Goal: Task Accomplishment & Management: Use online tool/utility

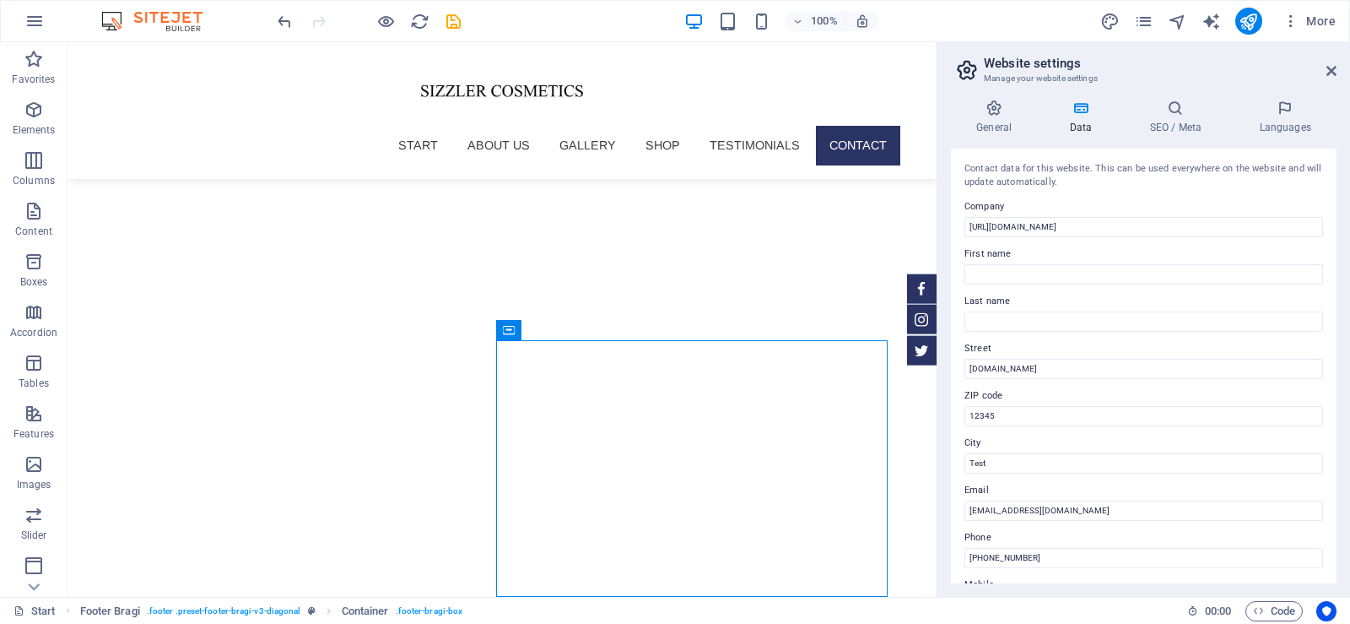
scroll to position [5978, 0]
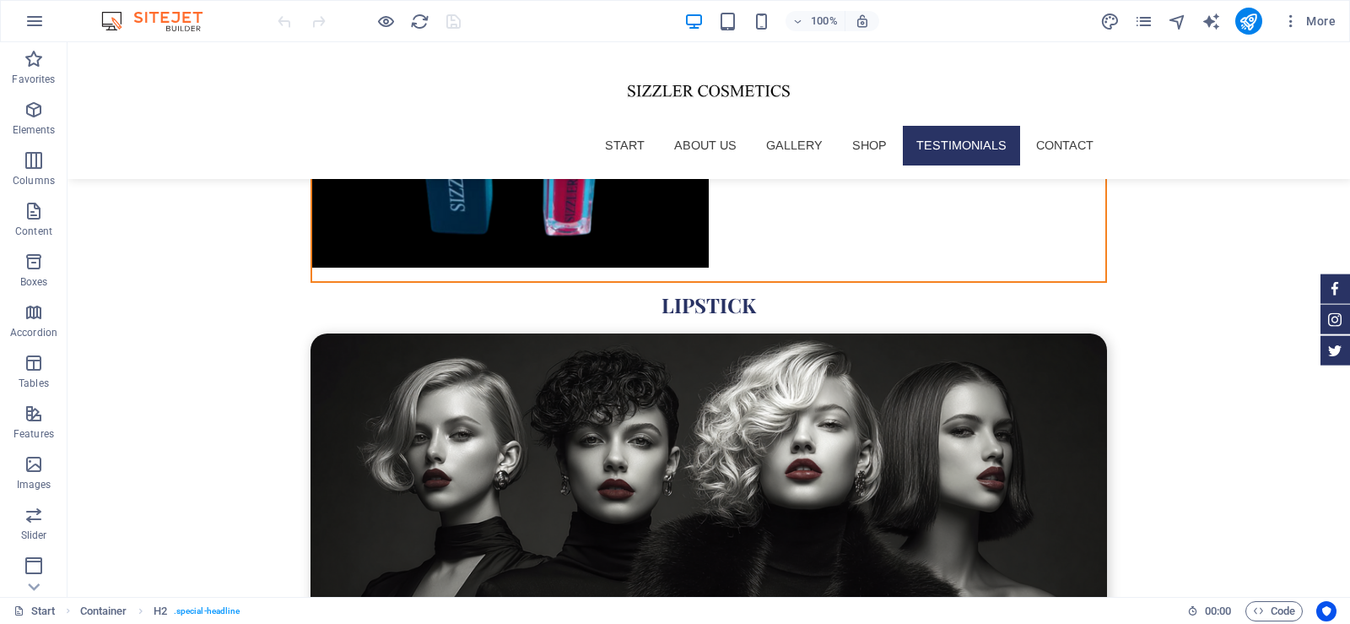
scroll to position [6185, 0]
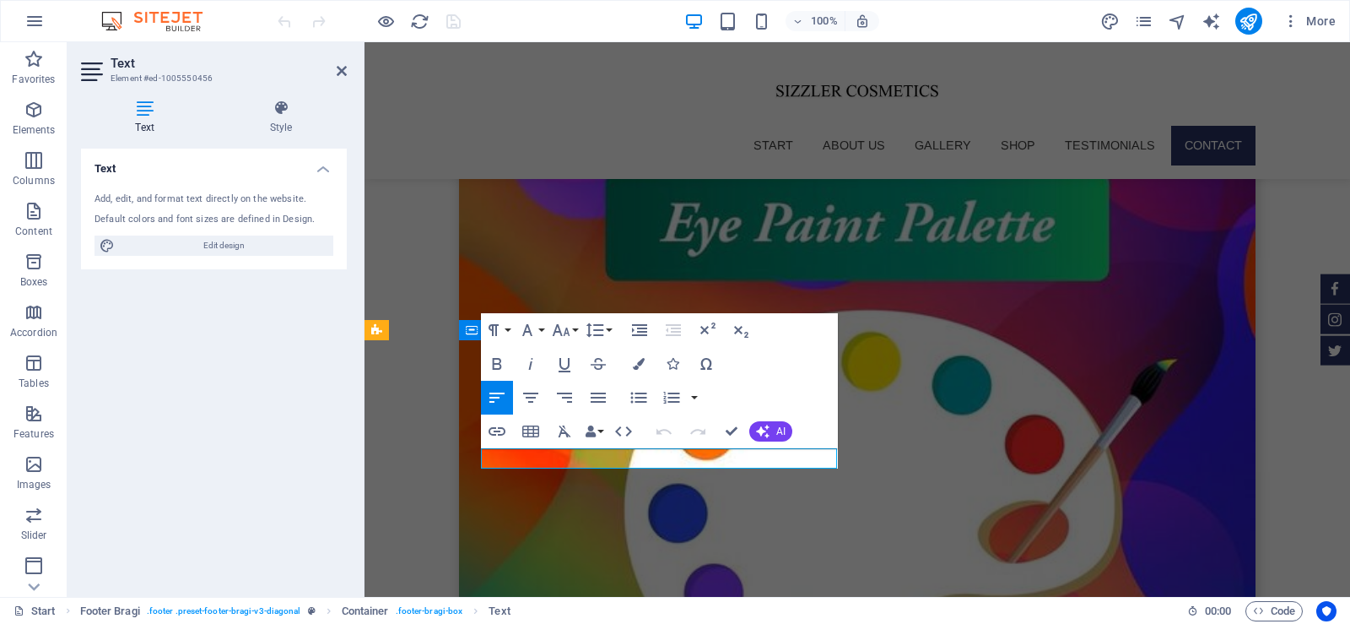
scroll to position [6036, 0]
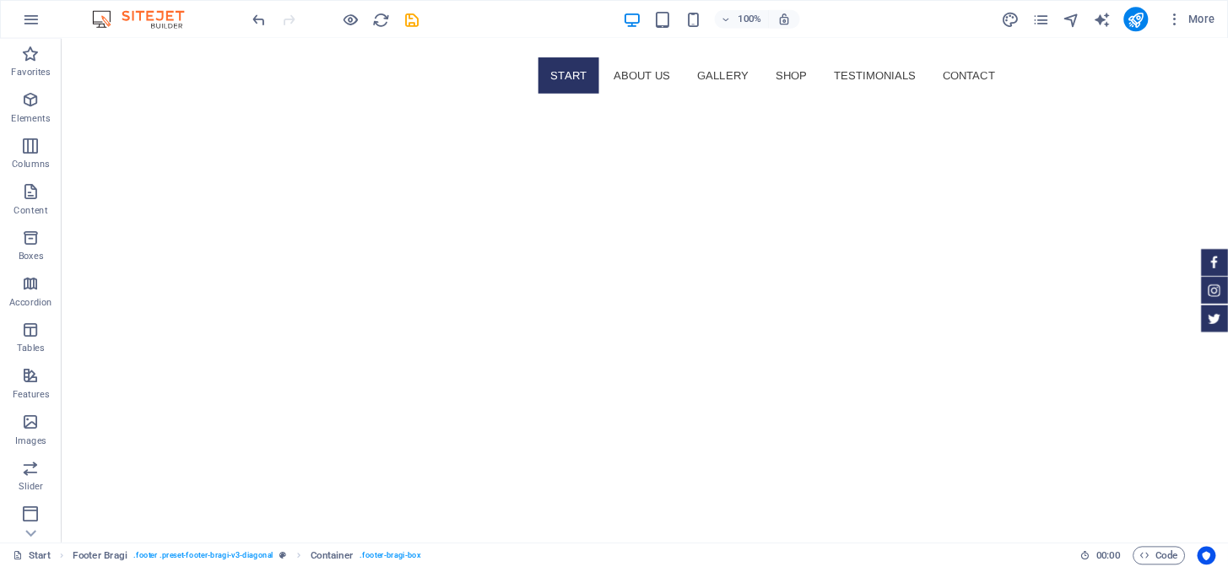
scroll to position [0, 0]
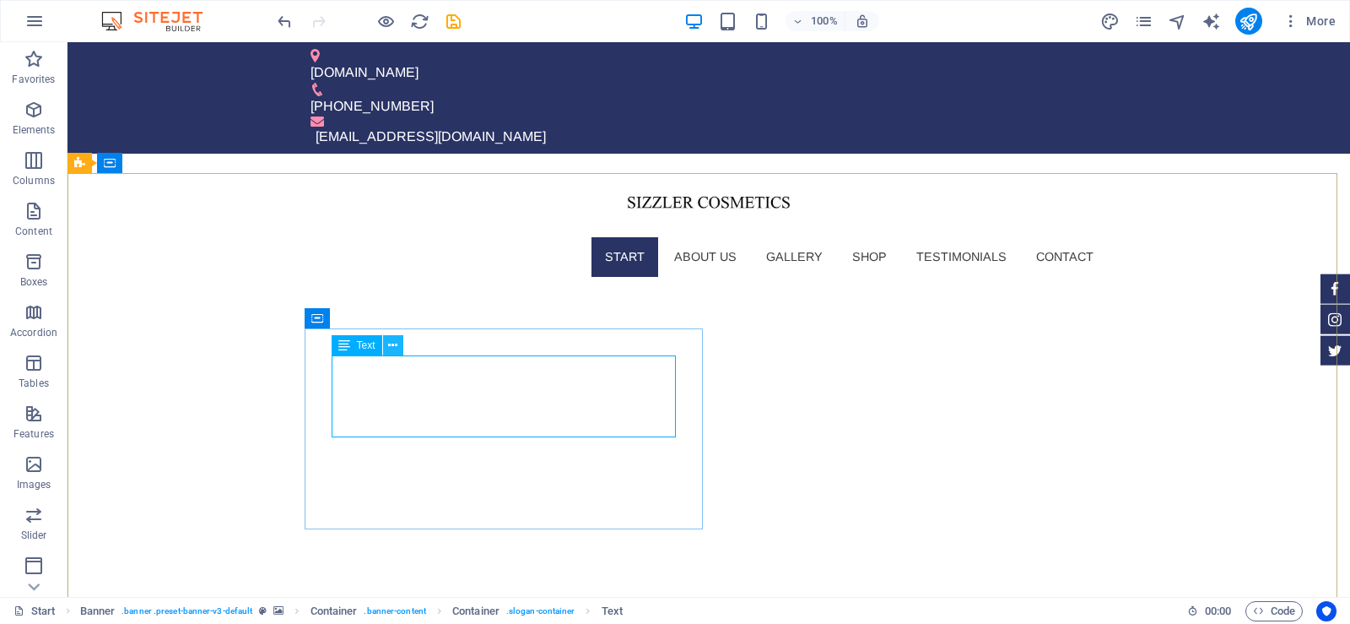
click at [392, 347] on icon at bounding box center [392, 346] width 9 height 18
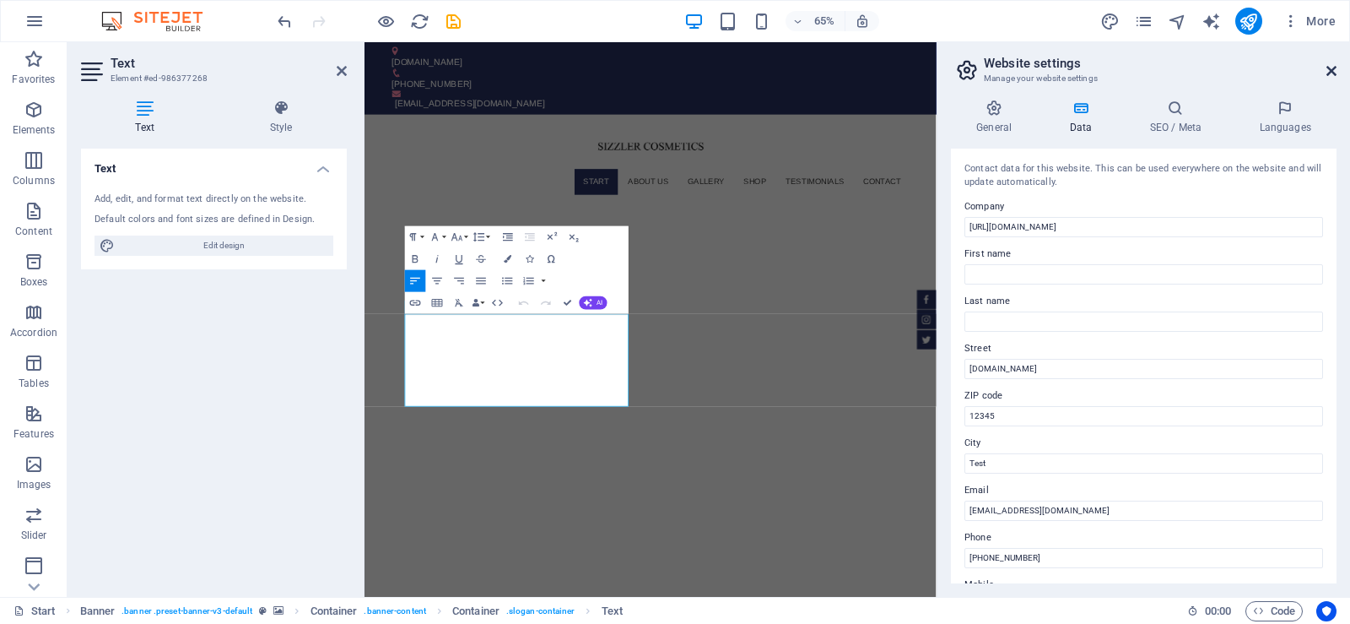
click at [1331, 67] on icon at bounding box center [1331, 71] width 10 height 14
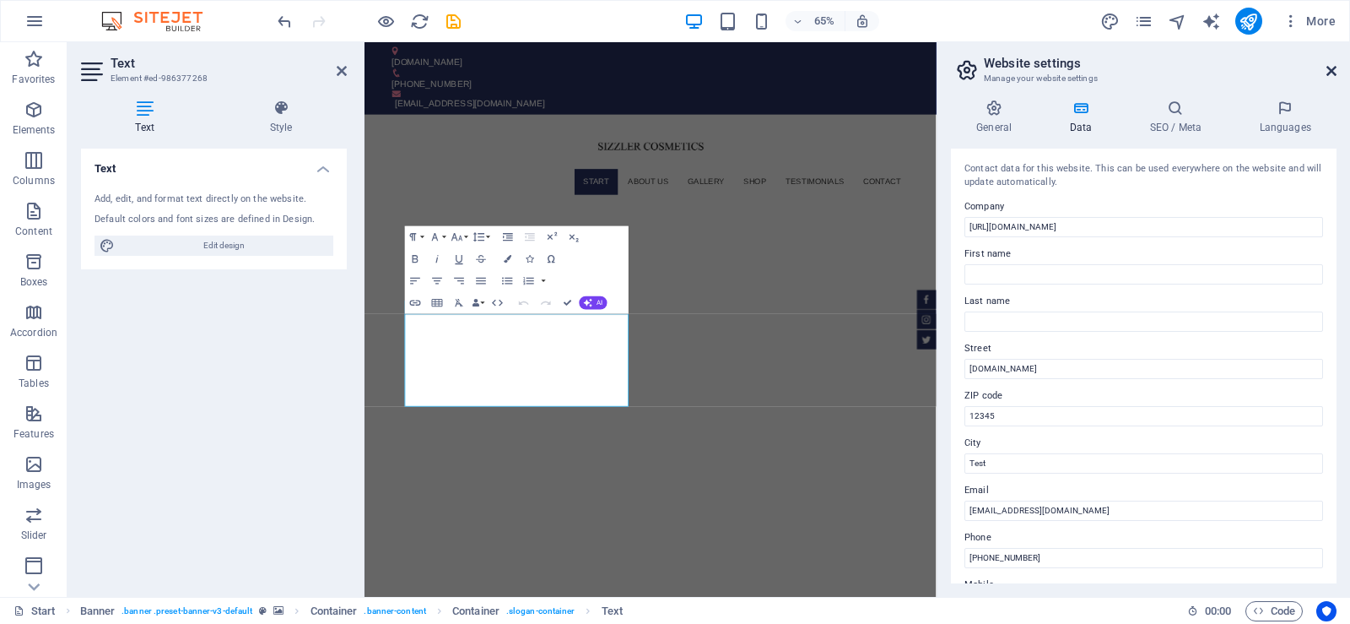
click at [1326, 68] on icon at bounding box center [1331, 71] width 10 height 14
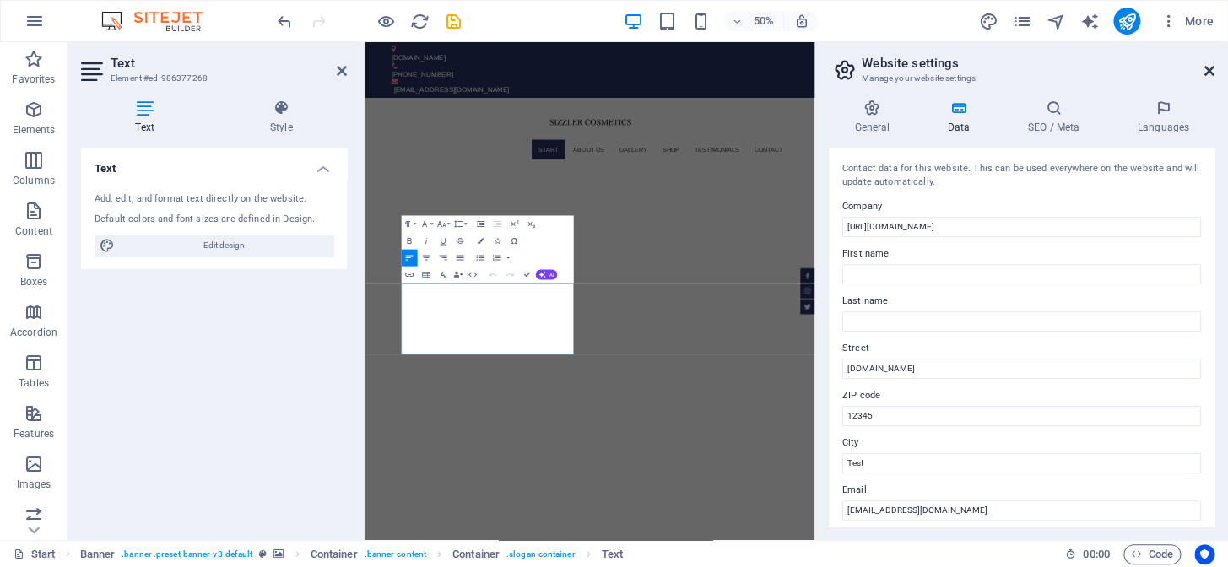
click at [1207, 70] on icon at bounding box center [1209, 71] width 10 height 14
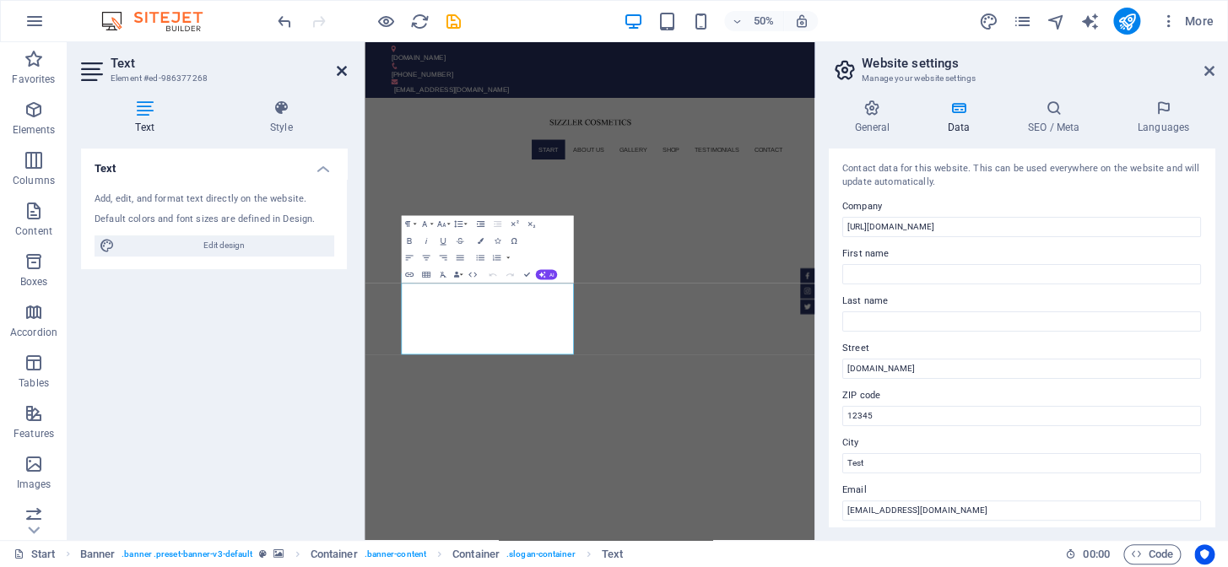
click at [344, 75] on icon at bounding box center [342, 71] width 10 height 14
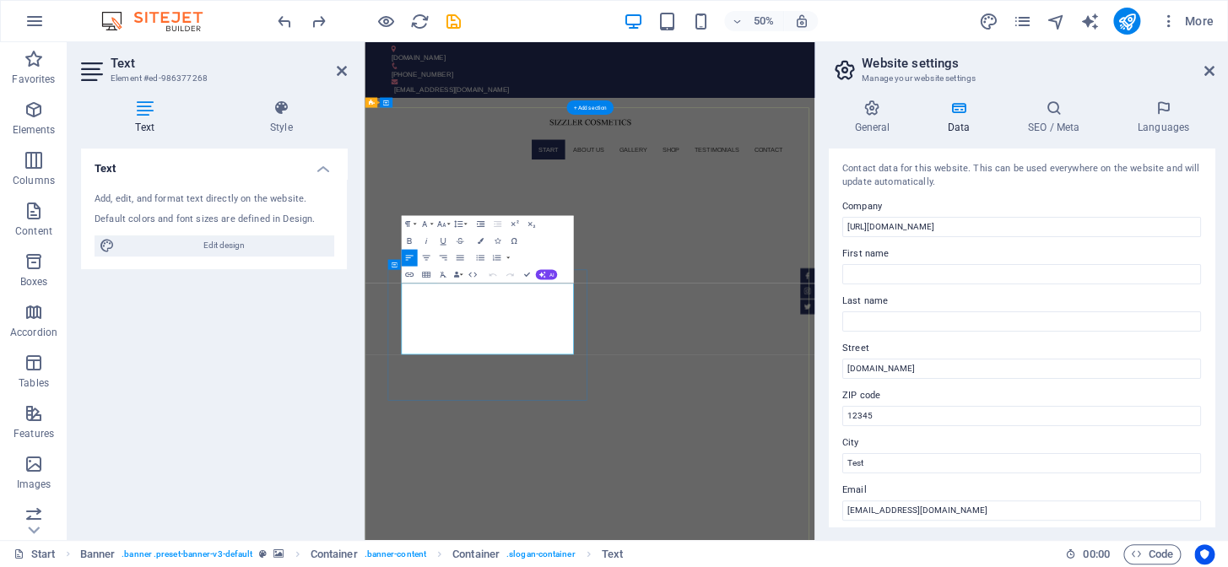
click at [470, 276] on icon "button" at bounding box center [472, 274] width 10 height 10
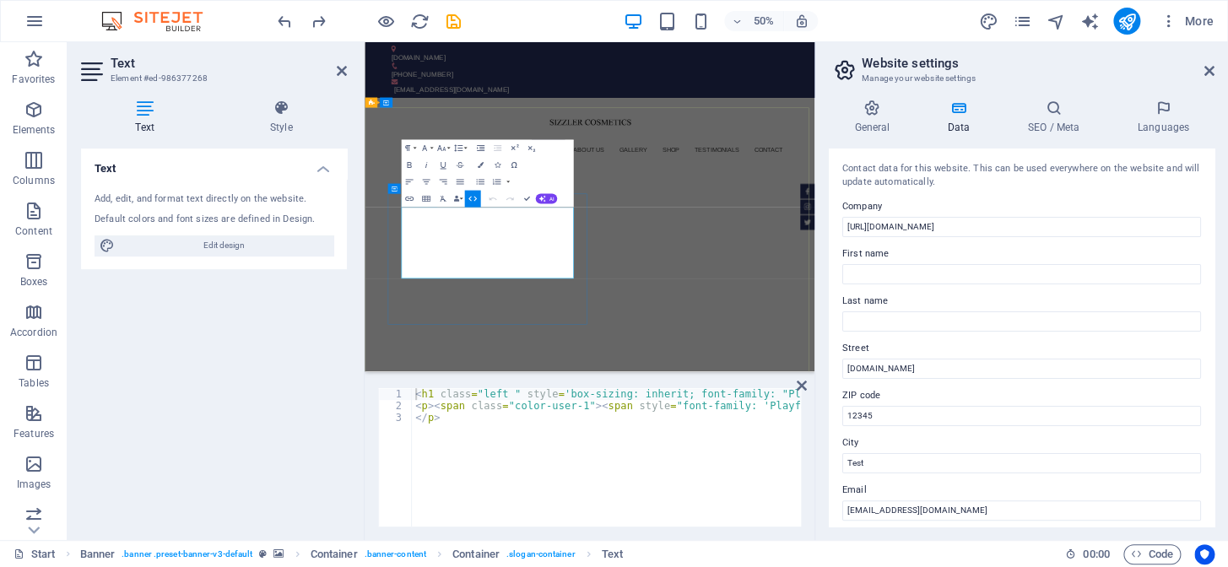
type textarea "<p><span class="color-user-1"><span style="font-family: 'Playfair Display';"> <…"
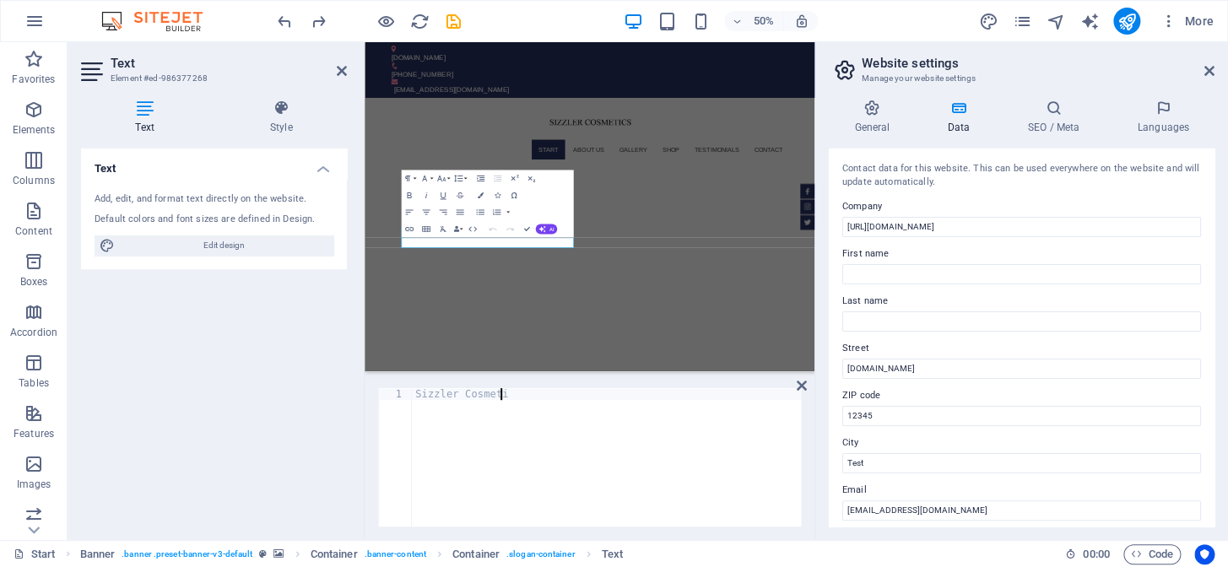
scroll to position [0, 7]
type textarea "Sizzler Cosmetics"
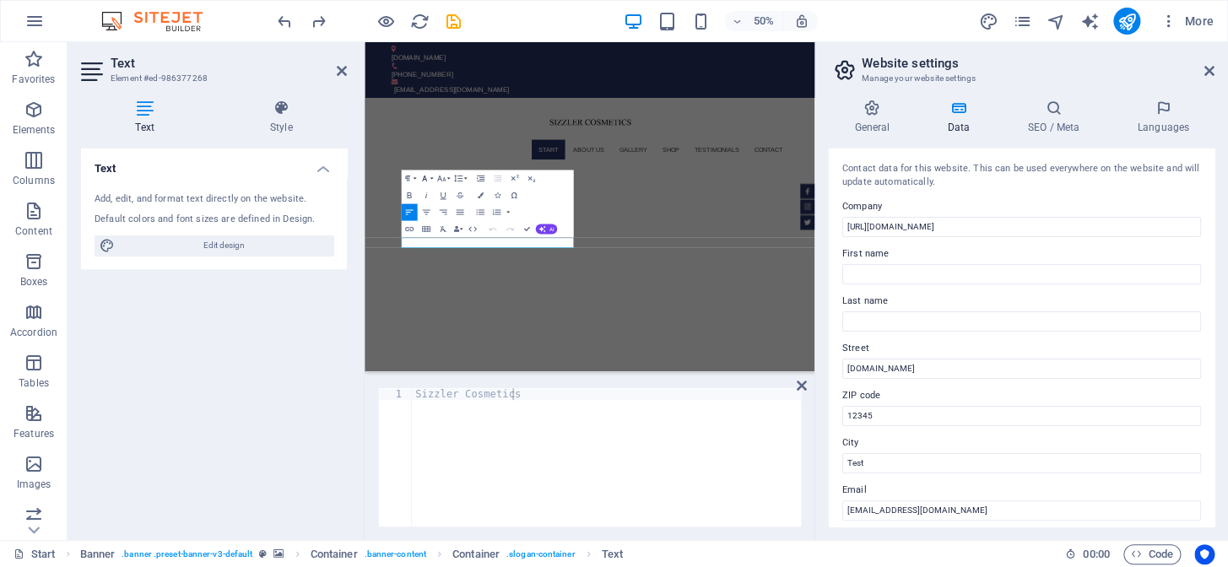
click at [429, 177] on button "Font Family" at bounding box center [426, 178] width 16 height 17
click at [440, 176] on icon "button" at bounding box center [440, 179] width 10 height 10
click at [429, 298] on link "30" at bounding box center [433, 296] width 30 height 13
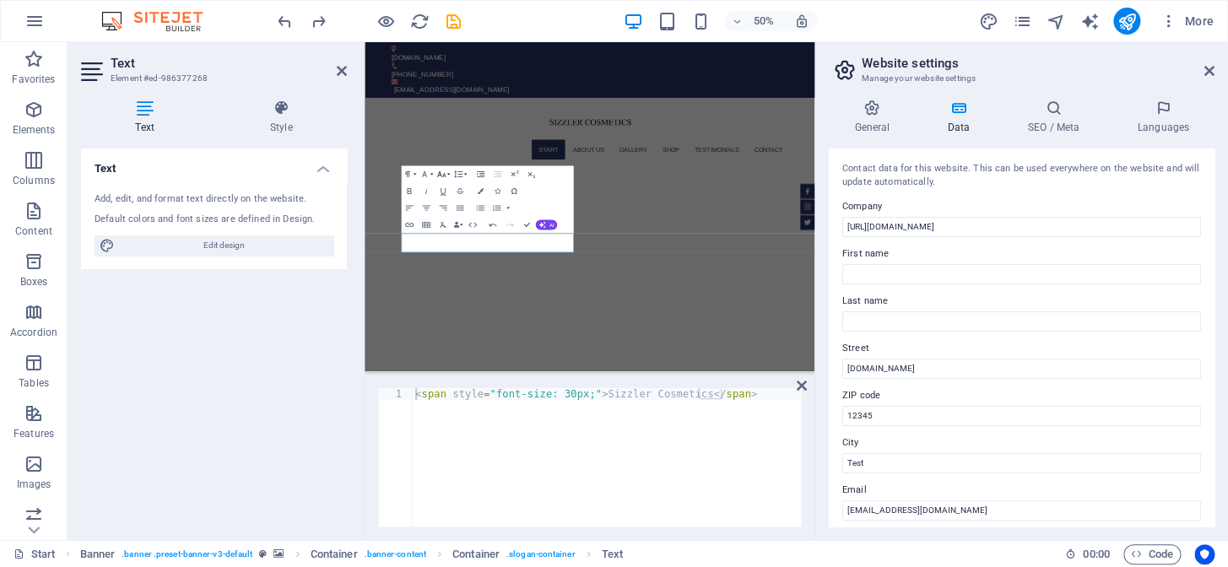
click at [446, 173] on button "Font Size" at bounding box center [443, 173] width 16 height 17
click at [437, 250] on link "48" at bounding box center [433, 249] width 30 height 13
click at [441, 167] on icon "button" at bounding box center [440, 169] width 10 height 10
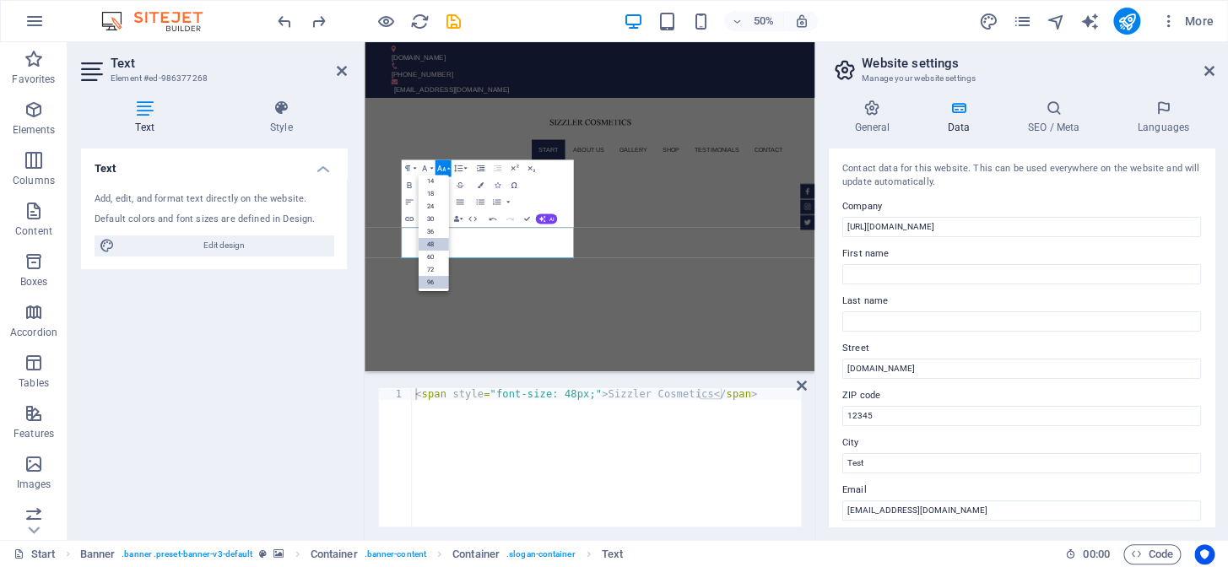
click at [429, 279] on link "96" at bounding box center [433, 282] width 30 height 13
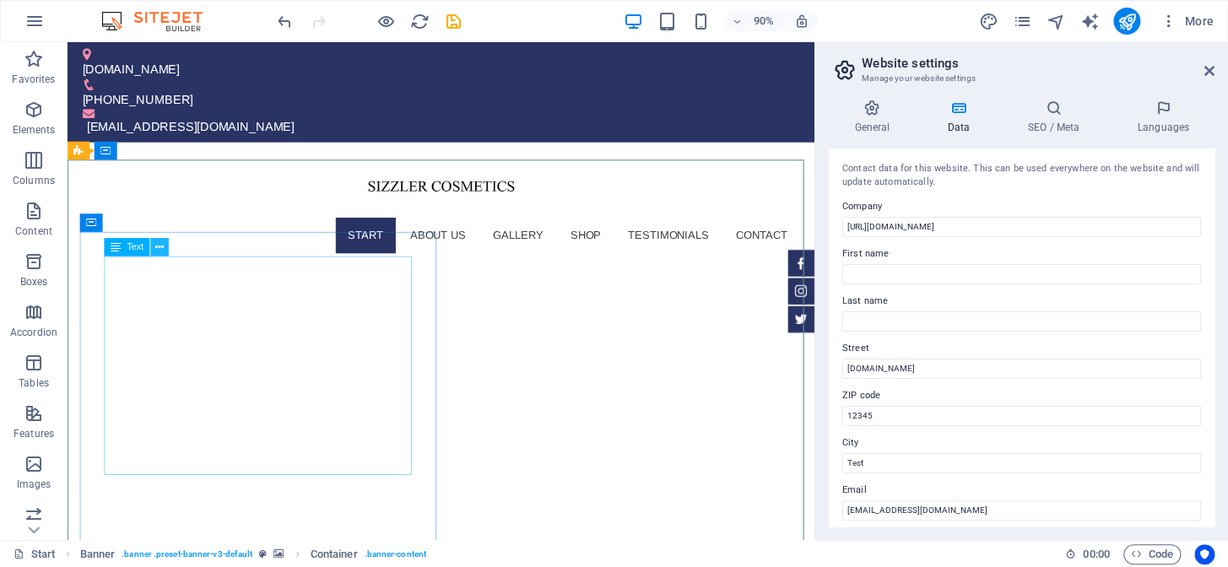
click at [155, 251] on icon at bounding box center [159, 248] width 8 height 16
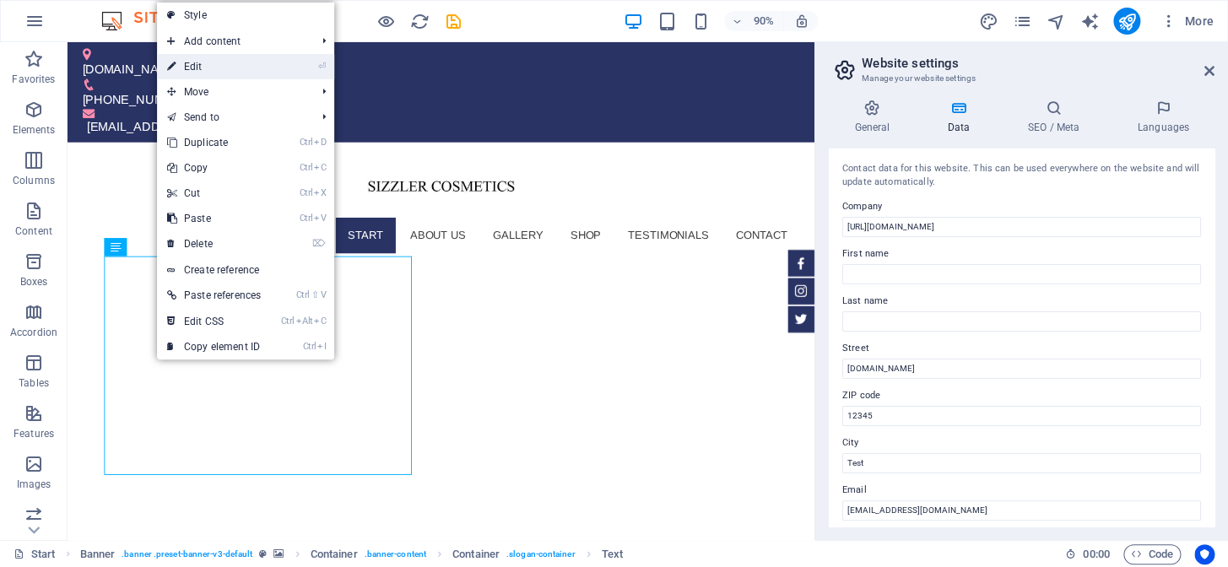
click at [224, 62] on link "⏎ Edit" at bounding box center [214, 66] width 114 height 25
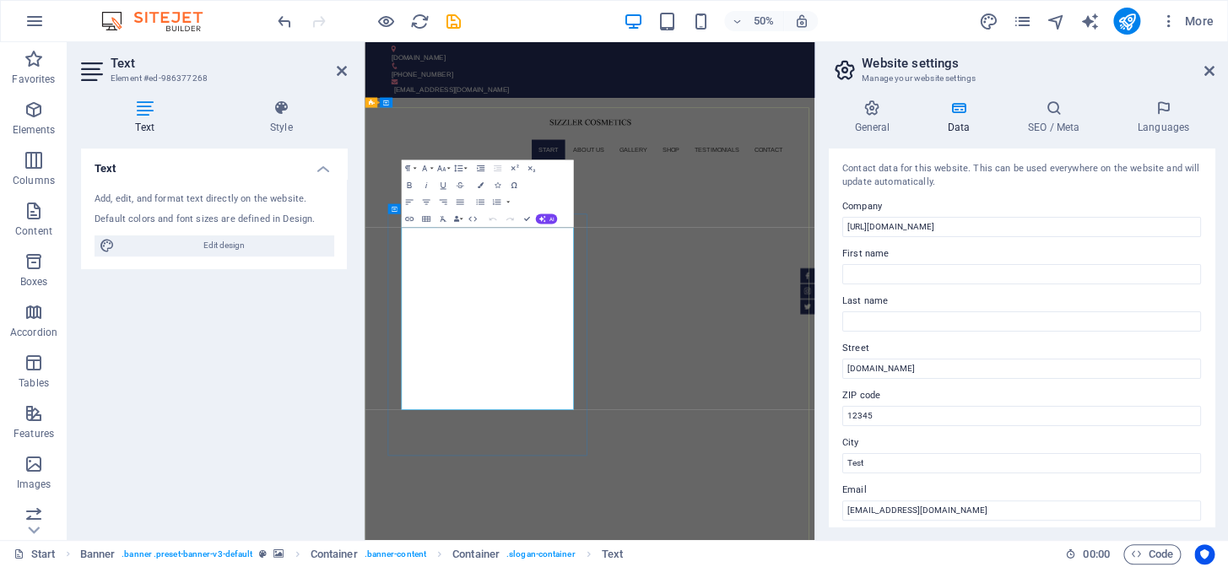
click at [469, 219] on icon "button" at bounding box center [472, 219] width 10 height 10
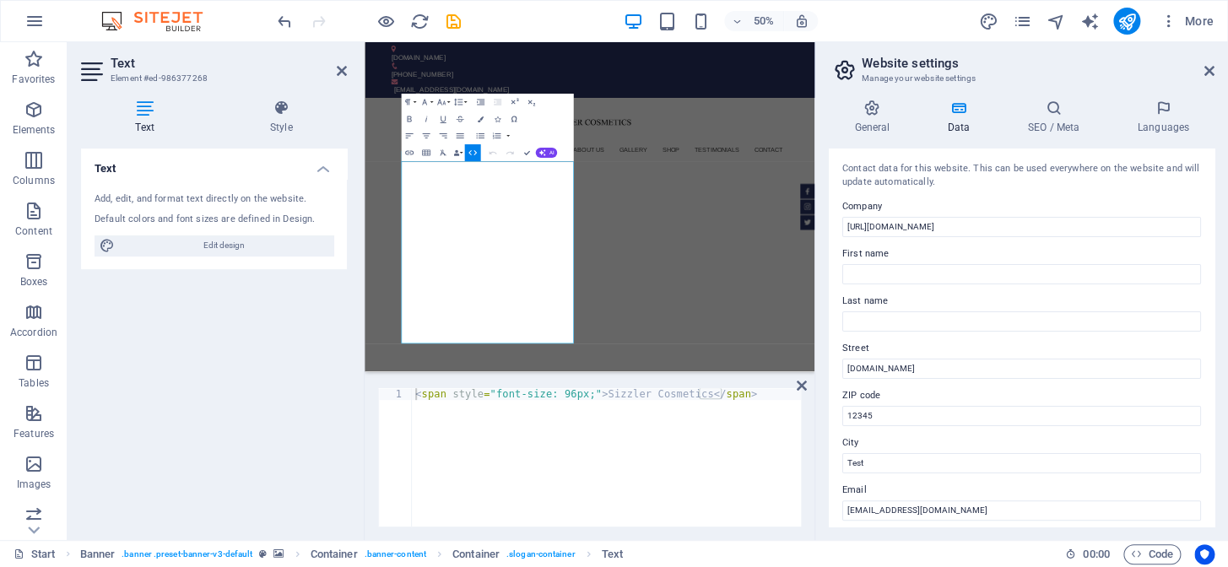
click at [580, 395] on div "< span style = "font-size: 96px;" > Sizzler Cosmetics </ span >" at bounding box center [606, 469] width 389 height 162
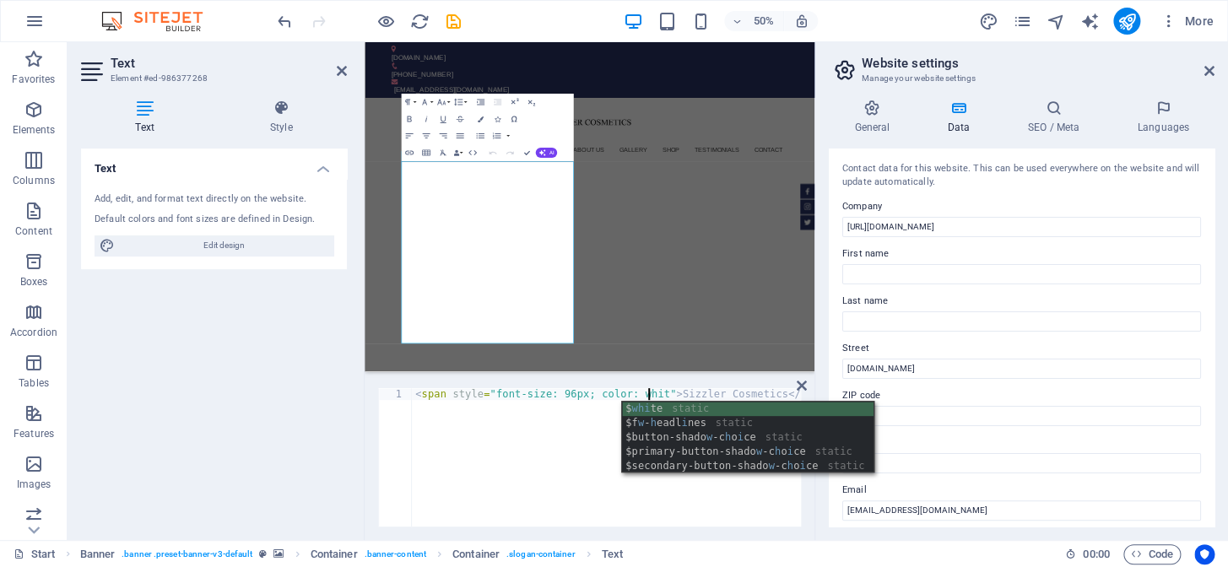
scroll to position [0, 19]
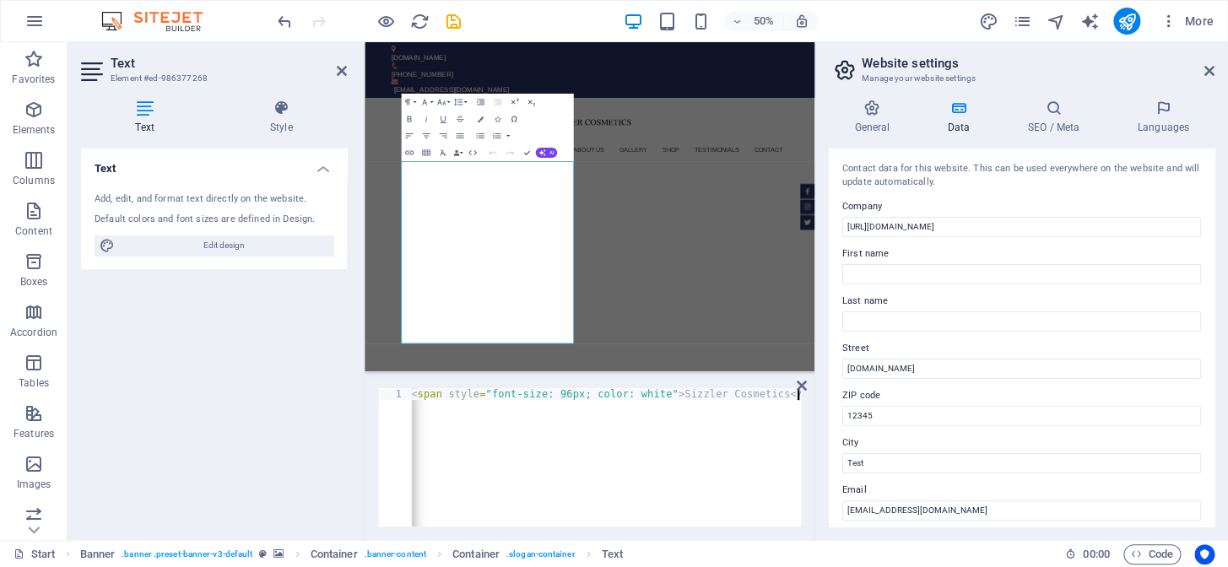
click at [565, 423] on div "< span style = "font-size: 96px; color: white" > Sizzler Cosmetics </ span >" at bounding box center [604, 467] width 393 height 159
type textarea "<span style="font-size: 96px; color: white">Sizzler Cosmetics</span>"
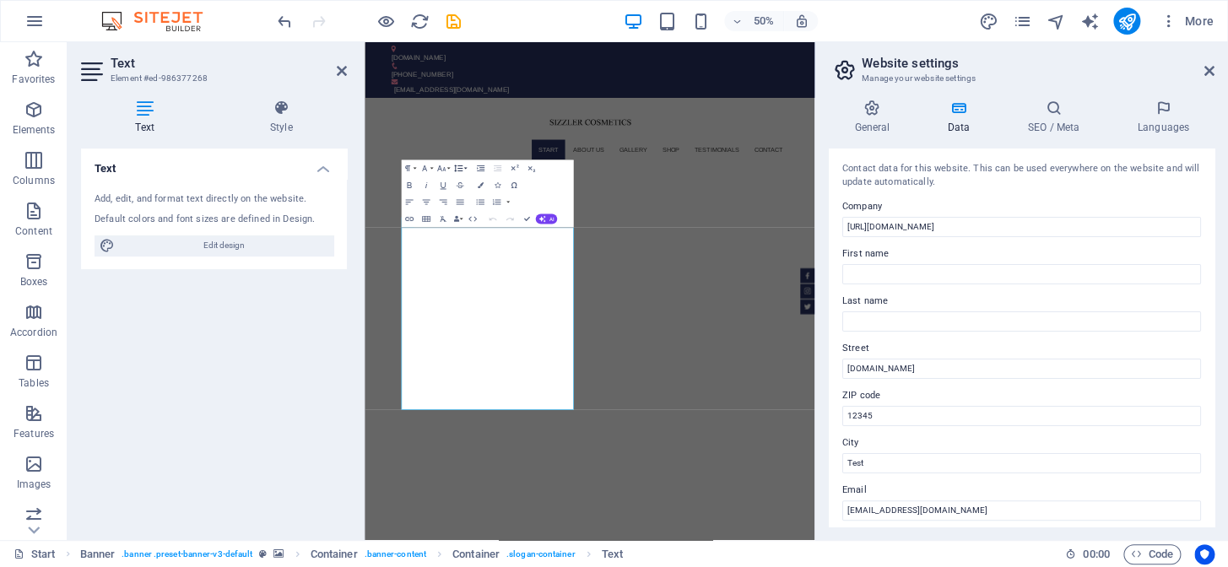
click at [464, 168] on button "Line Height" at bounding box center [459, 168] width 16 height 17
click at [443, 209] on link "1.15" at bounding box center [444, 210] width 37 height 13
click at [460, 166] on icon "button" at bounding box center [457, 169] width 8 height 8
click at [441, 185] on link "Default" at bounding box center [444, 185] width 37 height 13
click at [459, 167] on icon "button" at bounding box center [457, 169] width 10 height 10
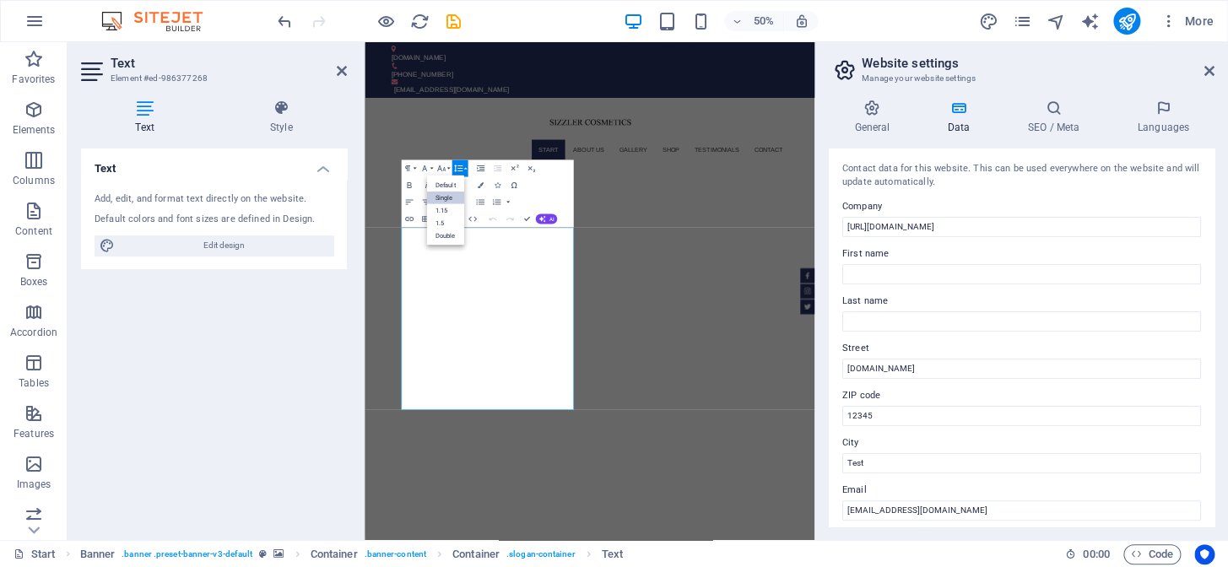
click at [443, 195] on link "Single" at bounding box center [444, 198] width 37 height 13
click at [441, 169] on icon "button" at bounding box center [440, 169] width 10 height 10
click at [436, 270] on link "72" at bounding box center [433, 269] width 30 height 13
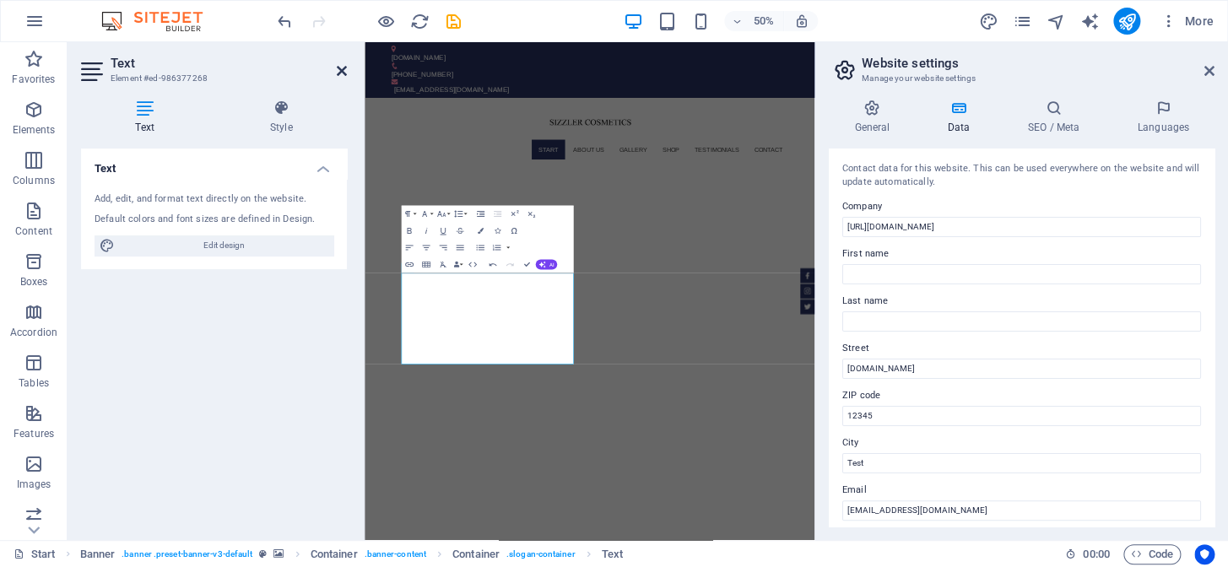
click at [338, 68] on icon at bounding box center [342, 71] width 10 height 14
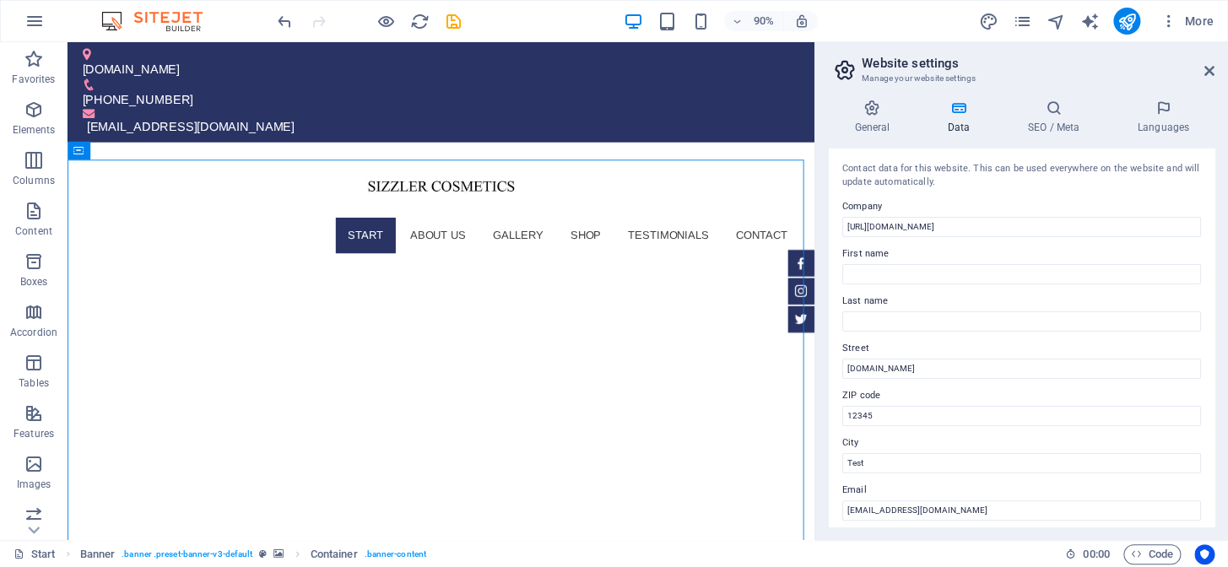
click at [1215, 63] on aside "Website settings Manage your website settings General Data SEO / Meta Languages…" at bounding box center [1020, 291] width 413 height 498
click at [1204, 68] on icon at bounding box center [1209, 71] width 10 height 14
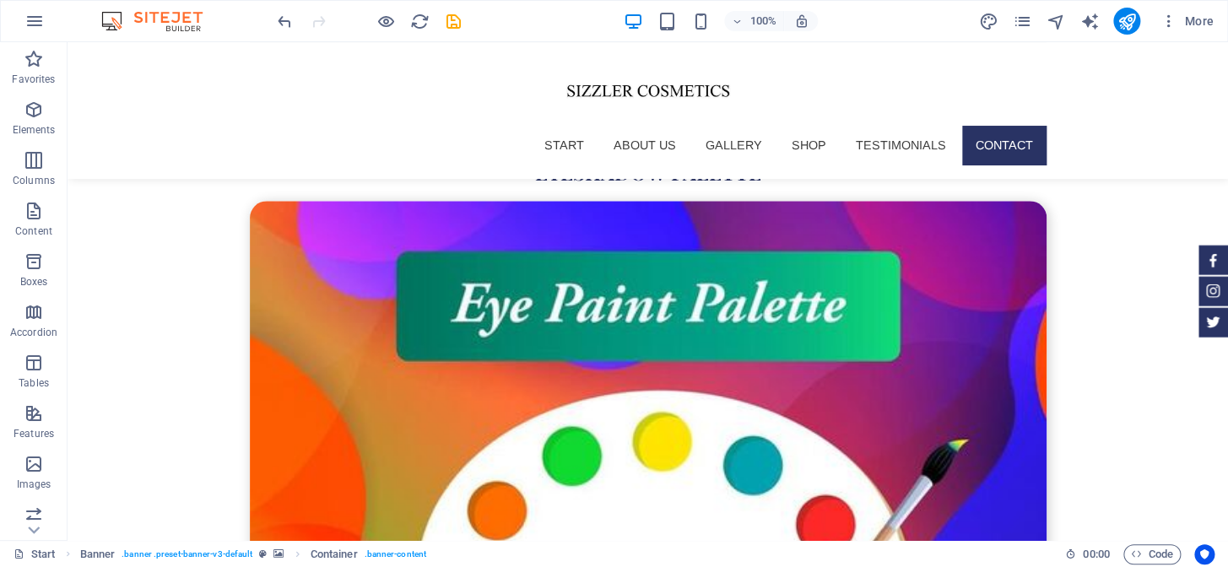
scroll to position [6226, 0]
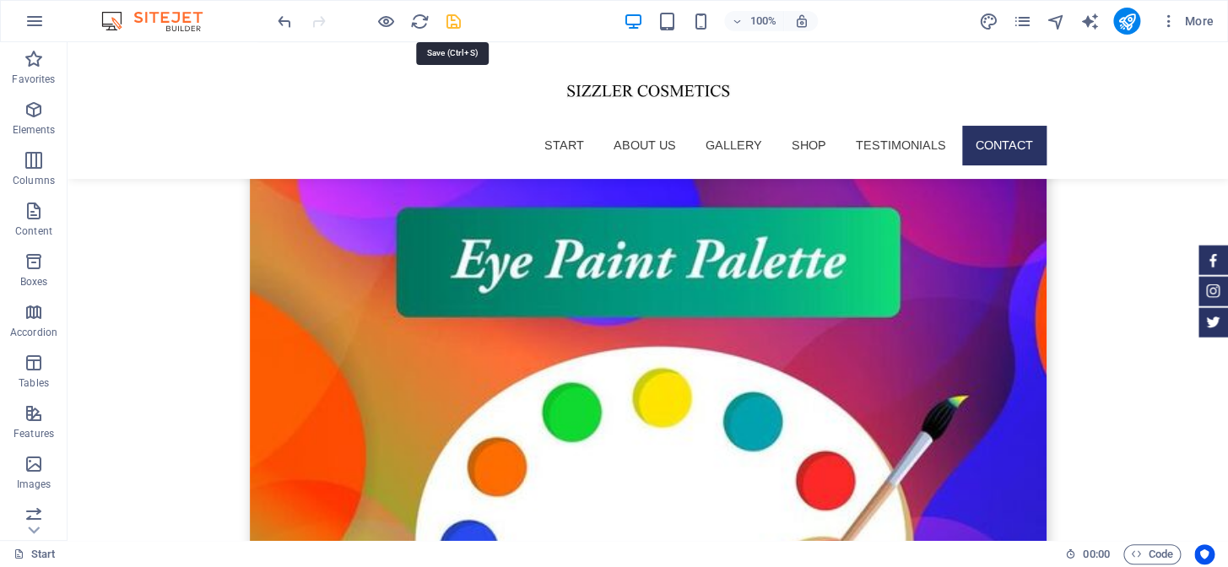
click at [452, 24] on icon "save" at bounding box center [453, 21] width 19 height 19
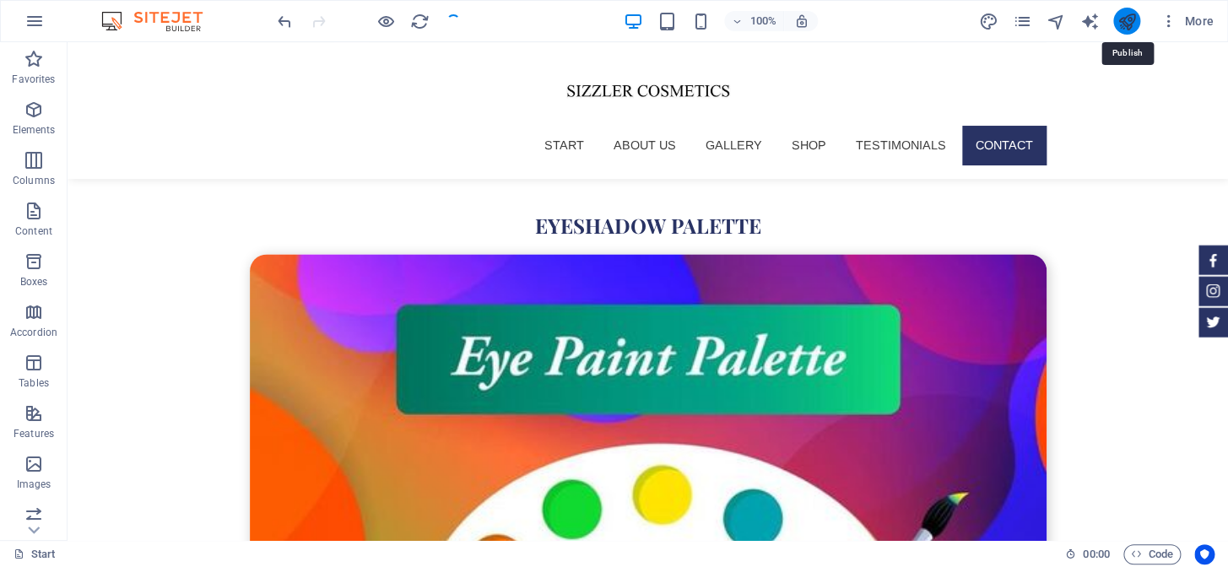
click at [1126, 19] on icon "publish" at bounding box center [1125, 21] width 19 height 19
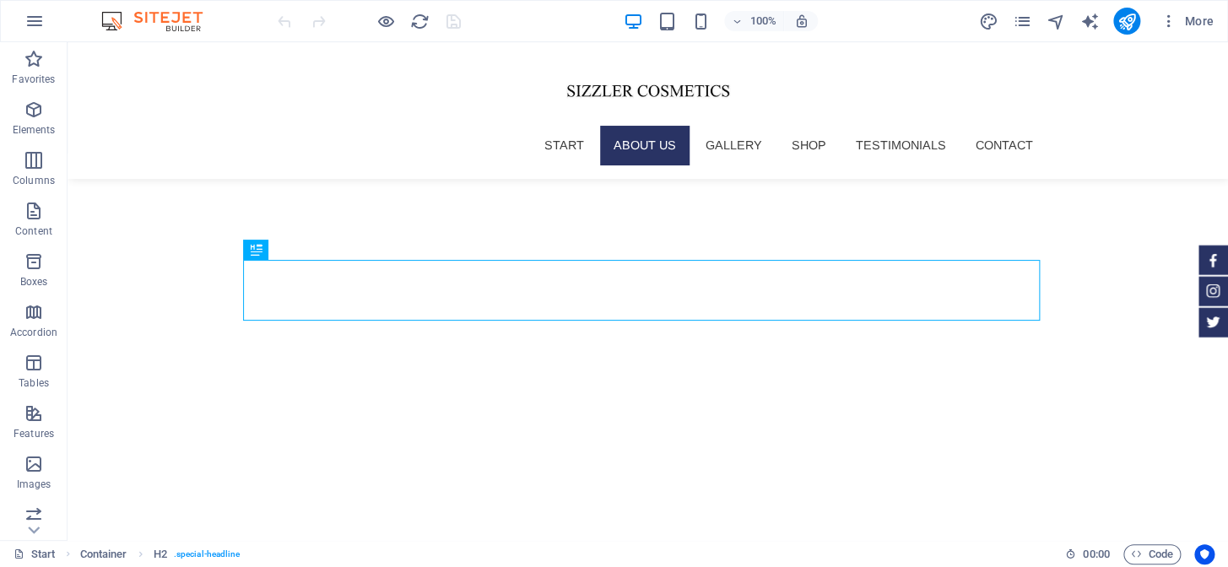
scroll to position [429, 0]
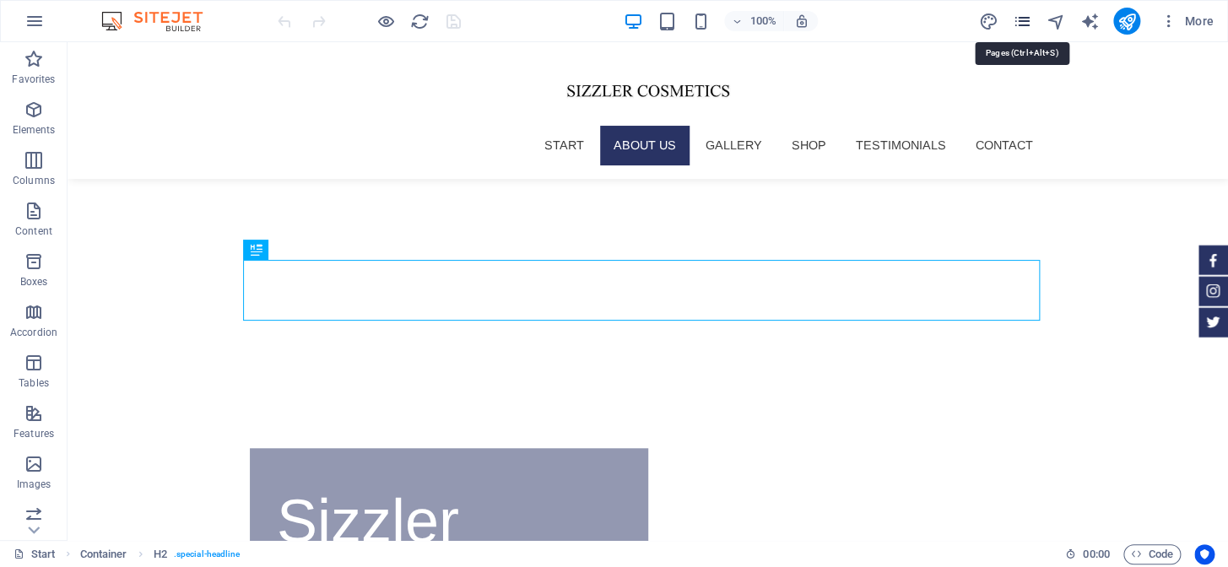
click at [1017, 14] on icon "pages" at bounding box center [1021, 21] width 19 height 19
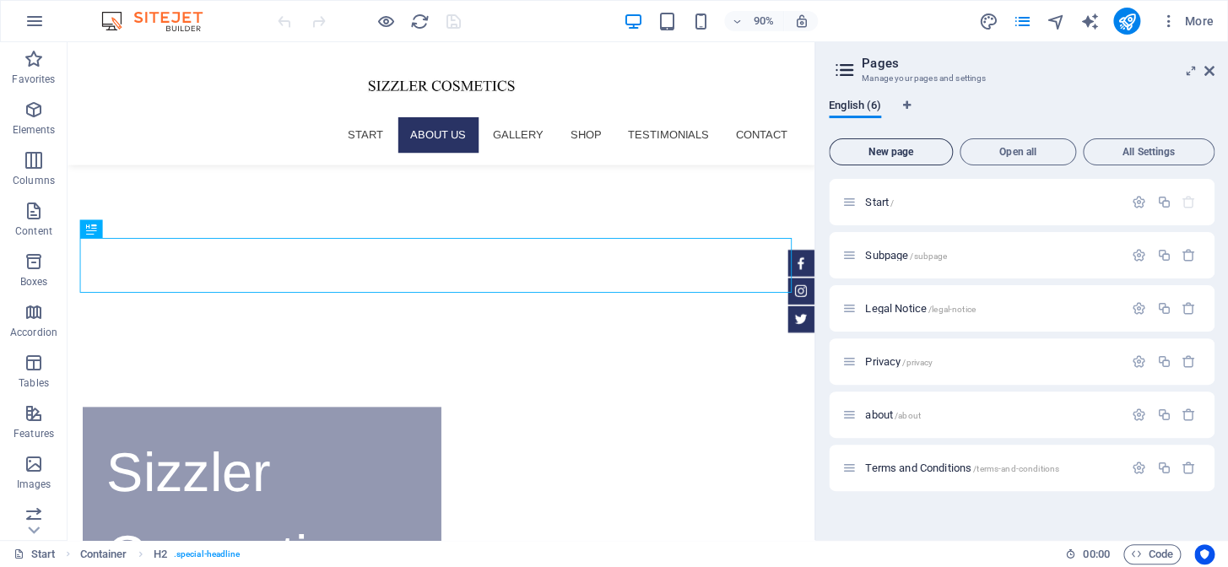
click at [889, 147] on span "New page" at bounding box center [890, 152] width 109 height 10
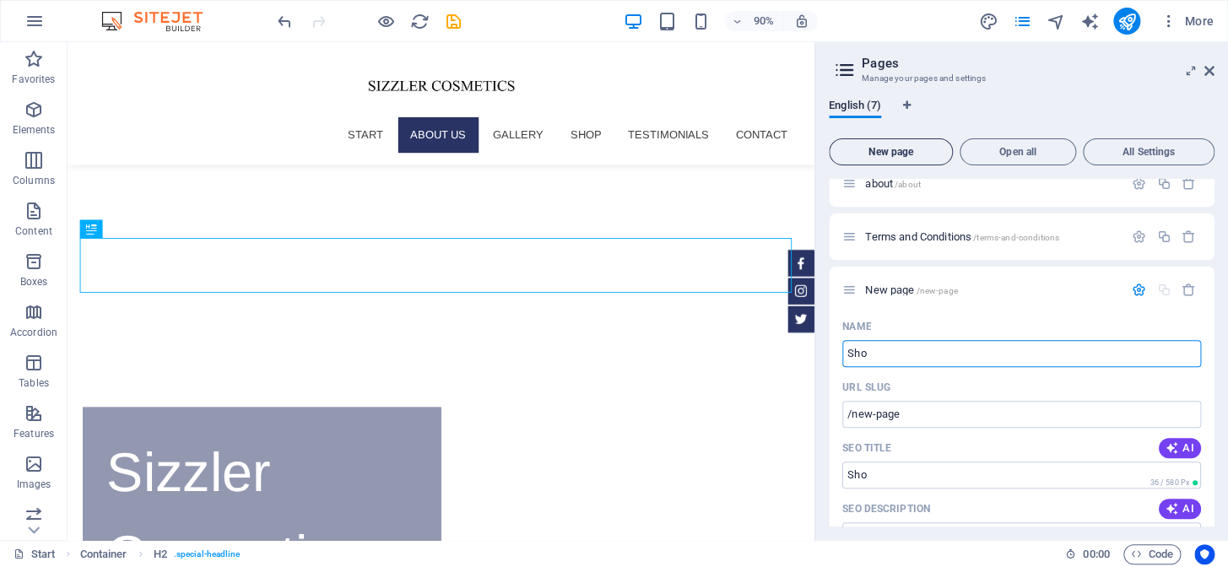
type input "Shop"
type input "/sho"
type input "Shop"
type input "/shop"
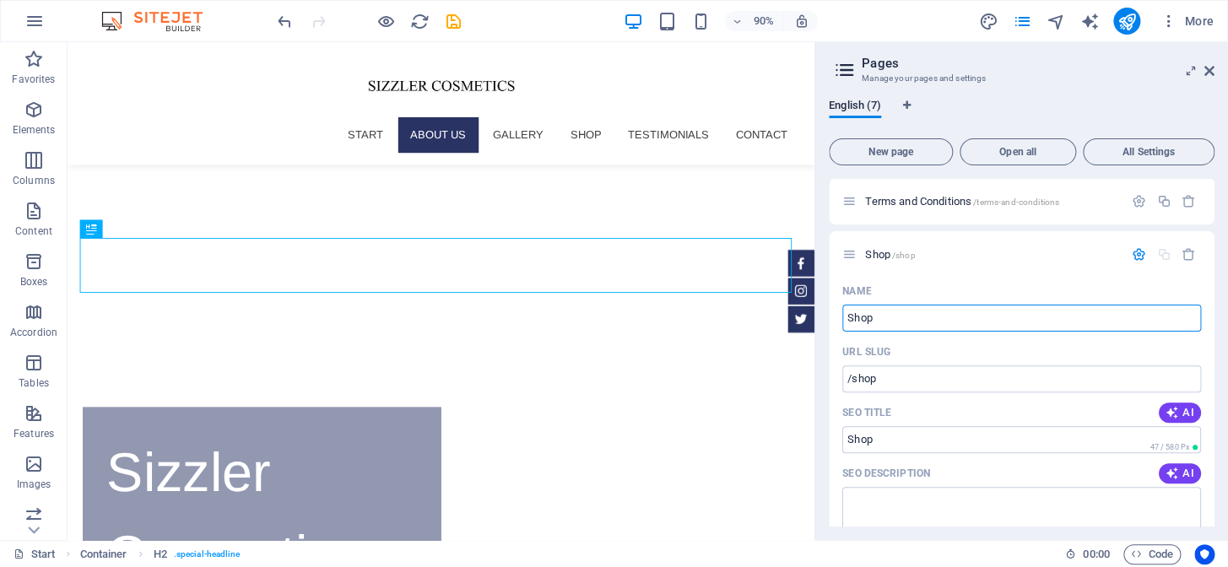
scroll to position [228, 0]
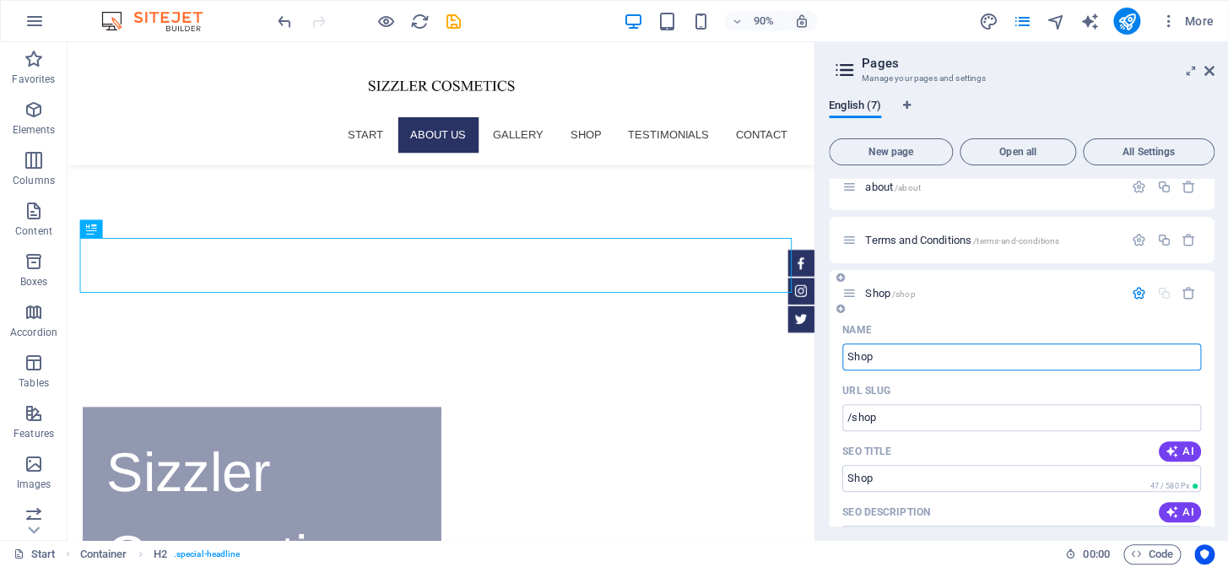
type input "Shop"
click at [979, 289] on p "Shop /shop" at bounding box center [991, 293] width 253 height 11
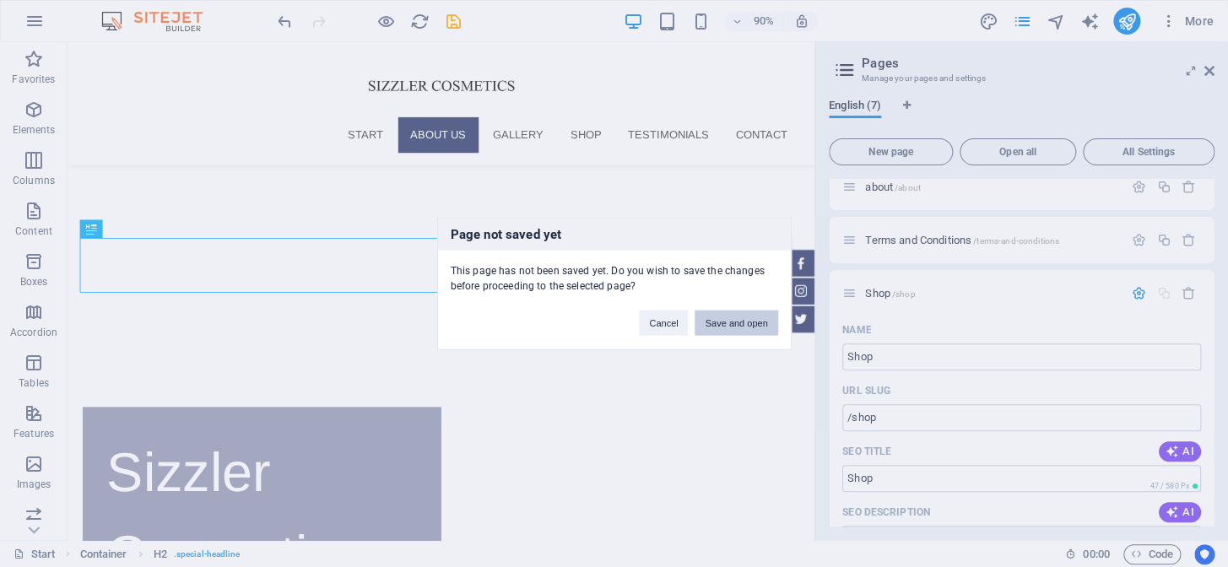
click at [733, 320] on button "Save and open" at bounding box center [735, 323] width 83 height 25
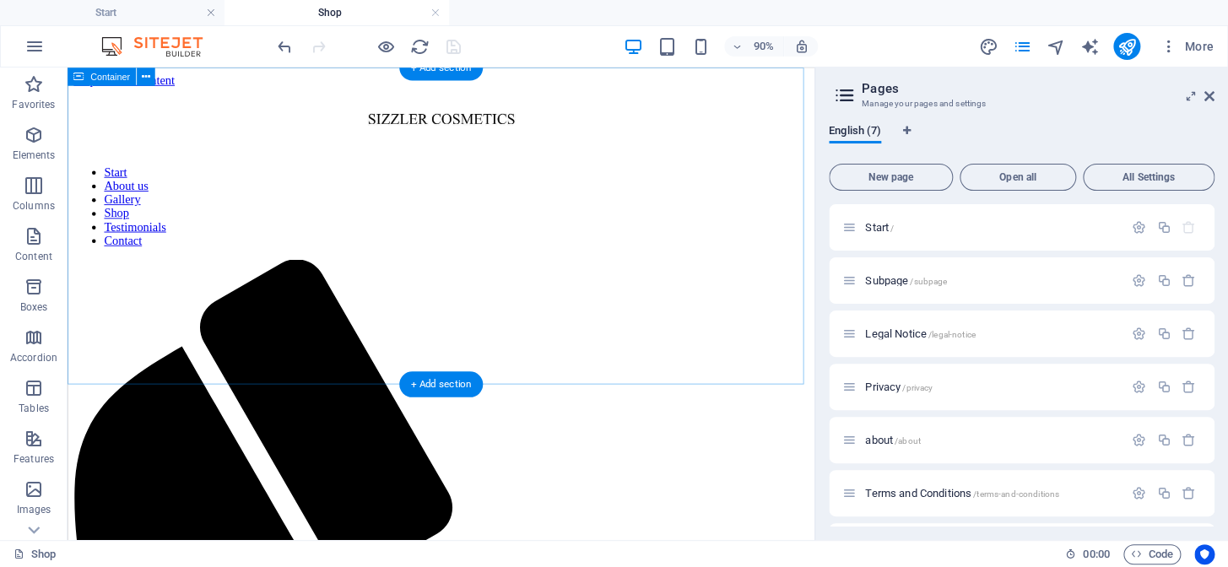
scroll to position [0, 0]
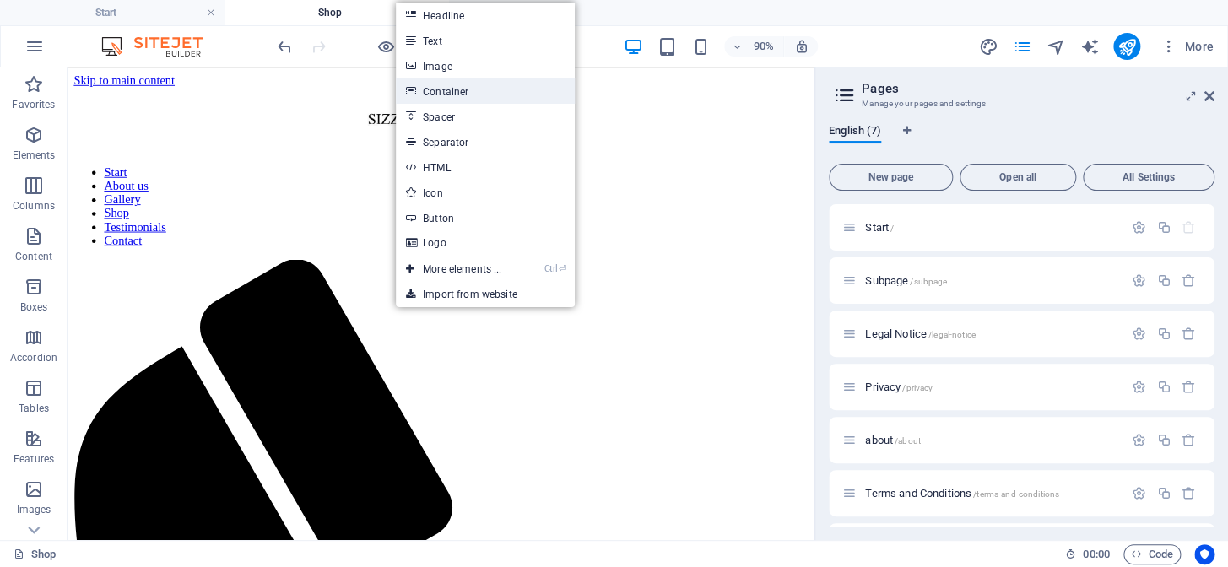
click at [476, 92] on link "Container" at bounding box center [485, 90] width 179 height 25
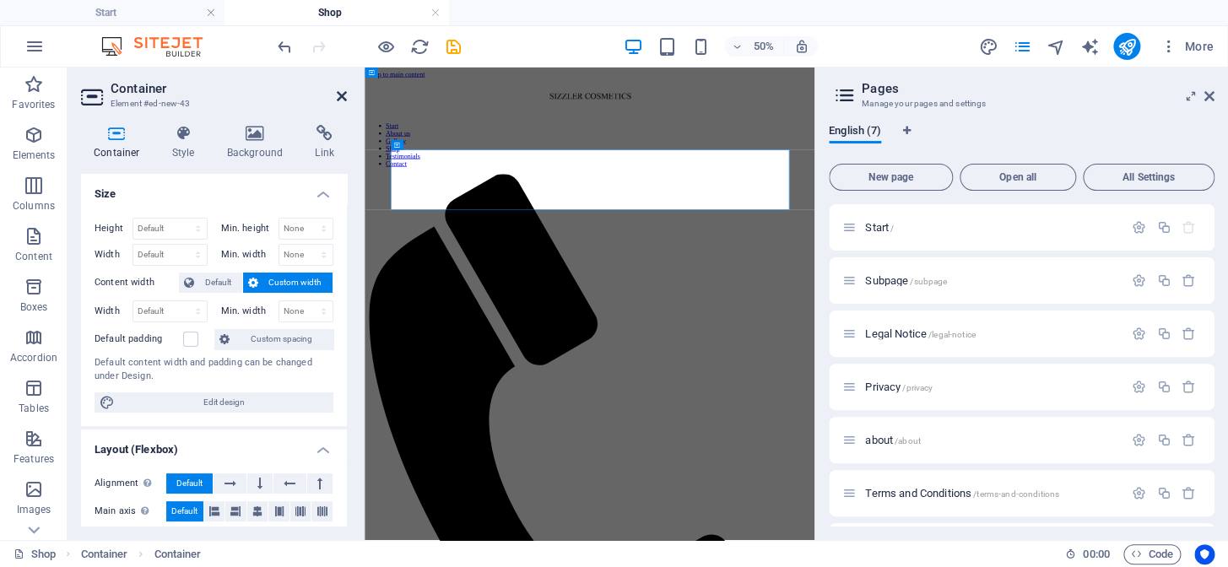
click at [340, 96] on icon at bounding box center [342, 96] width 10 height 14
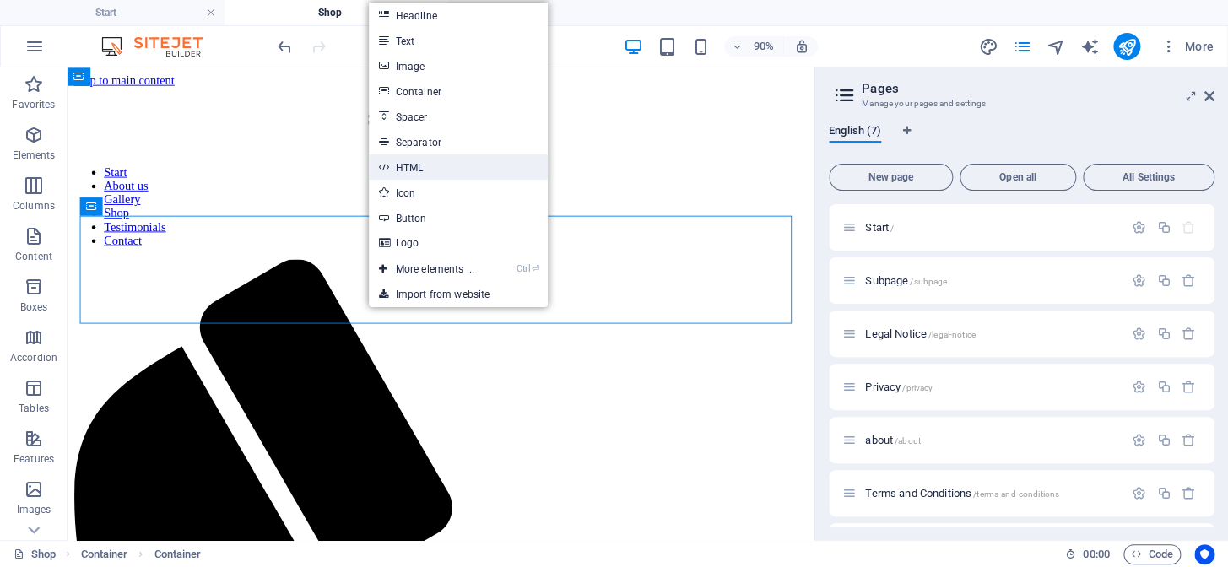
click at [433, 176] on link "HTML" at bounding box center [458, 166] width 179 height 25
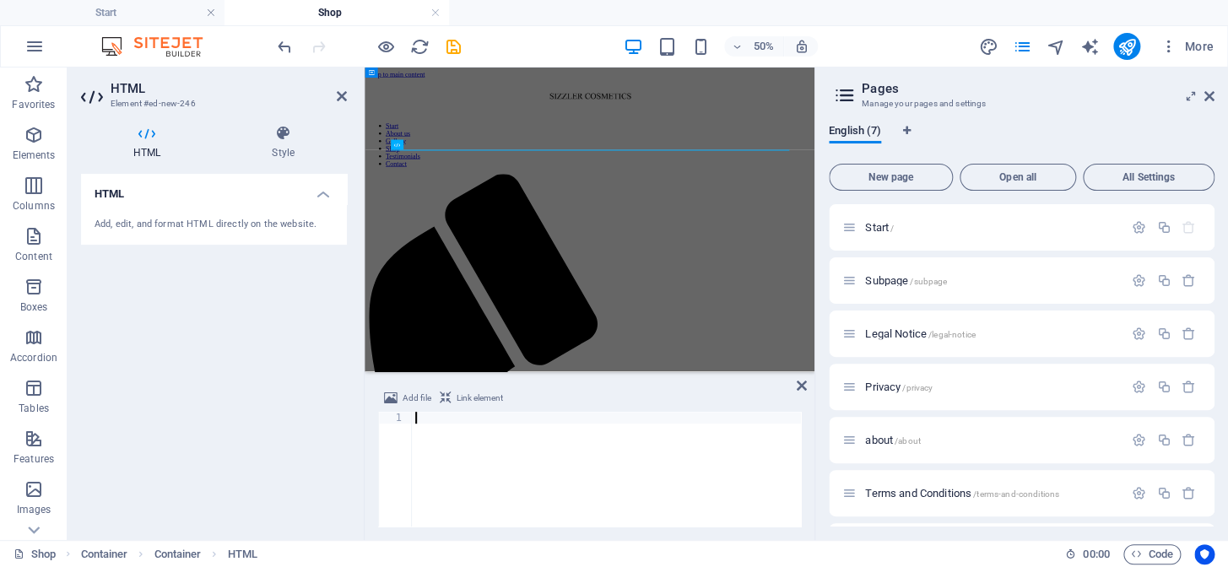
paste textarea
click at [805, 381] on icon at bounding box center [802, 386] width 10 height 14
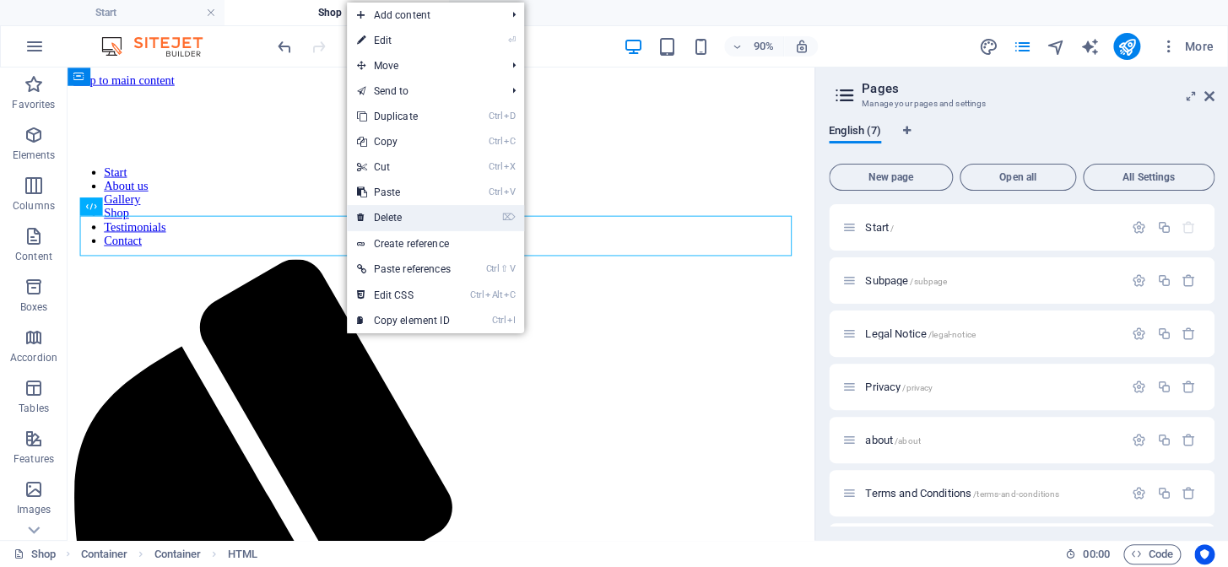
click at [405, 219] on link "⌦ Delete" at bounding box center [404, 217] width 114 height 25
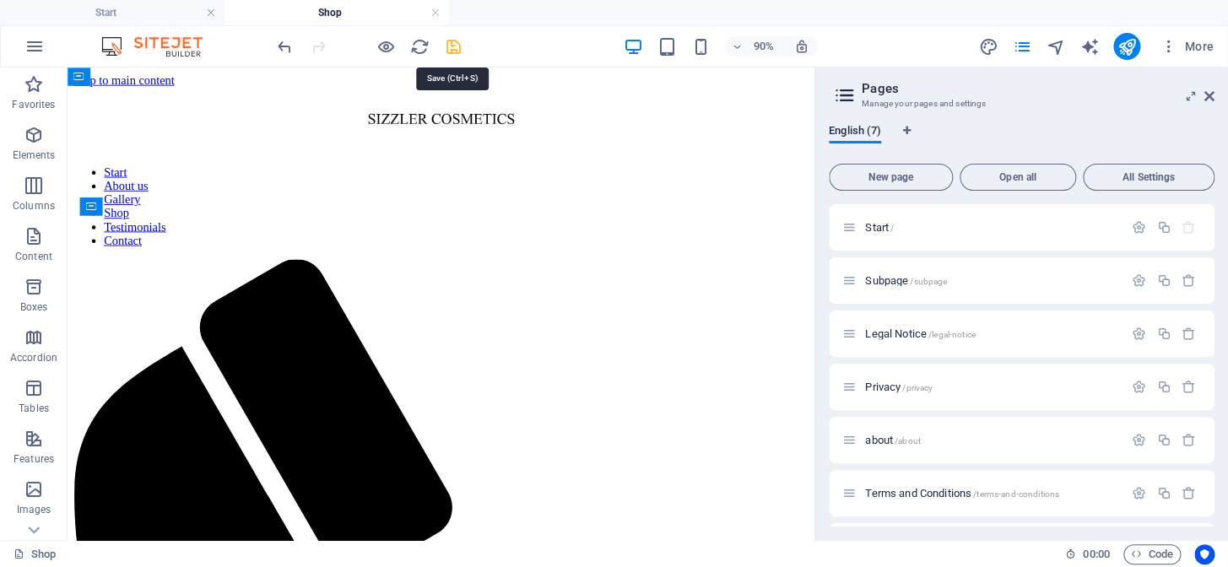
click at [450, 50] on icon "save" at bounding box center [453, 46] width 19 height 19
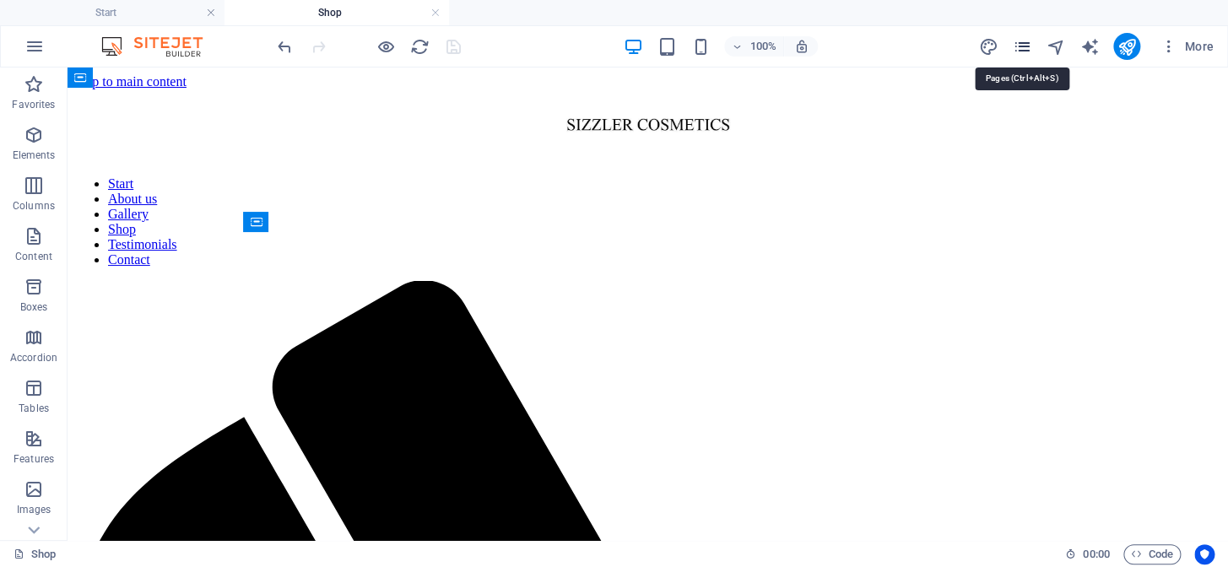
click at [1020, 41] on icon "pages" at bounding box center [1021, 46] width 19 height 19
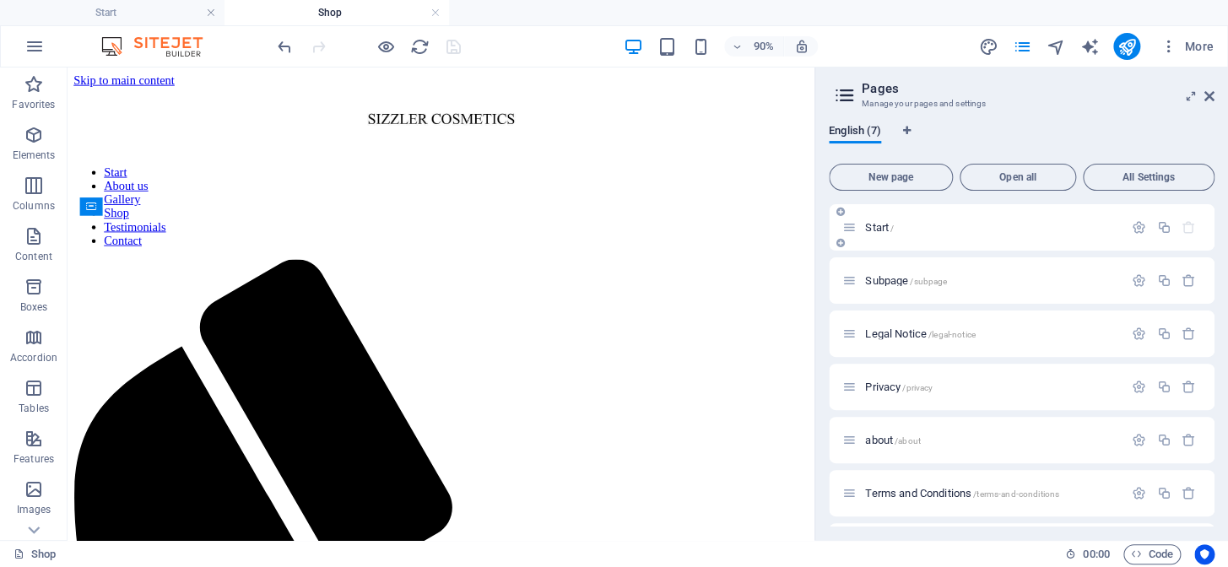
click at [916, 229] on p "Start /" at bounding box center [991, 227] width 253 height 11
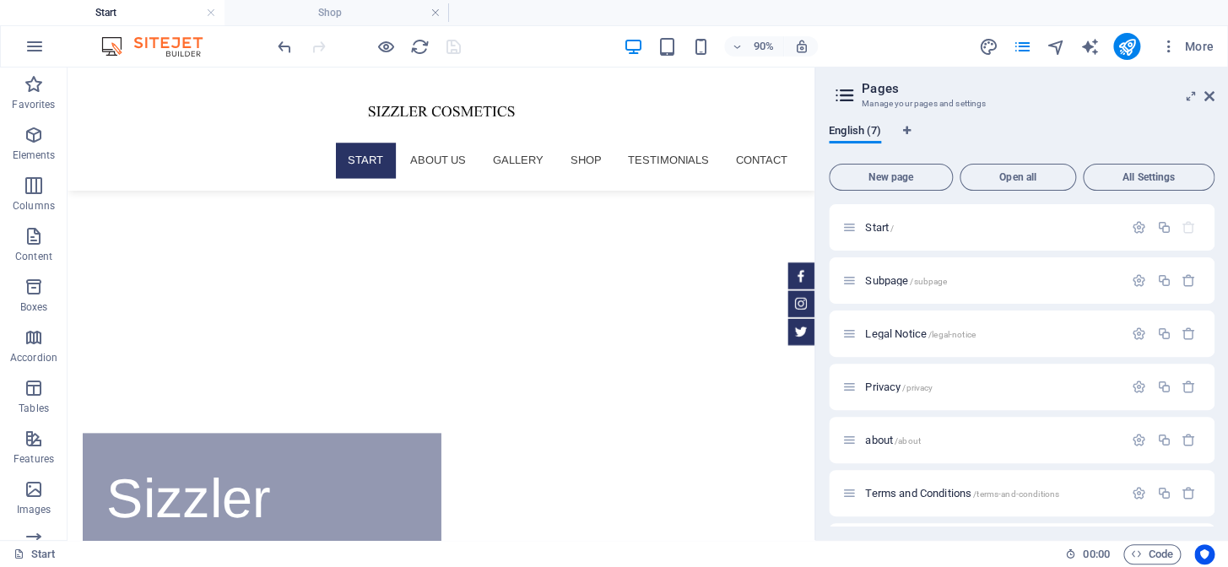
scroll to position [0, 0]
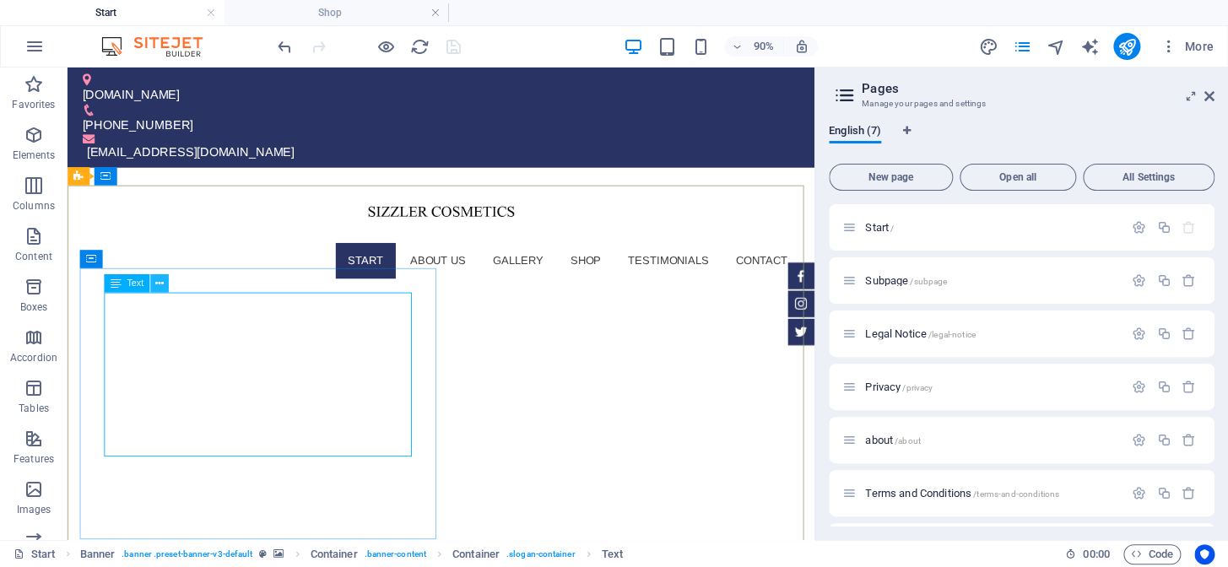
click at [161, 278] on icon at bounding box center [159, 283] width 8 height 16
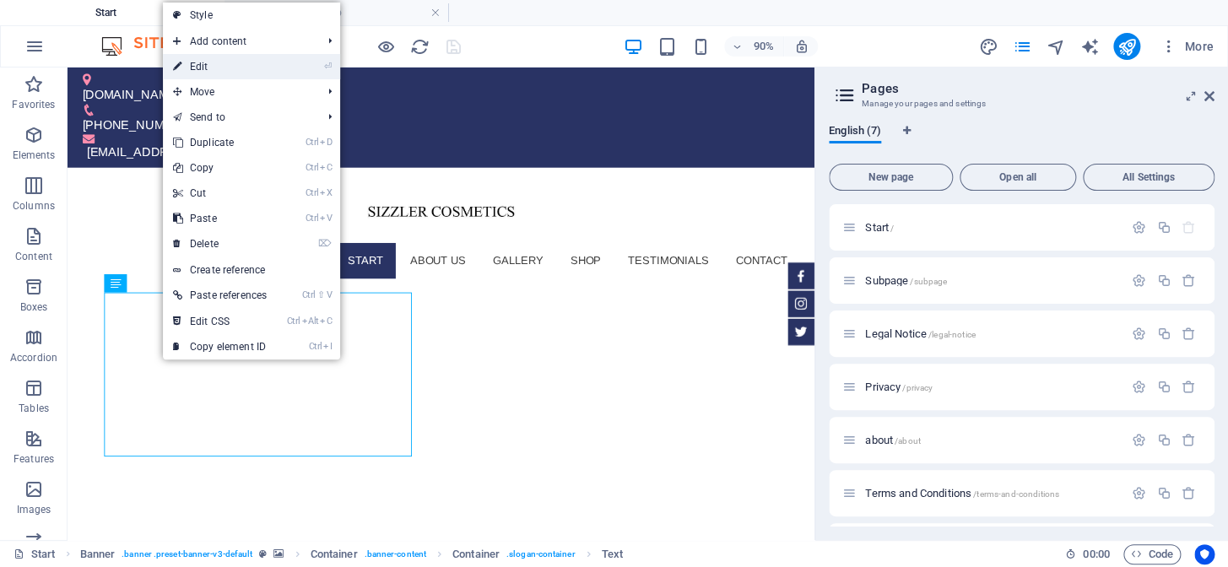
click at [233, 61] on link "⏎ Edit" at bounding box center [220, 66] width 114 height 25
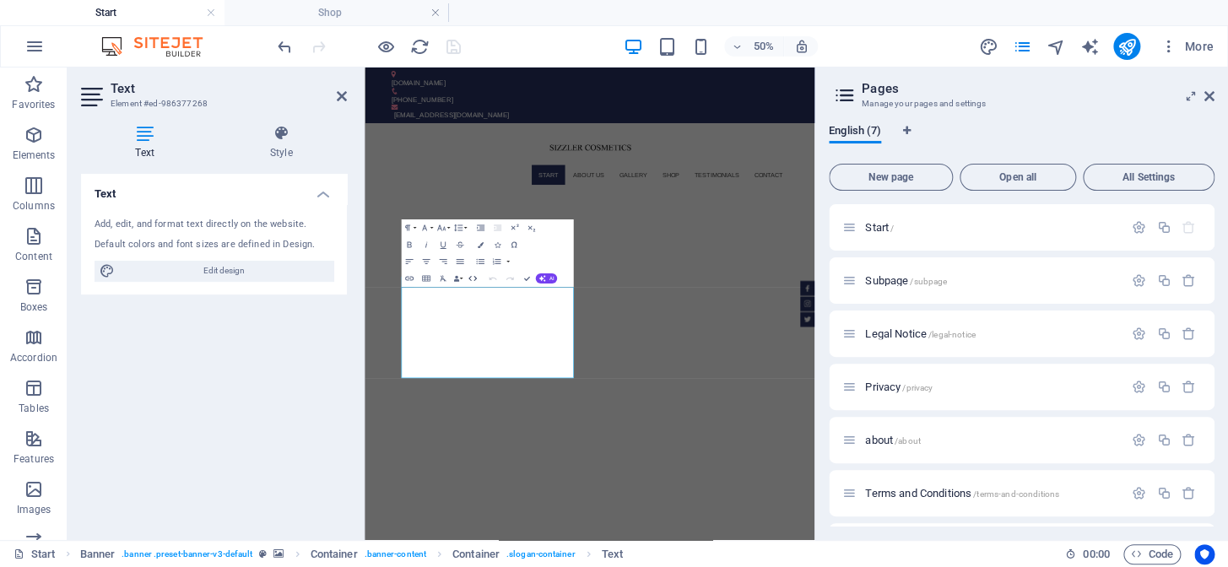
click at [472, 277] on icon "button" at bounding box center [472, 278] width 10 height 10
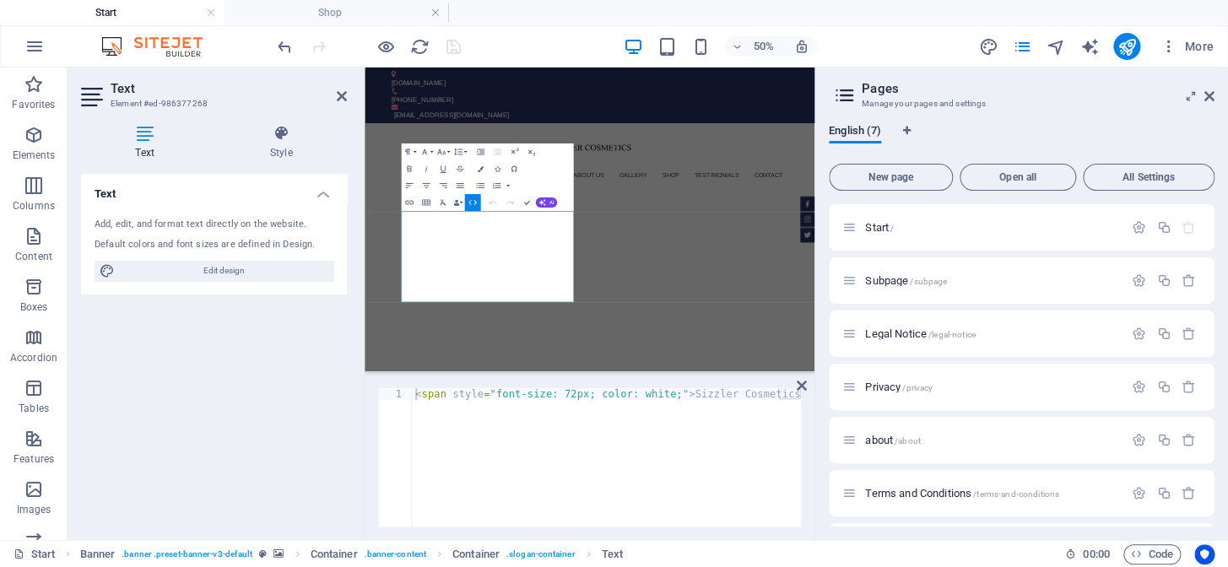
type textarea "<span style="font-size: 72px; color: white;">Sizzler Cosmetics</span>"
click at [483, 392] on div "< span style = "font-size: 72px; color: white;" > Sizzler Cosmetics </ span >" at bounding box center [611, 467] width 399 height 159
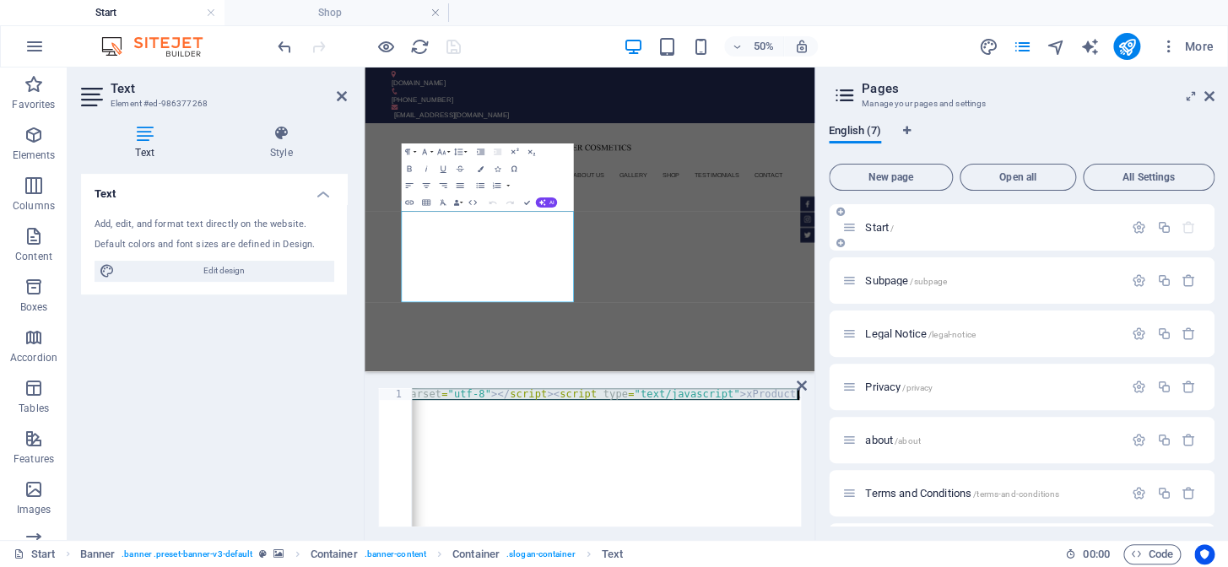
scroll to position [0, 970]
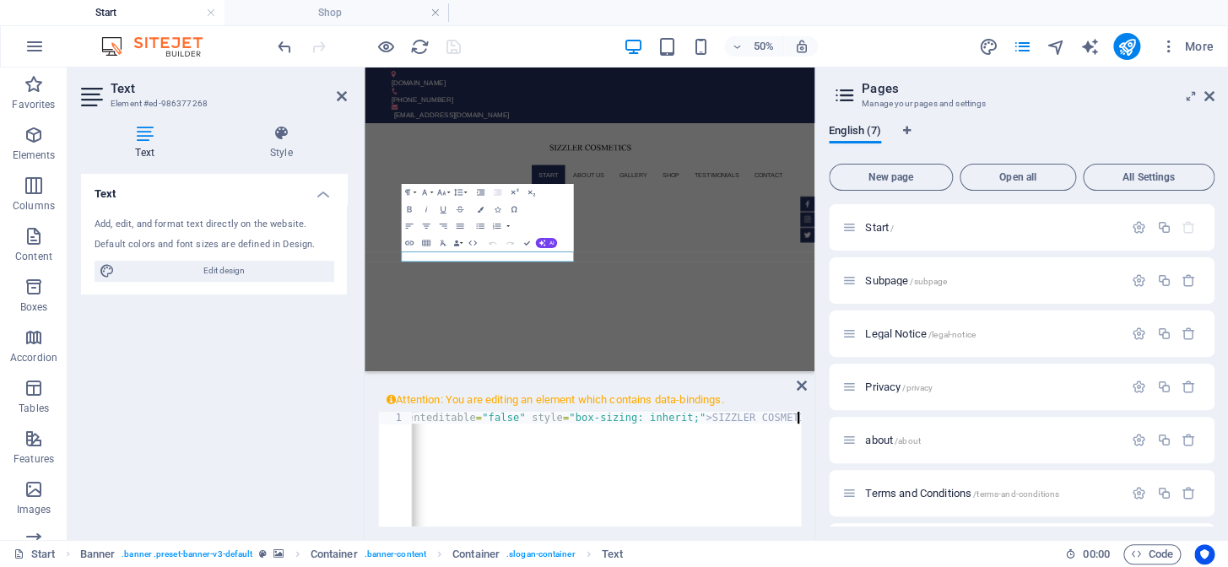
click at [598, 470] on div "< span class = "color-background" style = "box-sizing: inherit; color: rgb(255,…" at bounding box center [121, 491] width 1360 height 159
drag, startPoint x: 554, startPoint y: 413, endPoint x: 687, endPoint y: 424, distance: 132.9
click at [687, 424] on div "< span class = "color-background" style = "box-sizing: inherit; color: rgb(255,…" at bounding box center [121, 491] width 1360 height 159
click at [638, 440] on div "< span class = "color-background" style = "box-sizing: inherit; color: rgb(255,…" at bounding box center [606, 469] width 389 height 115
click at [451, 419] on div "< span class = "color-background" style = "box-sizing: inherit; color: rgb(255,…" at bounding box center [121, 479] width 1360 height 135
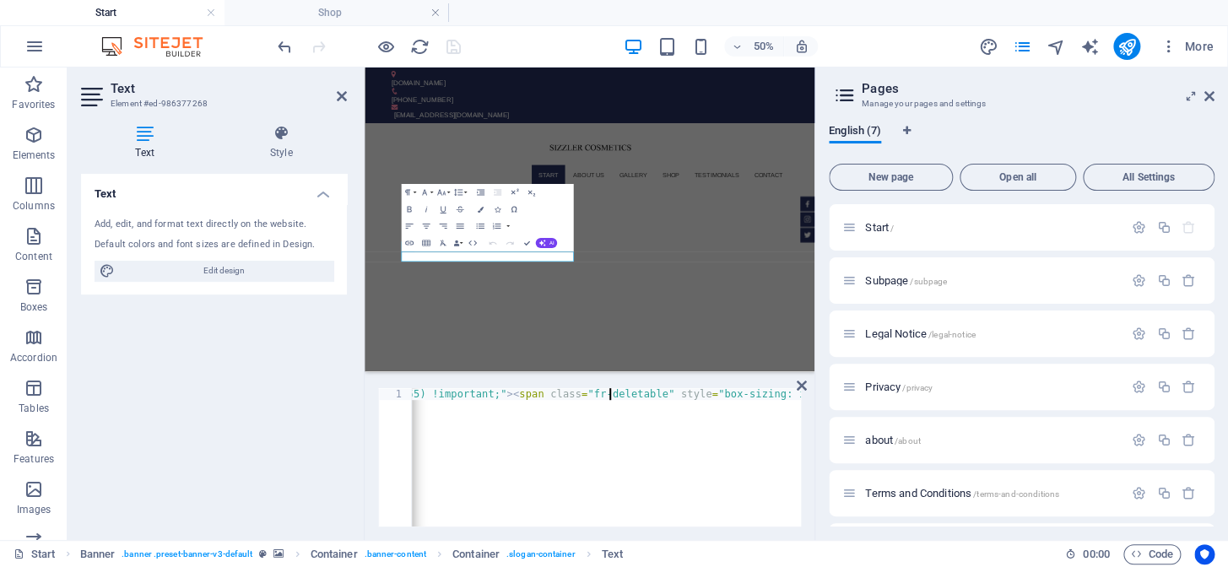
scroll to position [0, 503]
type textarea "<span class="color-background" style="box-sizing: inherit; color: rgb(255, 255,…"
click at [576, 458] on div "< span class = "color-background" style = "box-sizing: inherit; color: rgb(255,…" at bounding box center [438, 455] width 1059 height 135
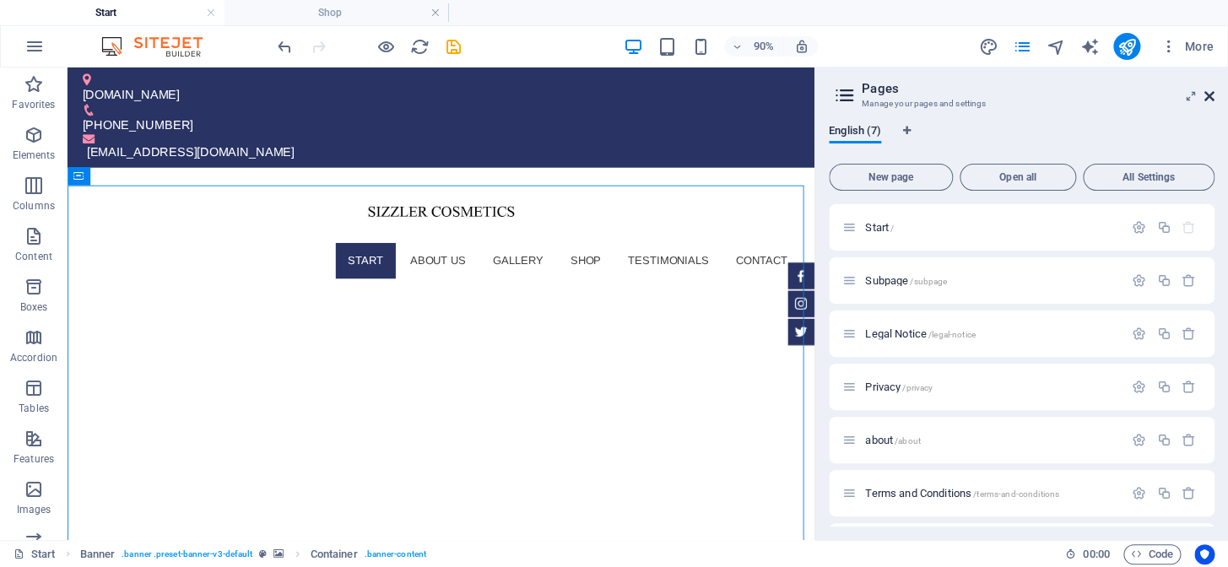
click at [1207, 89] on icon at bounding box center [1209, 96] width 10 height 14
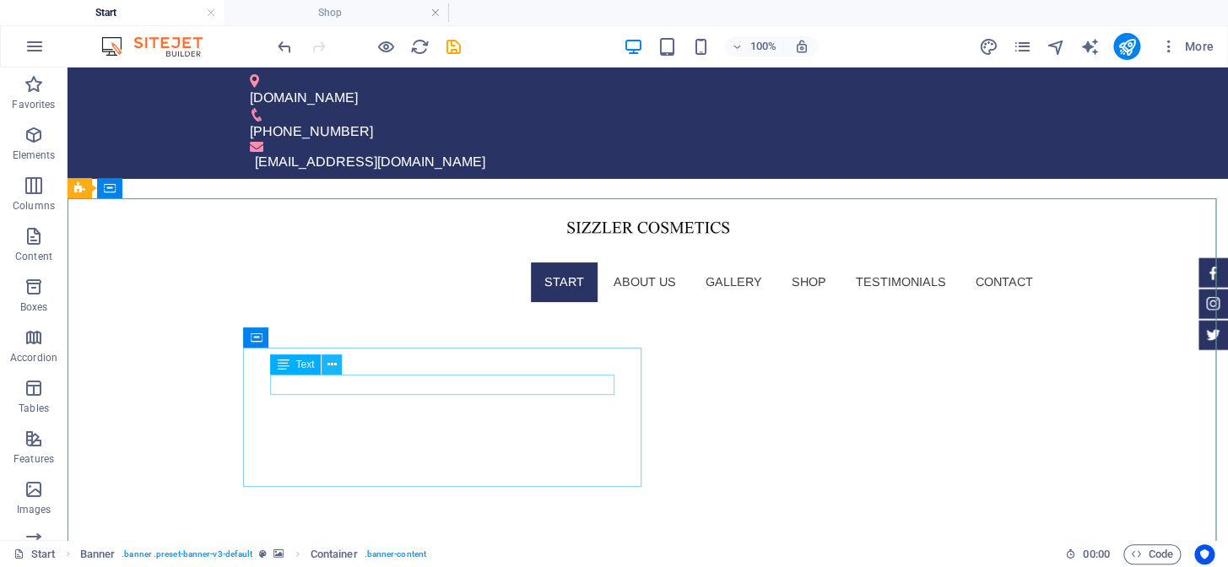
click at [336, 365] on icon at bounding box center [331, 365] width 9 height 18
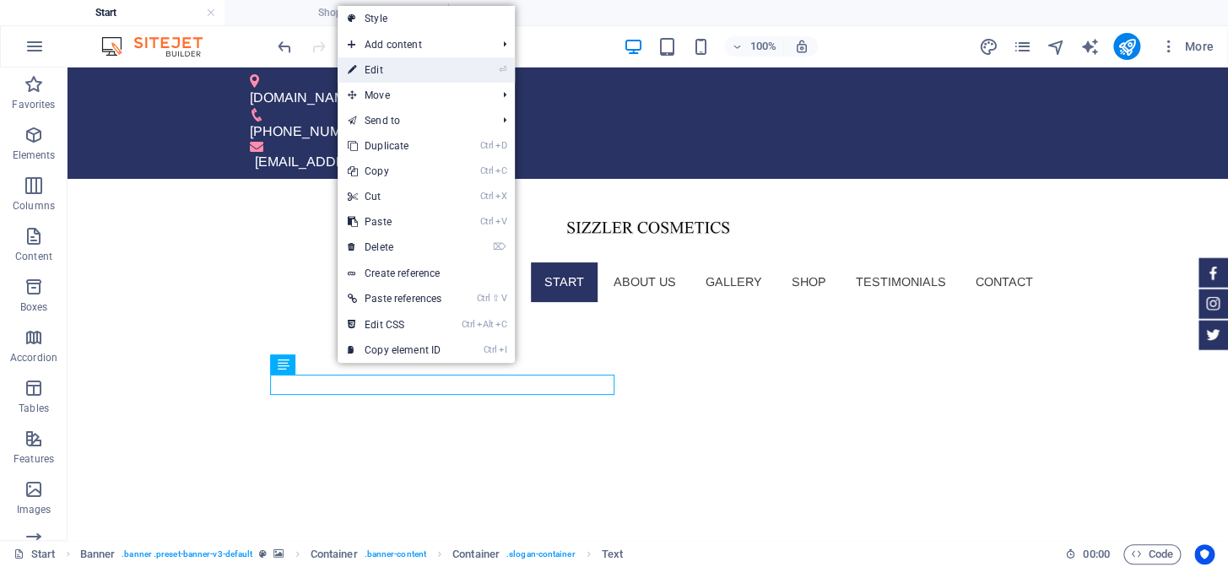
click at [412, 66] on link "⏎ Edit" at bounding box center [395, 69] width 114 height 25
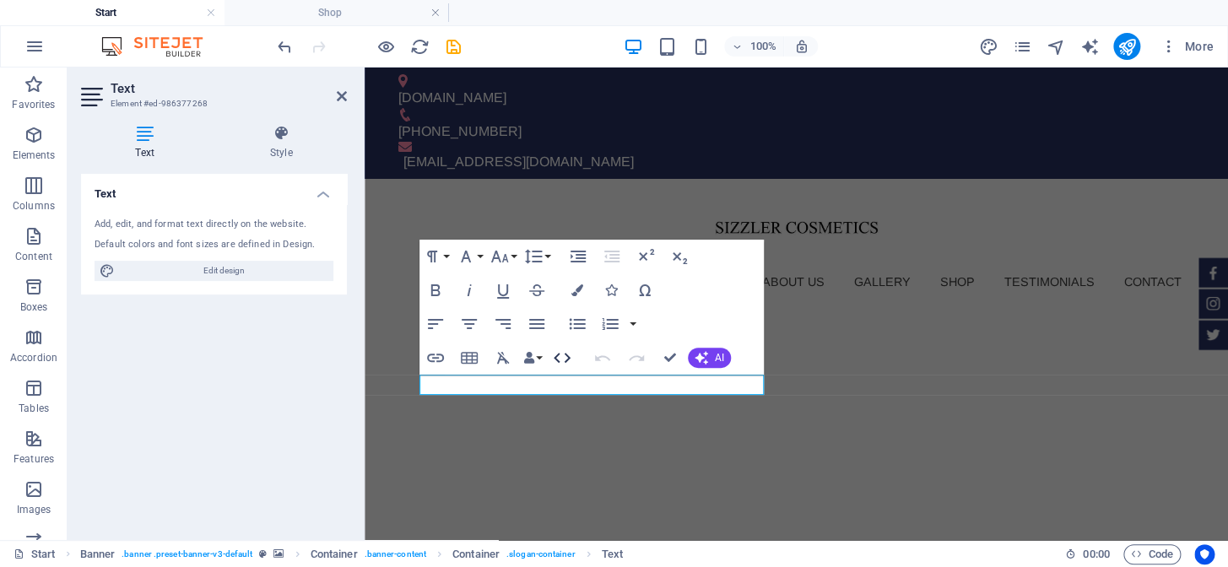
click at [564, 359] on icon "button" at bounding box center [562, 358] width 20 height 20
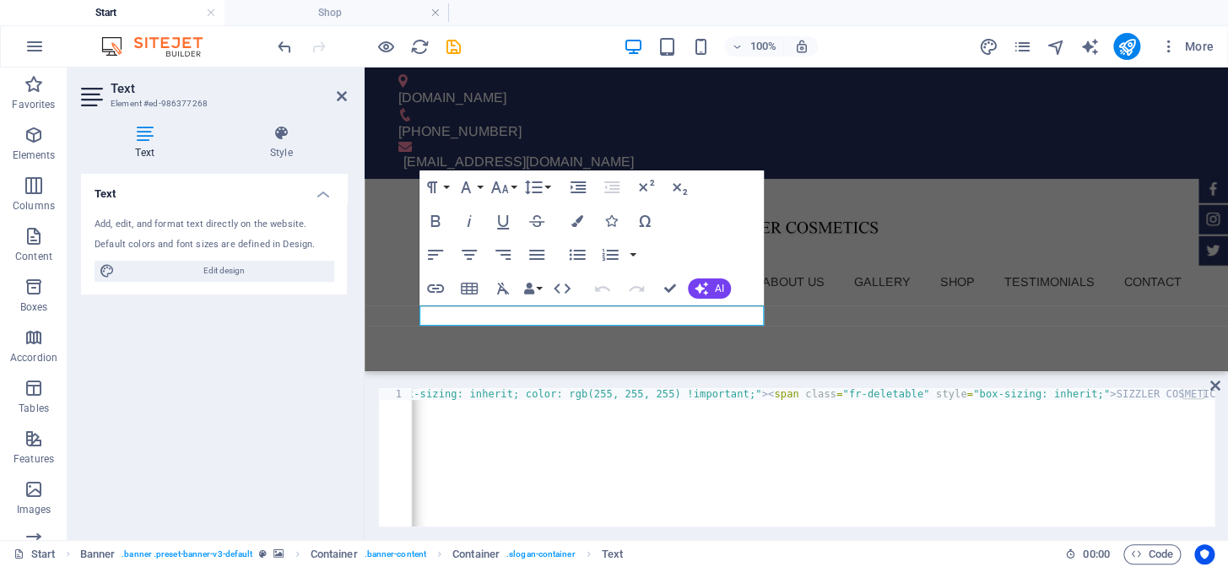
scroll to position [0, 256]
type textarea "<span class="color-background" style="box-sizing: inherit; color: rgb(255, 255,…"
click at [500, 397] on div "< span class = "color-background" style = "box-sizing: inherit; color: rgb(255,…" at bounding box center [684, 467] width 1059 height 159
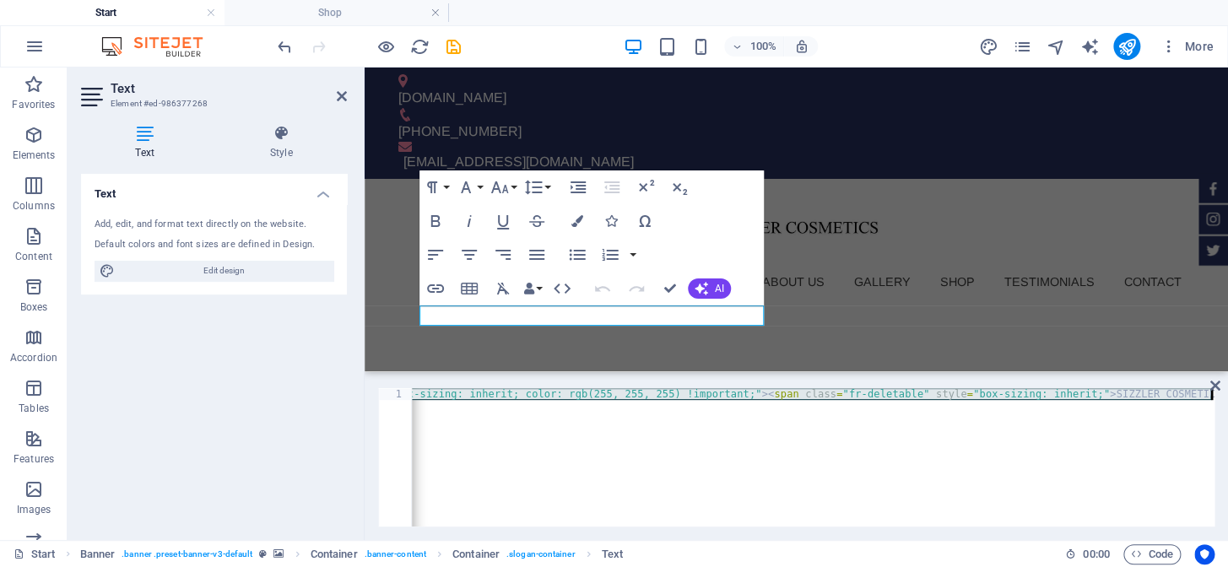
paste textarea
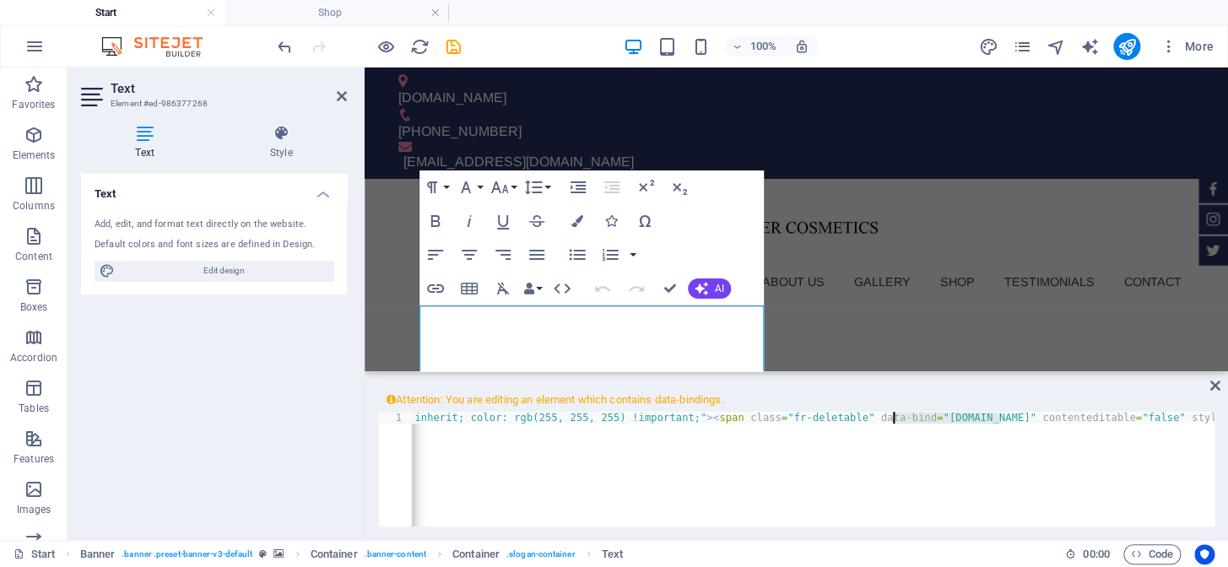
drag, startPoint x: 998, startPoint y: 416, endPoint x: 890, endPoint y: 413, distance: 108.1
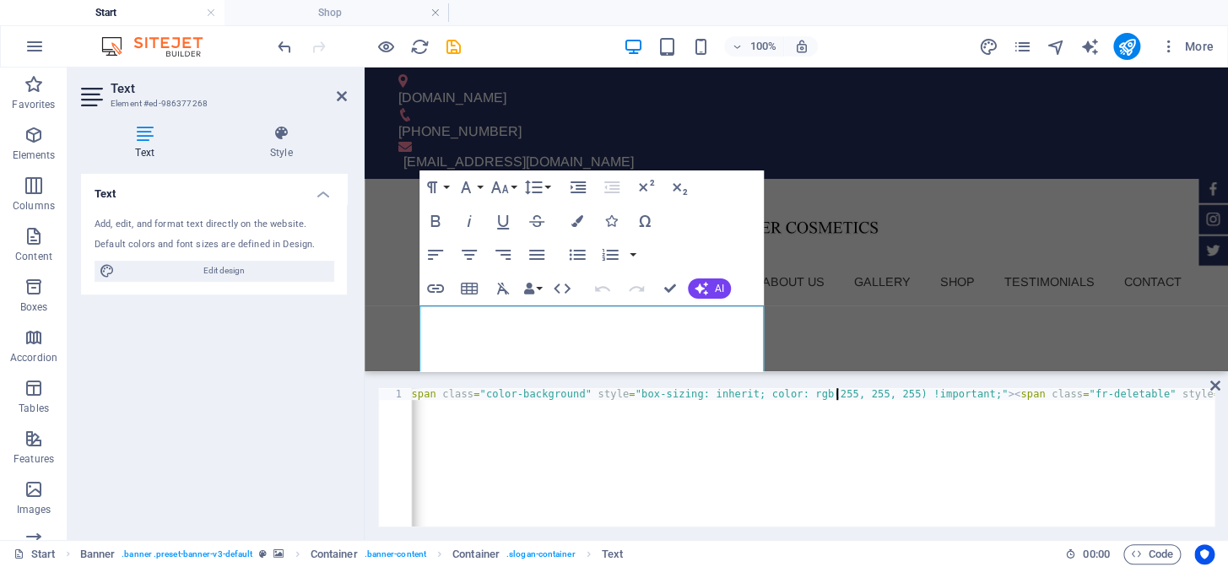
scroll to position [0, 3303]
click at [1215, 383] on icon at bounding box center [1215, 386] width 10 height 14
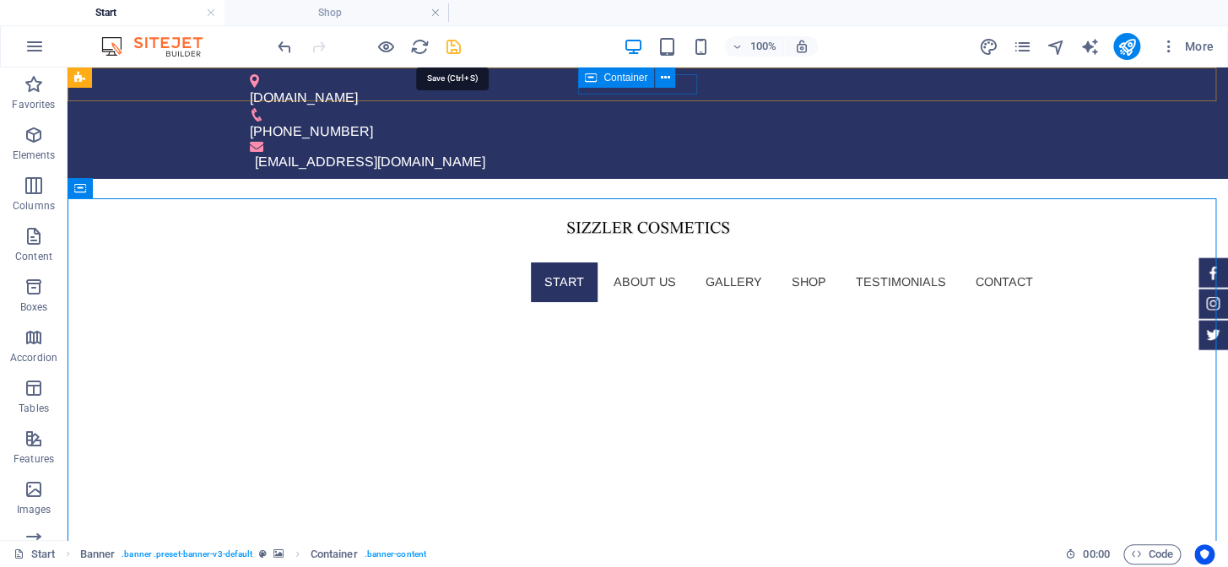
click at [448, 47] on icon "save" at bounding box center [453, 46] width 19 height 19
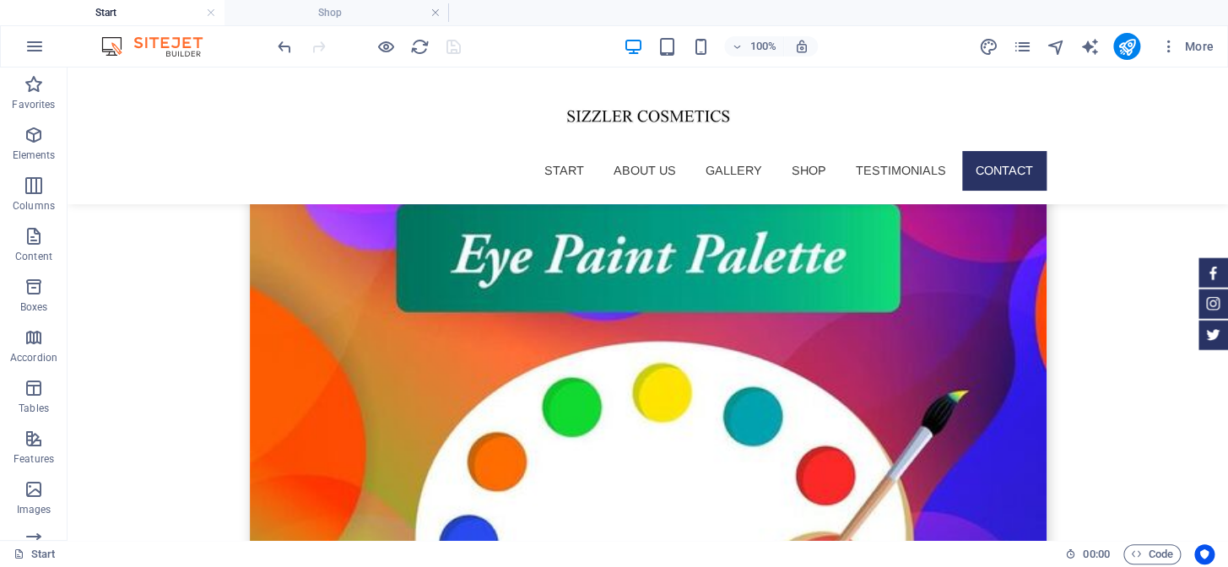
scroll to position [6191, 0]
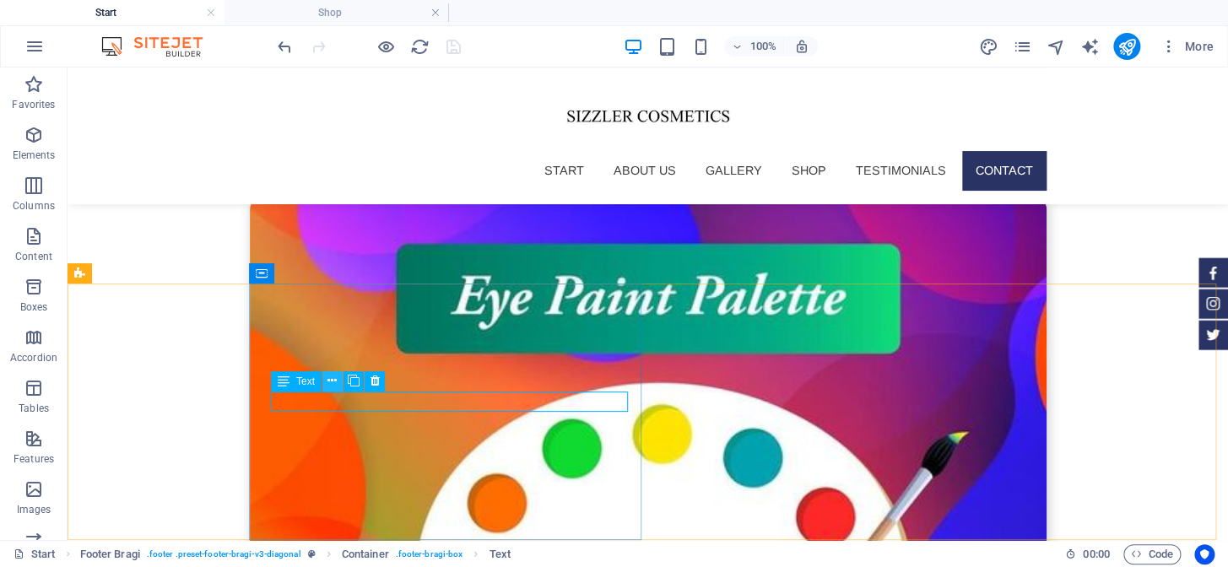
click at [331, 379] on icon at bounding box center [331, 381] width 9 height 18
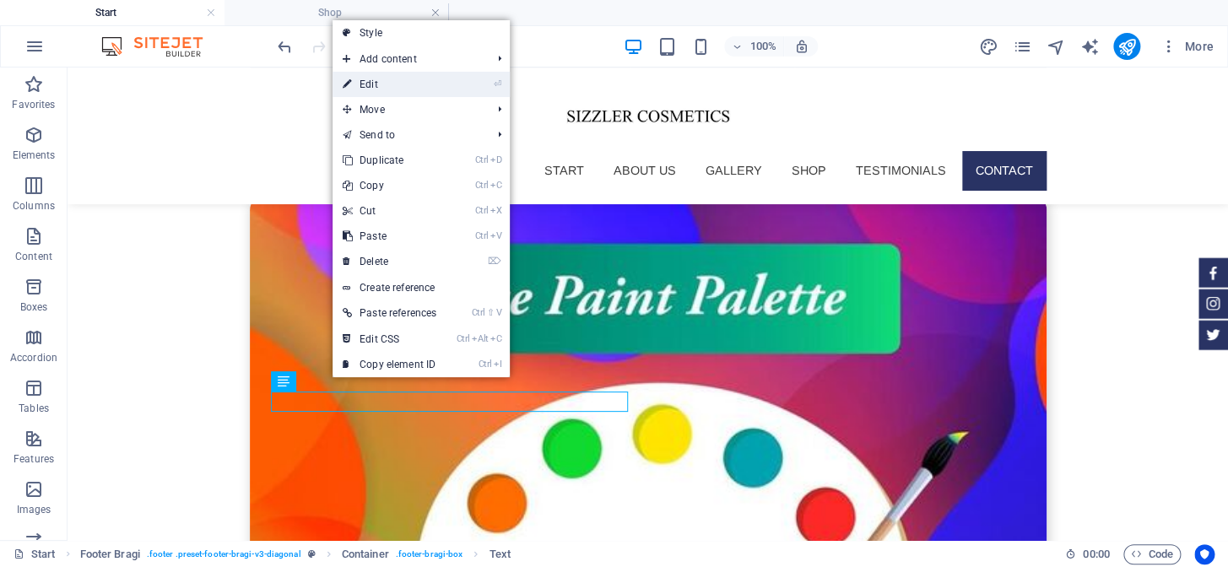
click at [404, 83] on link "⏎ Edit" at bounding box center [389, 84] width 114 height 25
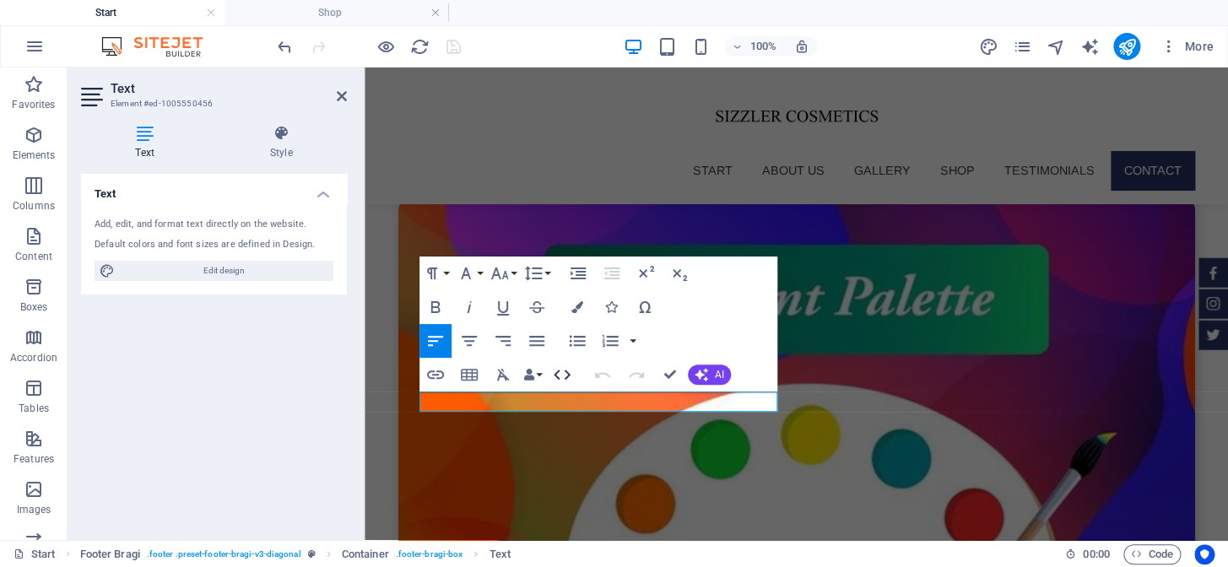
click at [562, 377] on icon "button" at bounding box center [562, 375] width 20 height 20
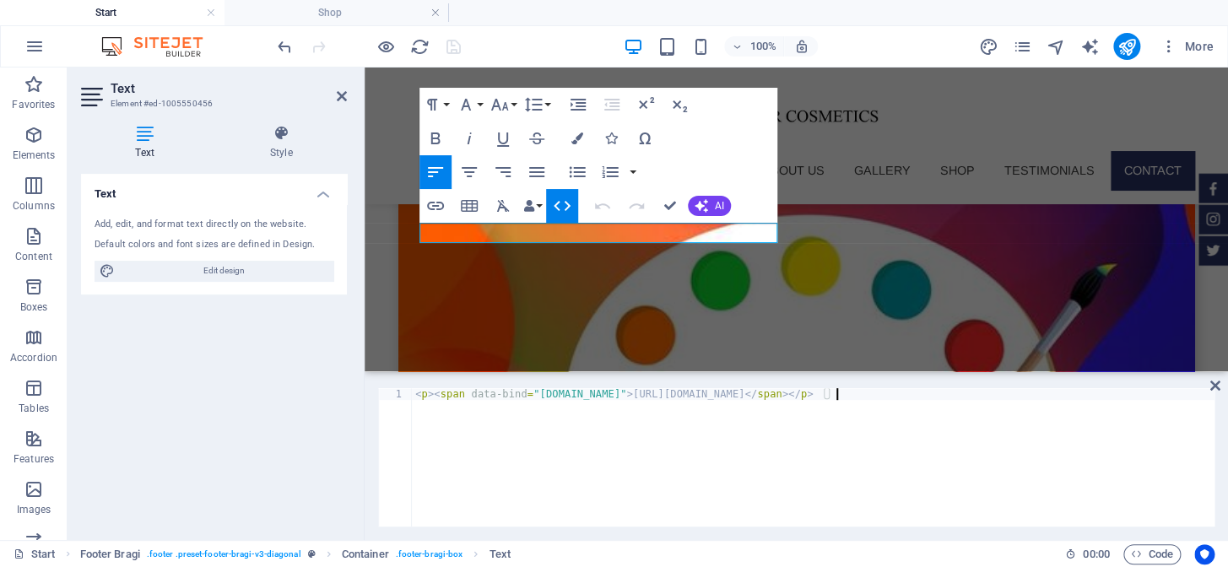
click at [565, 436] on div "< p > < span data-bind = "[DOMAIN_NAME]" > [URL][DOMAIN_NAME] </ span > </ p >" at bounding box center [813, 469] width 802 height 162
drag, startPoint x: 622, startPoint y: 390, endPoint x: 568, endPoint y: 396, distance: 54.3
click at [568, 396] on div "< p > < span data-bind = "[DOMAIN_NAME]" > [URL][DOMAIN_NAME] </ span > </ p >" at bounding box center [813, 469] width 802 height 162
click at [624, 390] on div "< p > < span data-bind = "[DOMAIN_NAME]" > [URL][DOMAIN_NAME] </ span > </ p >" at bounding box center [813, 469] width 802 height 162
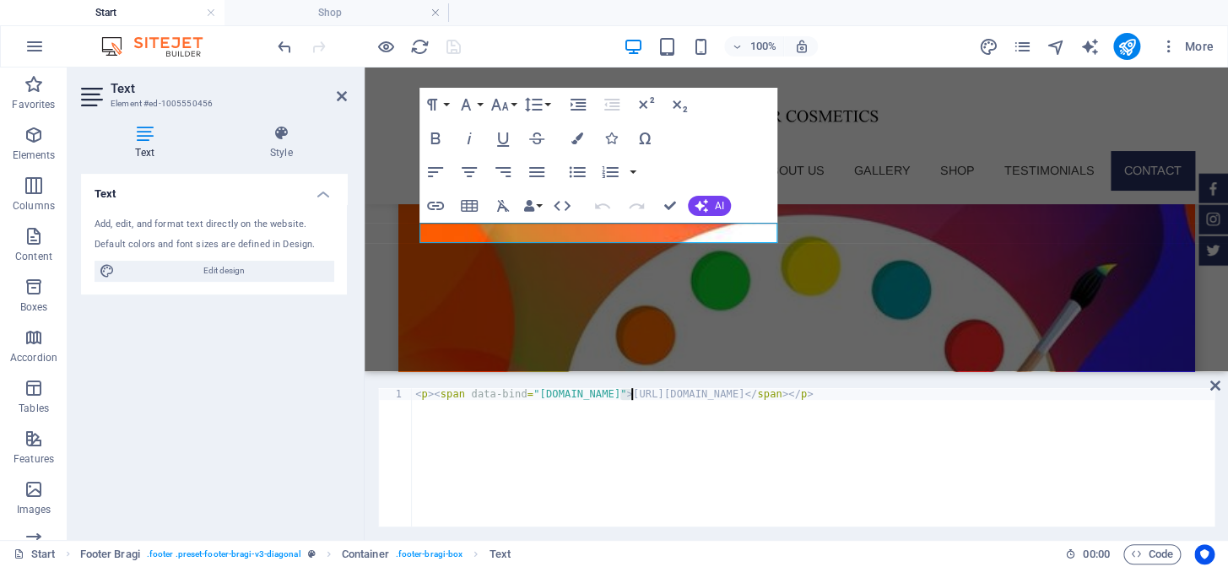
click at [626, 391] on div "< p > < span data-bind = "[DOMAIN_NAME]" > [URL][DOMAIN_NAME] </ span > </ p >" at bounding box center [813, 457] width 802 height 138
click at [604, 393] on div "< p > < span > [URL][DOMAIN_NAME] </ span > </ p >" at bounding box center [813, 469] width 802 height 162
type textarea "<p><span>Sizzler Cosmetics</span></p>"
click at [1212, 383] on icon at bounding box center [1215, 386] width 10 height 14
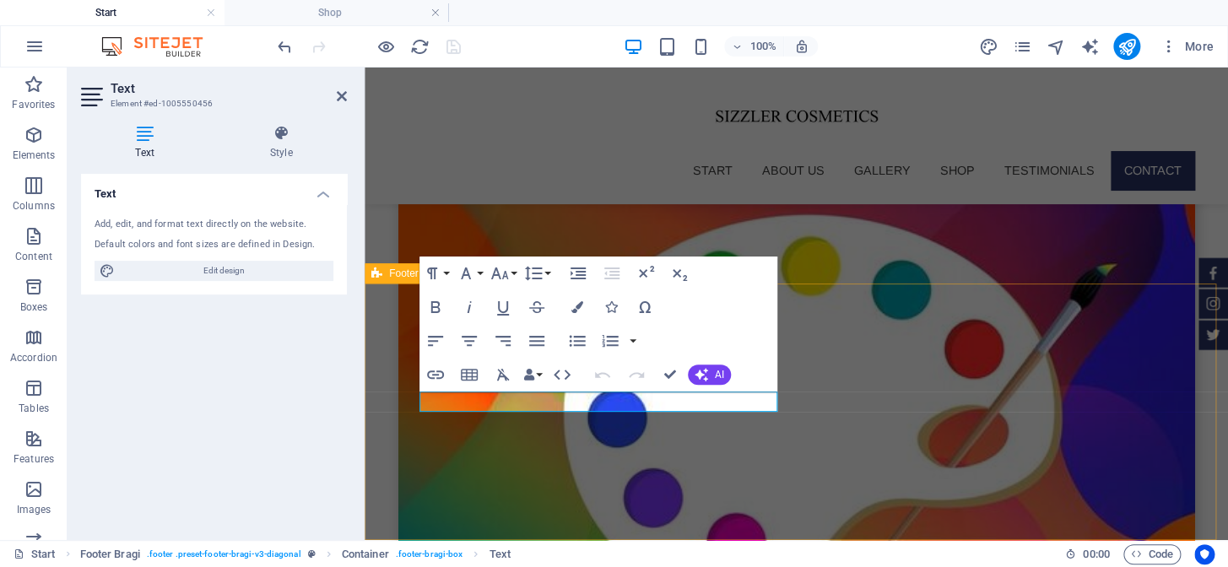
scroll to position [6042, 0]
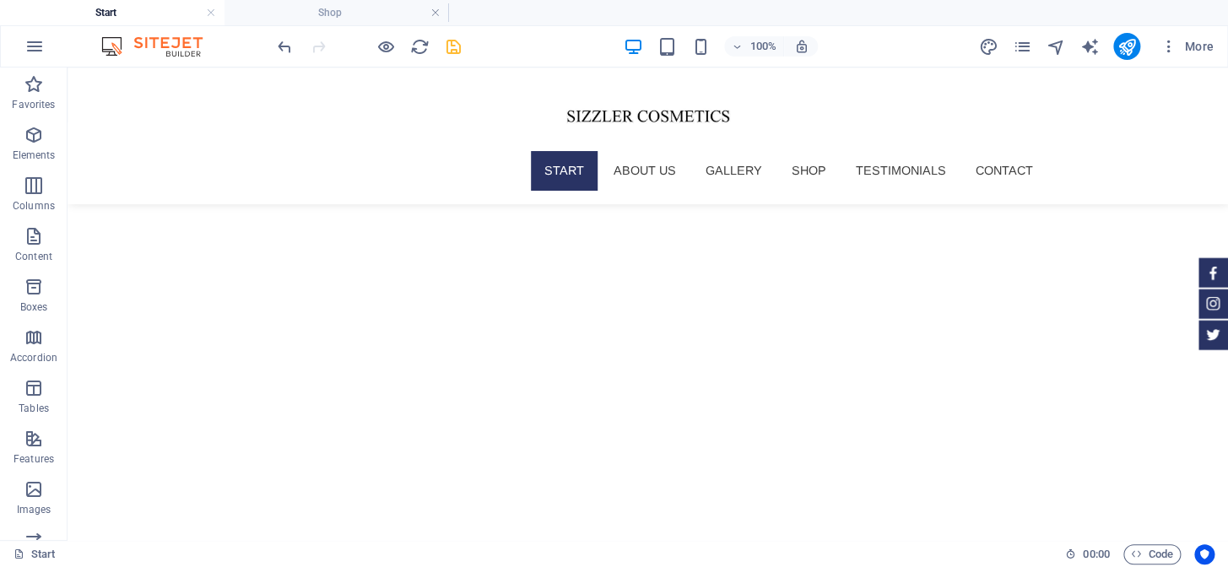
scroll to position [0, 0]
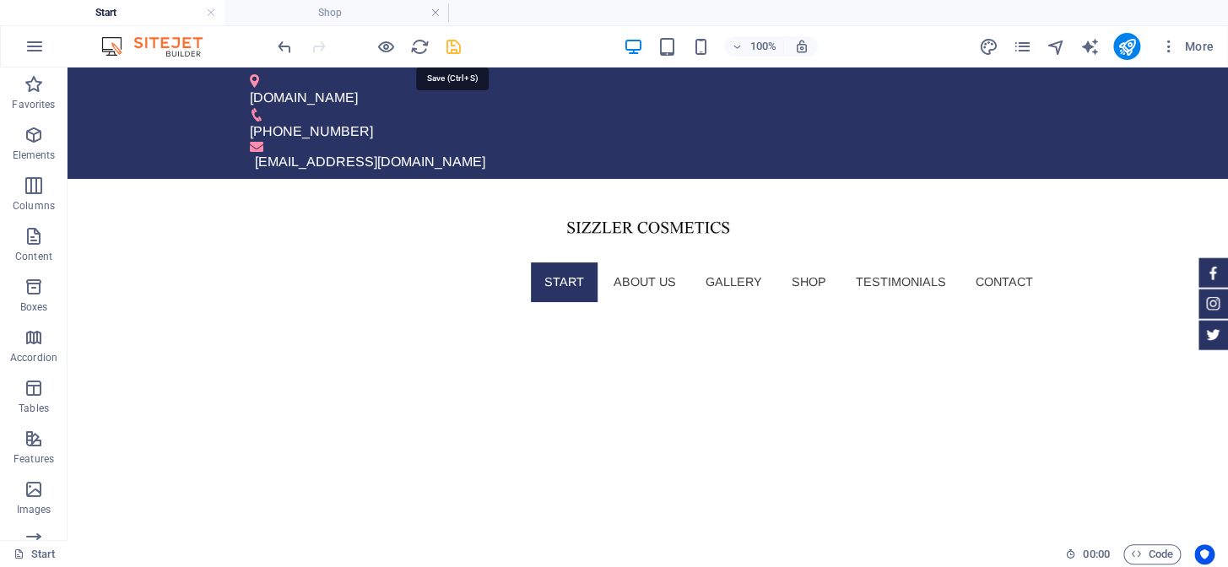
click at [456, 50] on icon "save" at bounding box center [453, 46] width 19 height 19
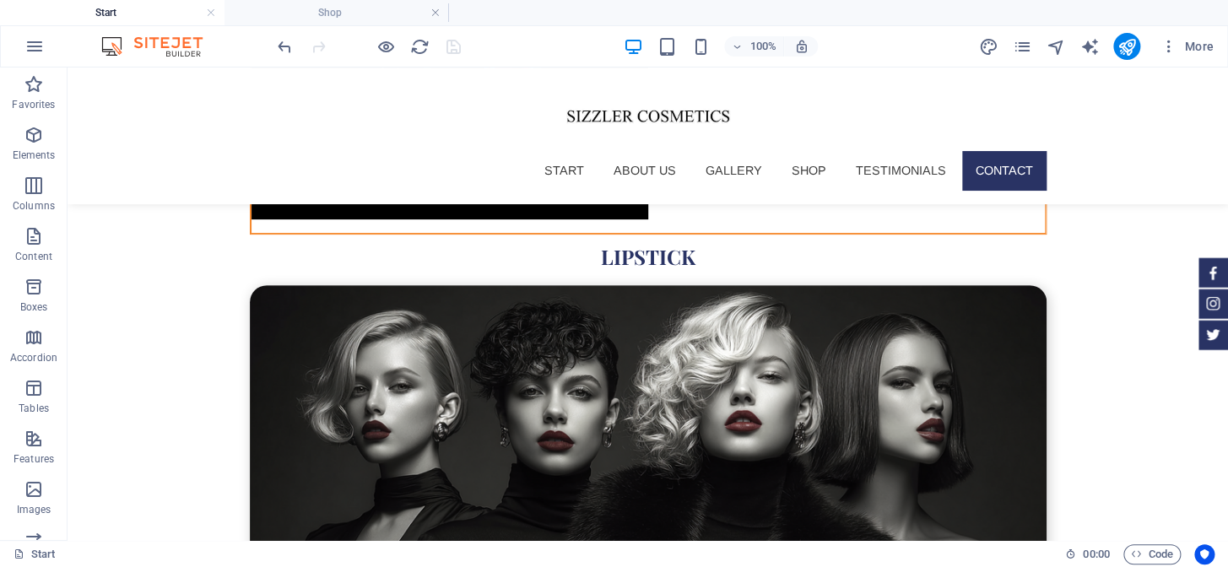
scroll to position [6191, 0]
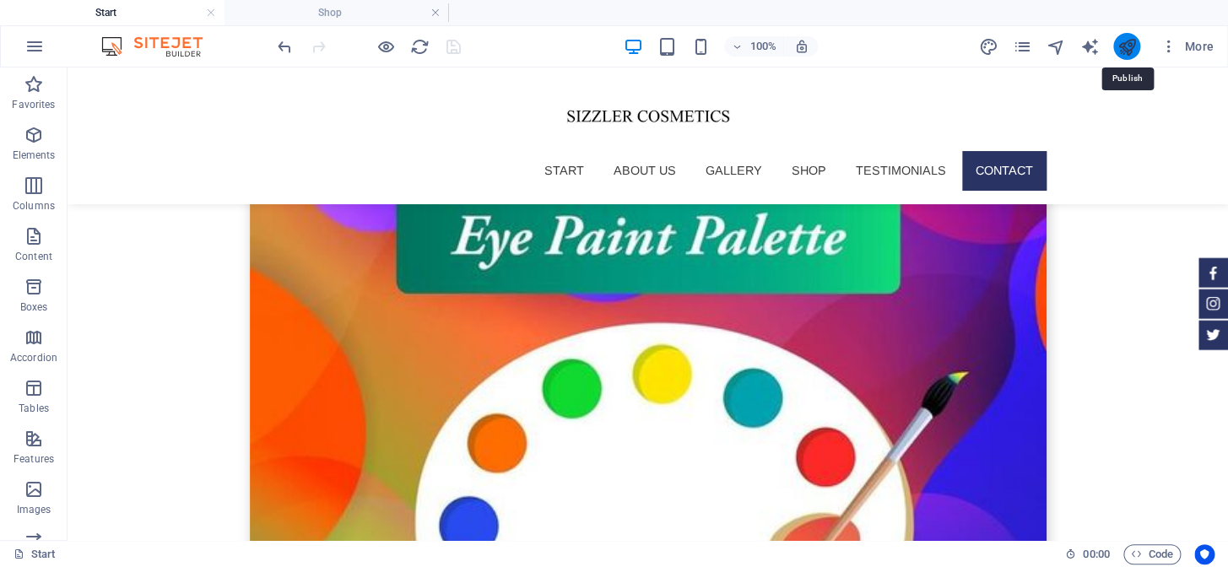
click at [1123, 50] on icon "publish" at bounding box center [1125, 46] width 19 height 19
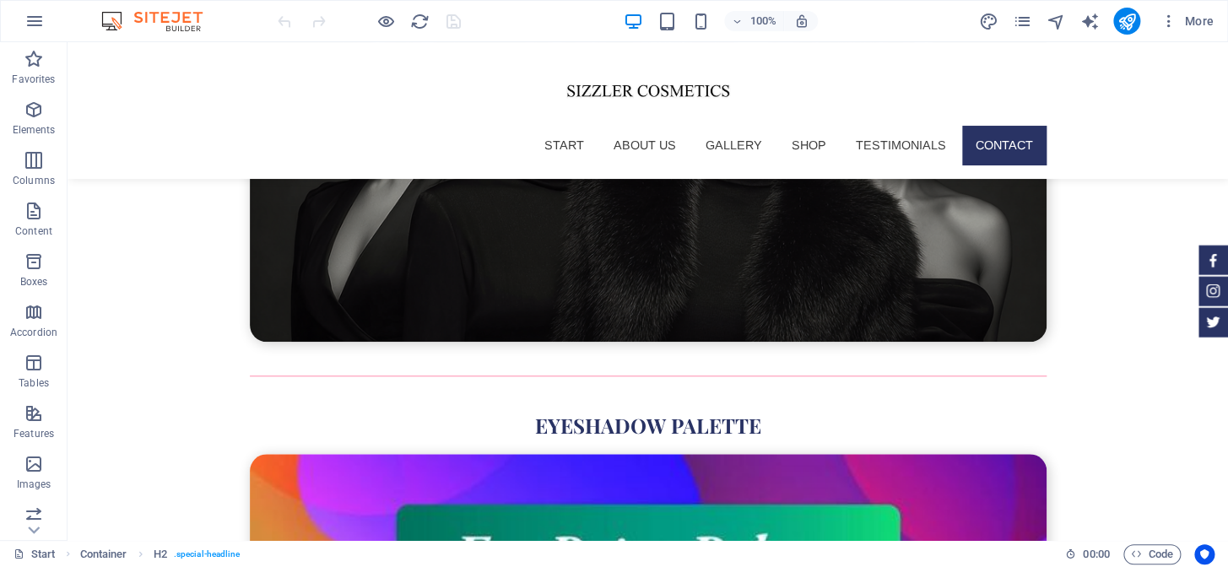
scroll to position [6166, 0]
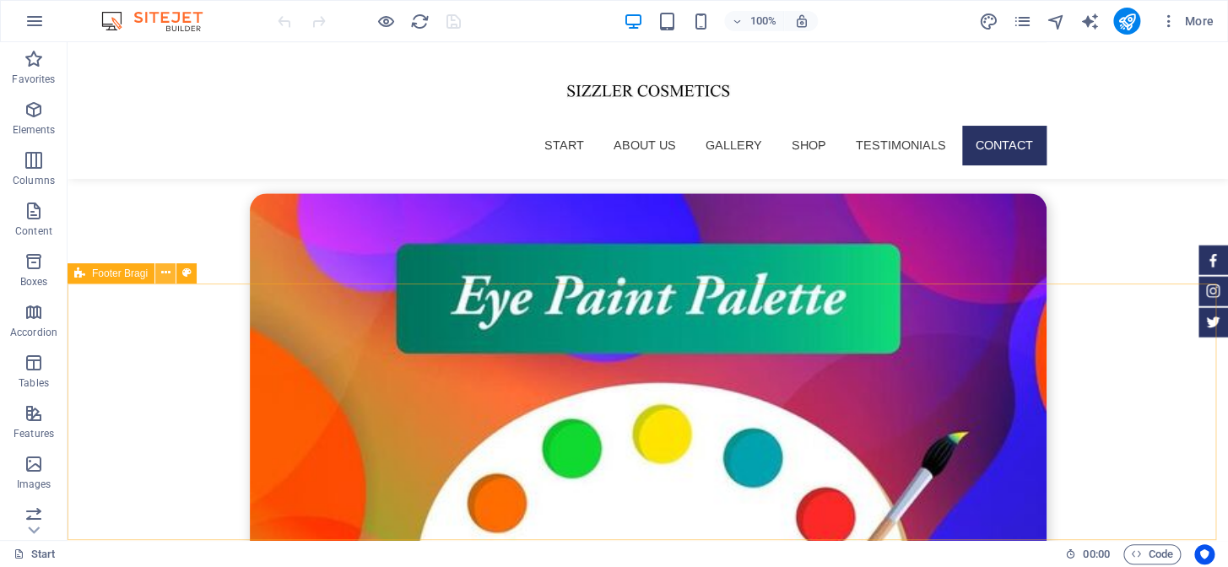
click at [161, 272] on icon at bounding box center [165, 273] width 9 height 18
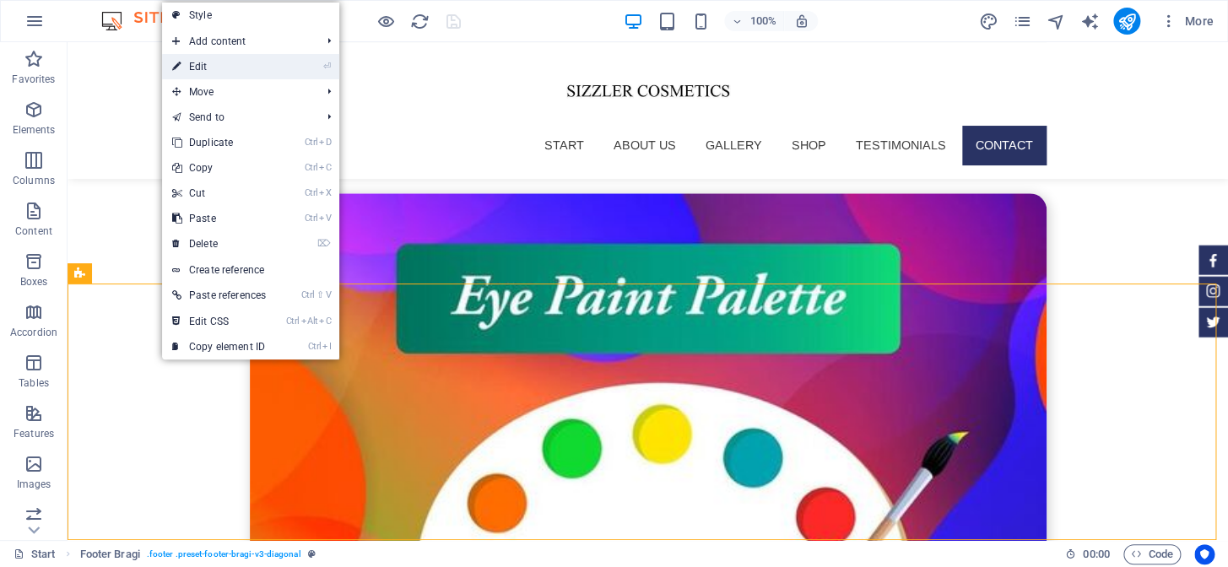
click at [236, 68] on link "⏎ Edit" at bounding box center [219, 66] width 114 height 25
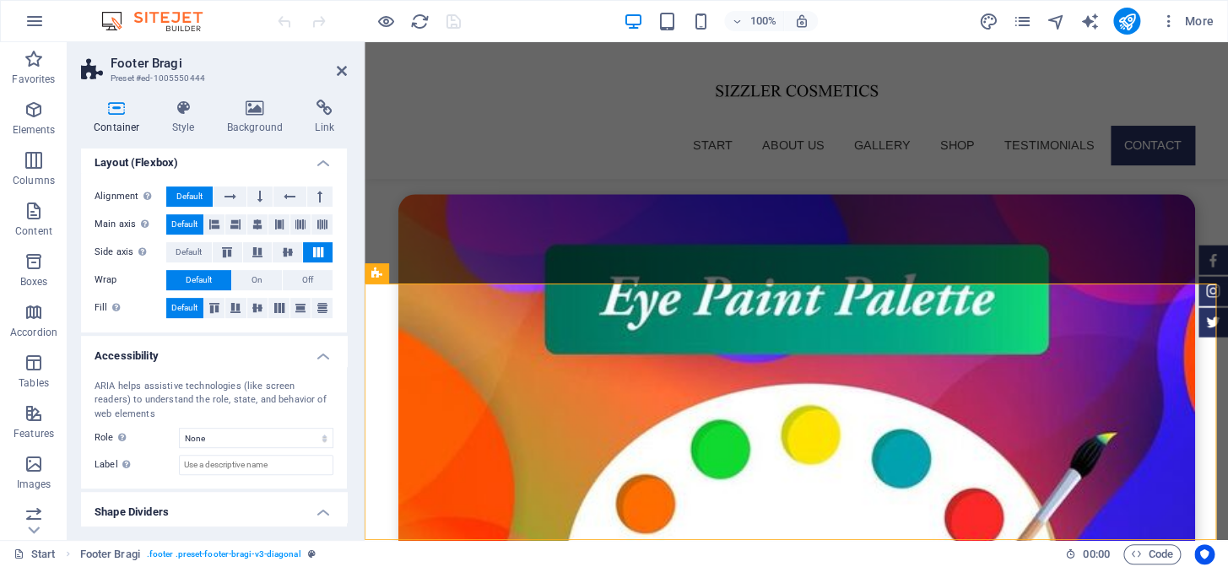
scroll to position [304, 0]
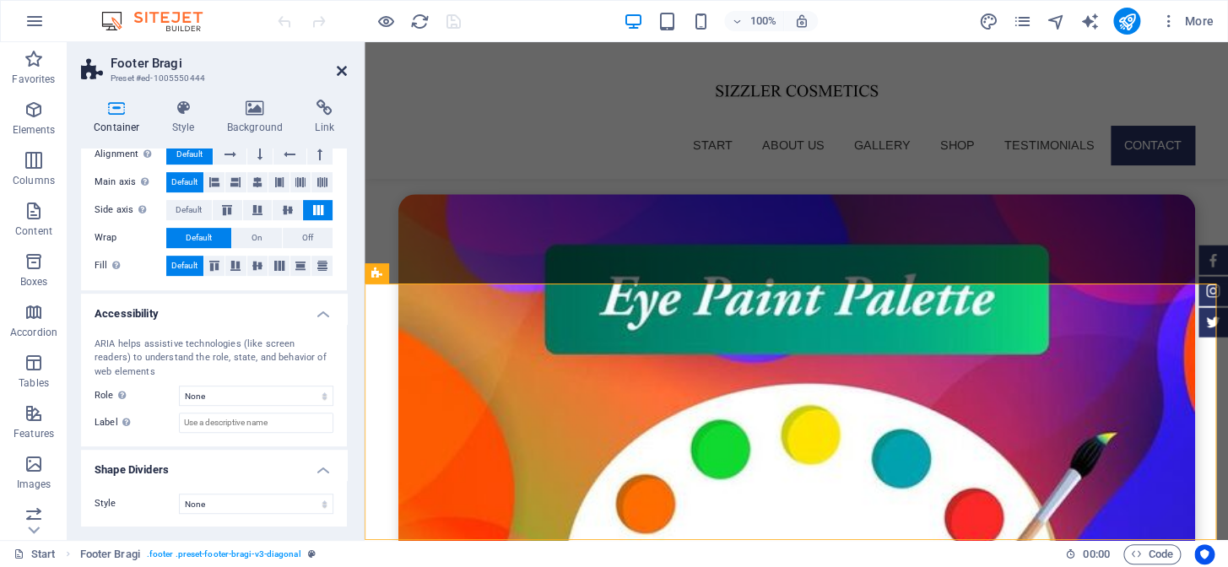
click at [338, 71] on icon at bounding box center [342, 71] width 10 height 14
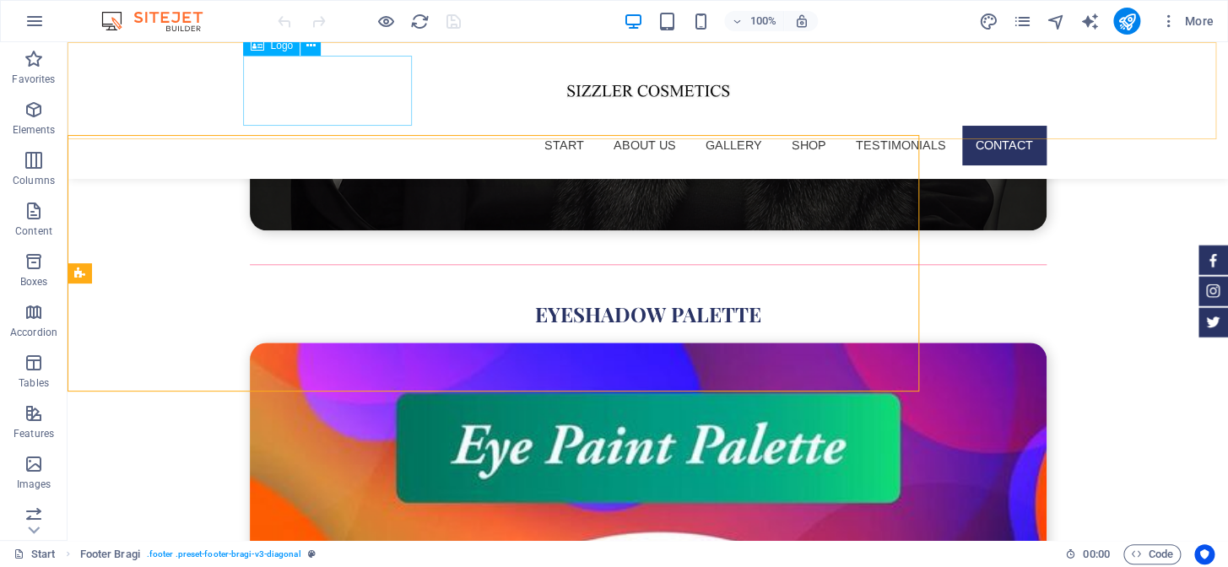
scroll to position [6166, 0]
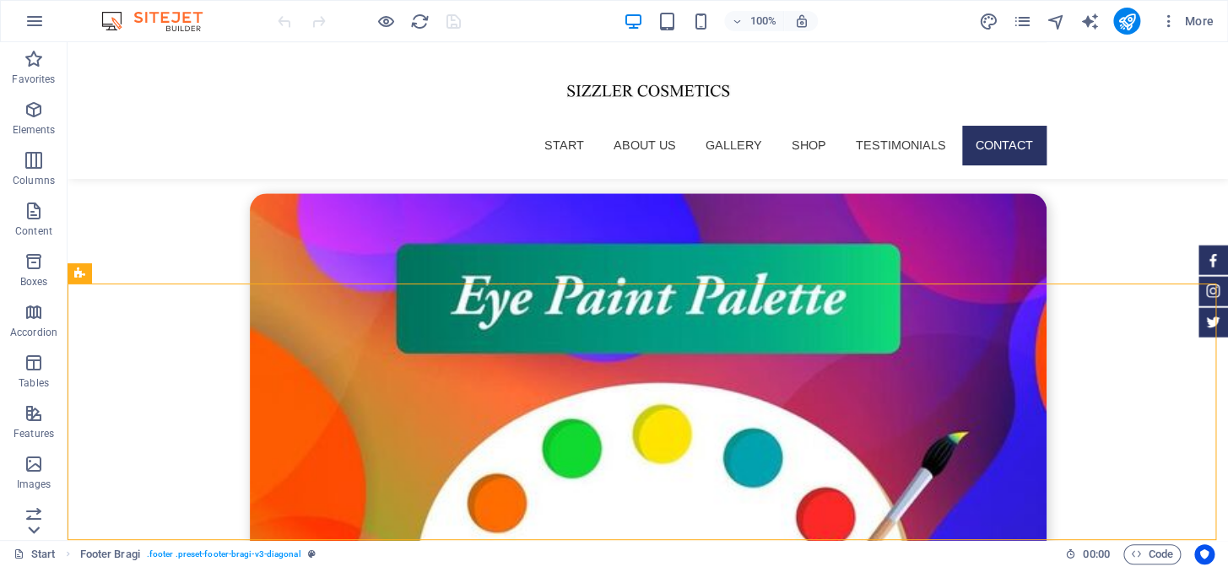
click at [33, 532] on icon at bounding box center [34, 531] width 12 height 8
click at [30, 15] on icon "button" at bounding box center [34, 21] width 20 height 20
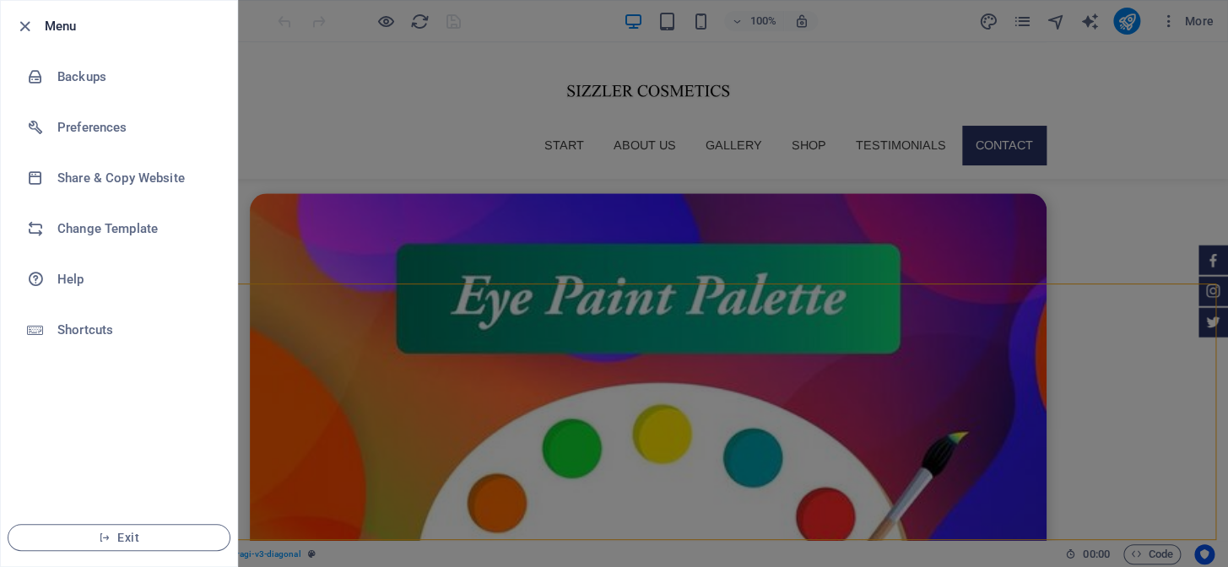
click at [384, 264] on div at bounding box center [614, 283] width 1228 height 567
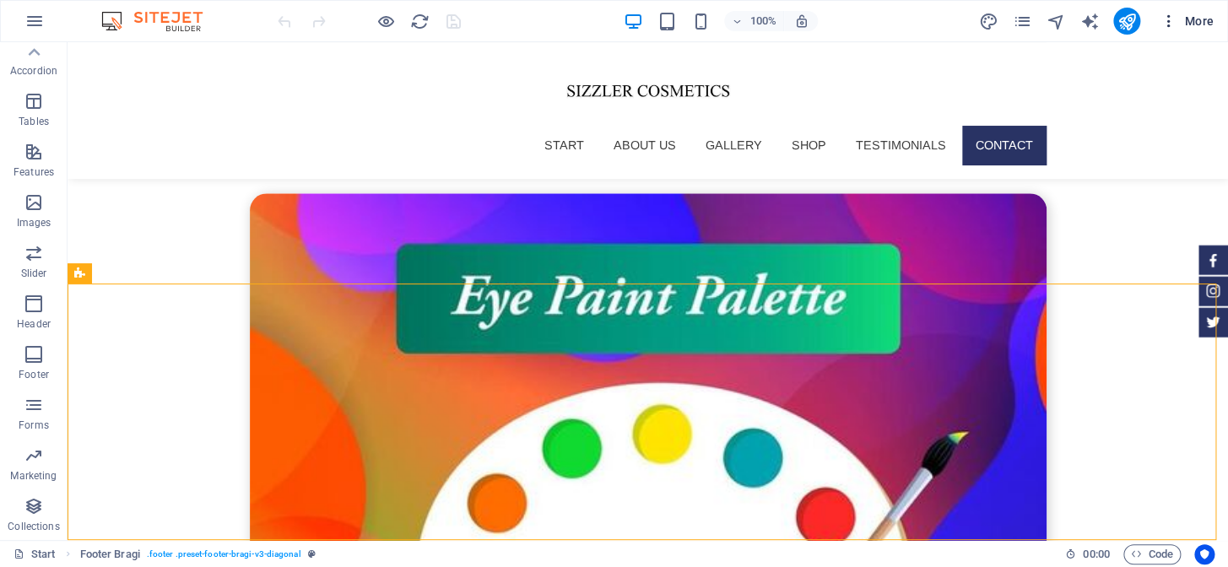
click at [1165, 17] on icon "button" at bounding box center [1168, 21] width 17 height 17
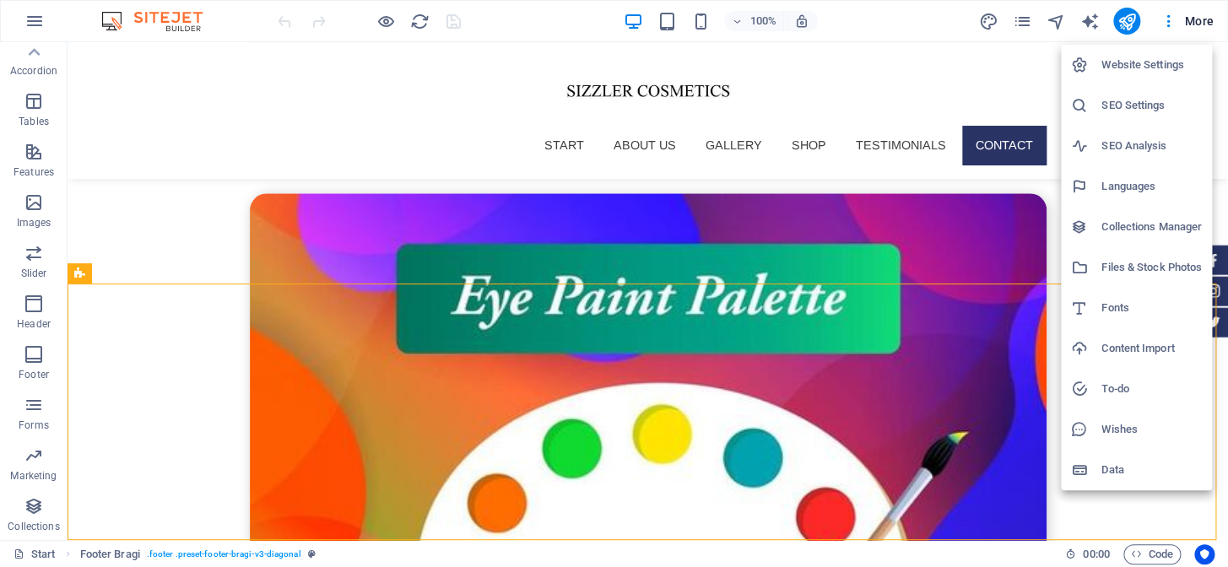
click at [1080, 65] on icon at bounding box center [1079, 65] width 17 height 17
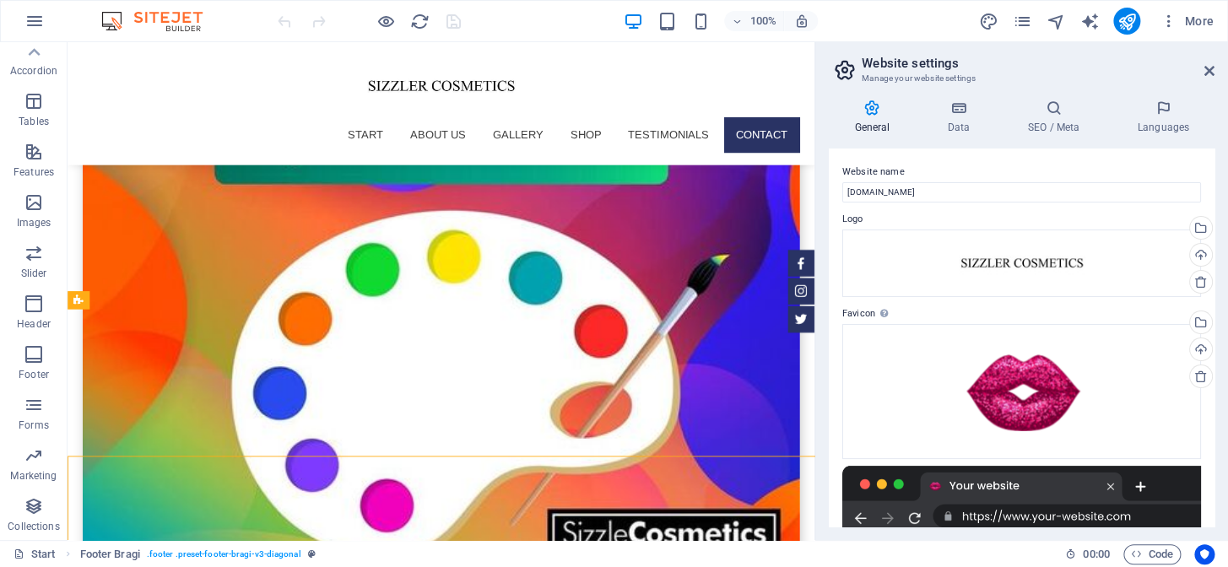
scroll to position [5947, 0]
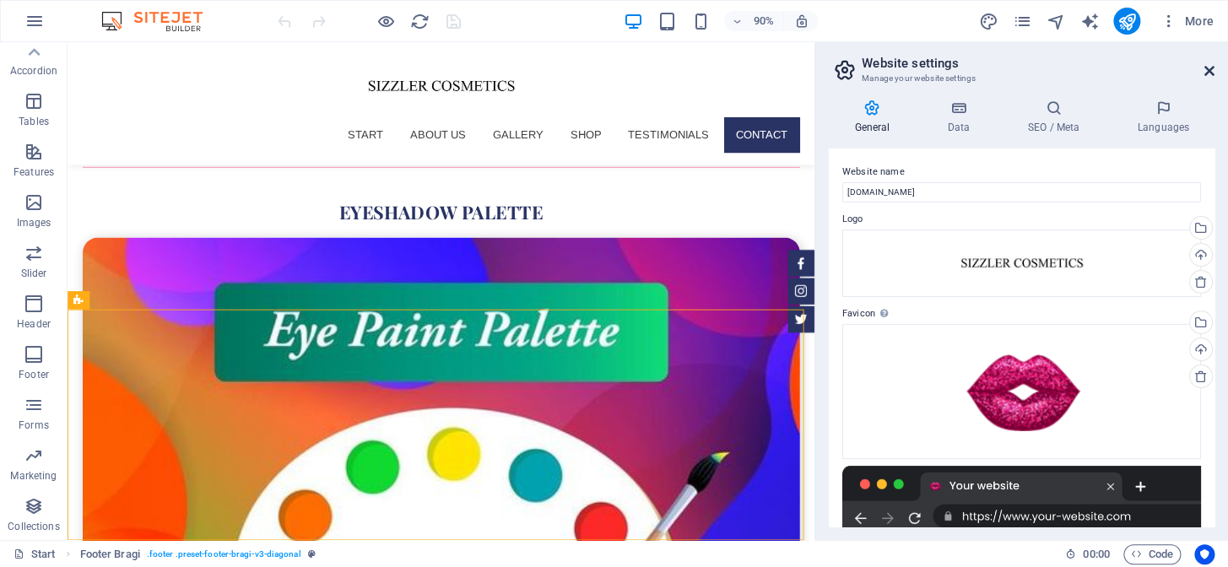
click at [1208, 69] on icon at bounding box center [1209, 71] width 10 height 14
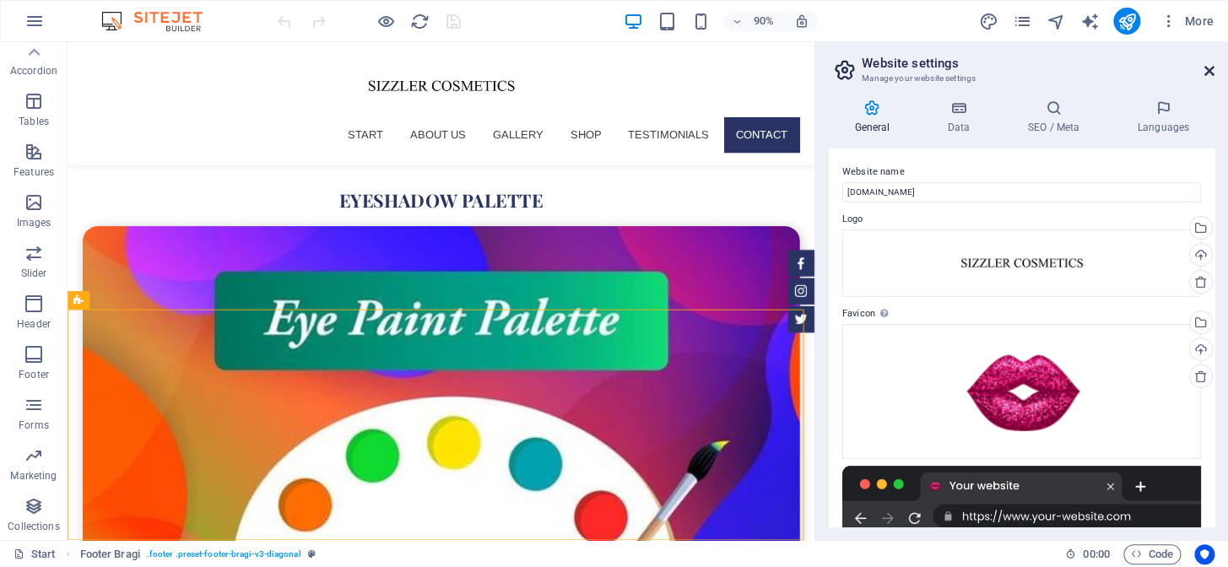
scroll to position [6166, 0]
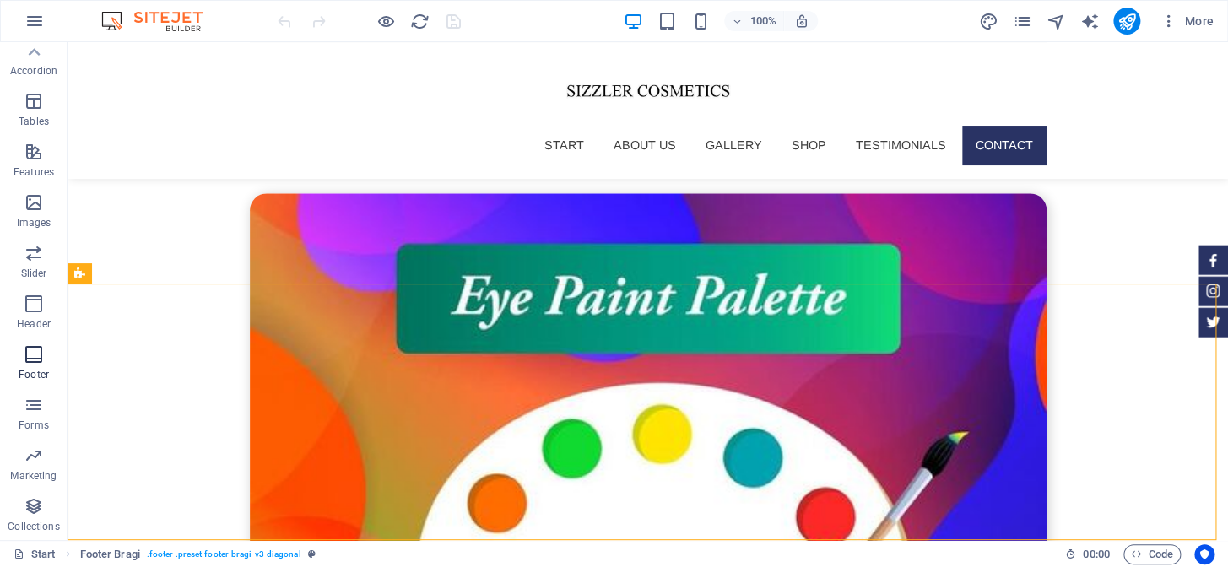
click at [39, 360] on icon "button" at bounding box center [34, 354] width 20 height 20
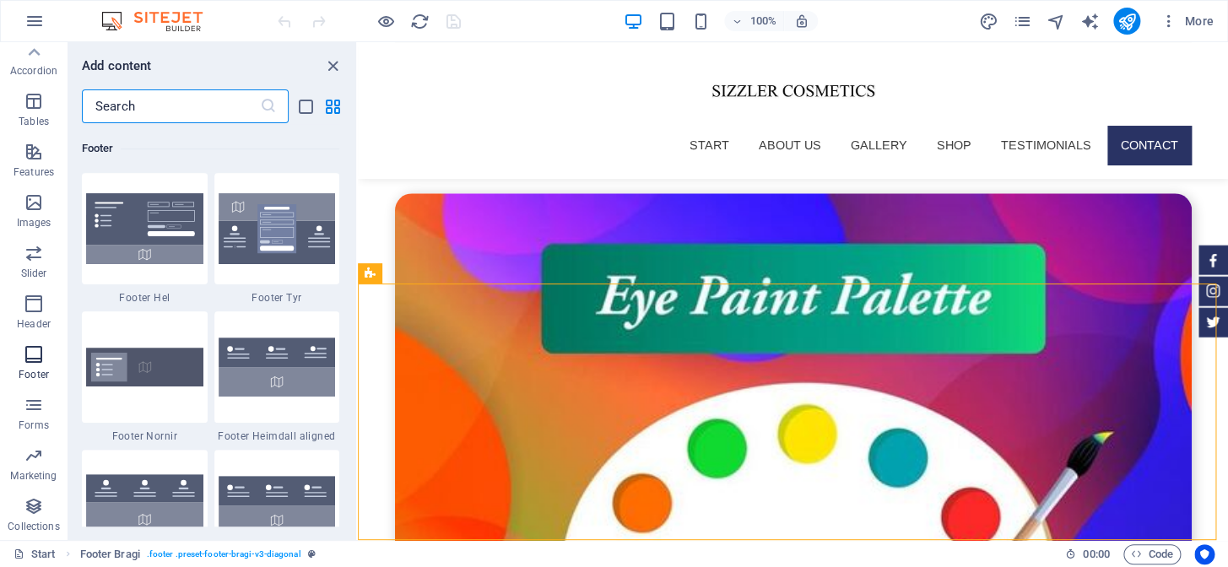
scroll to position [11169, 0]
click at [332, 62] on icon "close panel" at bounding box center [332, 66] width 19 height 19
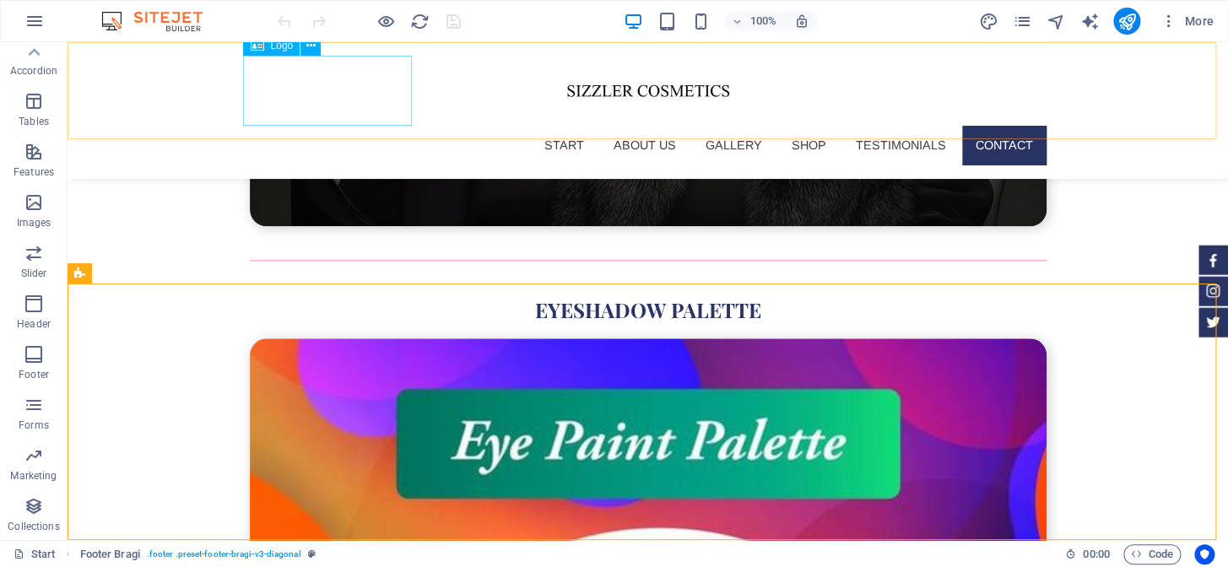
scroll to position [6166, 0]
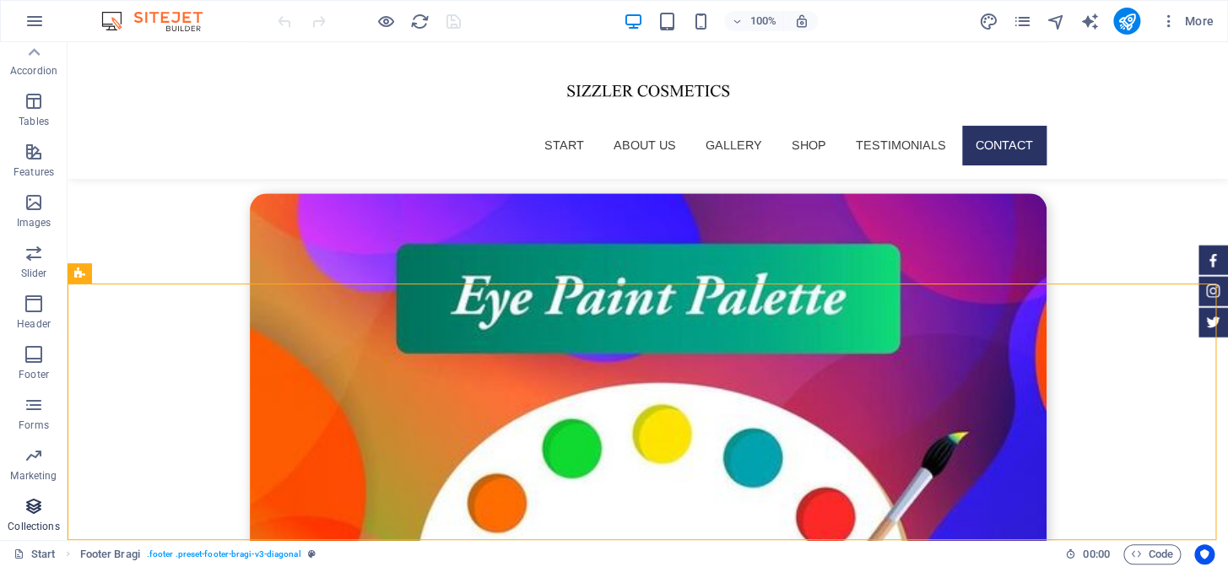
click at [26, 524] on p "Collections" at bounding box center [33, 527] width 51 height 14
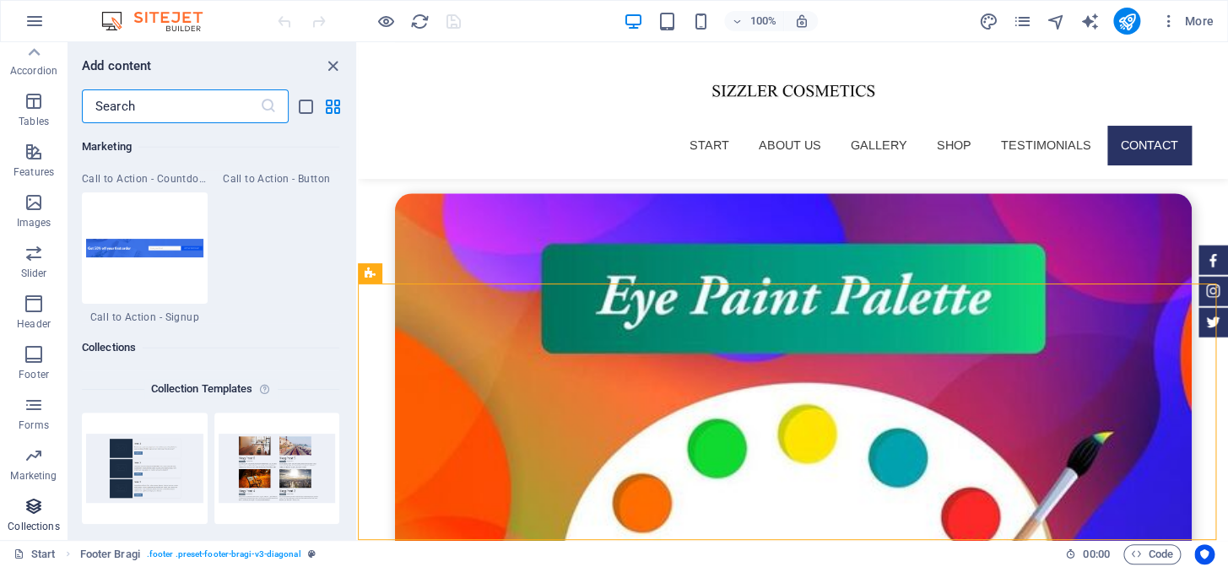
scroll to position [15443, 0]
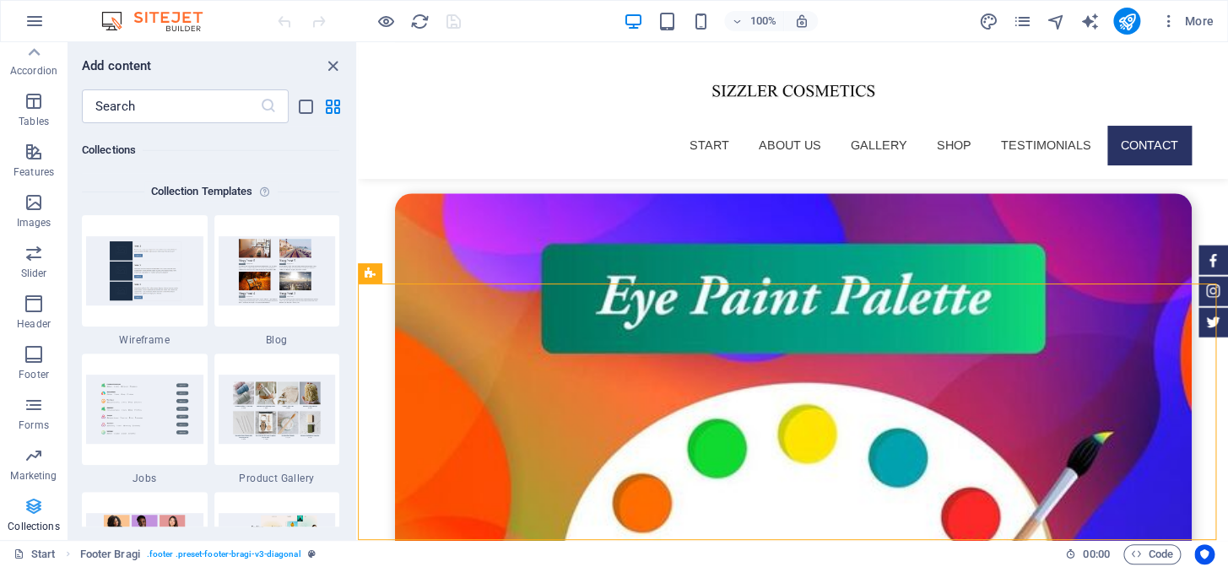
click at [43, 520] on p "Collections" at bounding box center [33, 527] width 51 height 14
click at [43, 53] on icon at bounding box center [34, 53] width 24 height 24
click at [39, 18] on icon "button" at bounding box center [34, 21] width 20 height 20
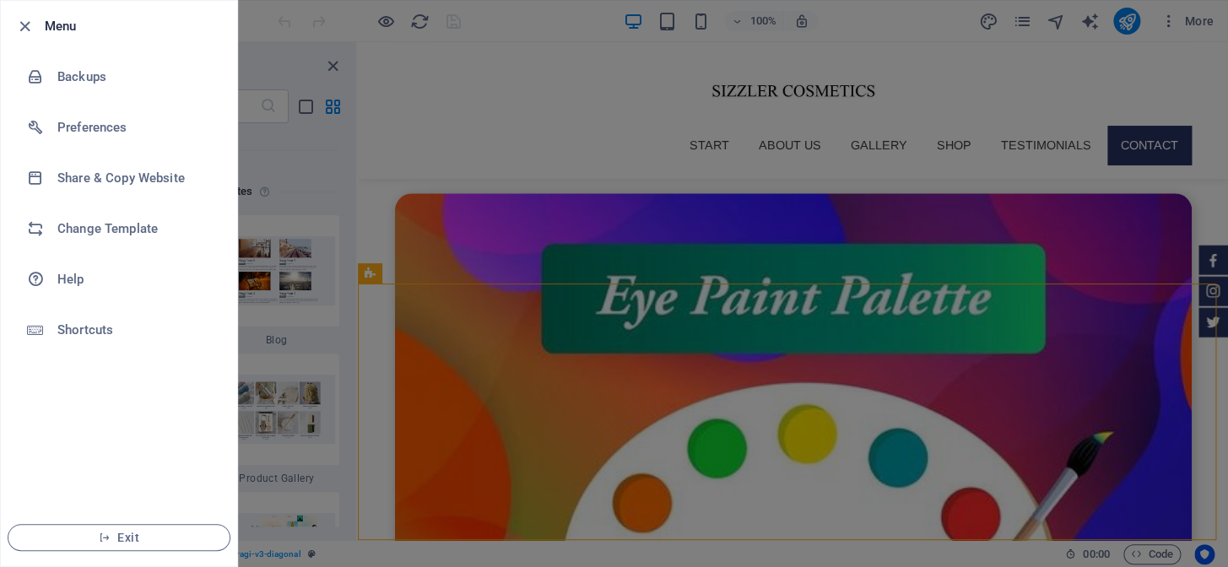
click at [288, 160] on div at bounding box center [614, 283] width 1228 height 567
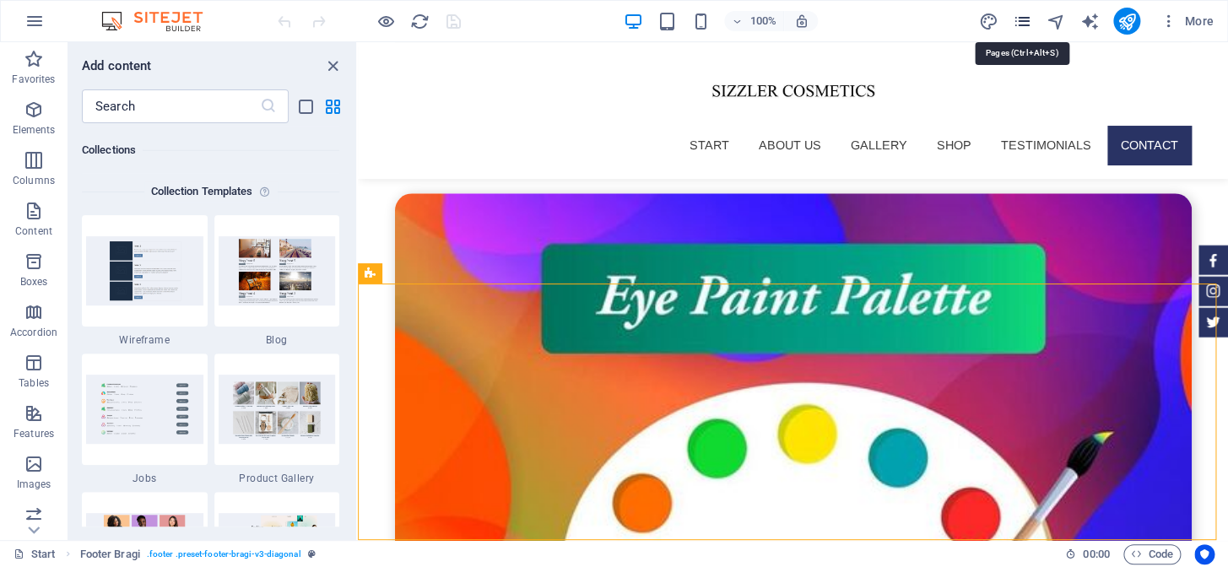
click at [1019, 20] on icon "pages" at bounding box center [1021, 21] width 19 height 19
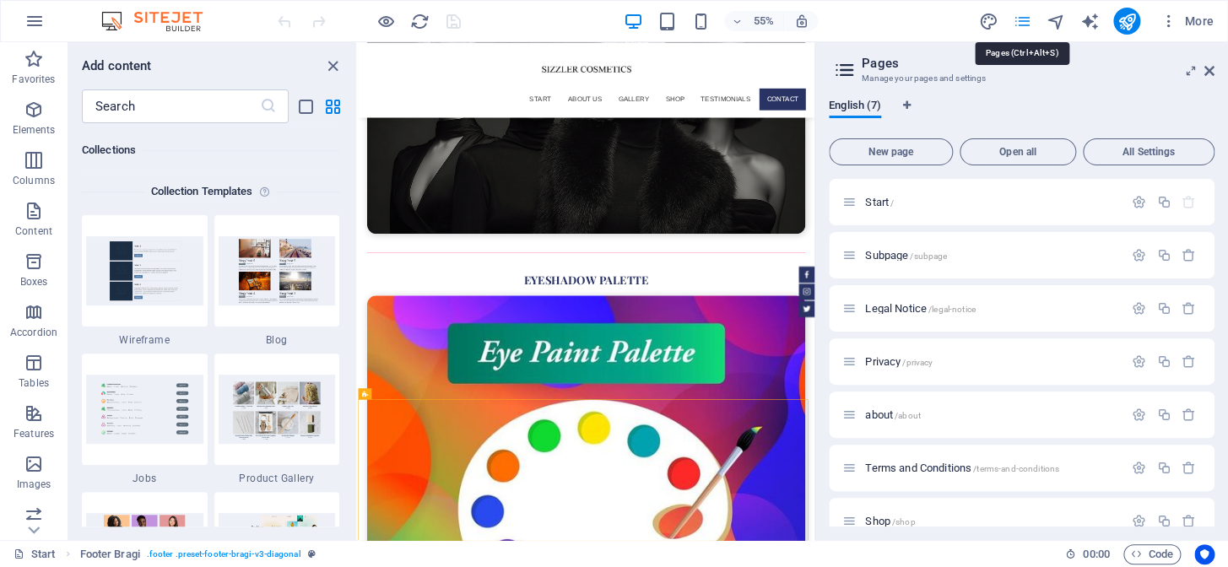
scroll to position [5912, 0]
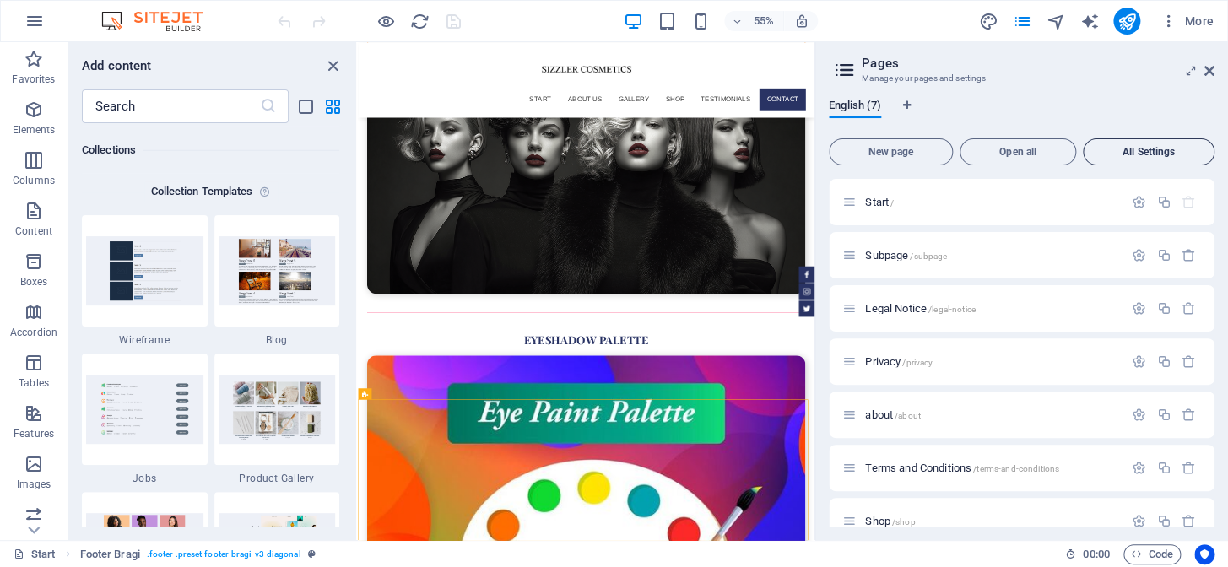
click at [1166, 143] on button "All Settings" at bounding box center [1149, 151] width 132 height 27
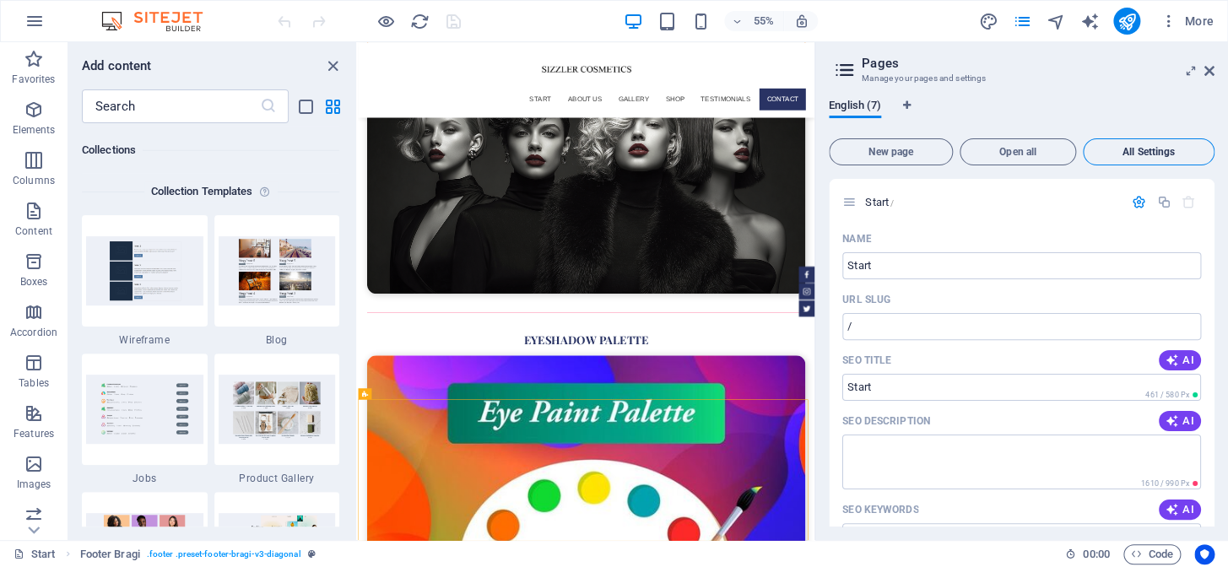
scroll to position [4503, 0]
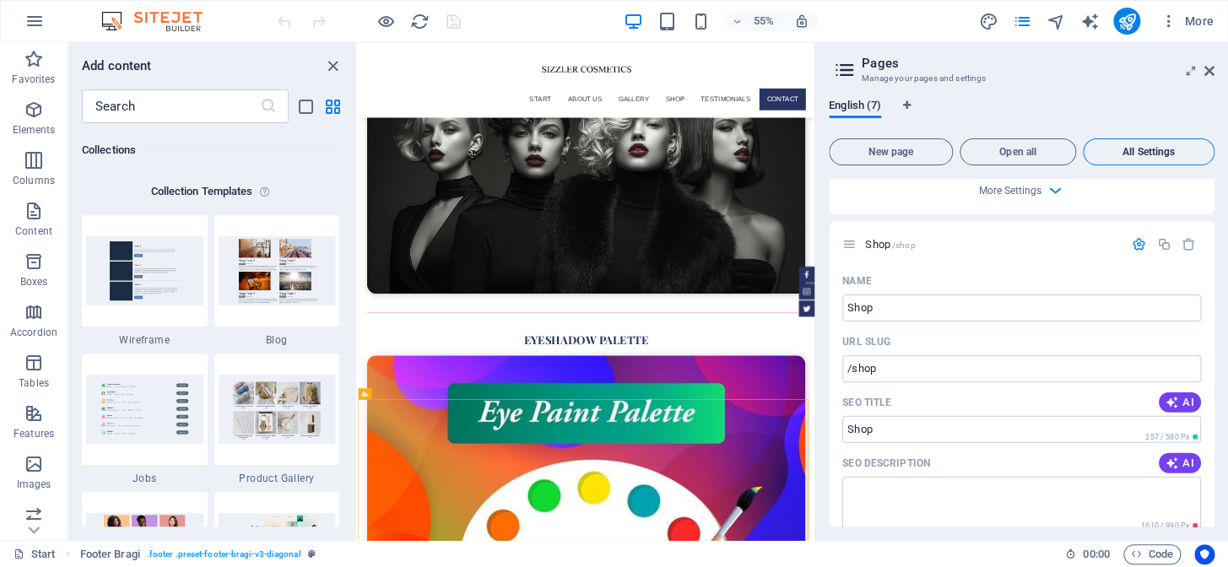
click at [1149, 150] on span "All Settings" at bounding box center [1148, 152] width 116 height 10
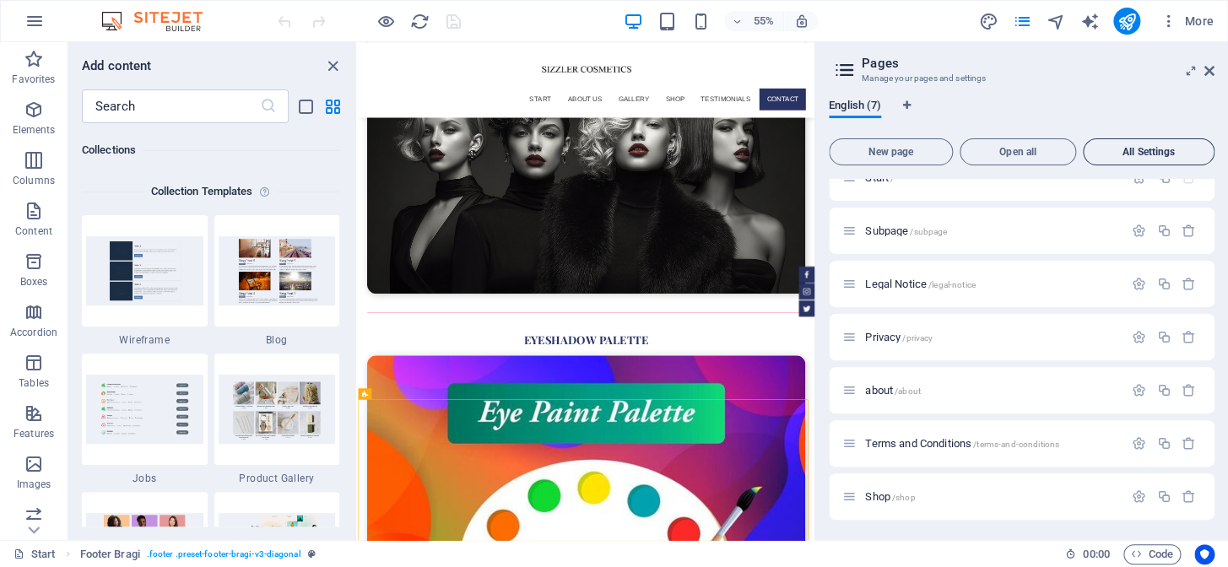
scroll to position [24, 0]
click at [1208, 68] on icon at bounding box center [1209, 71] width 10 height 14
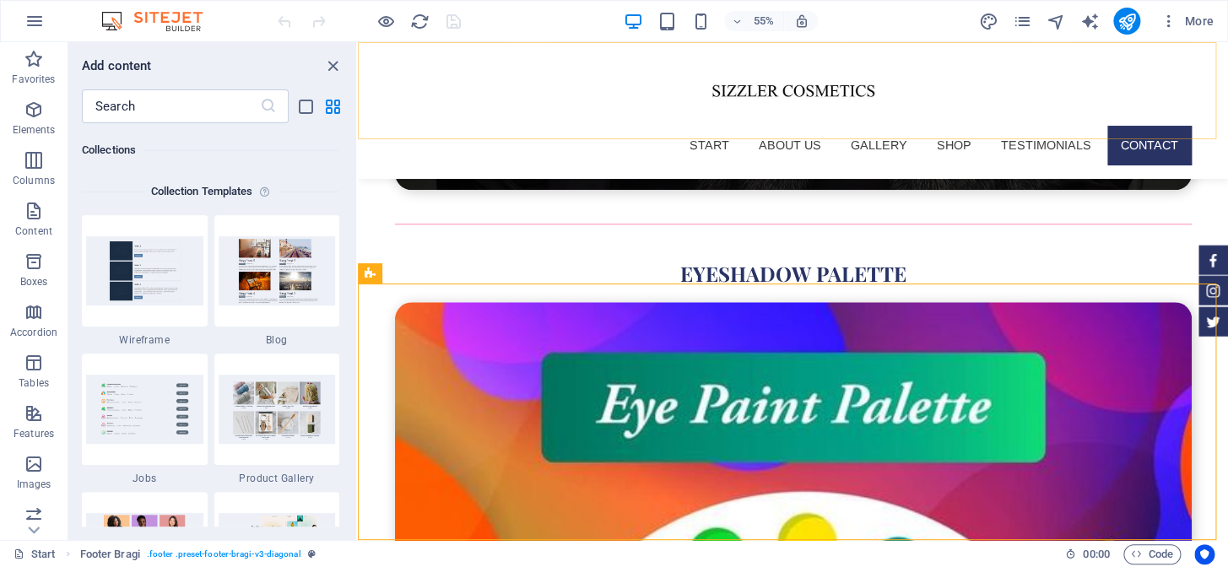
scroll to position [6020, 0]
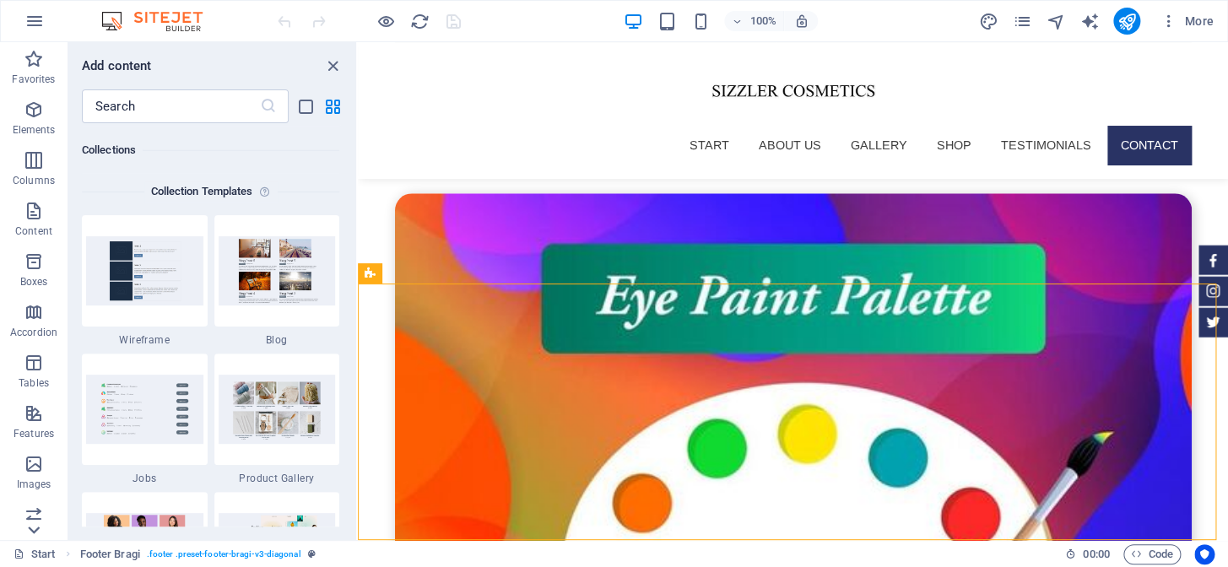
click at [33, 527] on icon at bounding box center [34, 530] width 24 height 24
click at [34, 45] on icon at bounding box center [34, 53] width 24 height 24
click at [34, 17] on icon "button" at bounding box center [34, 21] width 20 height 20
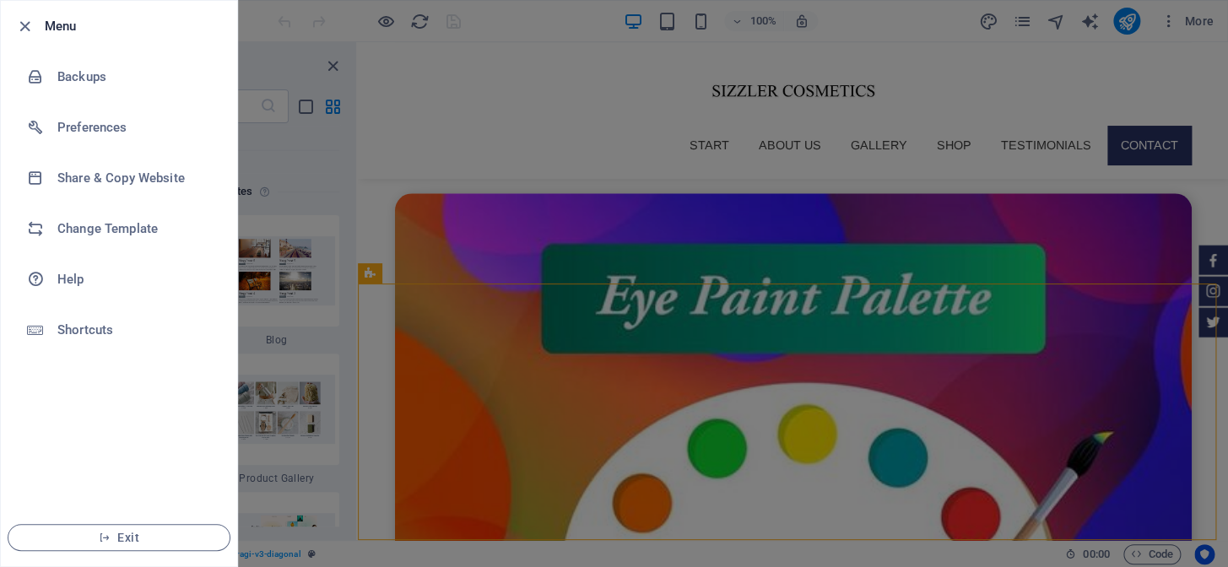
click at [297, 14] on div at bounding box center [614, 283] width 1228 height 567
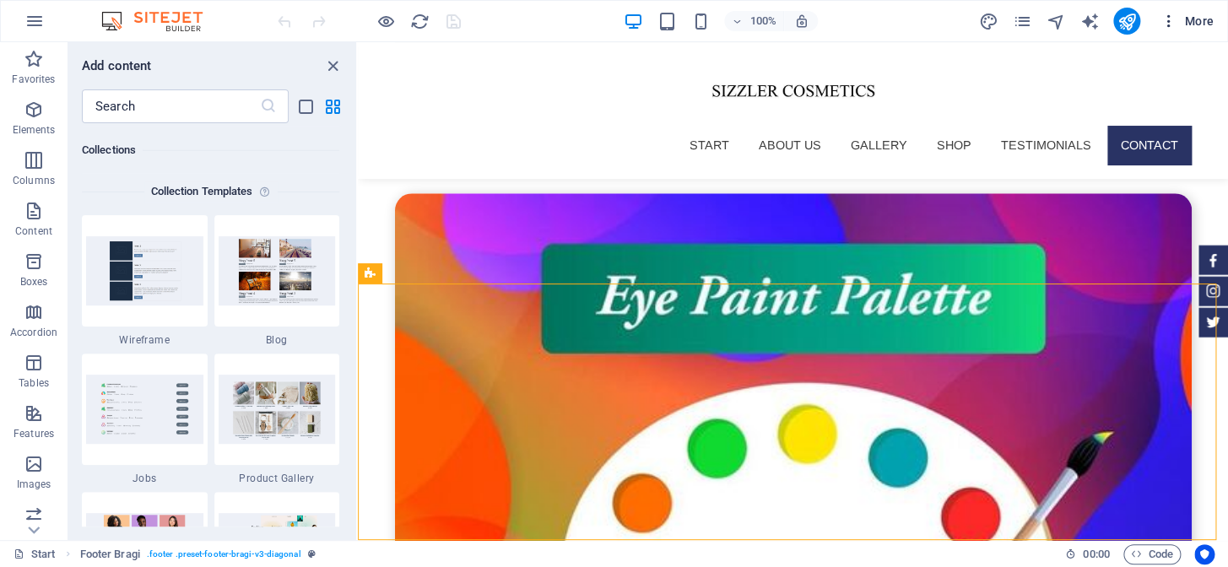
click at [1167, 20] on icon "button" at bounding box center [1168, 21] width 17 height 17
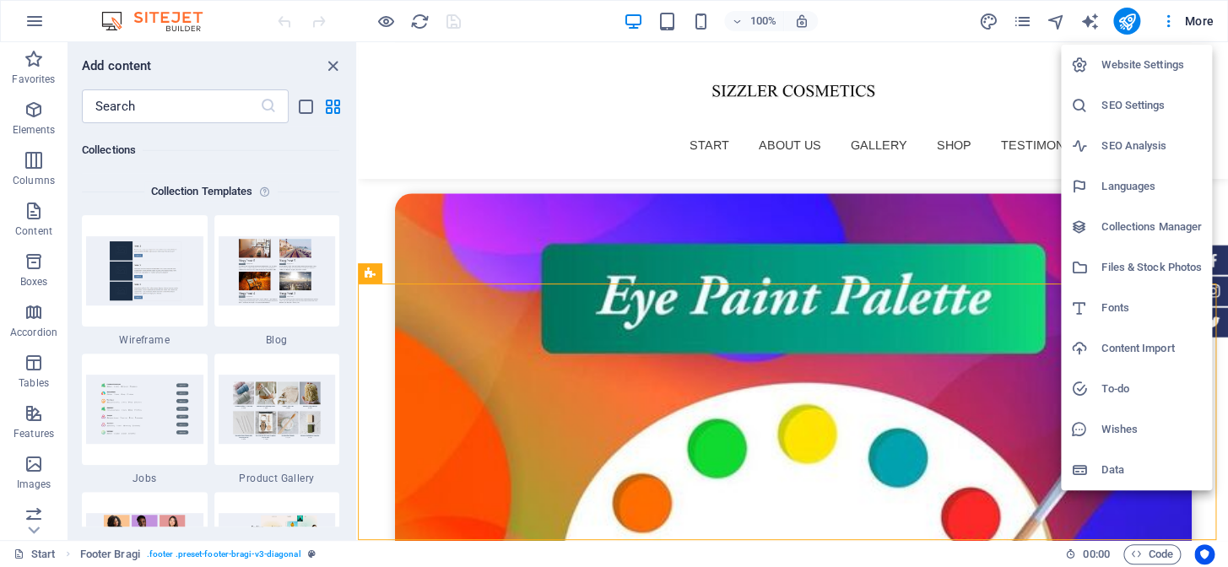
click at [890, 19] on div at bounding box center [614, 283] width 1228 height 567
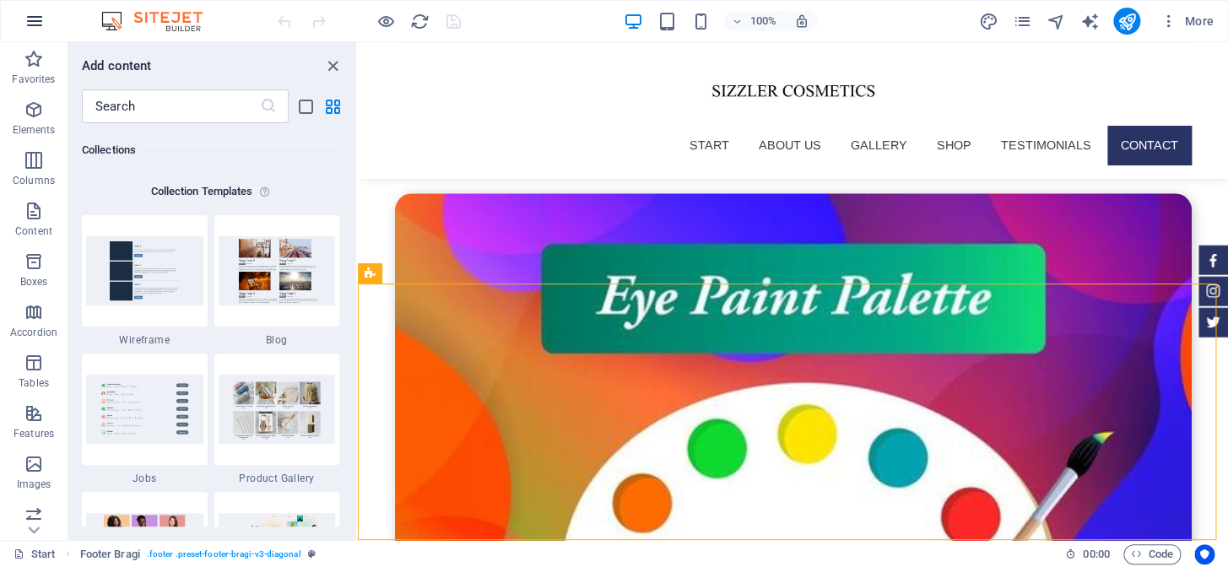
click at [31, 19] on icon "button" at bounding box center [34, 21] width 20 height 20
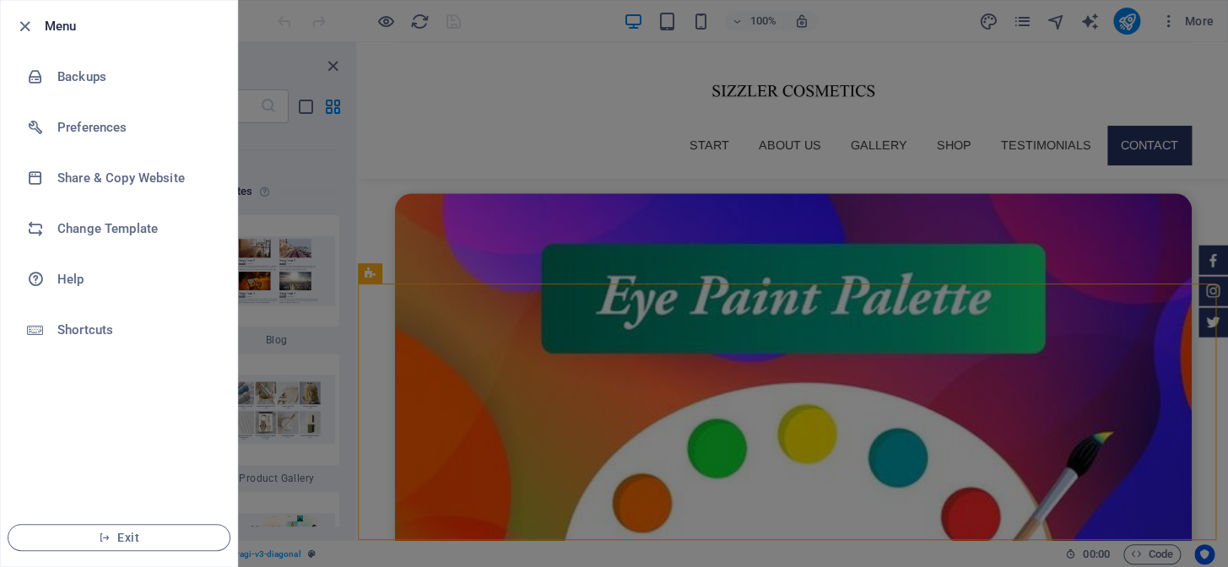
click at [312, 54] on div at bounding box center [614, 283] width 1228 height 567
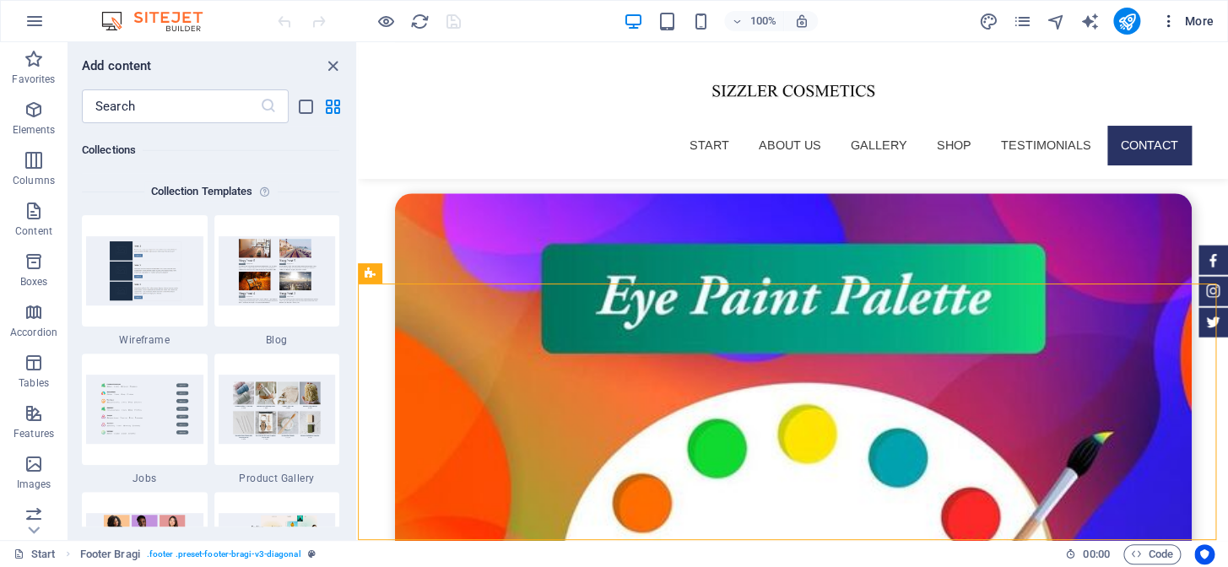
click at [1173, 14] on icon "button" at bounding box center [1168, 21] width 17 height 17
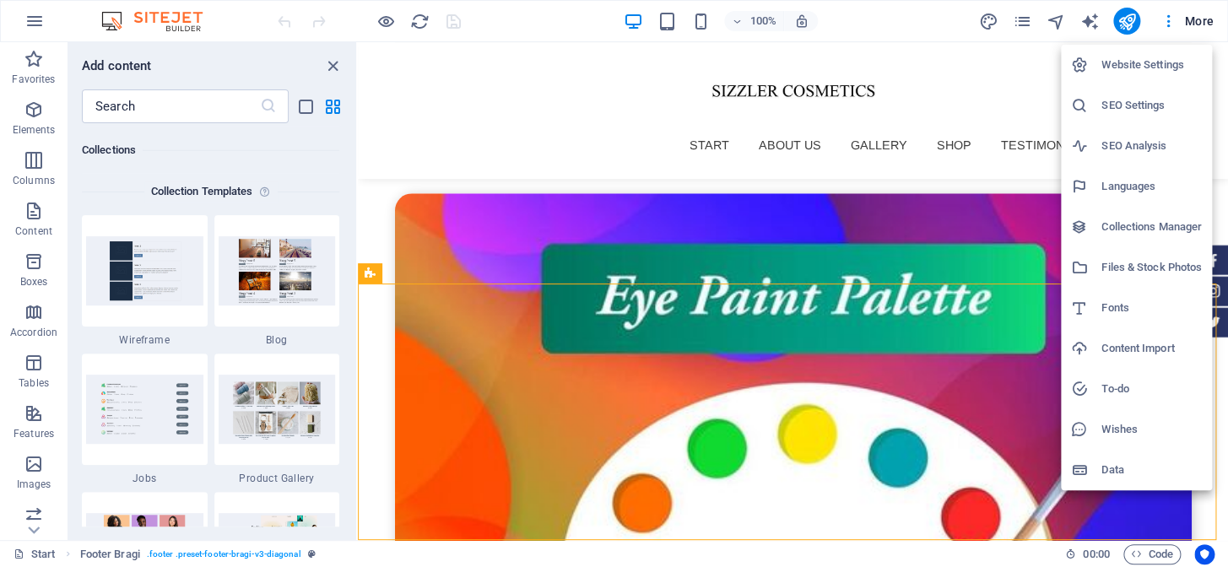
click at [1133, 57] on h6 "Website Settings" at bounding box center [1151, 65] width 100 height 20
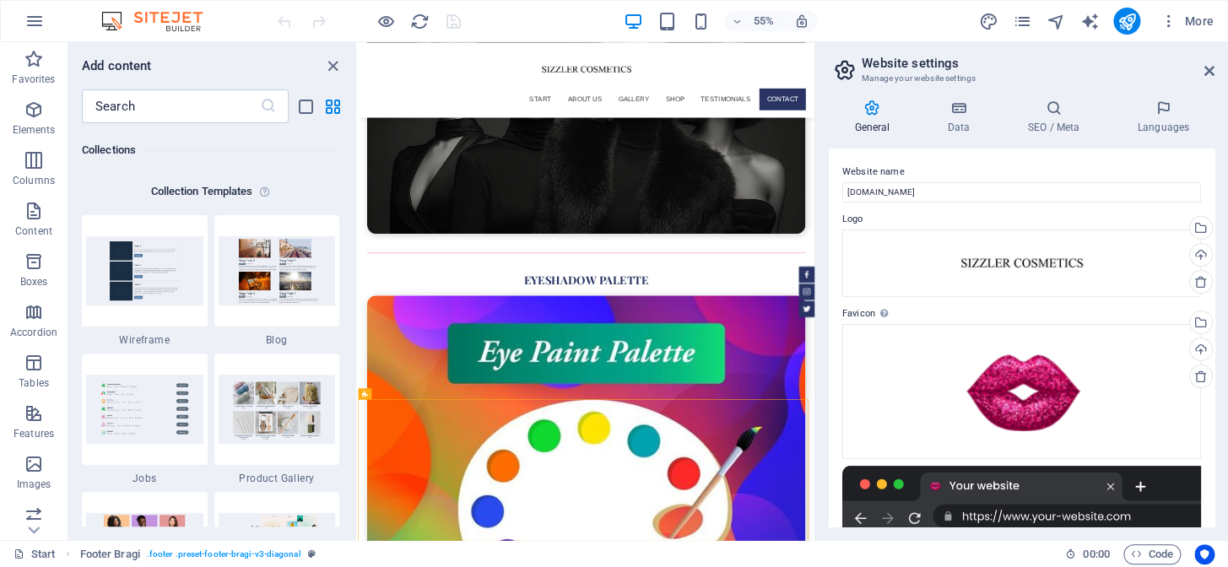
scroll to position [5912, 0]
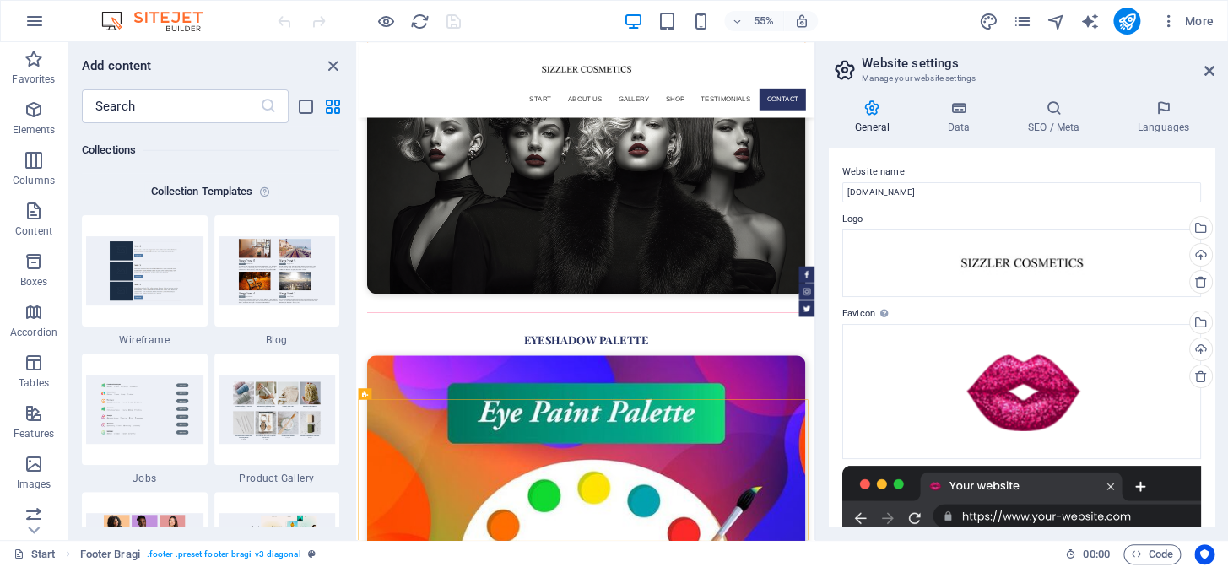
drag, startPoint x: 1213, startPoint y: 162, endPoint x: 1215, endPoint y: 240, distance: 78.5
click at [1215, 240] on div "General Data SEO / Meta Languages Website name sizzlercosmetics.com Logo Drag f…" at bounding box center [1021, 313] width 413 height 454
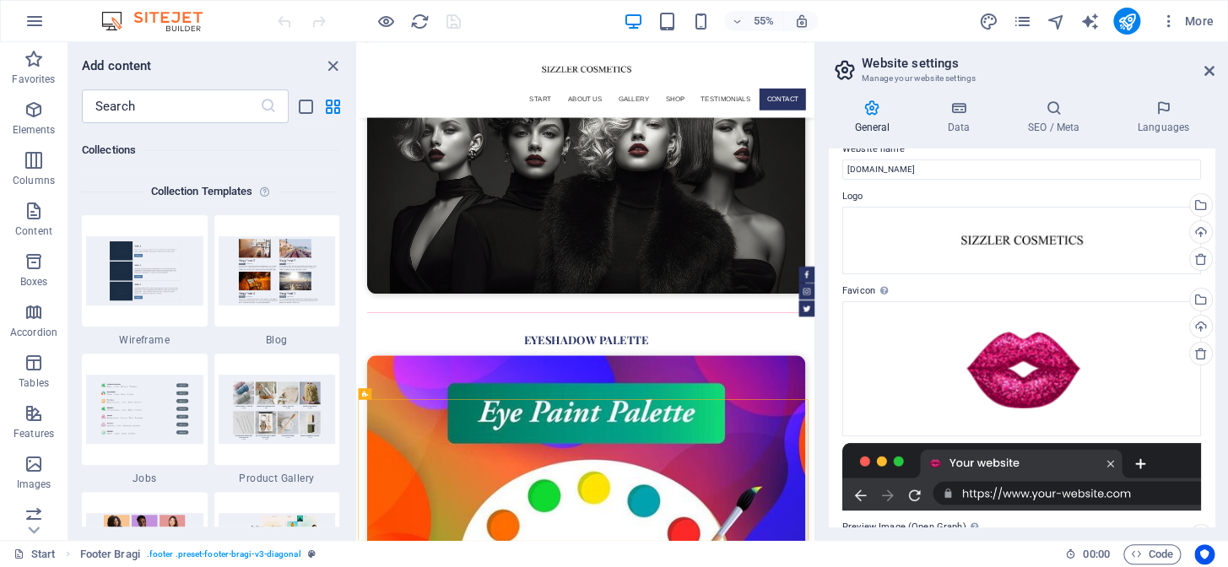
scroll to position [0, 0]
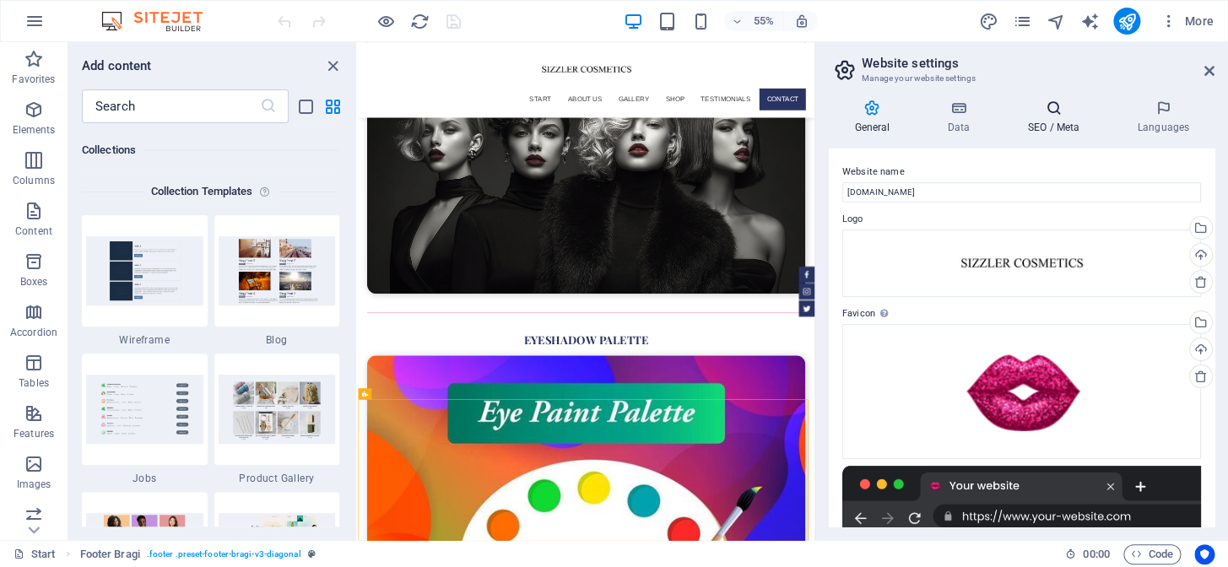
click at [1033, 124] on h4 "SEO / Meta" at bounding box center [1057, 117] width 110 height 35
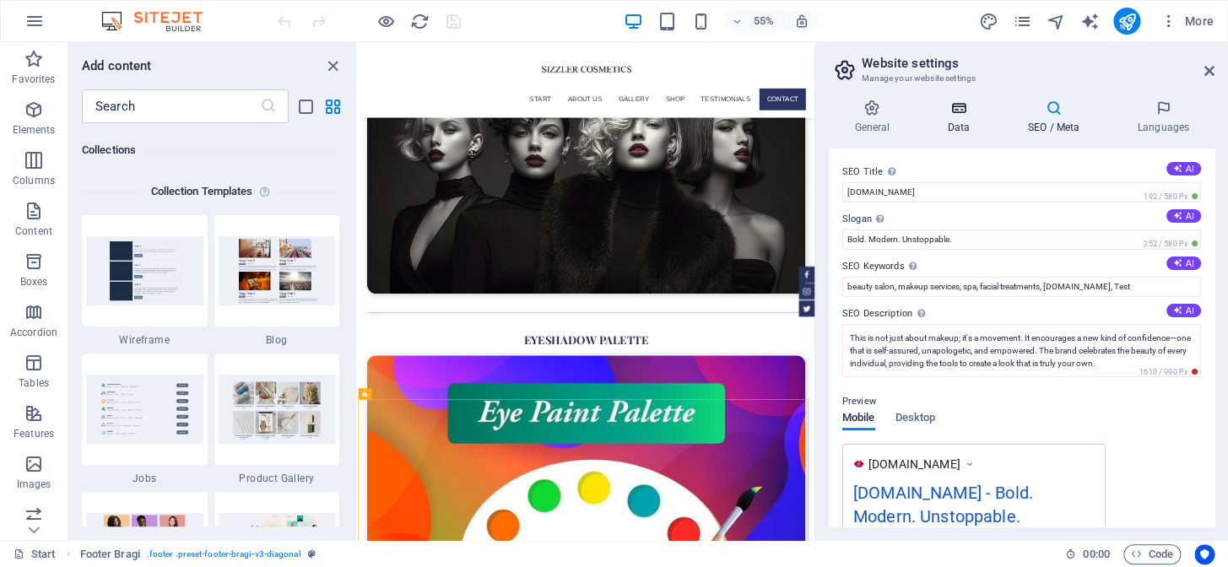
click at [952, 118] on h4 "Data" at bounding box center [961, 117] width 80 height 35
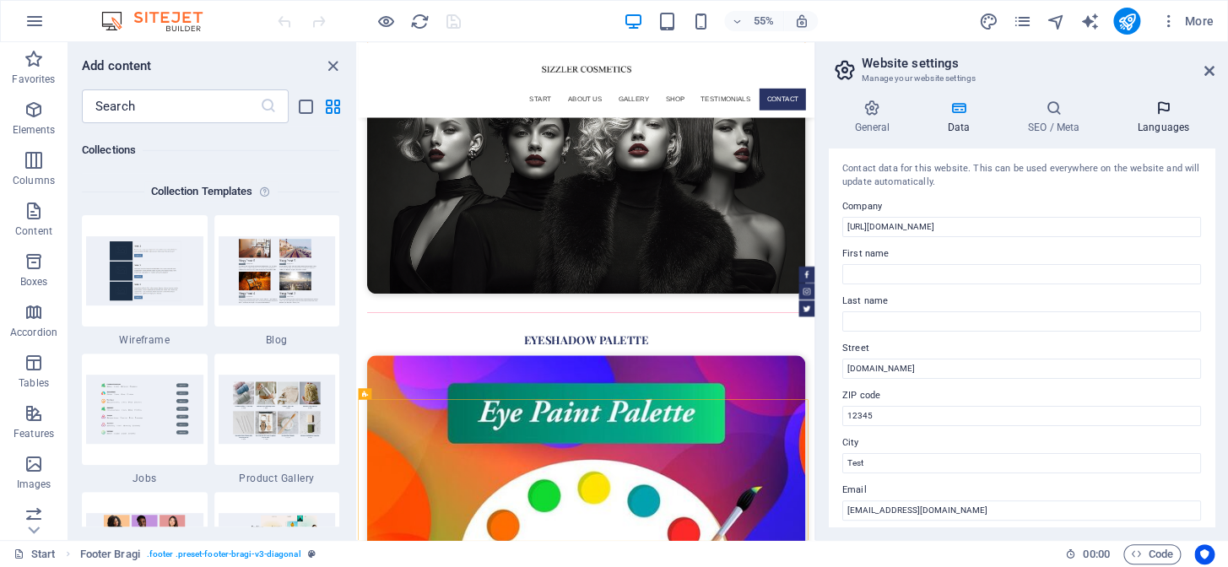
click at [1148, 118] on h4 "Languages" at bounding box center [1162, 117] width 103 height 35
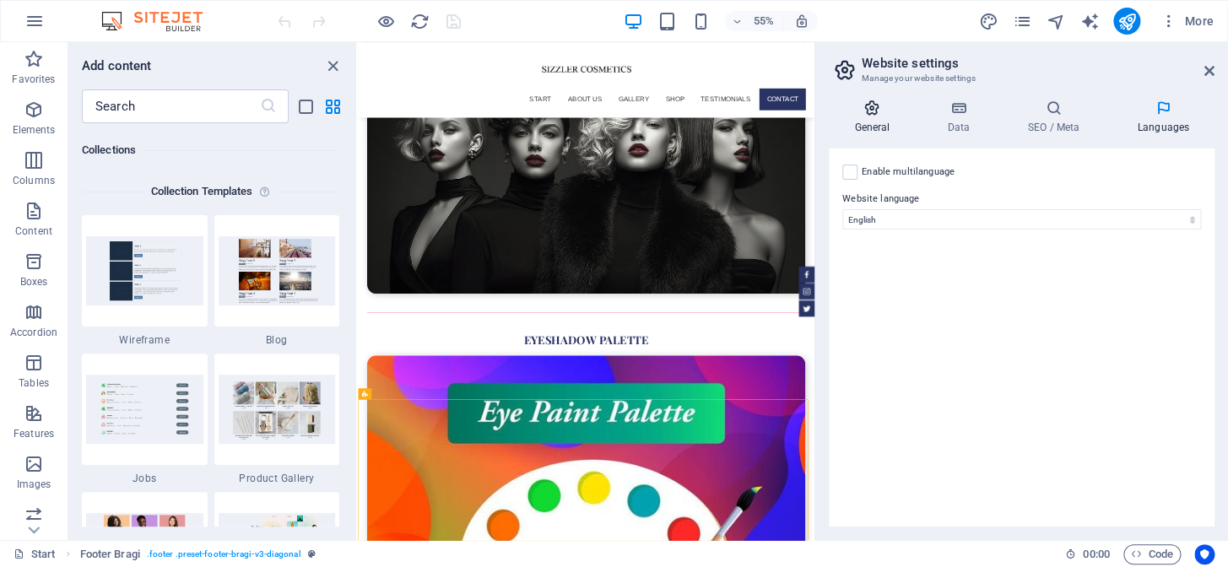
click at [870, 119] on h4 "General" at bounding box center [875, 117] width 93 height 35
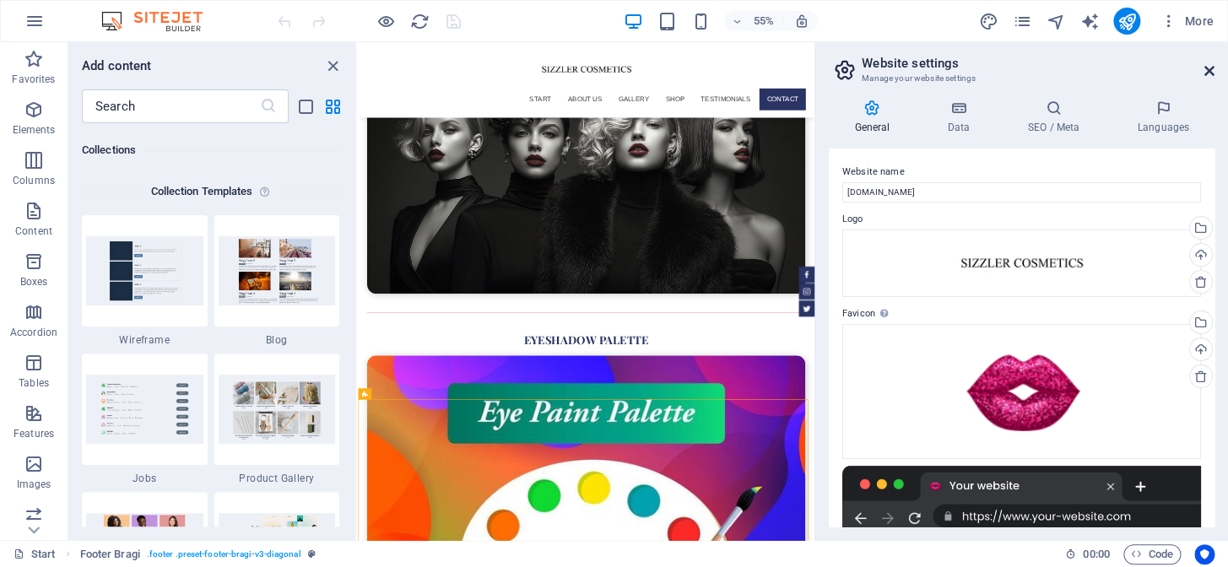
click at [1206, 68] on icon at bounding box center [1209, 71] width 10 height 14
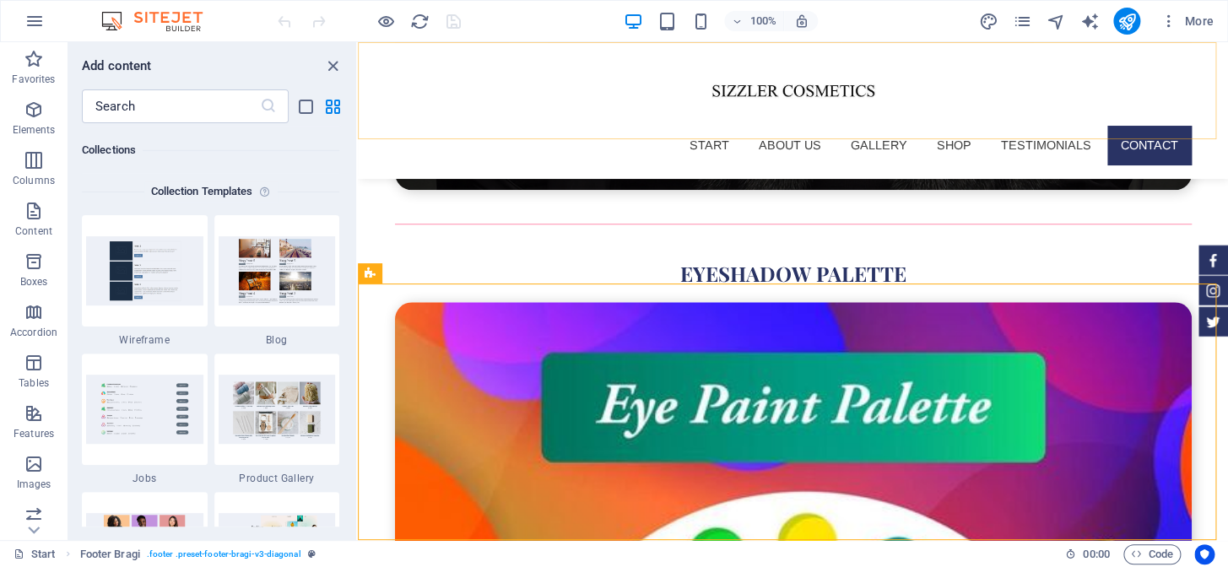
scroll to position [6020, 0]
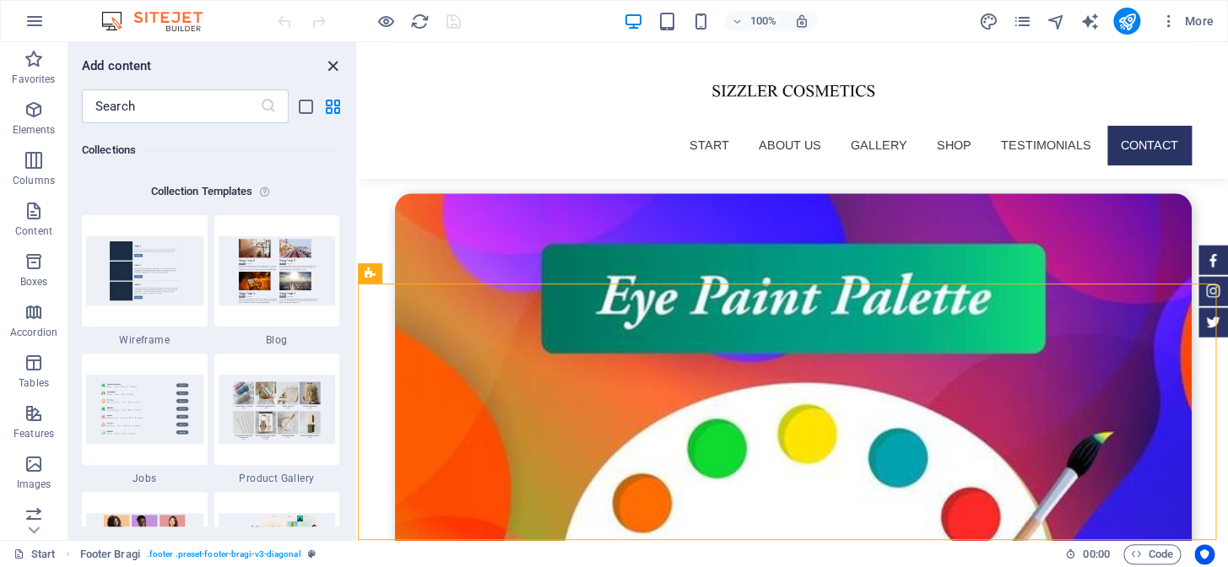
click at [334, 62] on icon "close panel" at bounding box center [332, 66] width 19 height 19
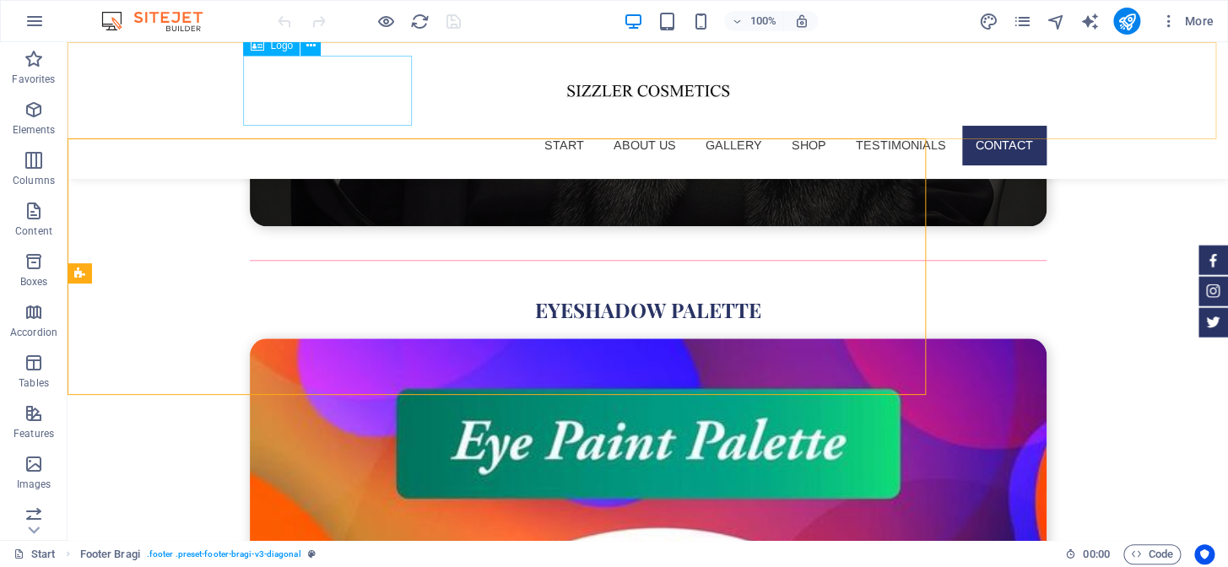
scroll to position [6166, 0]
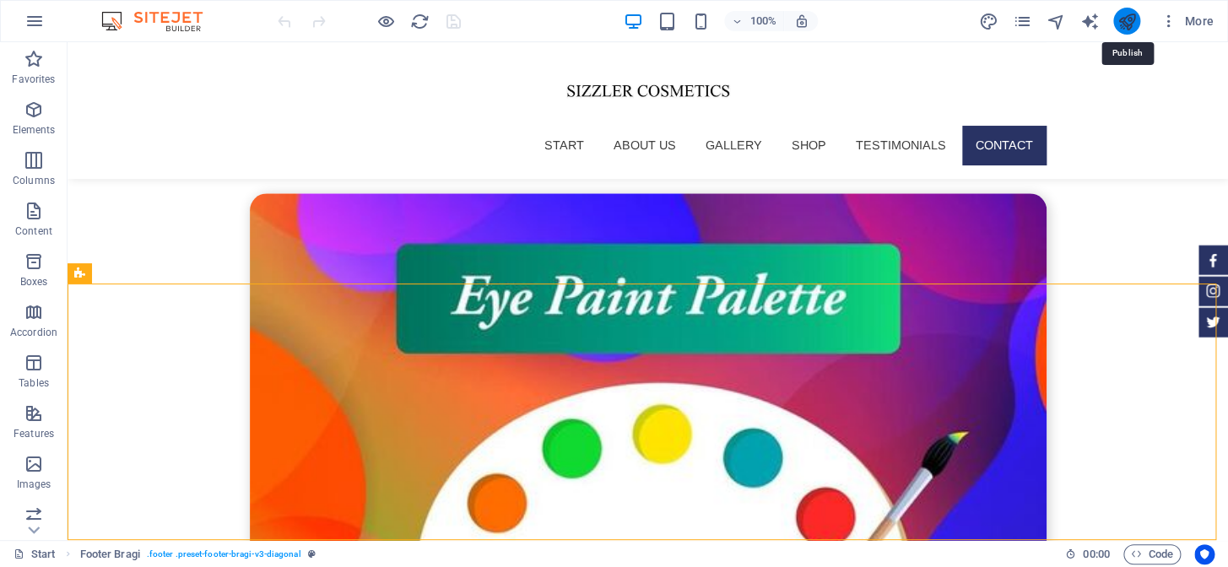
click at [1126, 21] on icon "publish" at bounding box center [1125, 21] width 19 height 19
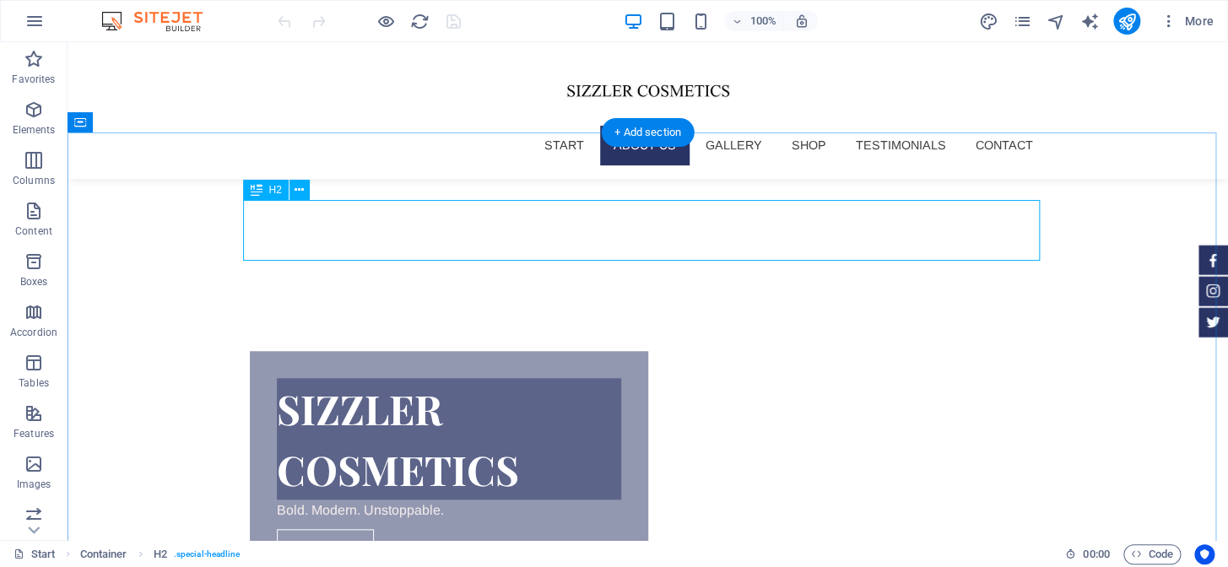
scroll to position [428, 0]
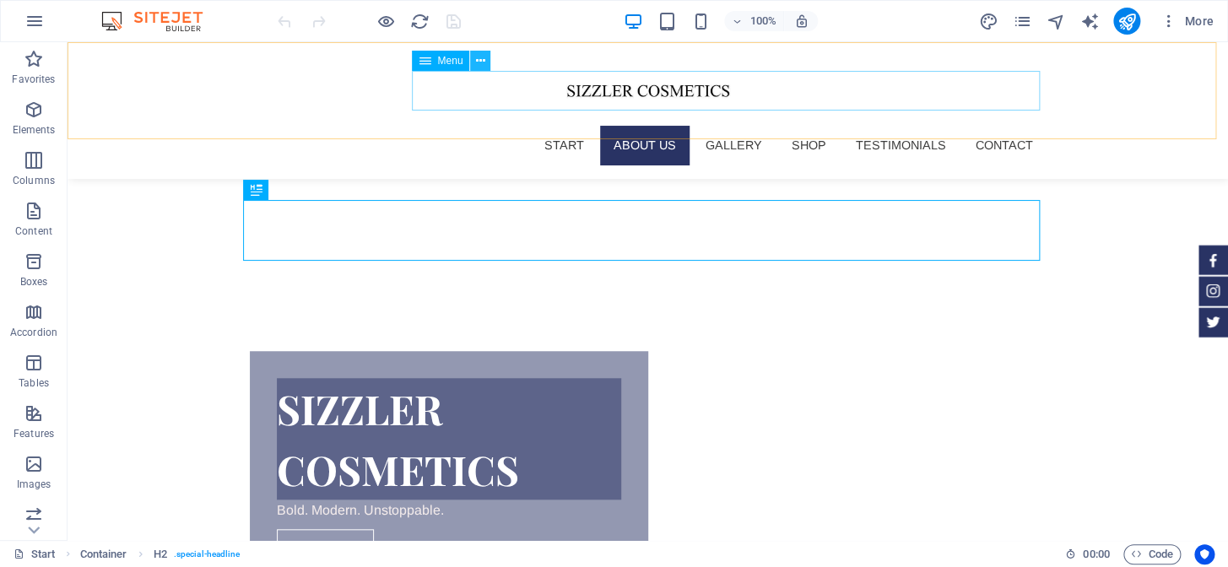
click at [481, 65] on icon at bounding box center [480, 61] width 9 height 18
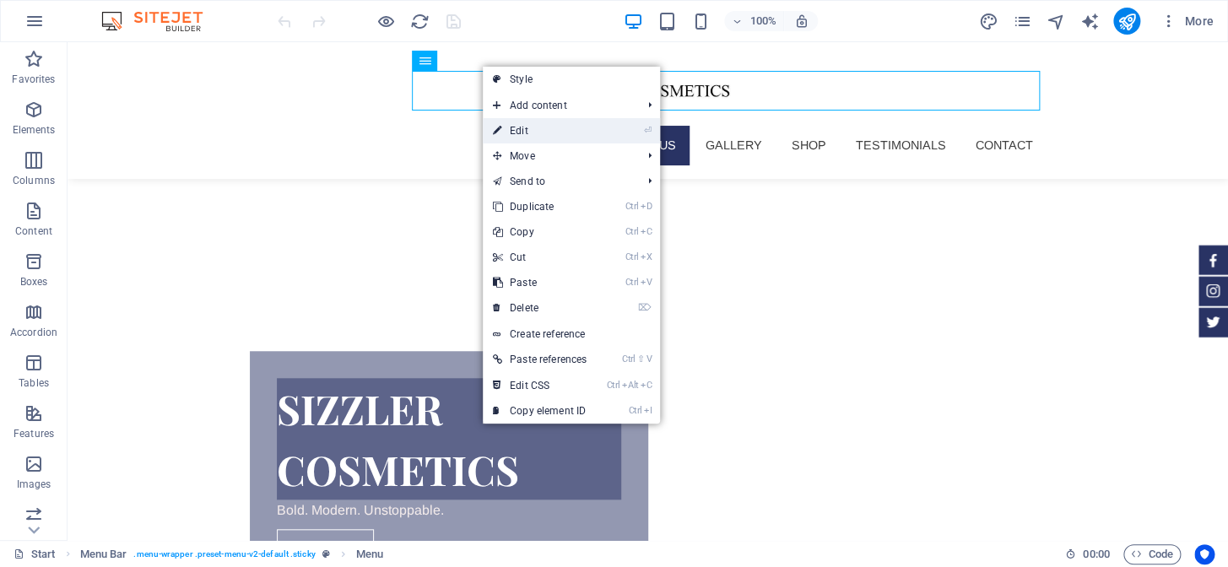
click at [508, 126] on link "⏎ Edit" at bounding box center [540, 130] width 114 height 25
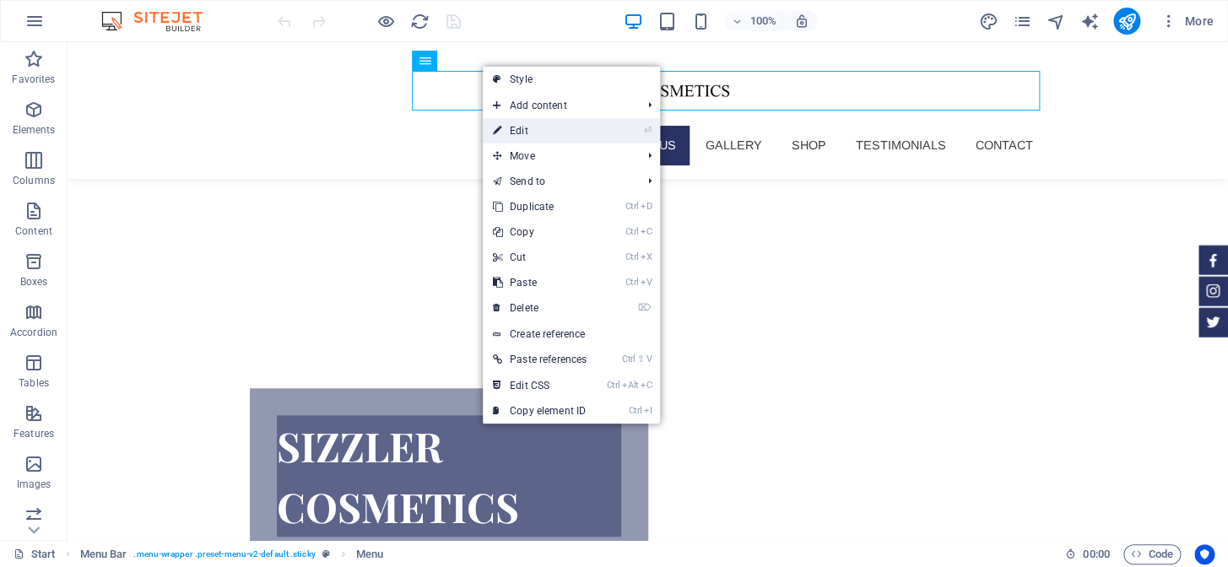
select select
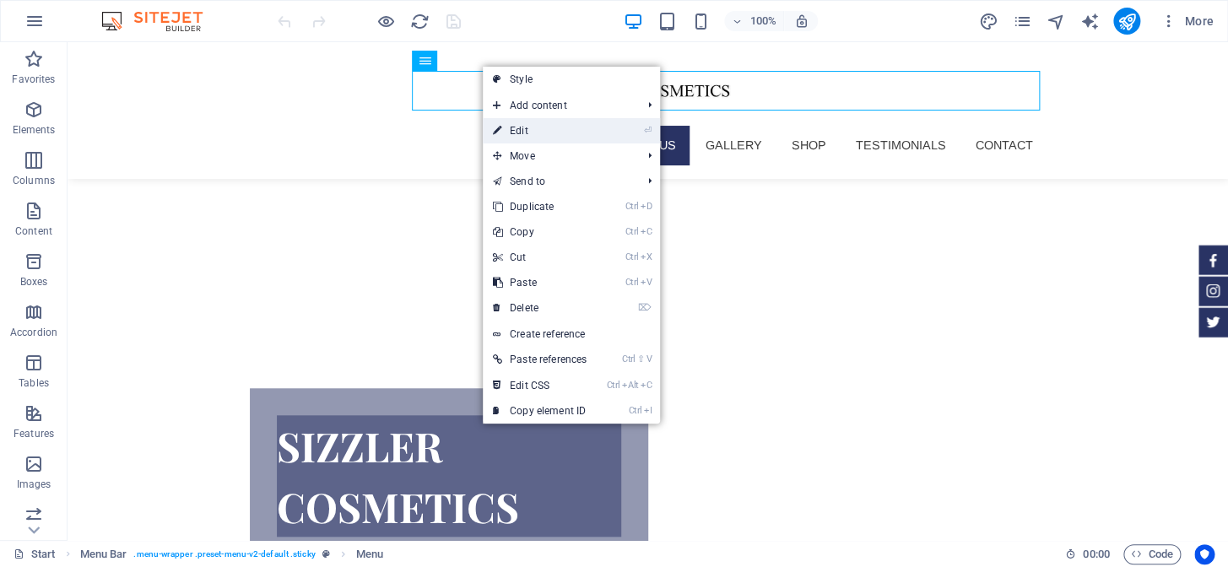
select select
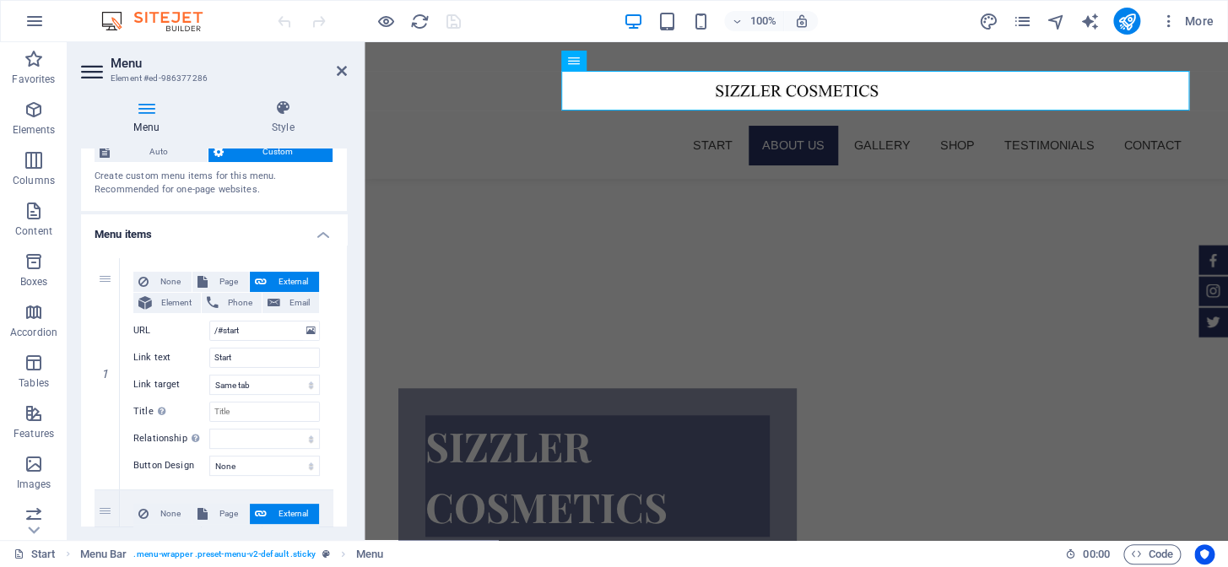
scroll to position [0, 0]
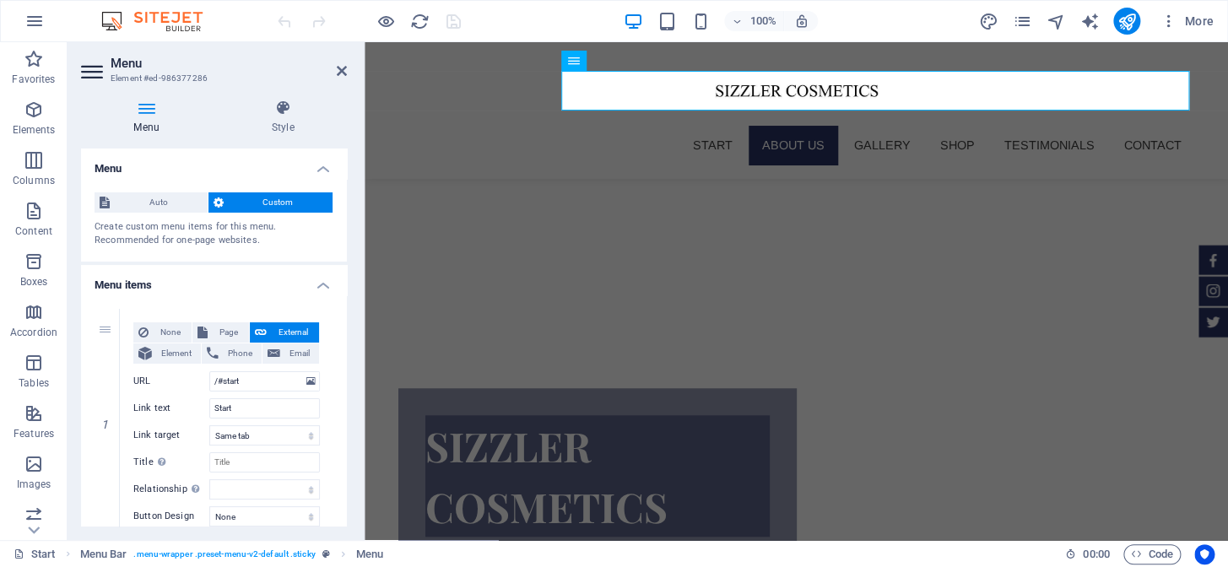
click at [316, 286] on h4 "Menu items" at bounding box center [214, 280] width 266 height 30
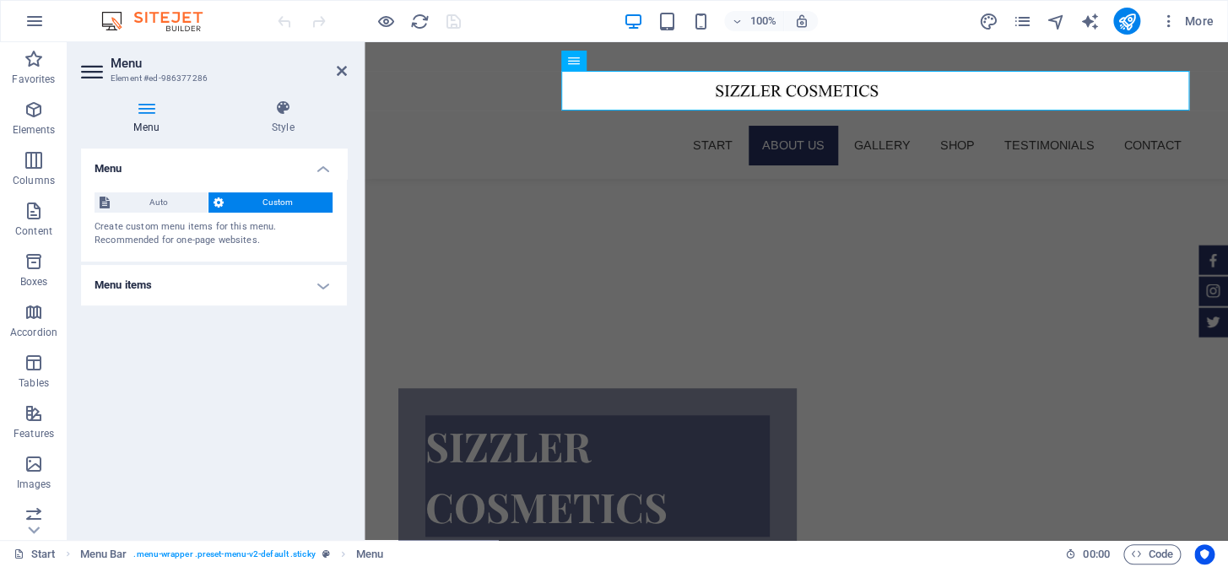
click at [322, 279] on h4 "Menu items" at bounding box center [214, 285] width 266 height 41
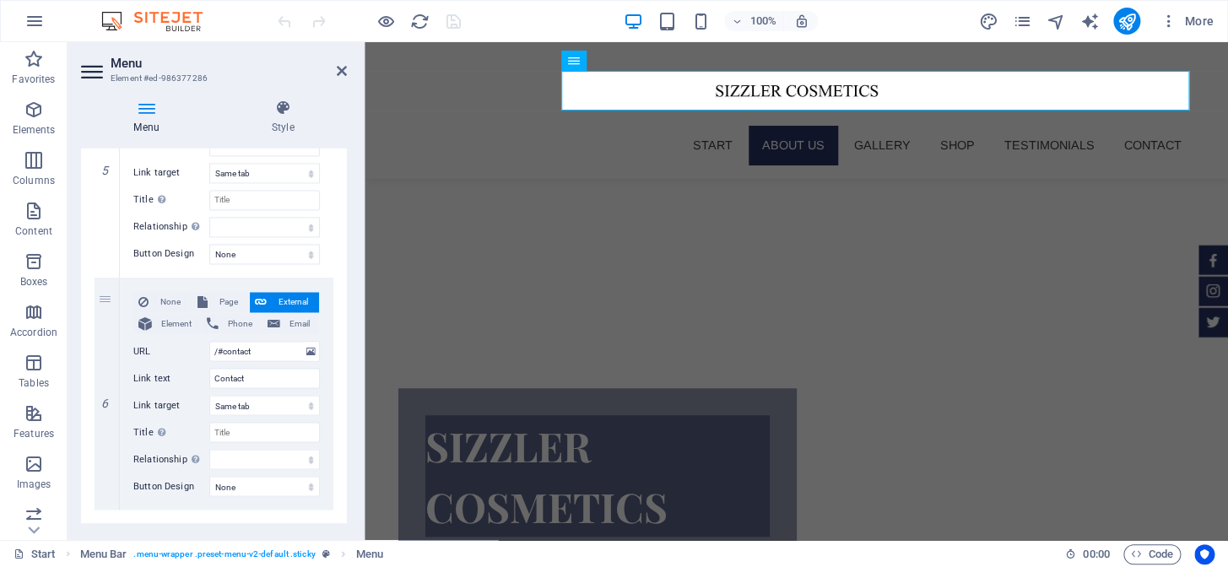
scroll to position [1194, 0]
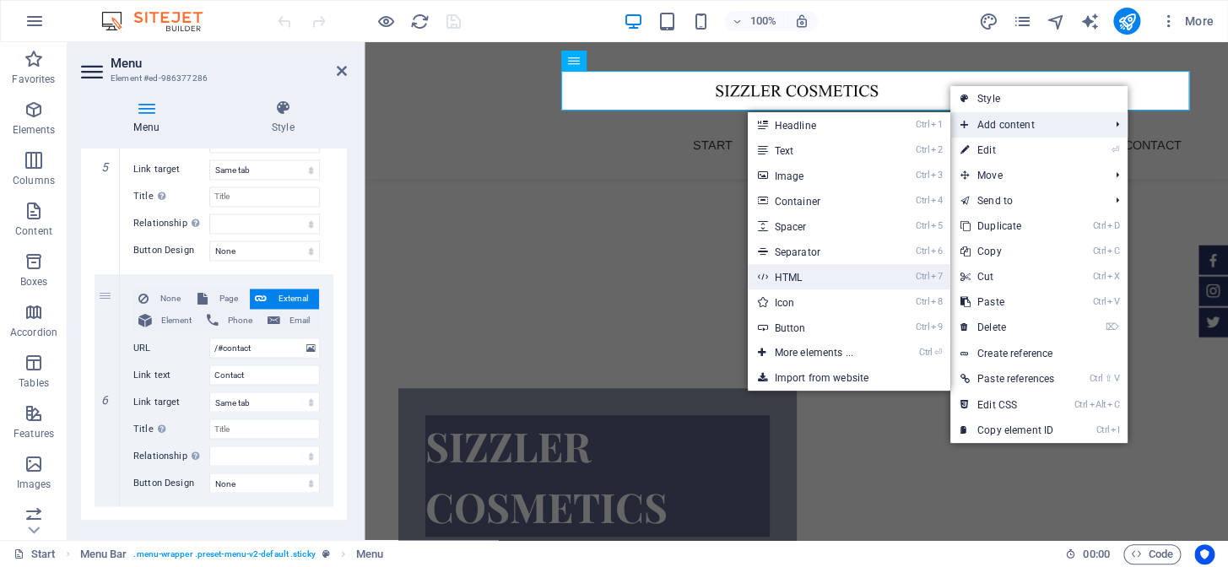
click at [797, 269] on link "Ctrl 7 HTML" at bounding box center [816, 276] width 139 height 25
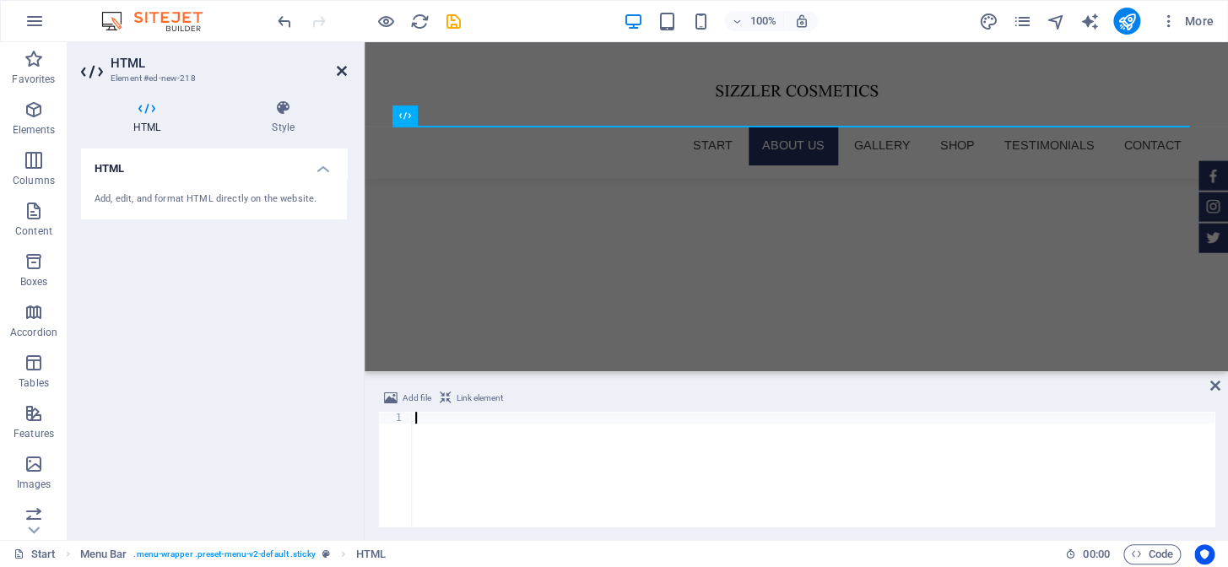
click at [344, 73] on icon at bounding box center [342, 71] width 10 height 14
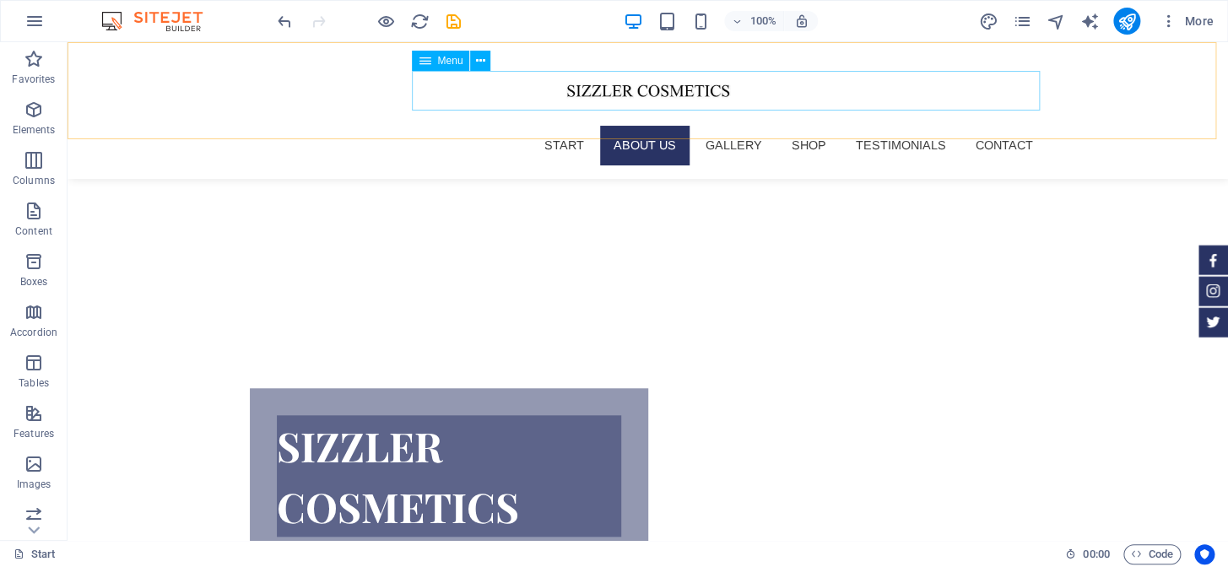
click at [975, 126] on nav "Start About us Gallery Shop Testimonials Contact" at bounding box center [648, 145] width 797 height 39
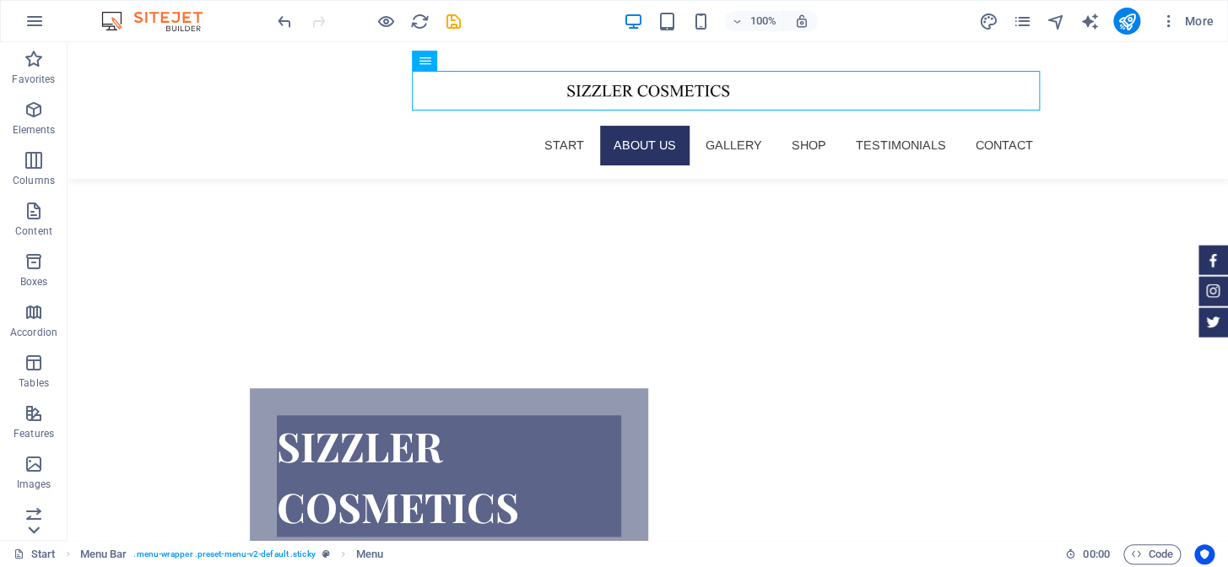
click at [32, 520] on icon at bounding box center [34, 530] width 24 height 24
click at [38, 308] on icon "button" at bounding box center [34, 304] width 20 height 20
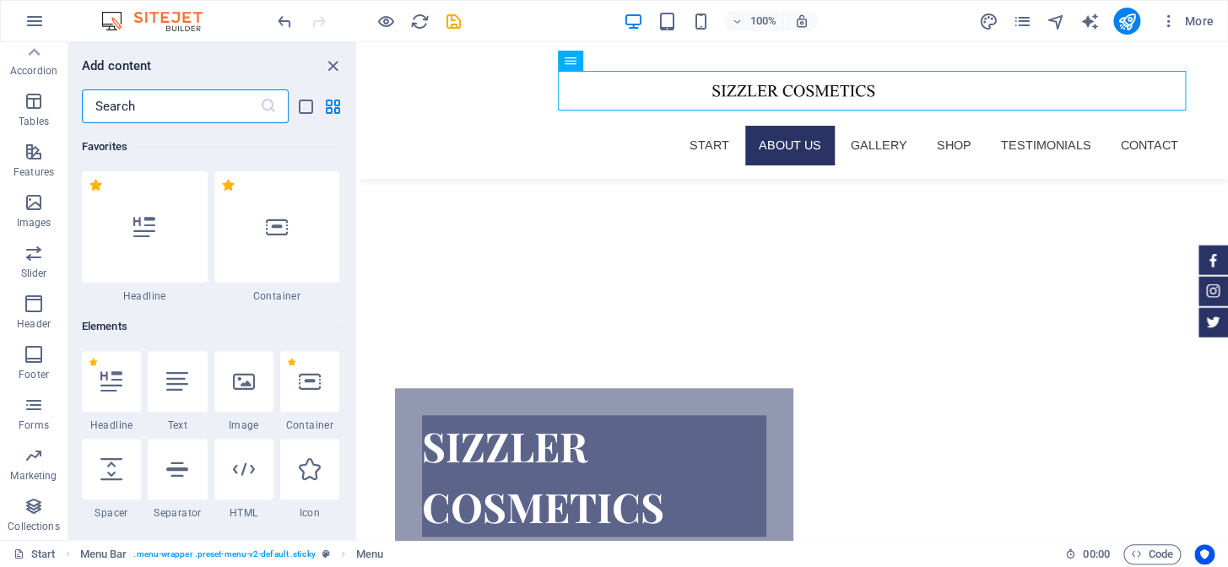
scroll to position [10159, 0]
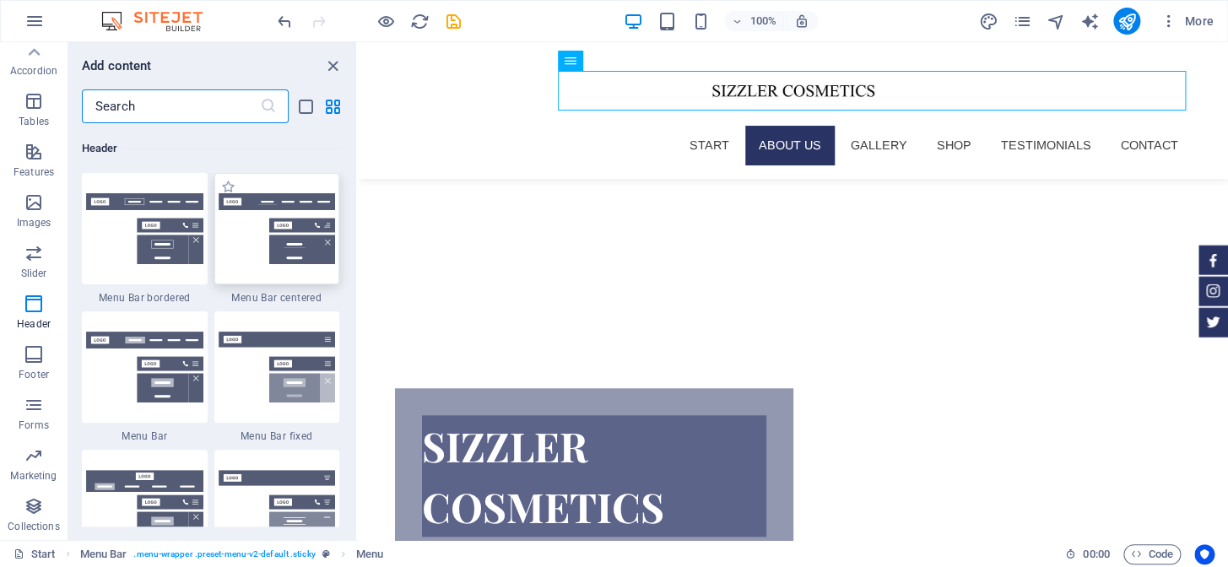
click at [316, 280] on div at bounding box center [277, 228] width 126 height 111
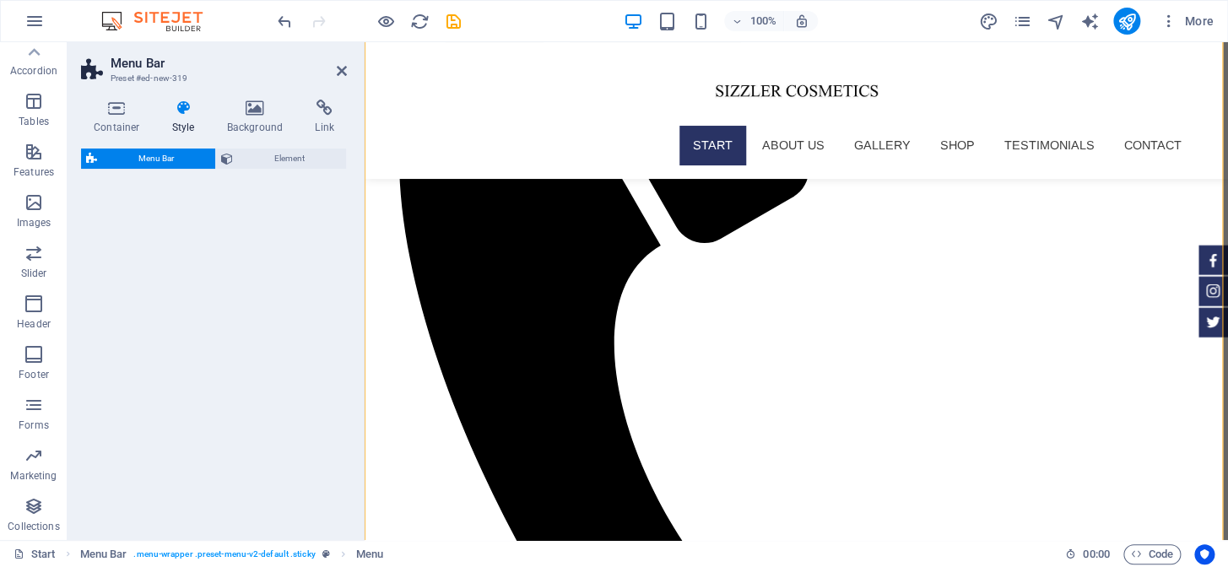
select select "rem"
select select "preset-menu-v2-centered"
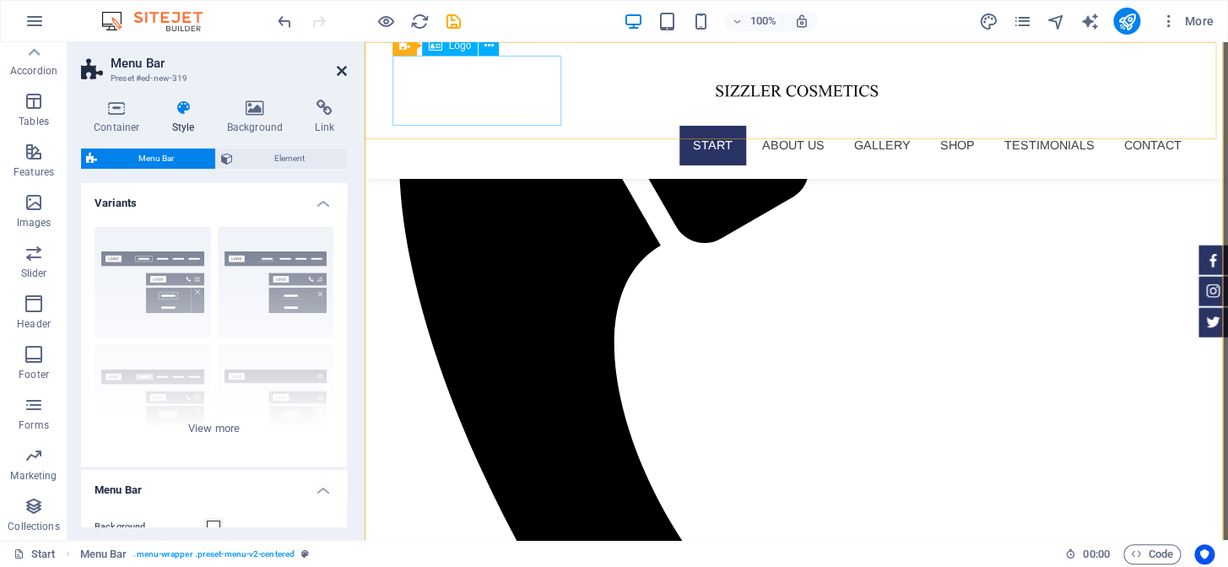
scroll to position [35, 0]
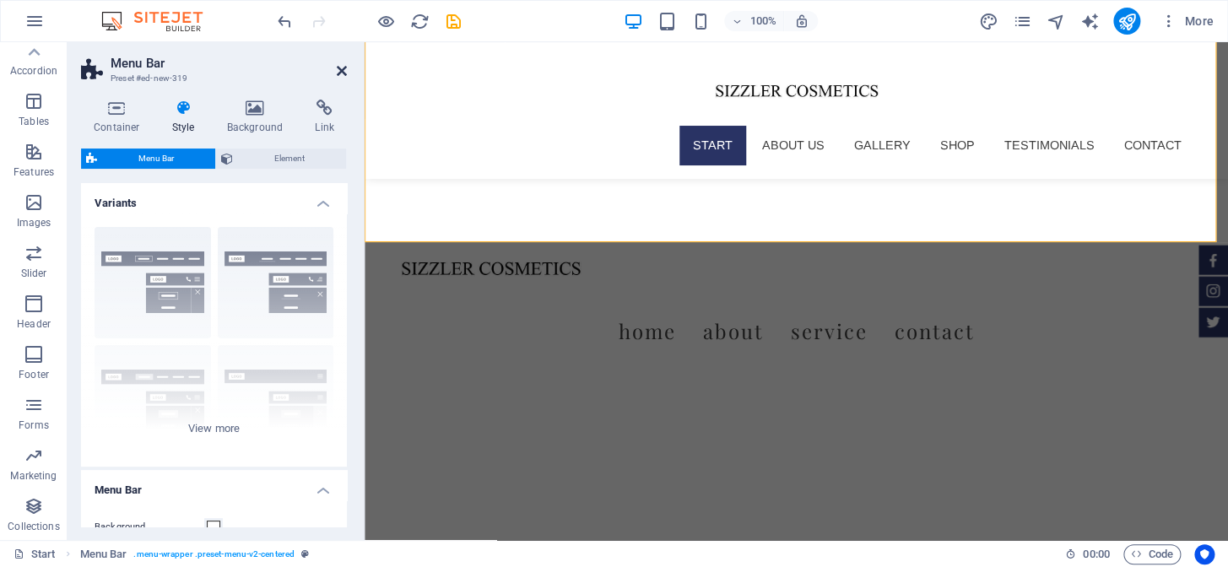
click at [343, 69] on icon at bounding box center [342, 71] width 10 height 14
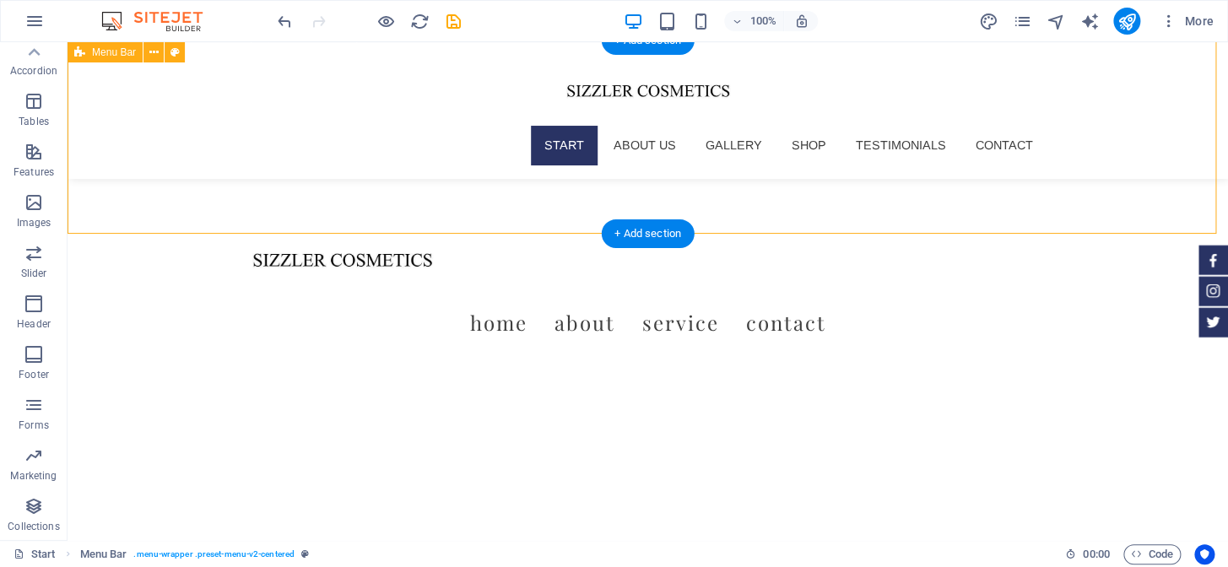
scroll to position [0, 0]
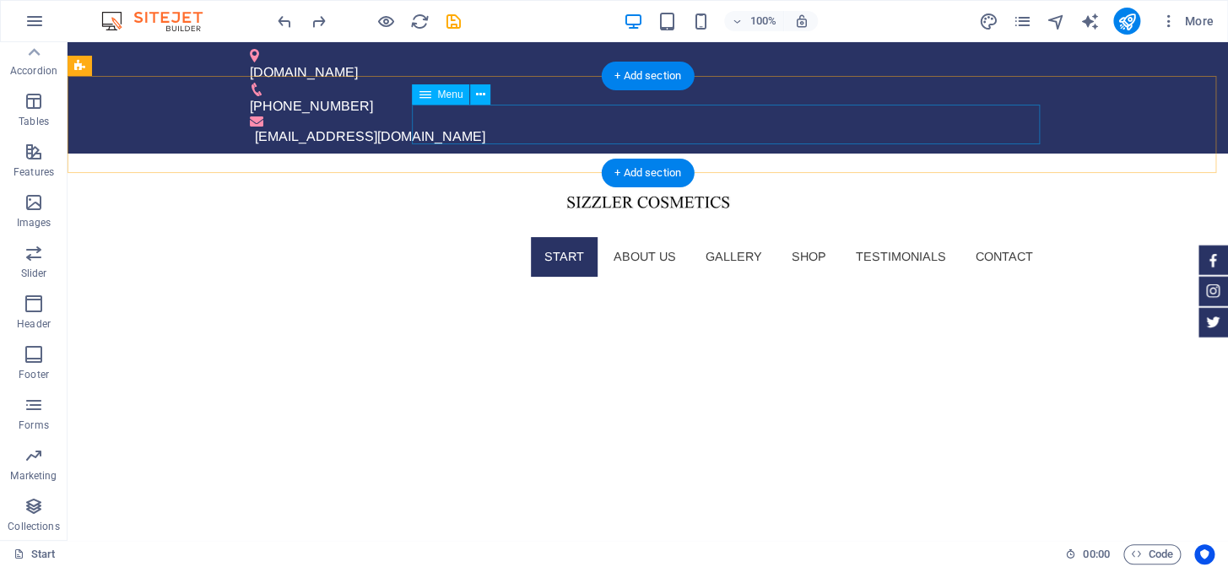
click at [802, 237] on nav "Start About us Gallery Shop Testimonials Contact" at bounding box center [648, 256] width 797 height 39
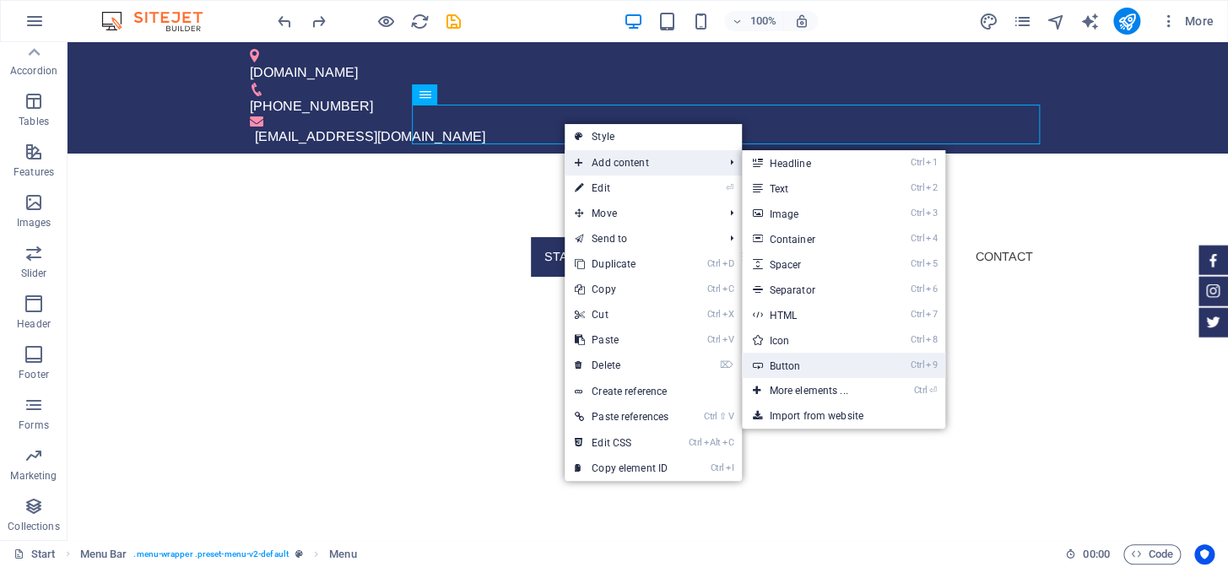
click at [767, 363] on link "Ctrl 9 Button" at bounding box center [811, 365] width 139 height 25
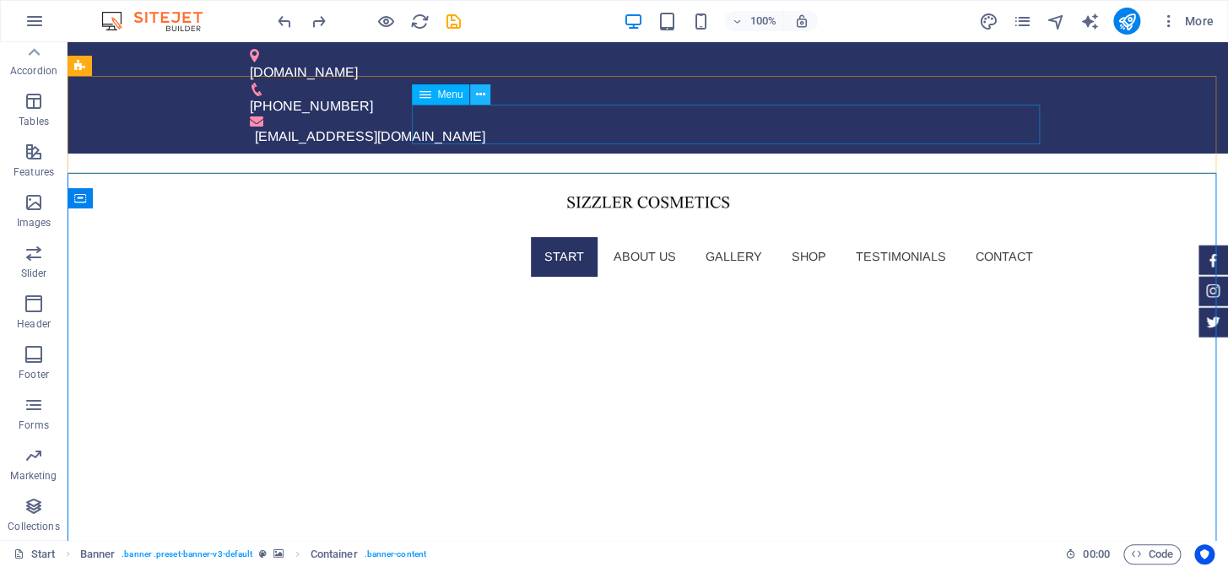
click at [481, 84] on button at bounding box center [480, 94] width 20 height 20
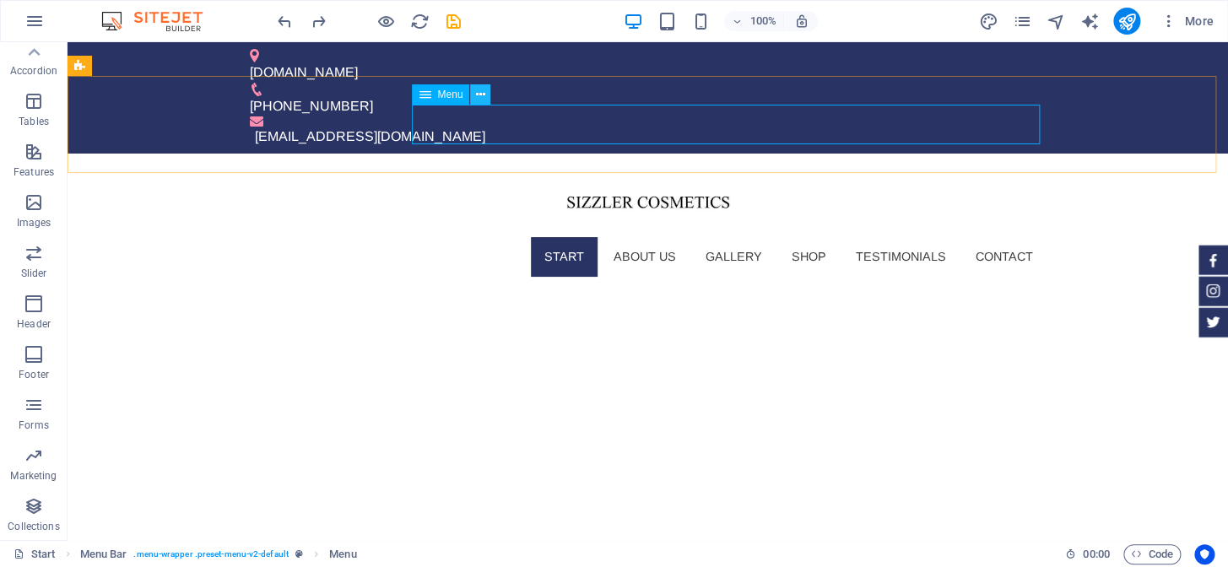
click at [482, 91] on icon at bounding box center [480, 95] width 9 height 18
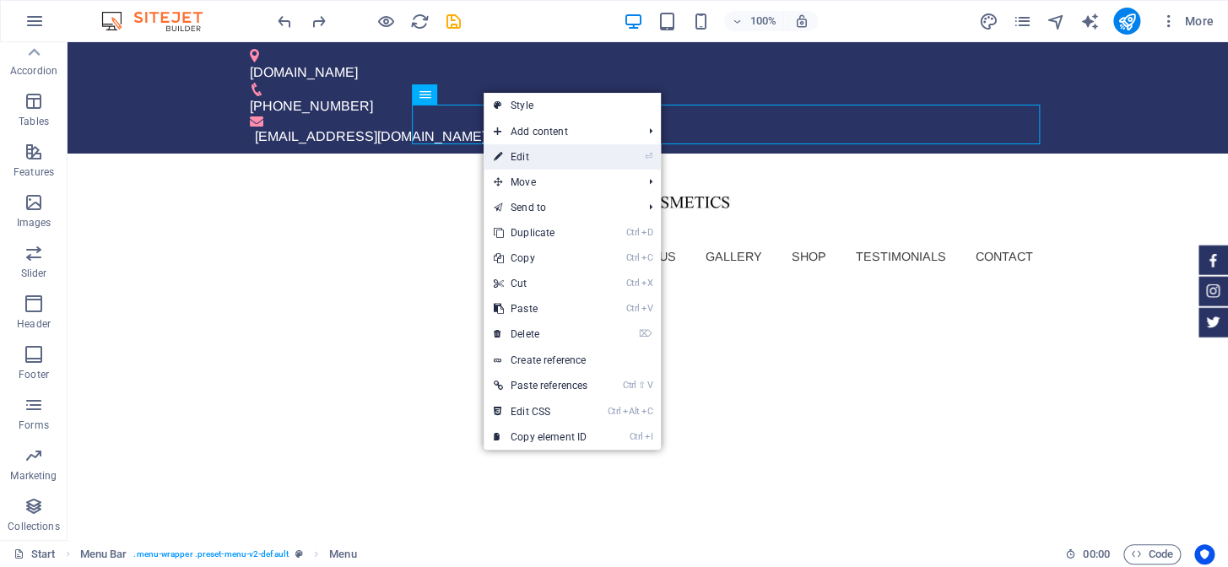
click at [549, 149] on link "⏎ Edit" at bounding box center [540, 156] width 114 height 25
select select
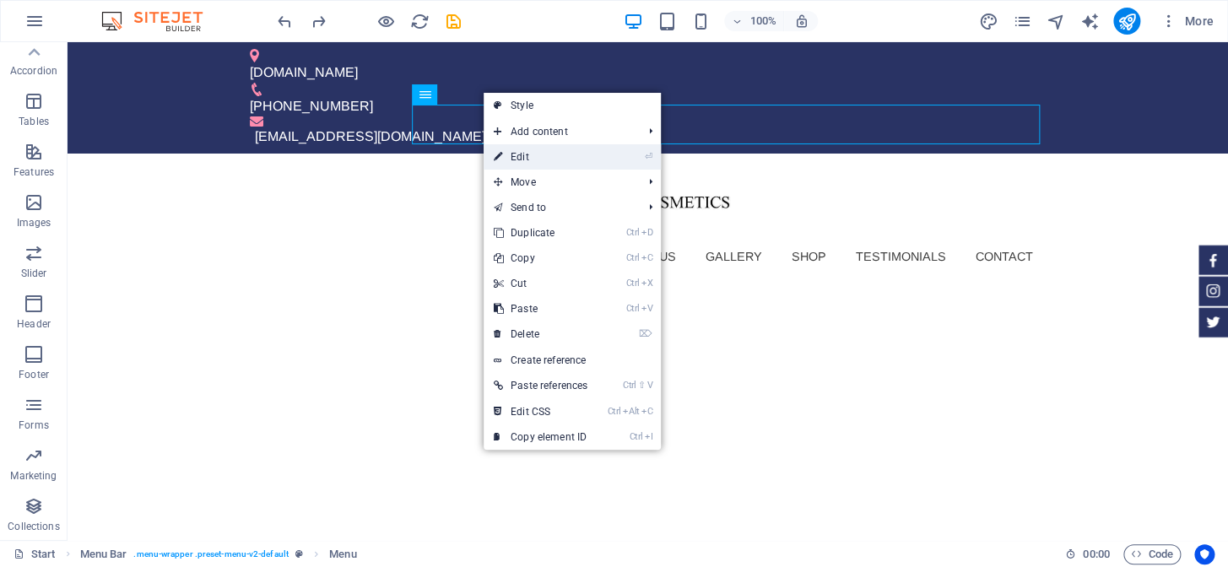
select select
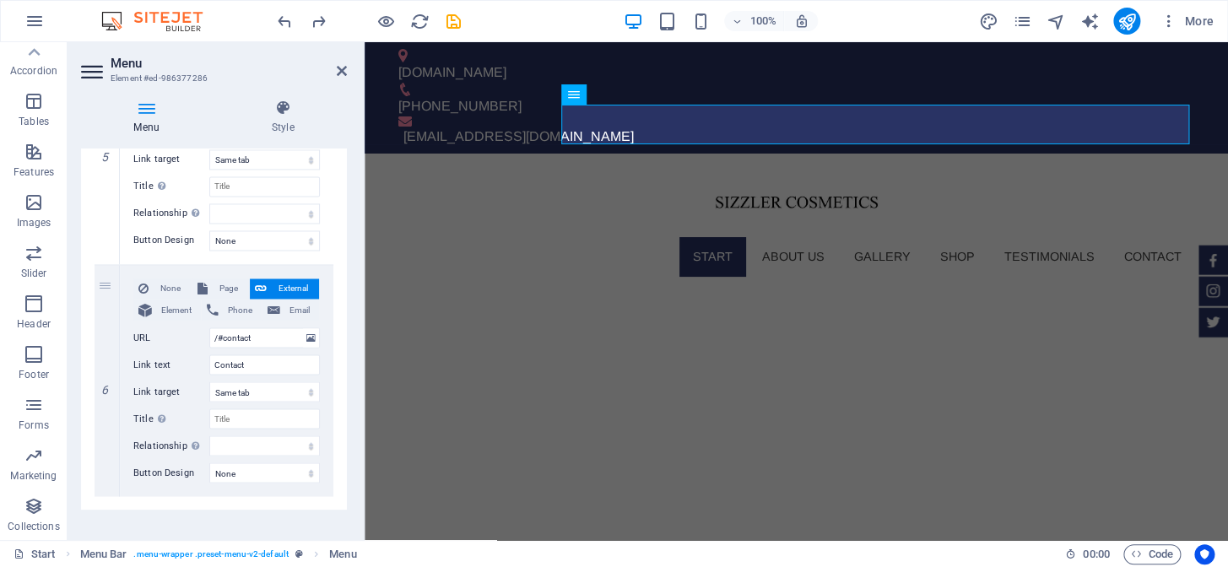
scroll to position [1220, 0]
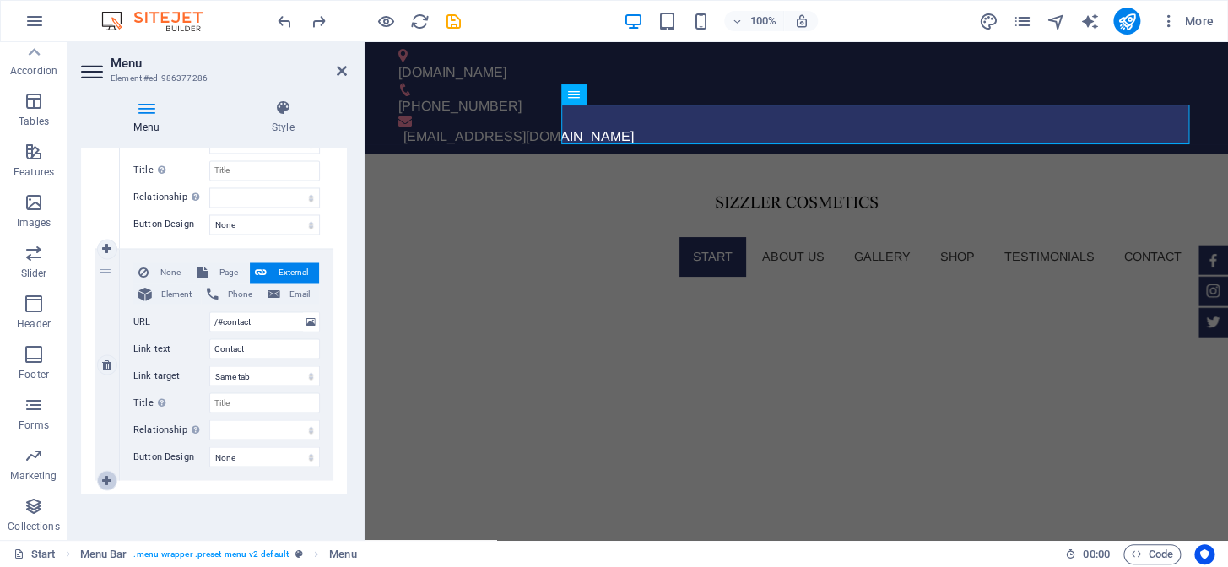
click at [108, 478] on icon at bounding box center [106, 480] width 9 height 12
select select
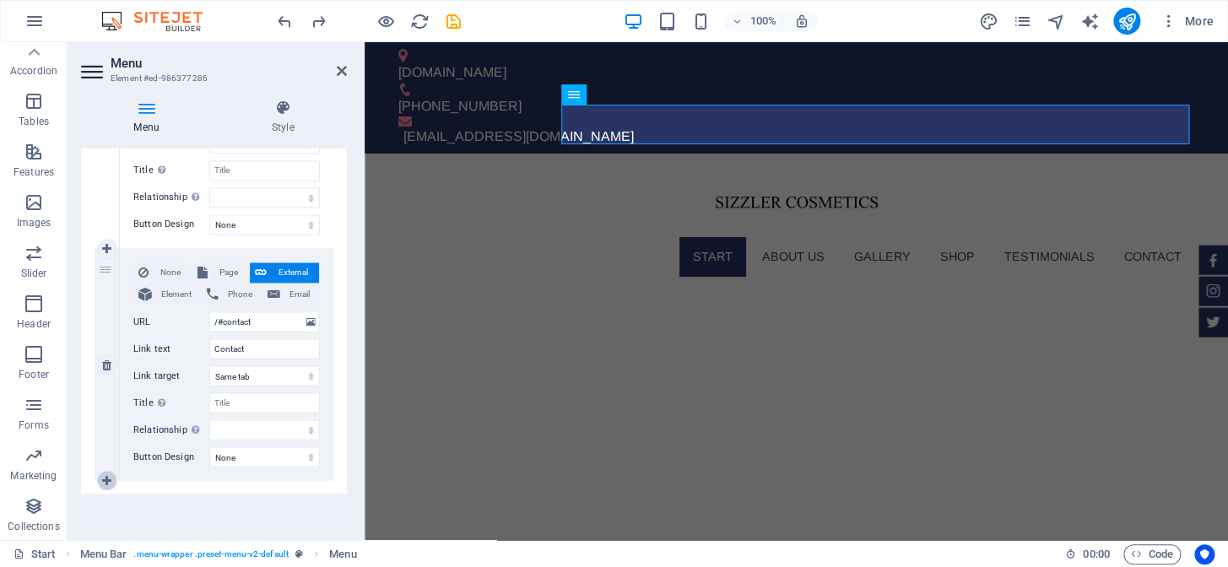
select select
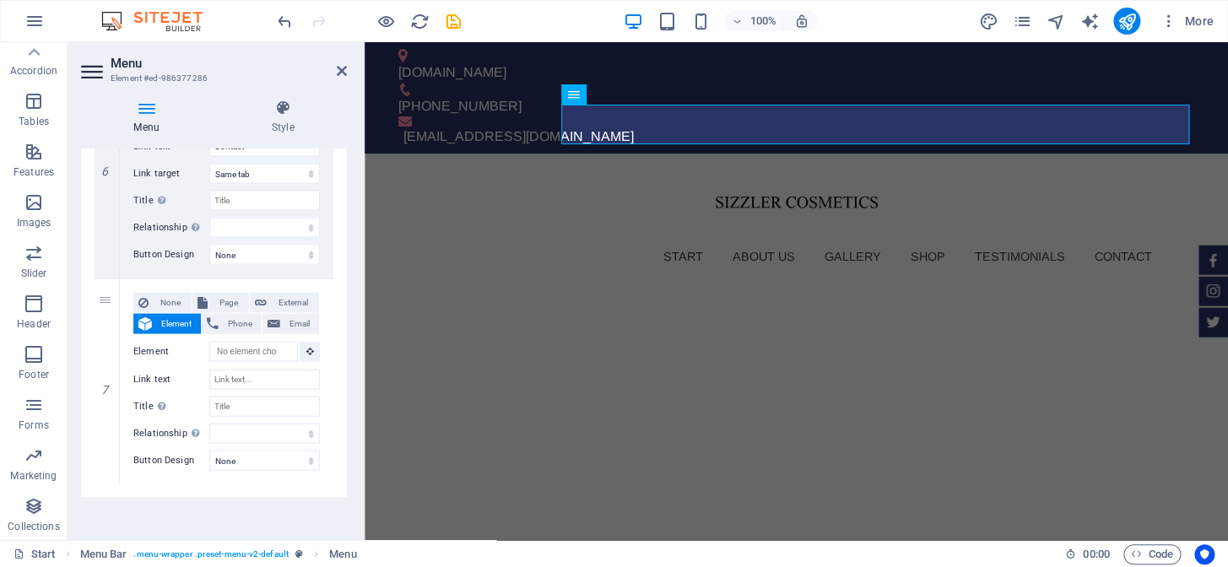
scroll to position [1426, 0]
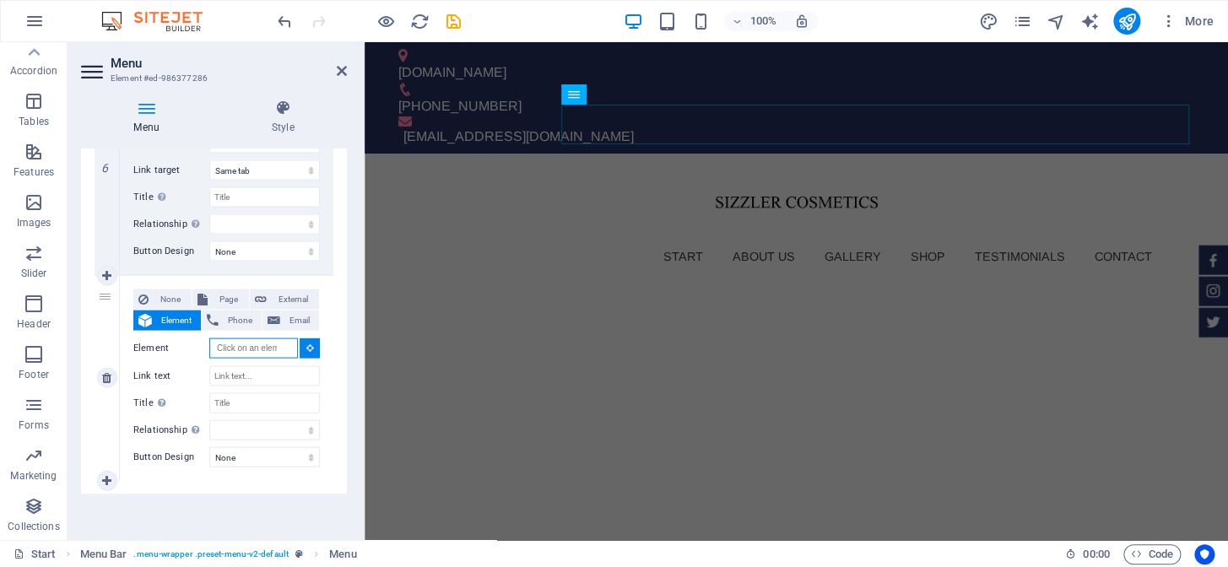
click at [244, 345] on input "Element" at bounding box center [253, 348] width 89 height 20
click at [251, 345] on input "Element" at bounding box center [253, 348] width 89 height 20
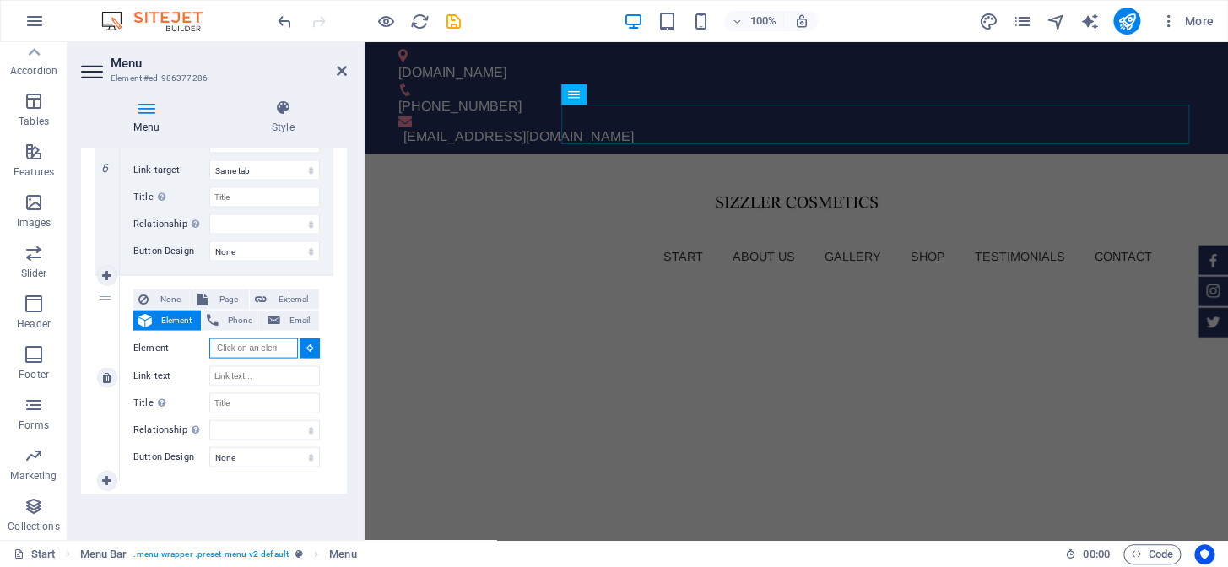
click at [251, 345] on input "Element" at bounding box center [253, 348] width 89 height 20
click at [258, 345] on input "Element" at bounding box center [253, 348] width 89 height 20
paste input "<div class="ec-cart-widget"></div> <div> <script data-cfasync="false" type="tex…"
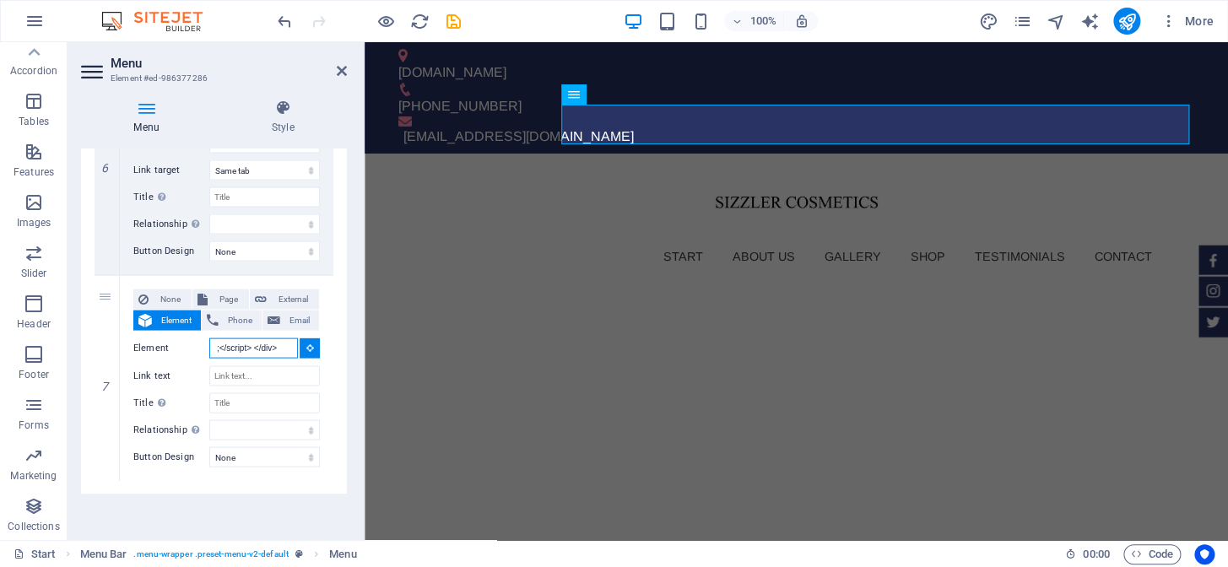
type input "<div class="ec-cart-widget"></div> <div> <script data-cfasync="false" type="tex…"
click at [262, 370] on input "Link text" at bounding box center [264, 375] width 111 height 20
paste input "<div class="ec-cart-widget"></div> <div> <script data-cfasync="false" type="tex…"
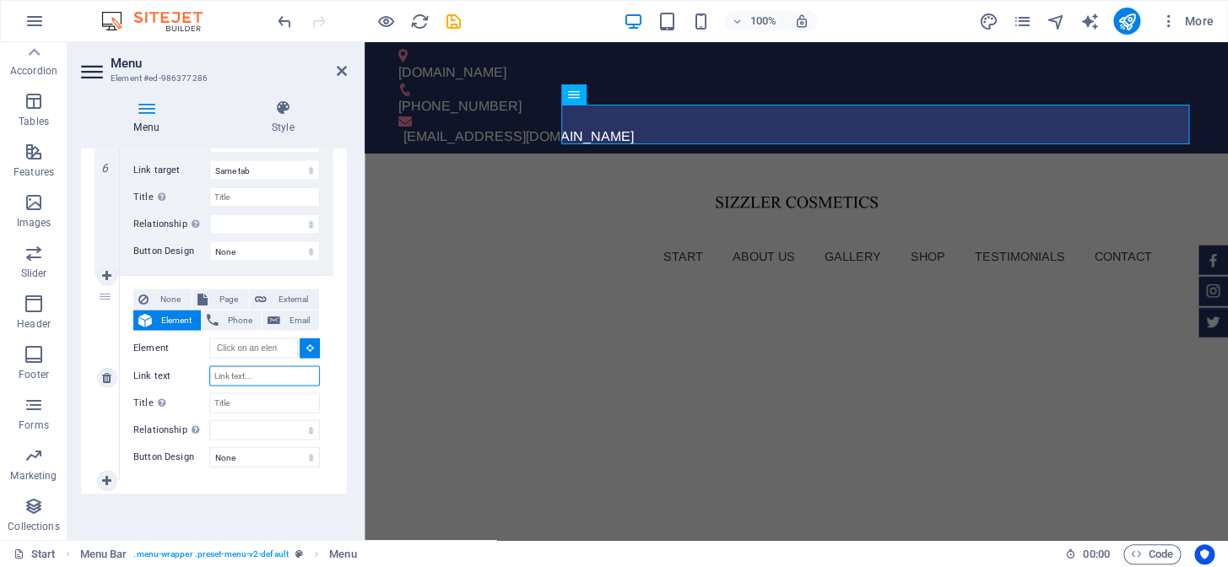
type input "<div class="ec-cart-widget"></div> <div> <script data-cfasync="false" type="tex…"
select select
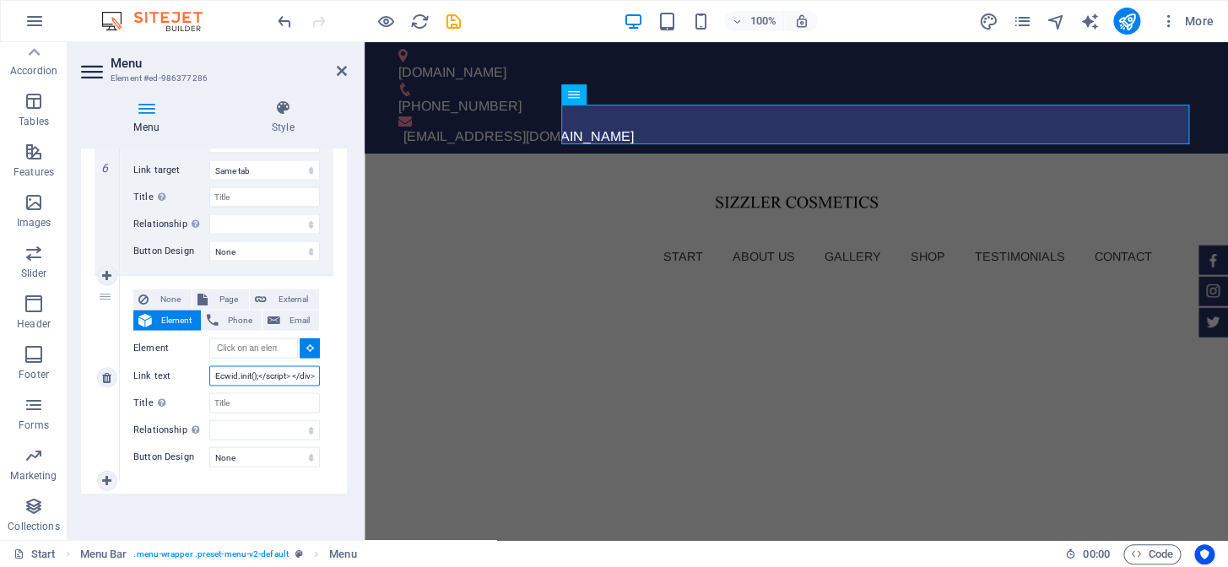
select select
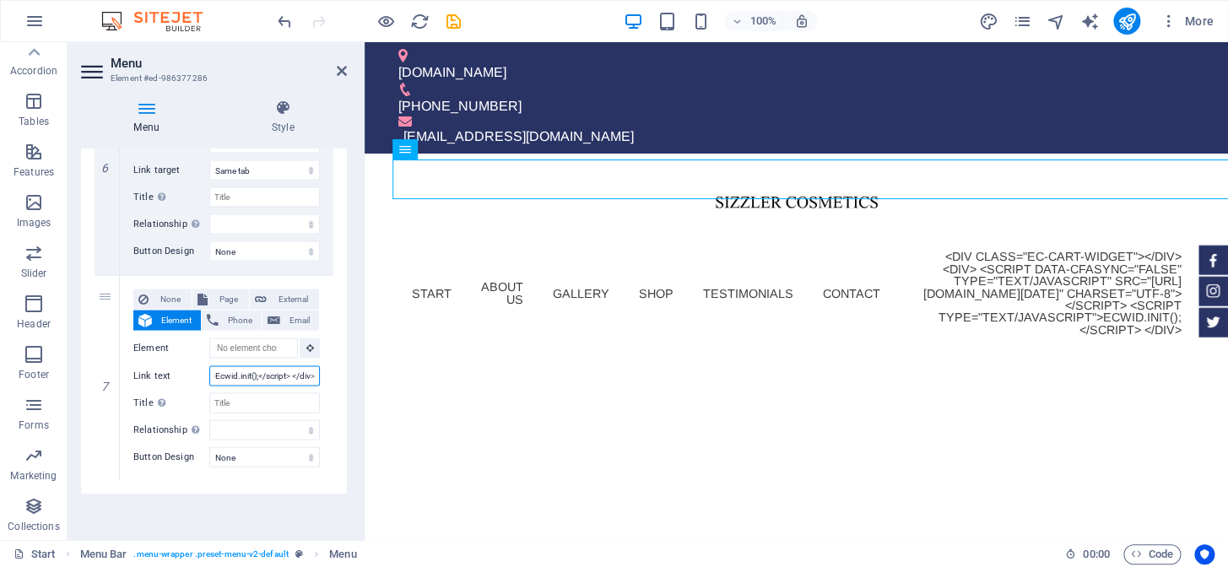
select select
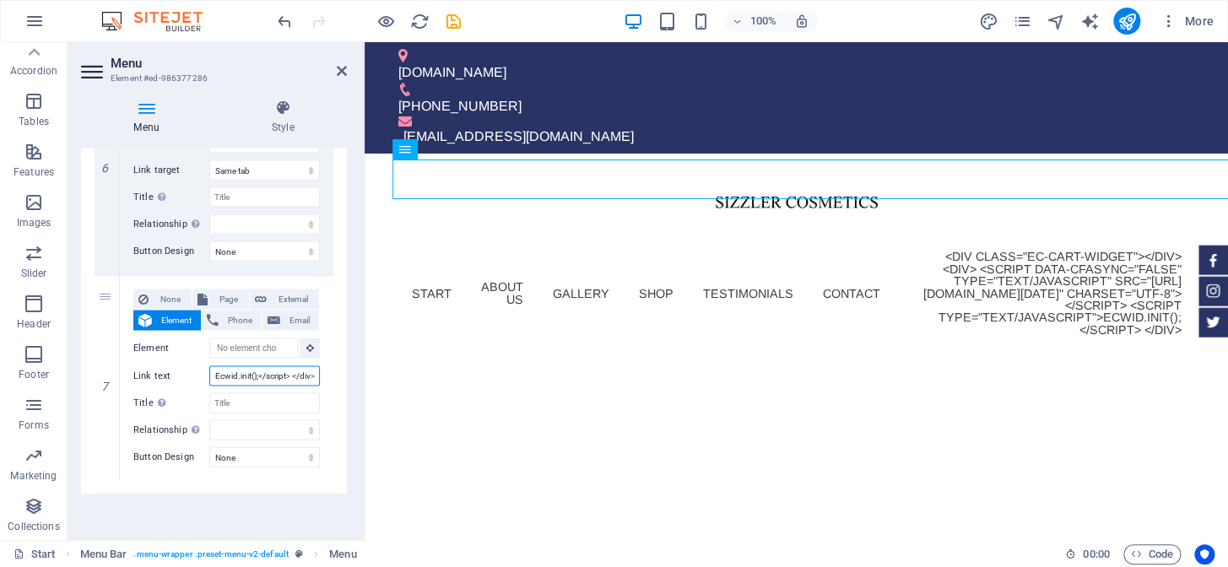
select select
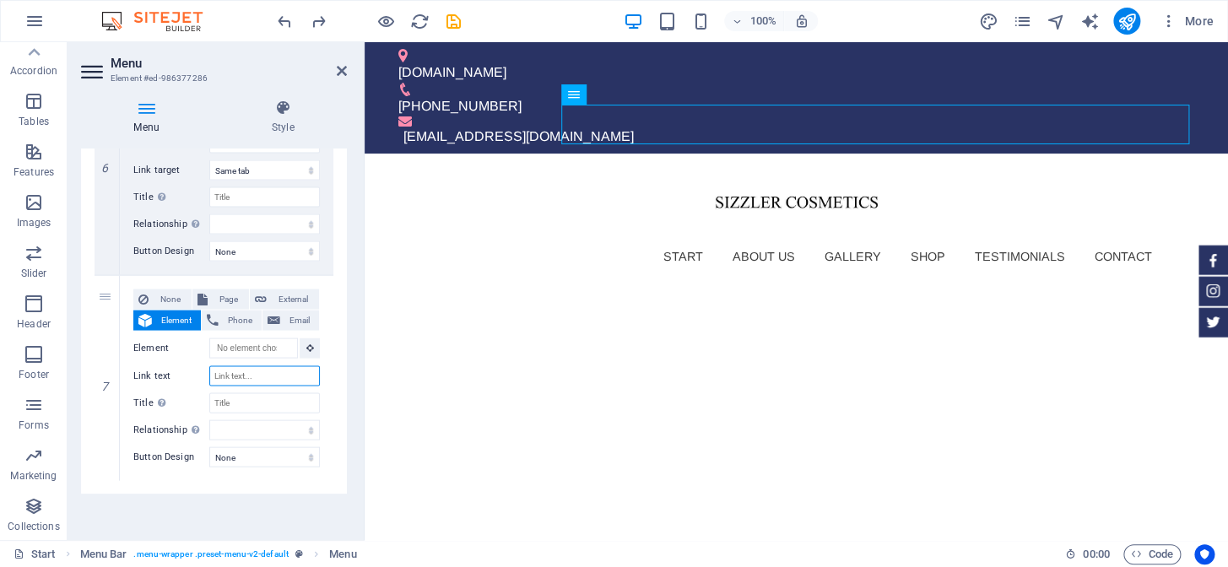
scroll to position [0, 0]
click at [246, 457] on select "None Default Primary Secondary" at bounding box center [264, 456] width 111 height 20
click at [169, 295] on span "None" at bounding box center [170, 299] width 33 height 20
select select
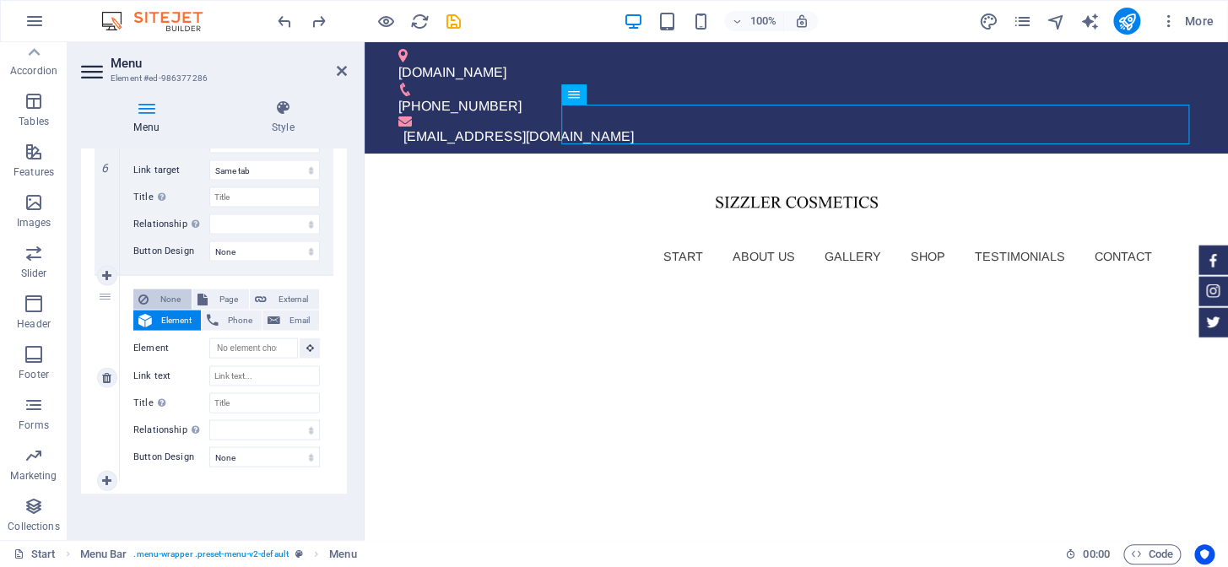
select select
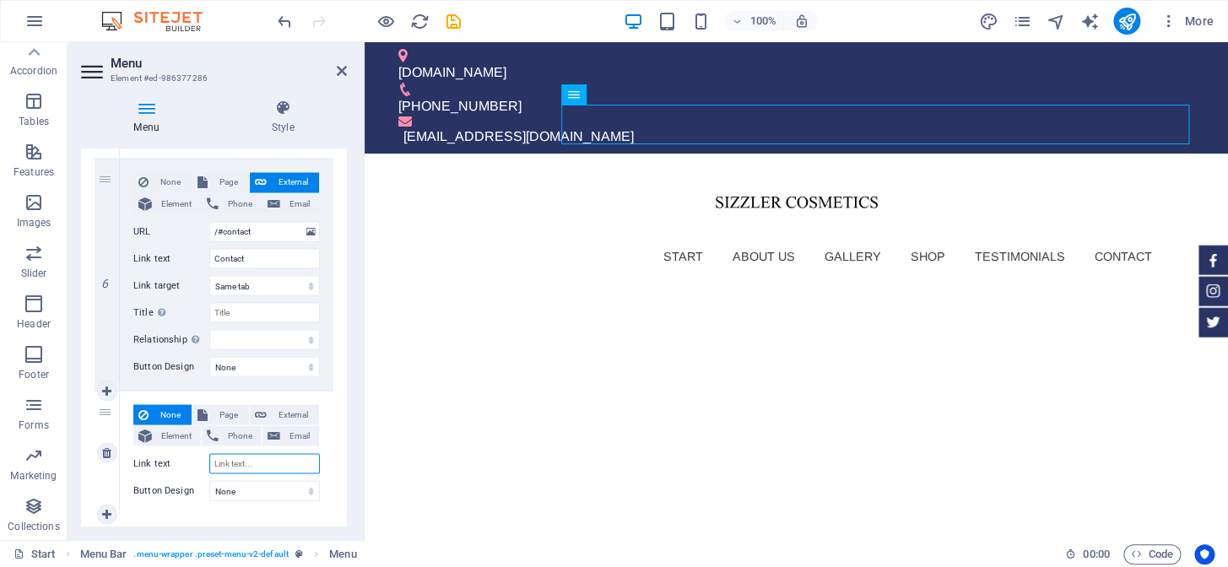
click at [238, 457] on input "Link text" at bounding box center [264, 463] width 111 height 20
paste input "<div class="ec-cart-widget"></div> <div> <script data-cfasync="false" type="tex…"
type input "<div class="ec-cart-widget"></div> <div> <script data-cfasync="false" type="tex…"
select select
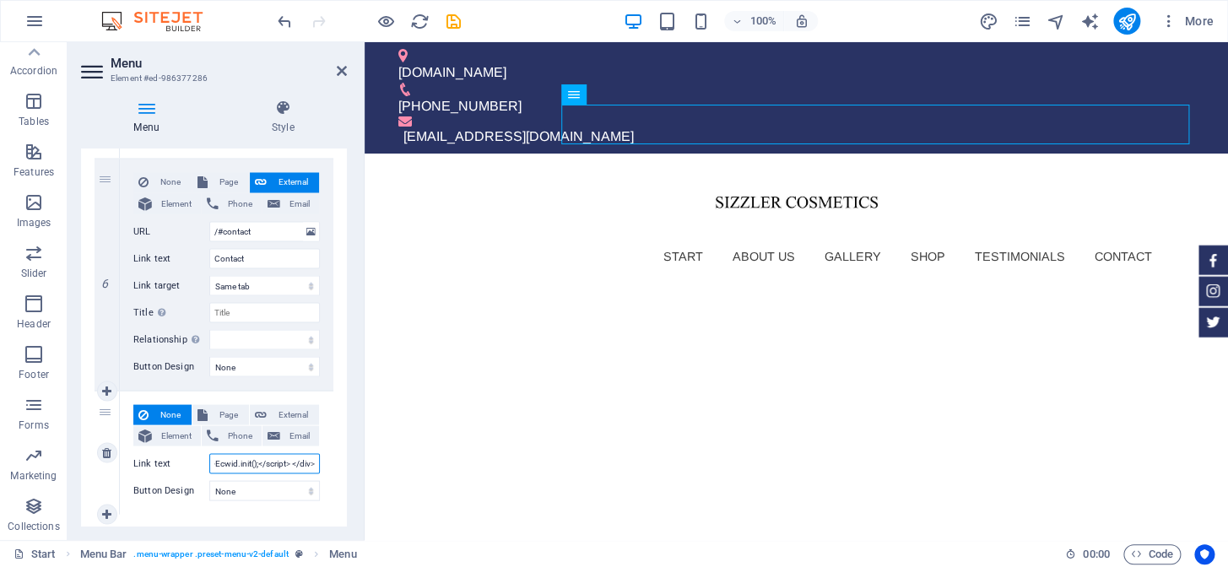
select select
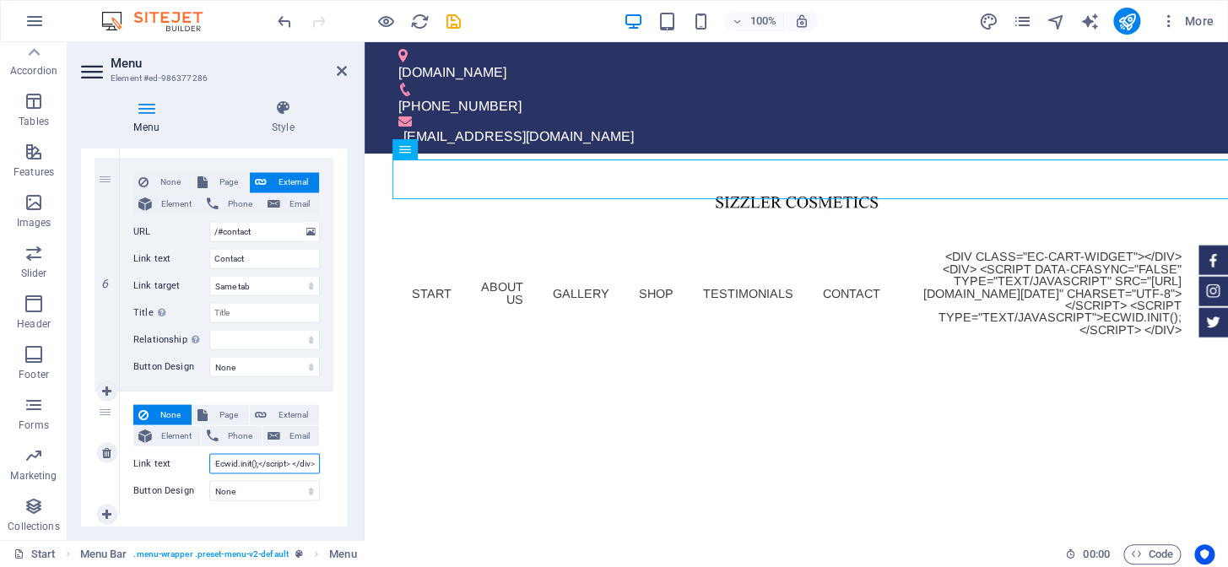
select select
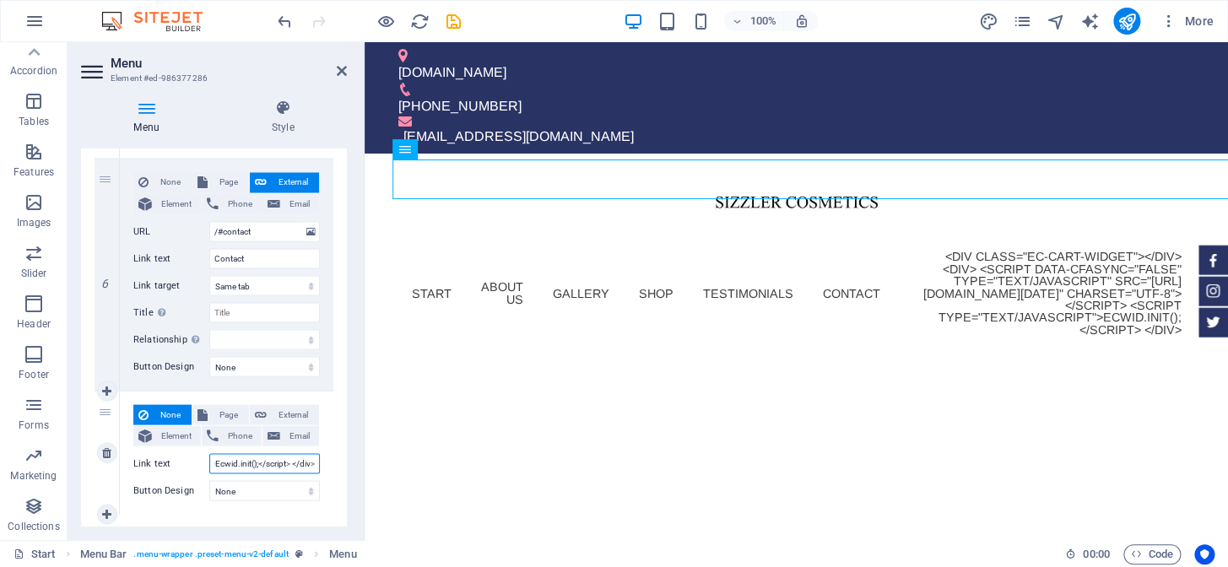
select select
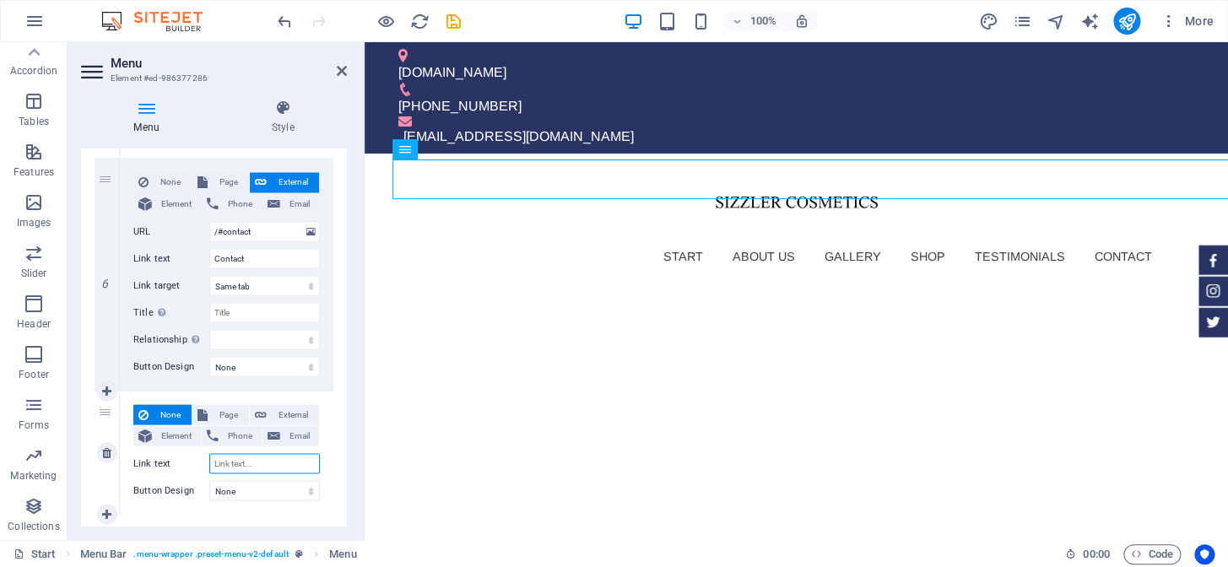
scroll to position [0, 0]
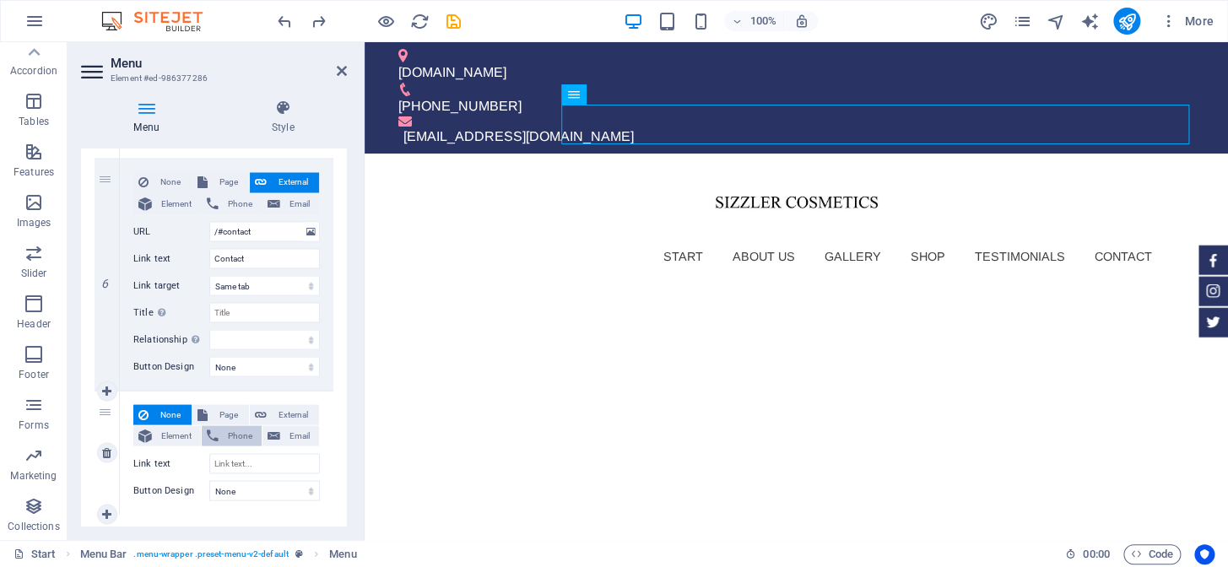
click at [235, 439] on span "Phone" at bounding box center [240, 435] width 33 height 20
select select
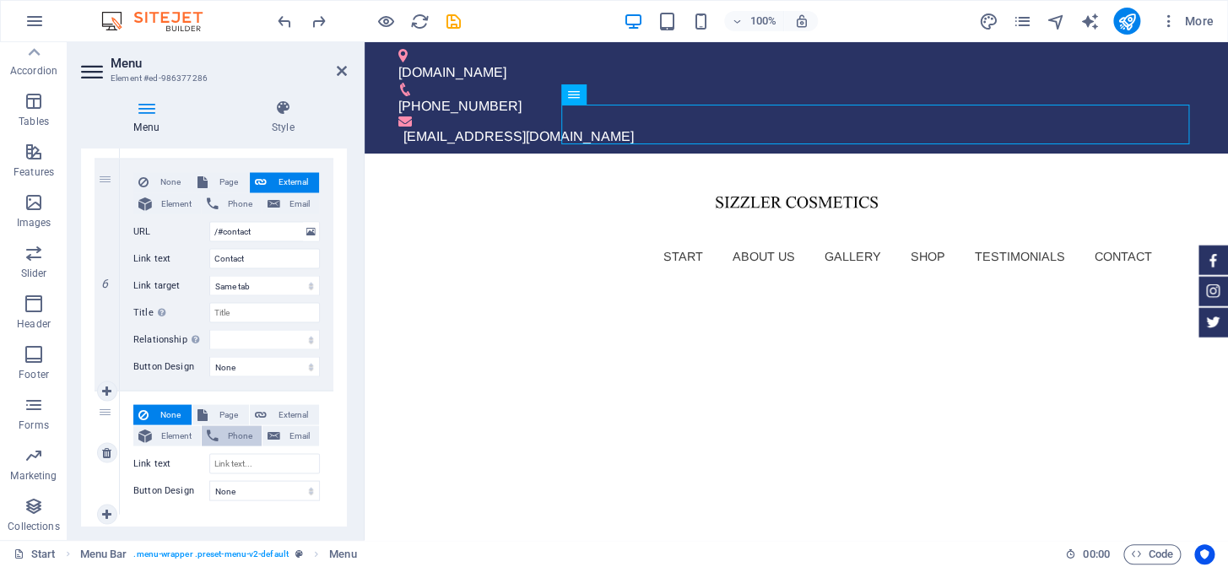
select select
click at [228, 408] on span "Page" at bounding box center [228, 414] width 31 height 20
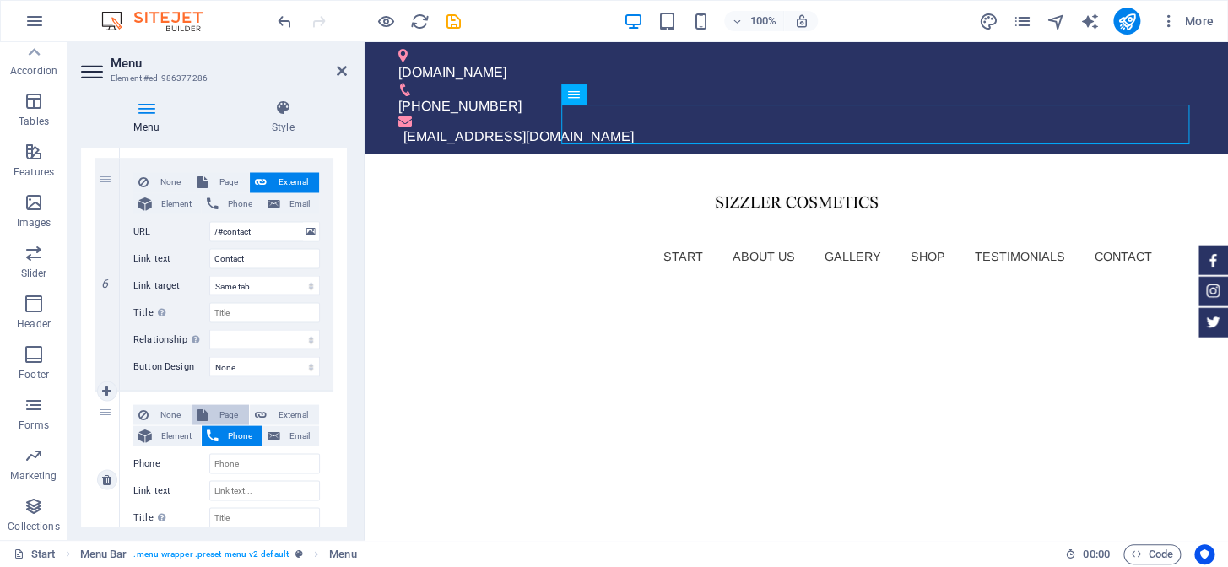
select select
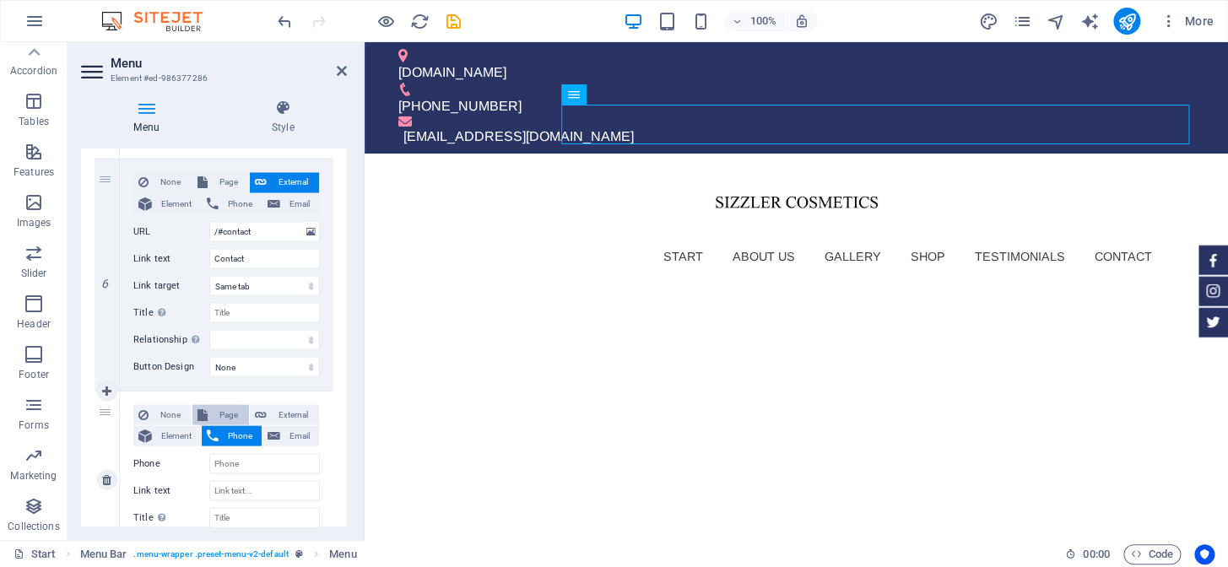
select select
click at [250, 518] on select "New tab Same tab Overlay" at bounding box center [264, 517] width 111 height 20
click at [278, 406] on span "External" at bounding box center [293, 414] width 42 height 20
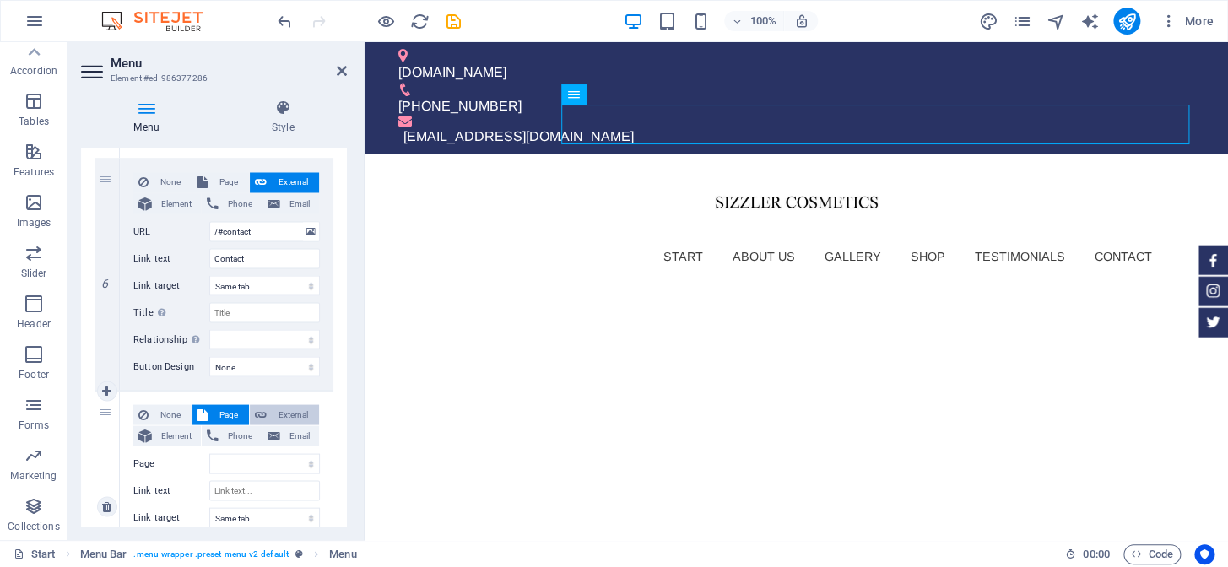
select select
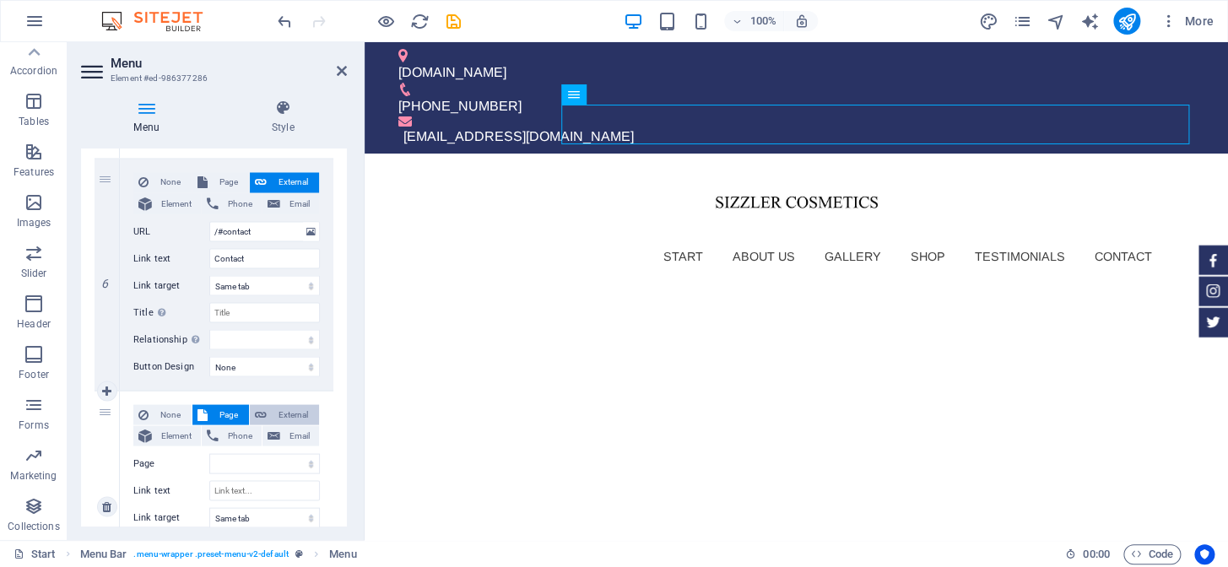
select select
select select "blank"
select select
click at [181, 435] on span "Element" at bounding box center [176, 435] width 39 height 20
select select
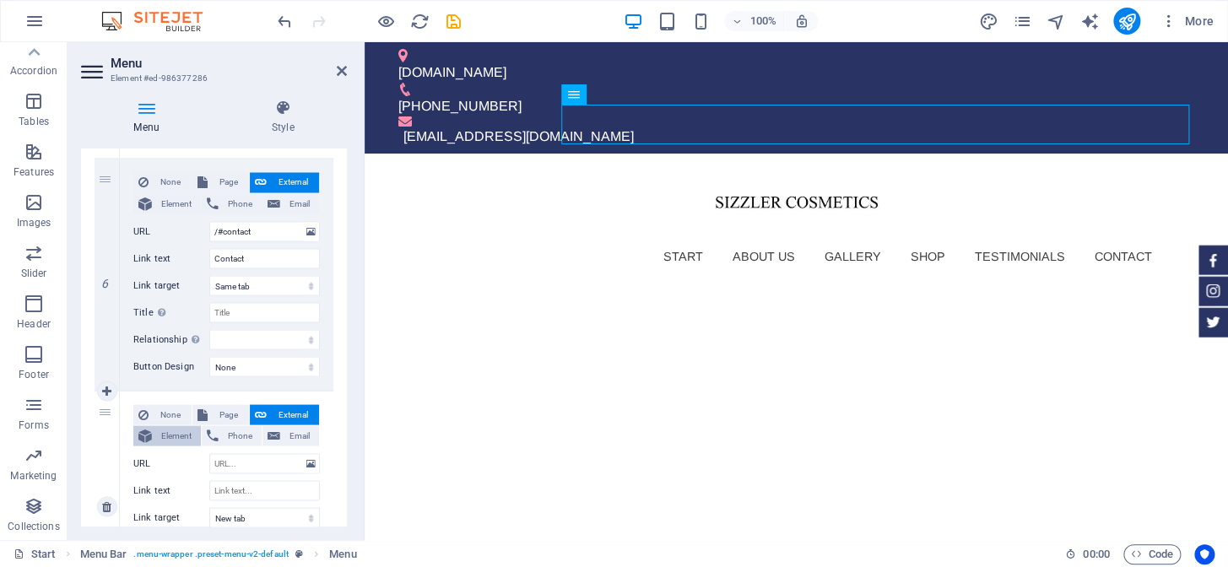
select select
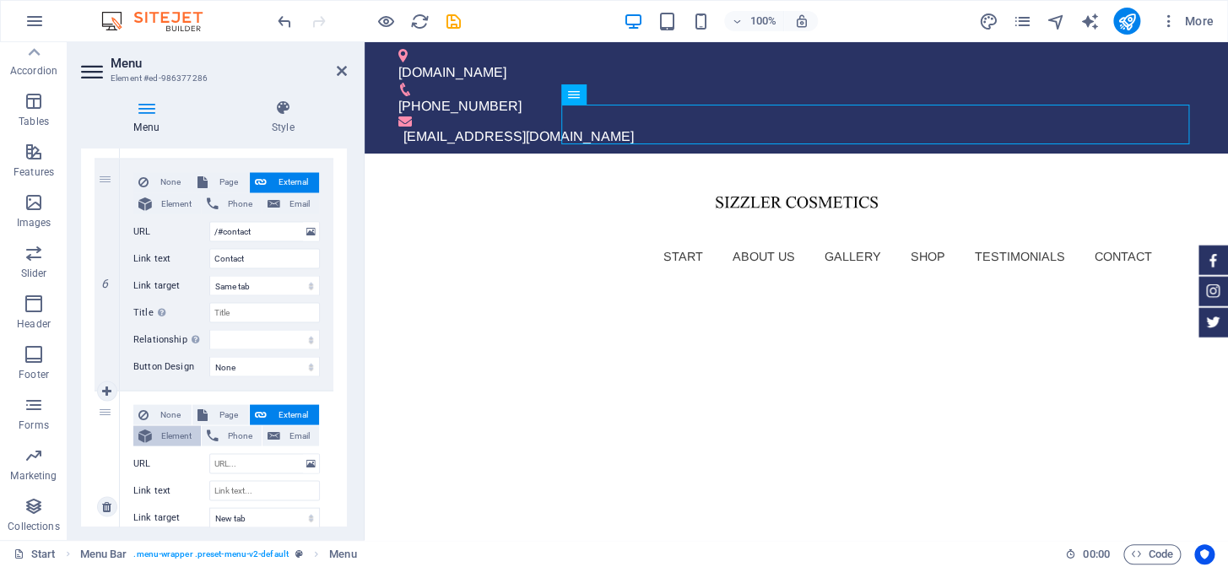
select select
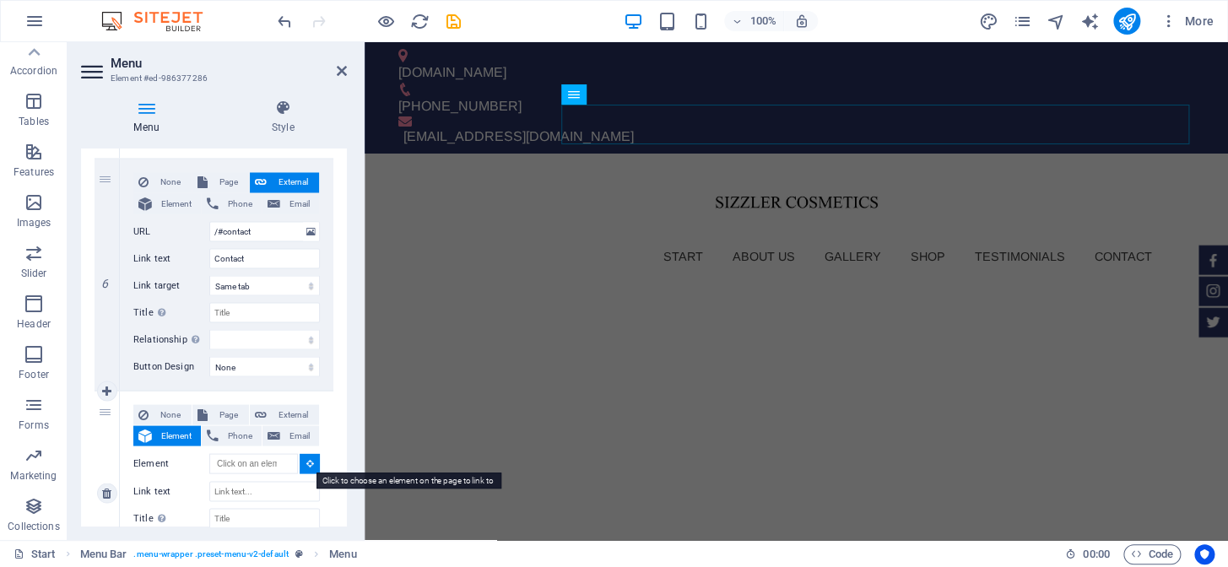
click at [306, 458] on icon at bounding box center [310, 462] width 8 height 8
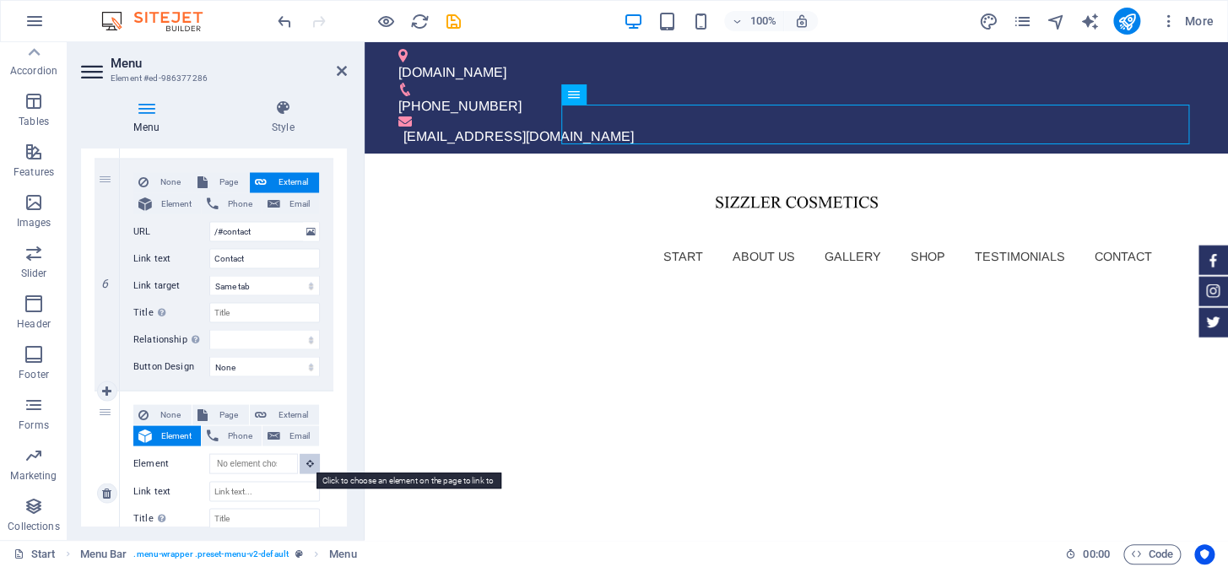
click at [302, 460] on button at bounding box center [310, 463] width 20 height 20
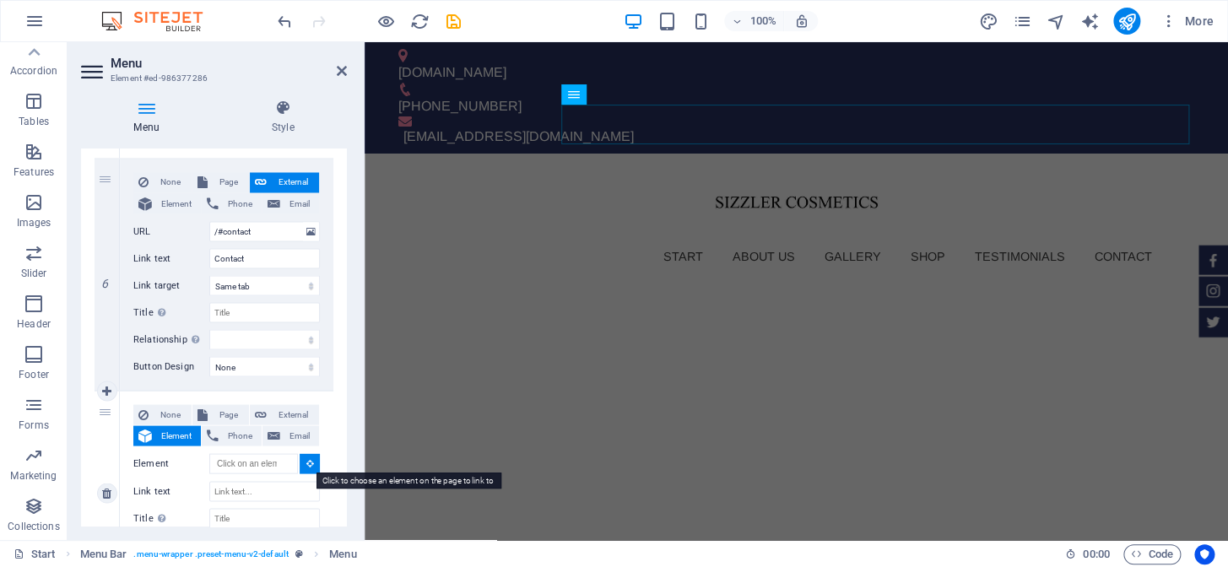
click at [306, 462] on icon at bounding box center [310, 462] width 8 height 8
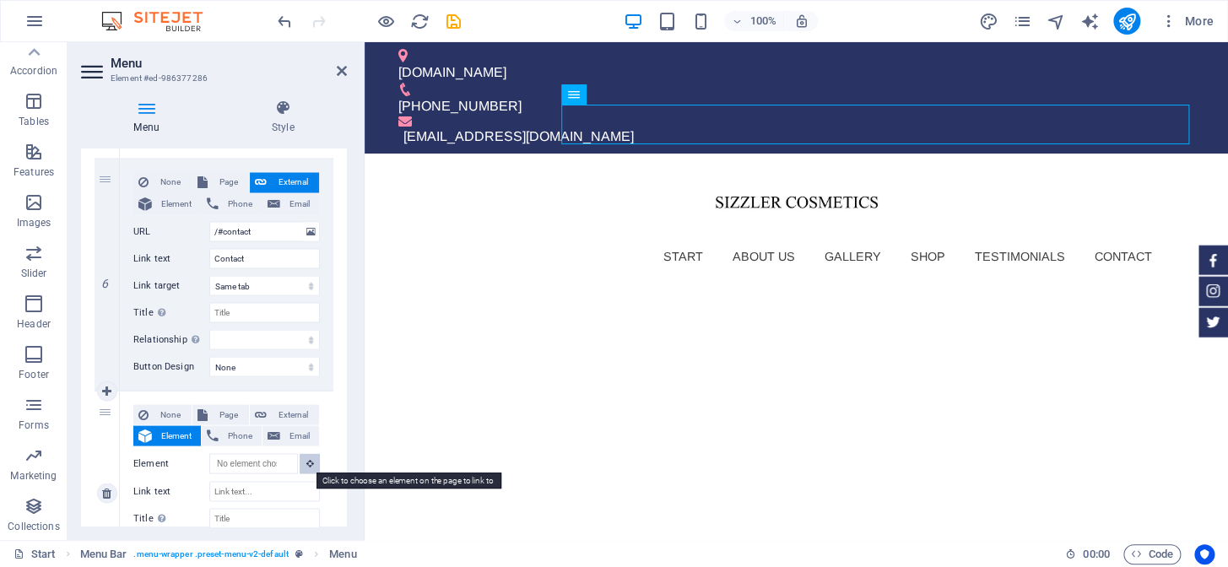
click at [306, 462] on icon at bounding box center [310, 462] width 8 height 8
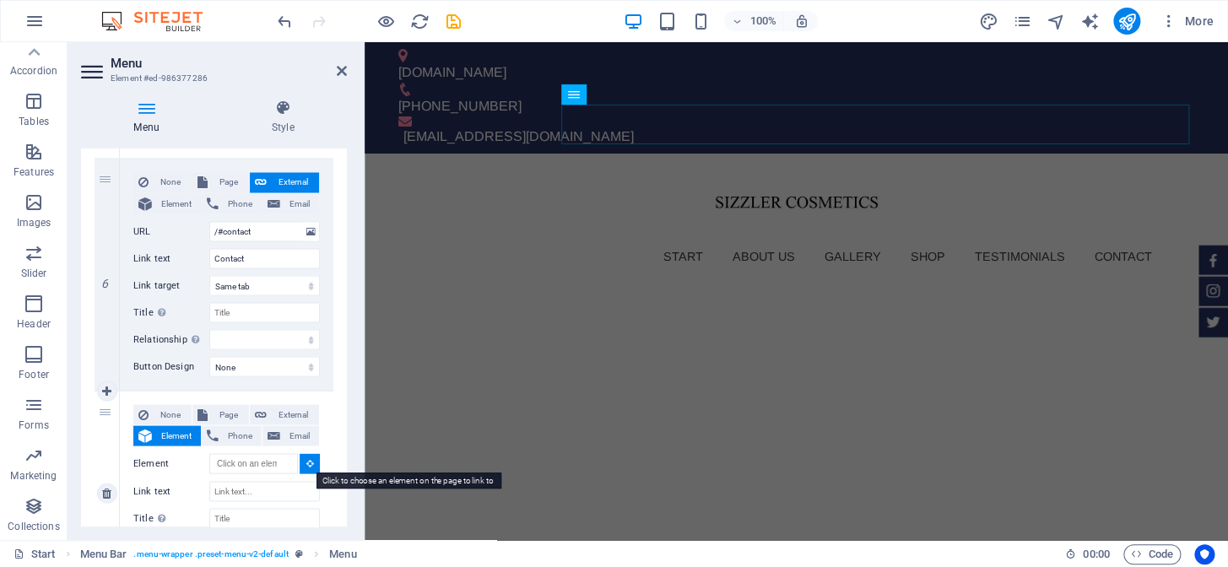
click at [307, 463] on icon at bounding box center [310, 462] width 8 height 8
click at [246, 458] on input "Element" at bounding box center [253, 463] width 89 height 20
click at [0, 0] on icon at bounding box center [0, 0] width 0 height 0
select select
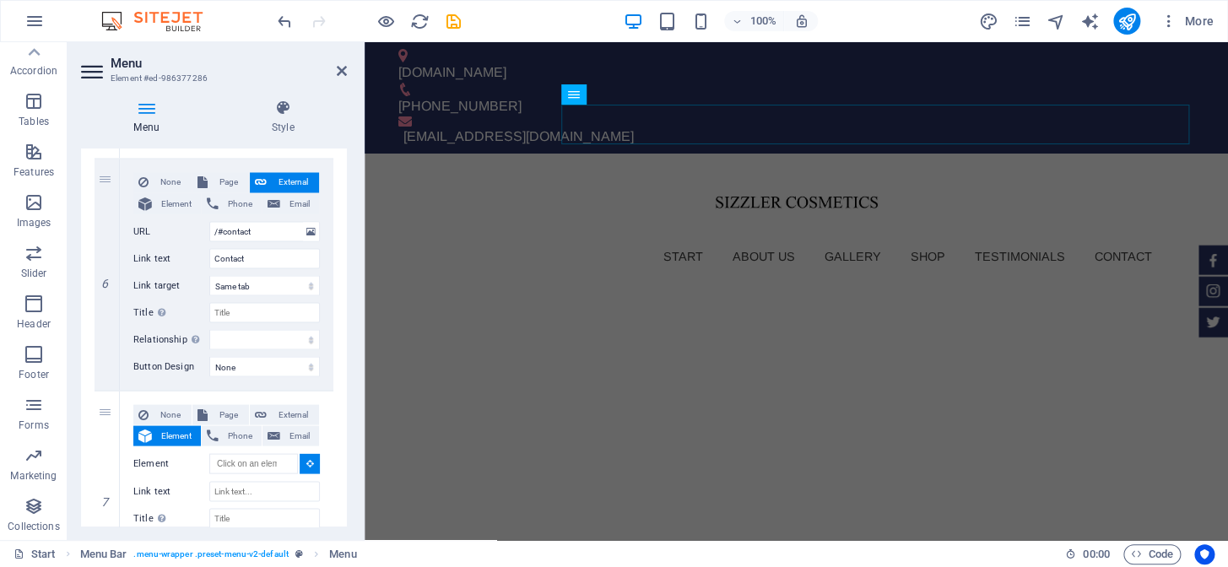
select select
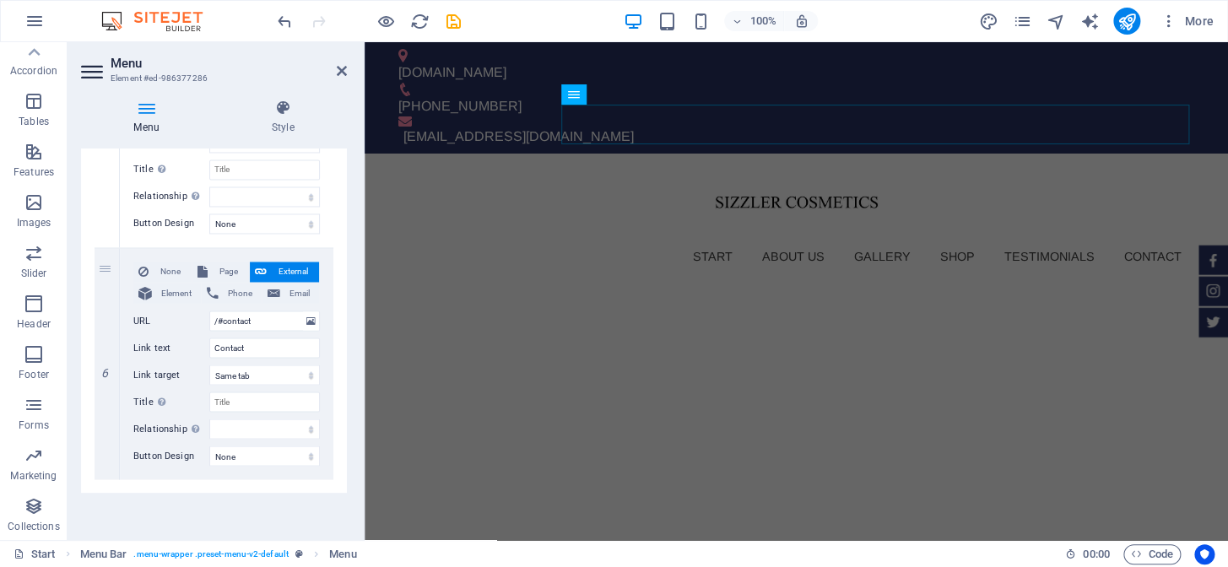
scroll to position [1220, 0]
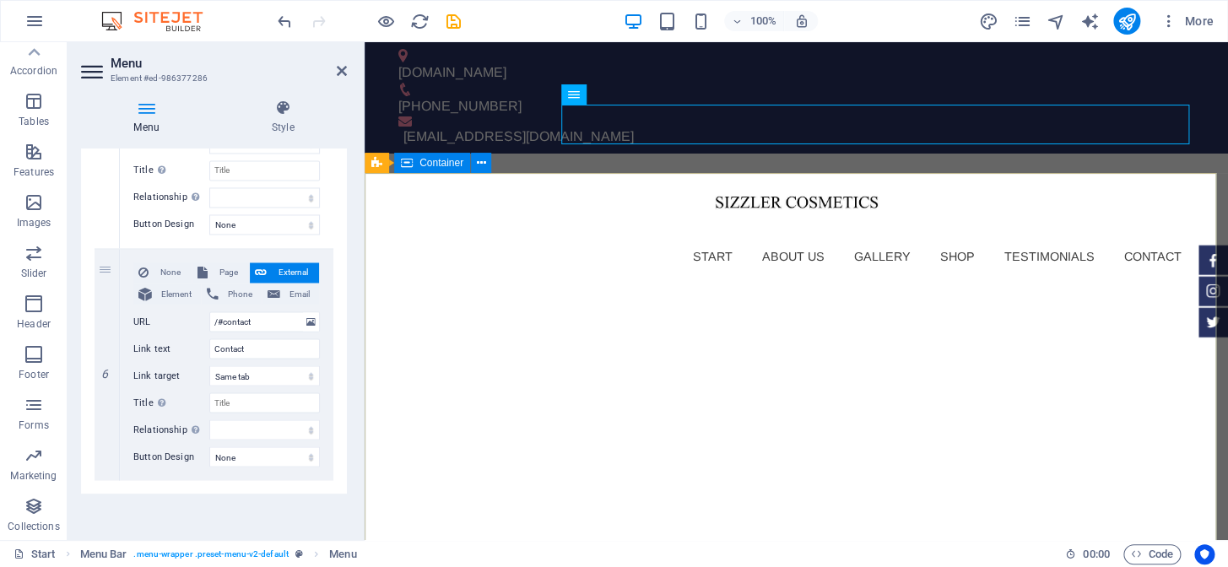
select select
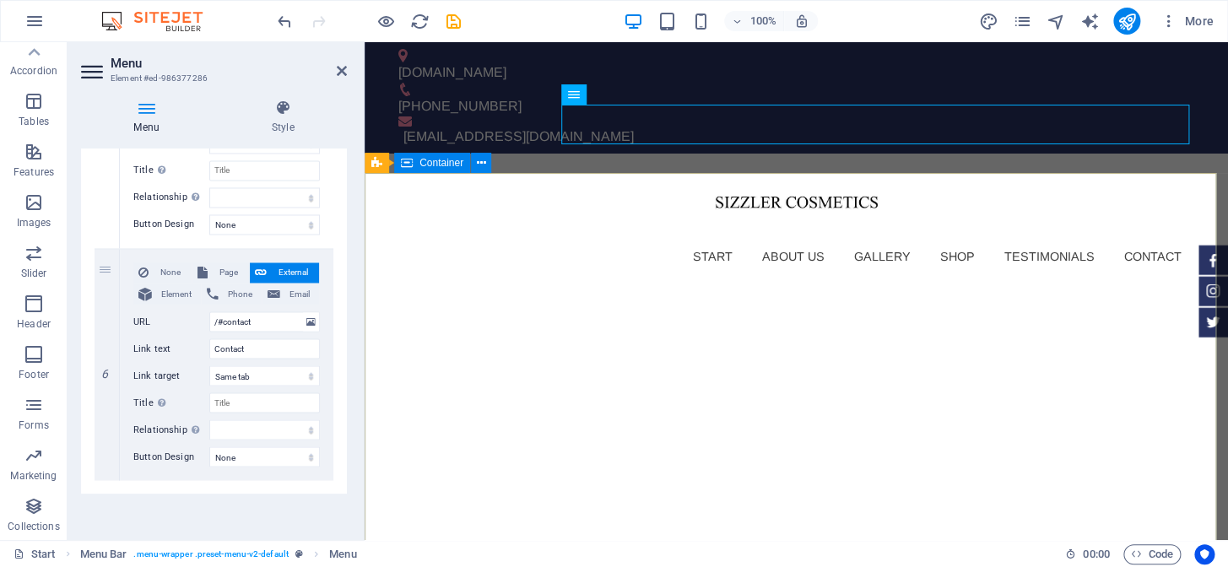
select select
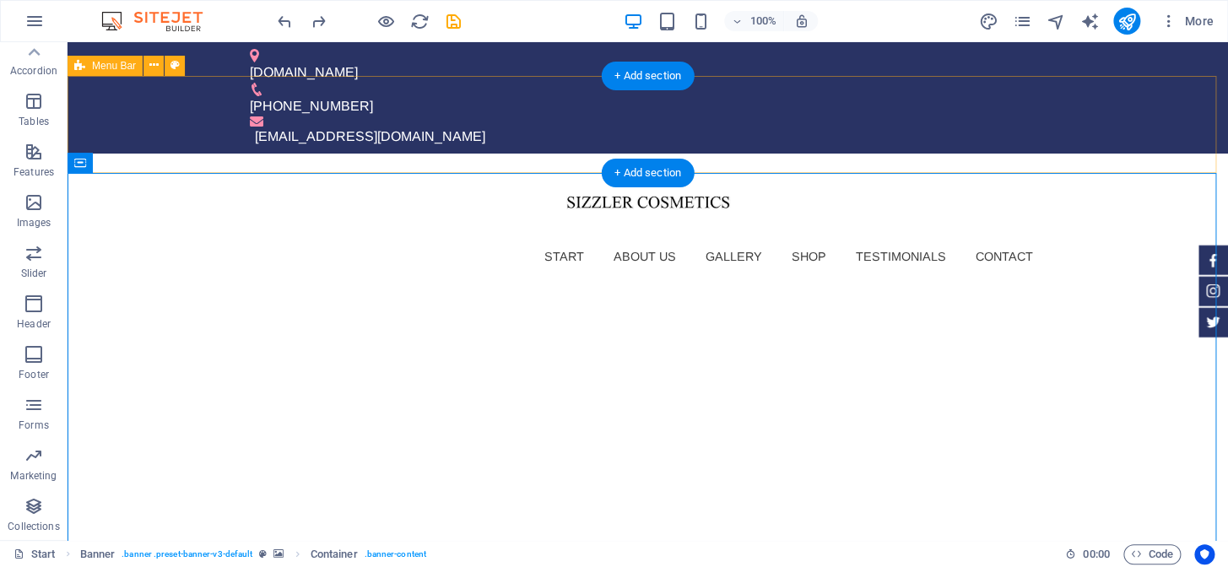
click at [556, 154] on div "Start About us Gallery Shop Testimonials Contact Menu" at bounding box center [648, 222] width 1160 height 137
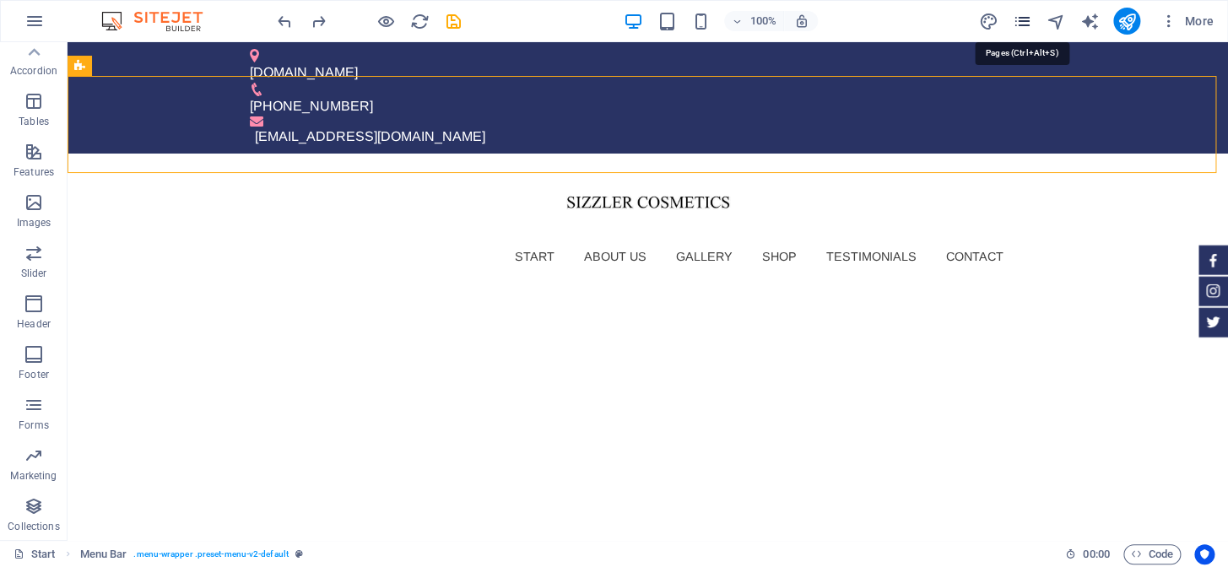
click at [1016, 17] on icon "pages" at bounding box center [1021, 21] width 19 height 19
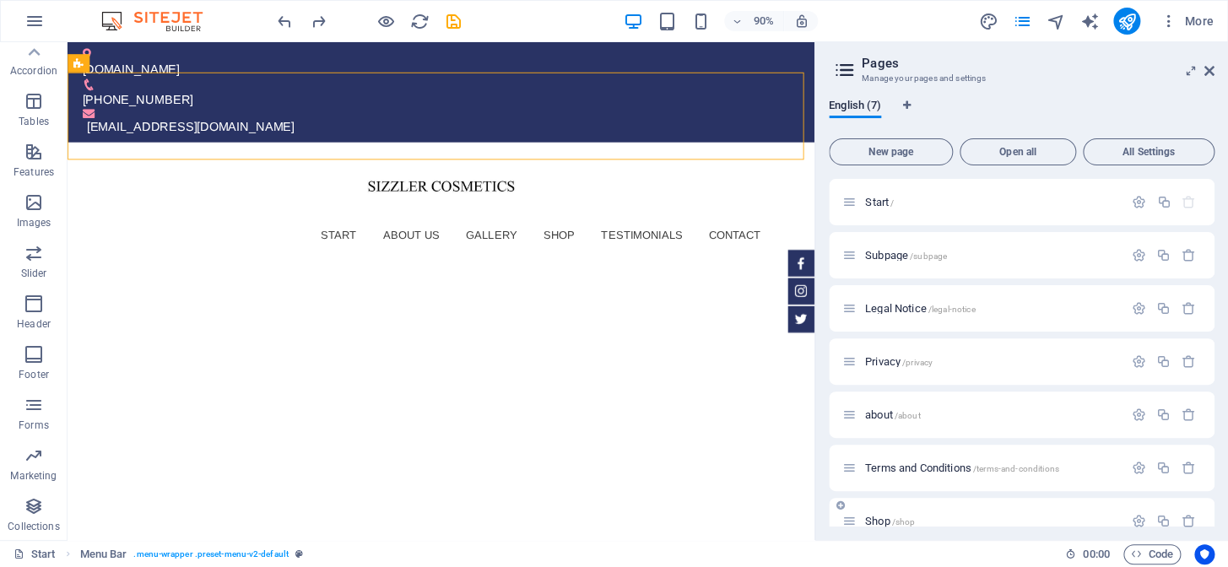
click at [881, 522] on span "Shop /shop" at bounding box center [890, 521] width 50 height 13
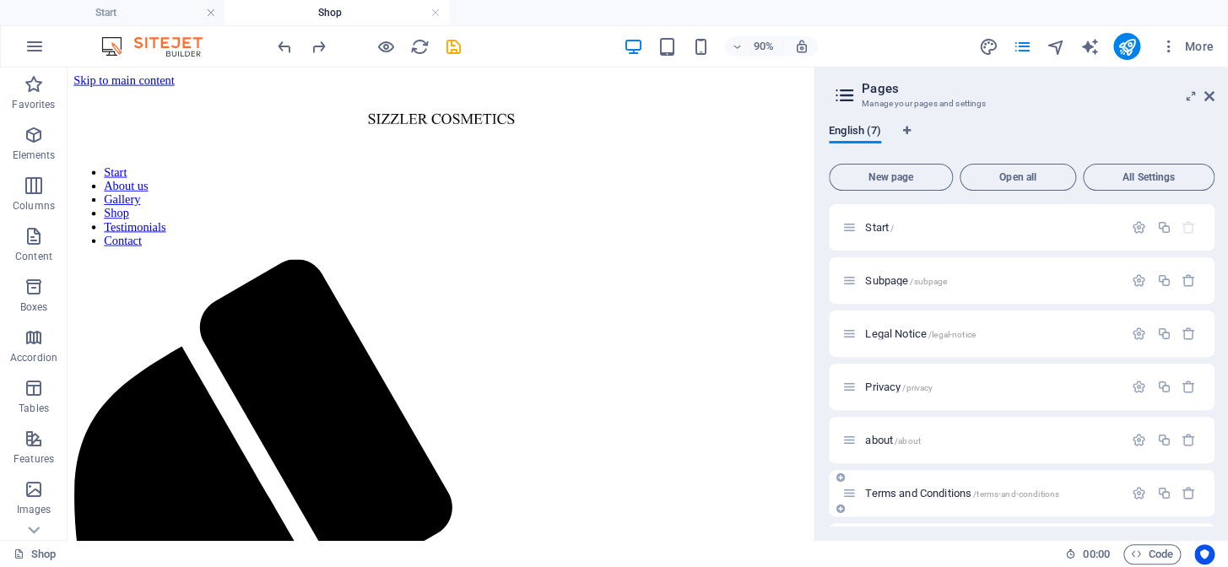
scroll to position [0, 0]
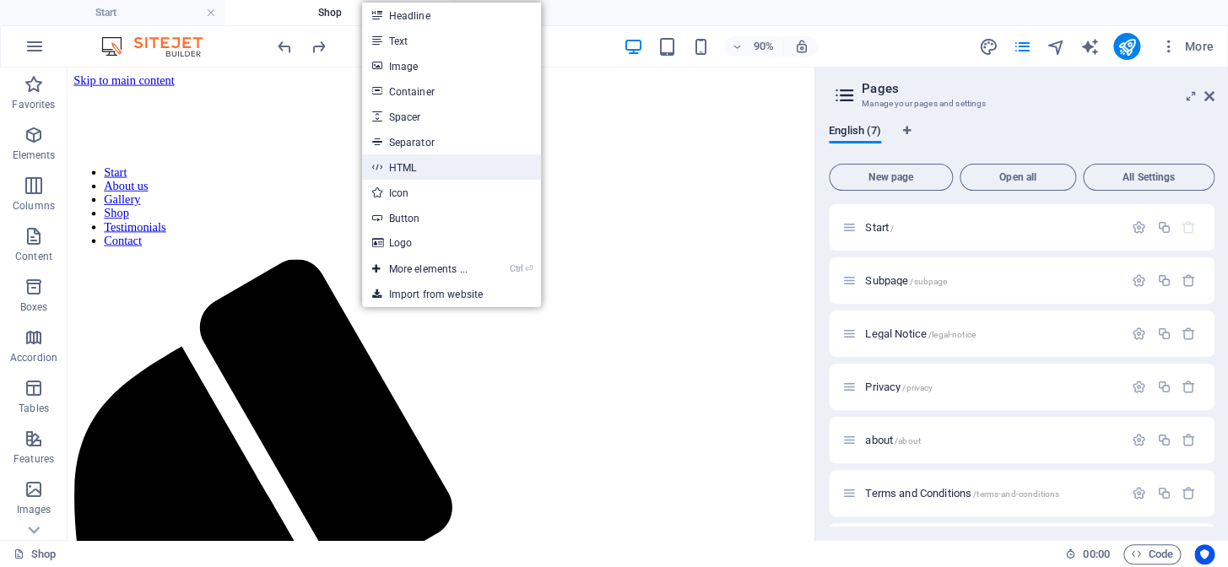
click at [456, 161] on link "HTML" at bounding box center [451, 166] width 179 height 25
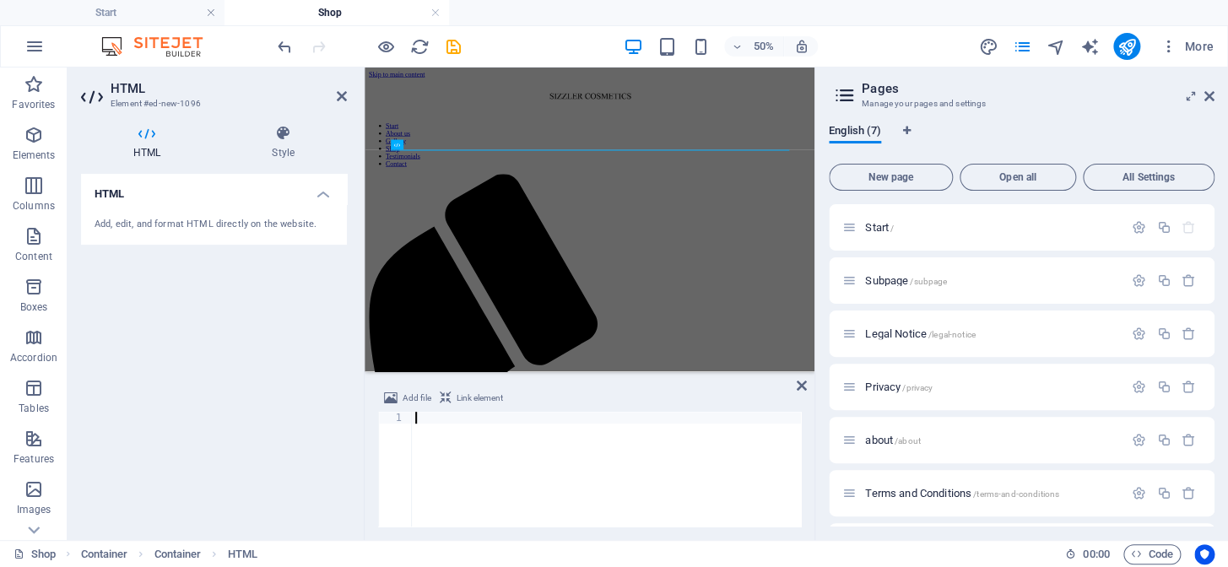
type textarea "</div>"
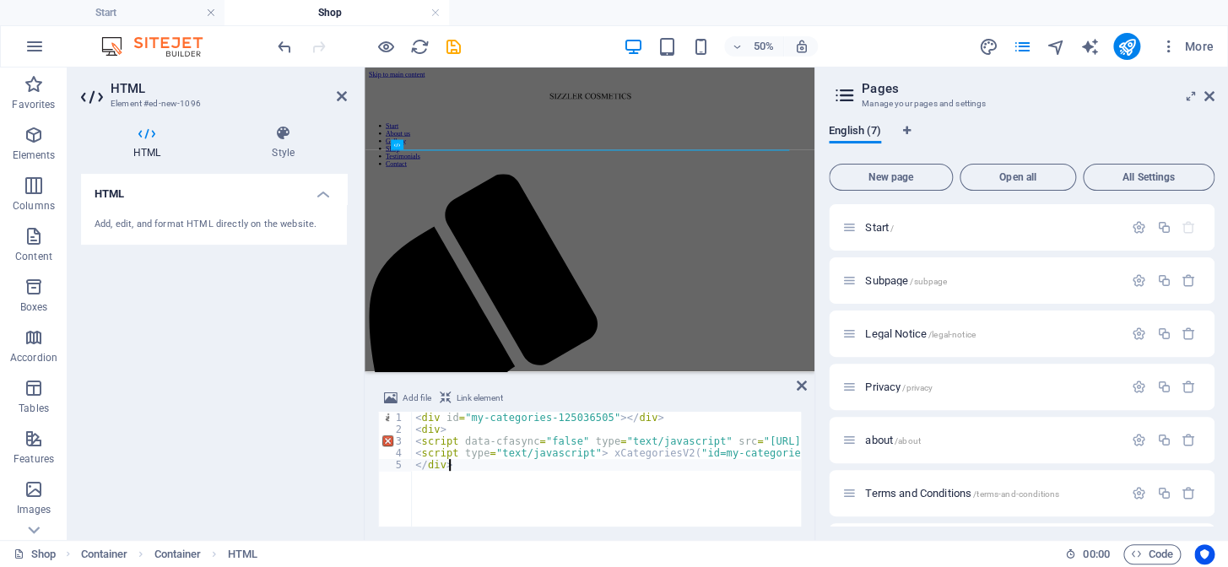
click at [458, 483] on div "< div id = "my-categories-125036505" > </ div > < div > < script data-cfasync =…" at bounding box center [884, 481] width 945 height 138
click at [486, 481] on div "< div id = "my-categories-125036505" > </ div > < div > < script data-cfasync =…" at bounding box center [884, 481] width 945 height 138
click at [803, 385] on icon at bounding box center [802, 386] width 10 height 14
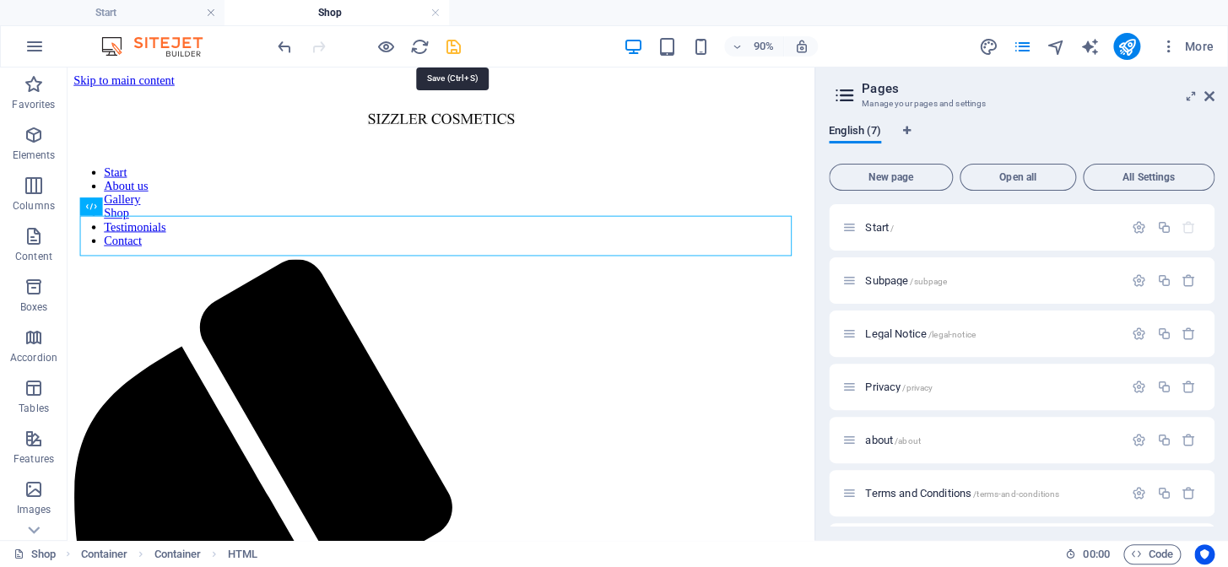
click at [456, 45] on icon "save" at bounding box center [453, 46] width 19 height 19
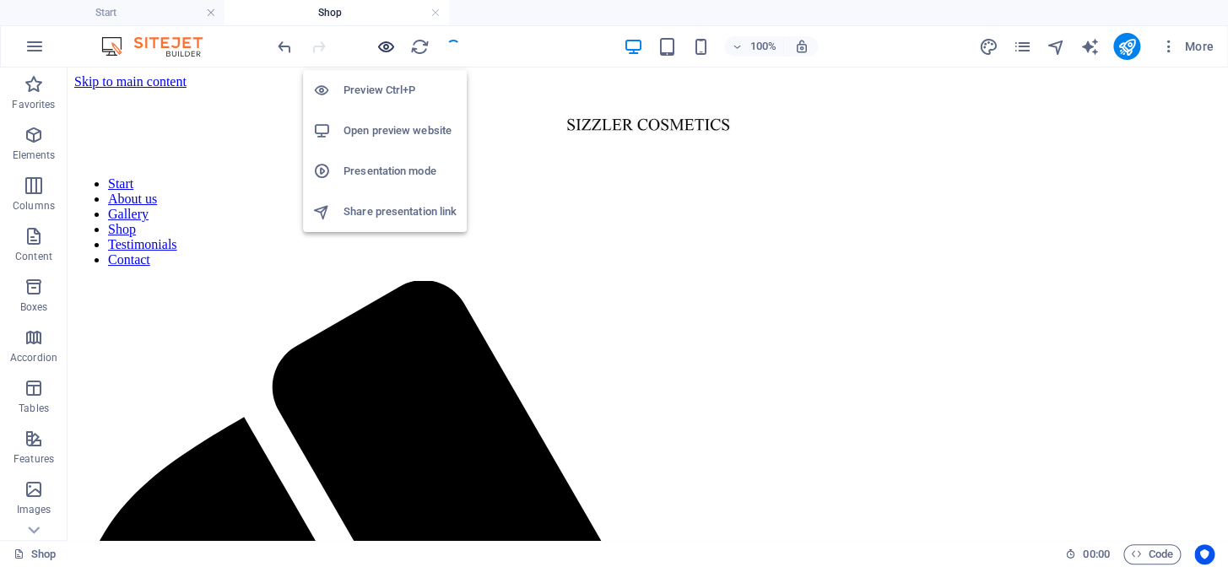
click at [386, 45] on icon "button" at bounding box center [385, 46] width 19 height 19
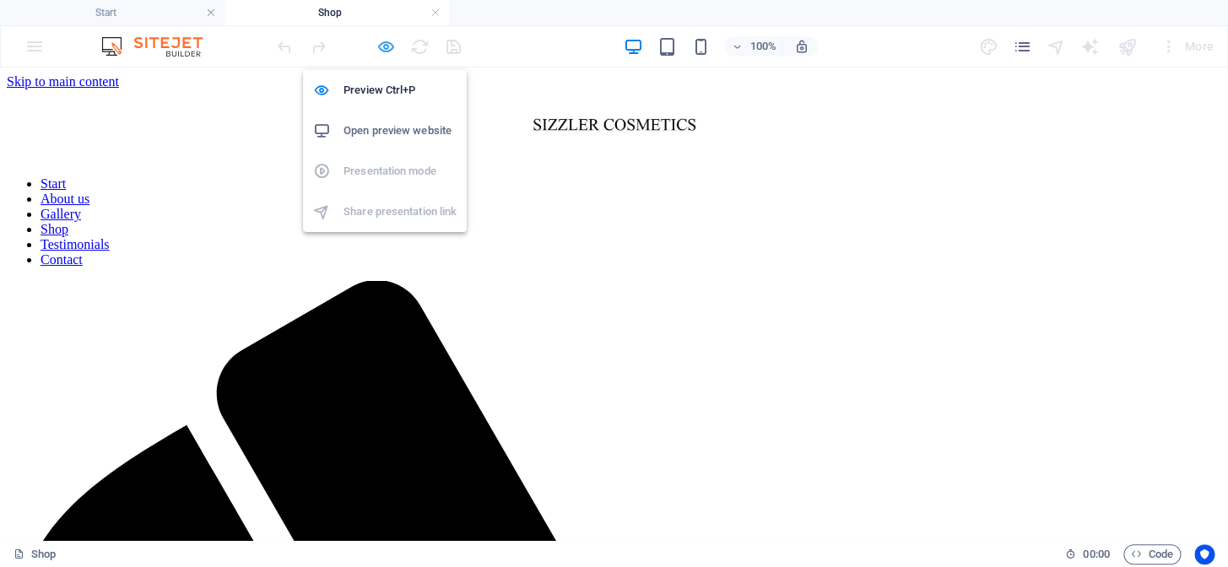
click at [386, 42] on icon "button" at bounding box center [385, 46] width 19 height 19
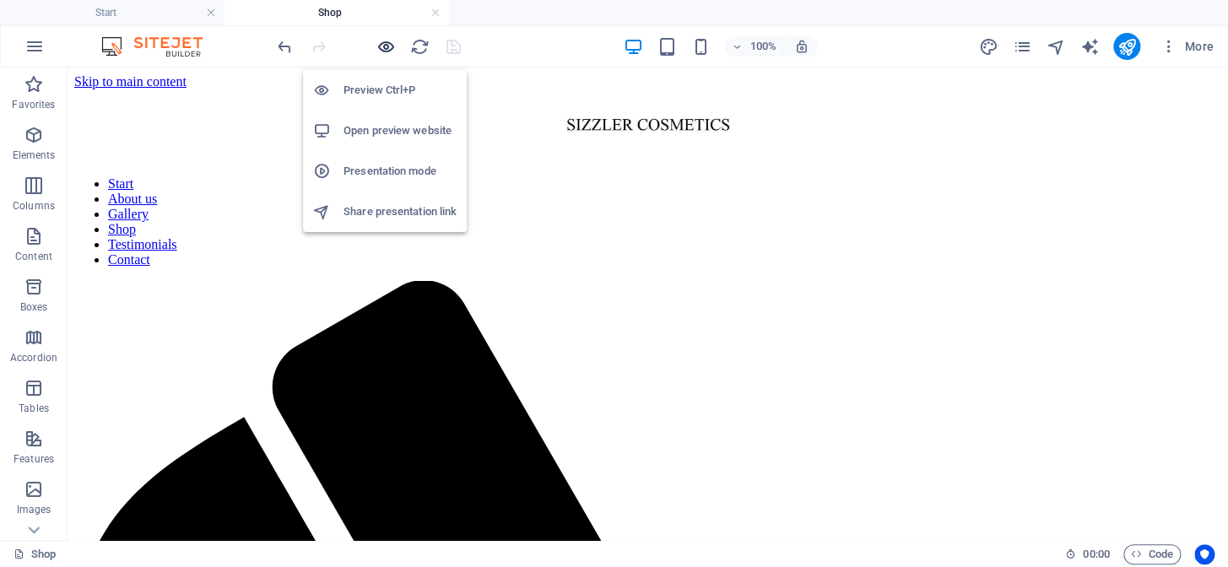
click at [385, 42] on icon "button" at bounding box center [385, 46] width 19 height 19
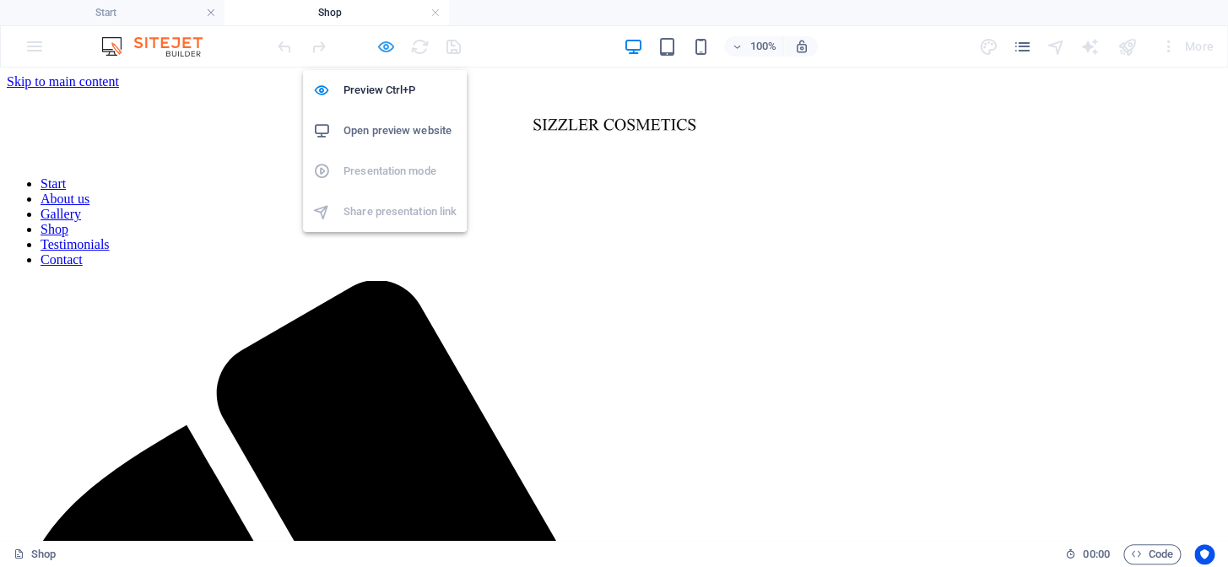
click at [385, 42] on icon "button" at bounding box center [385, 46] width 19 height 19
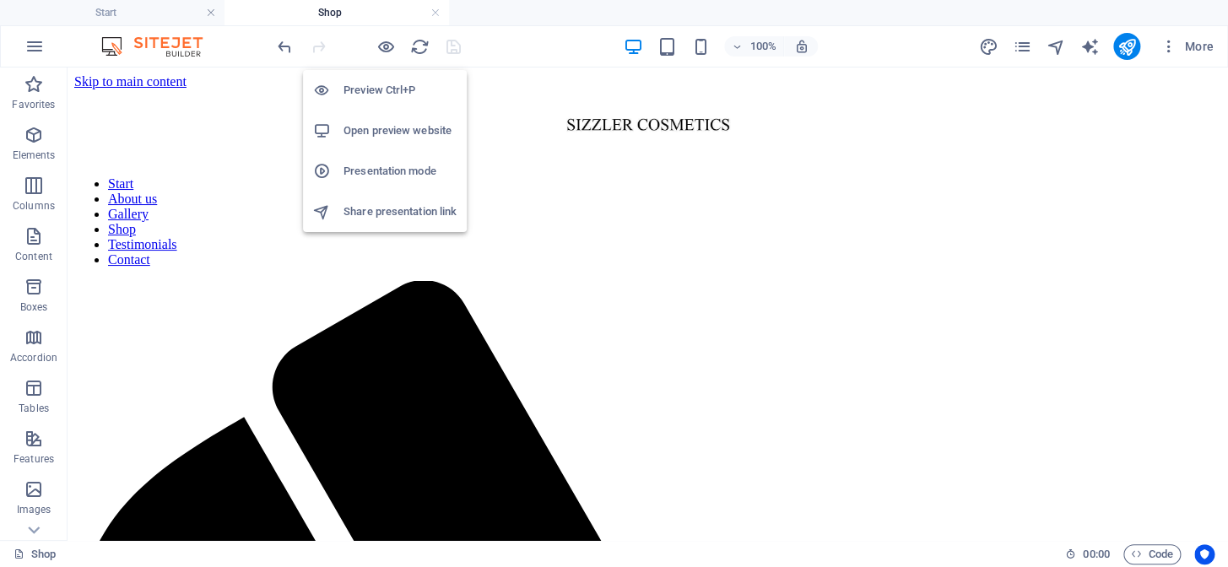
click at [369, 132] on h6 "Open preview website" at bounding box center [399, 131] width 113 height 20
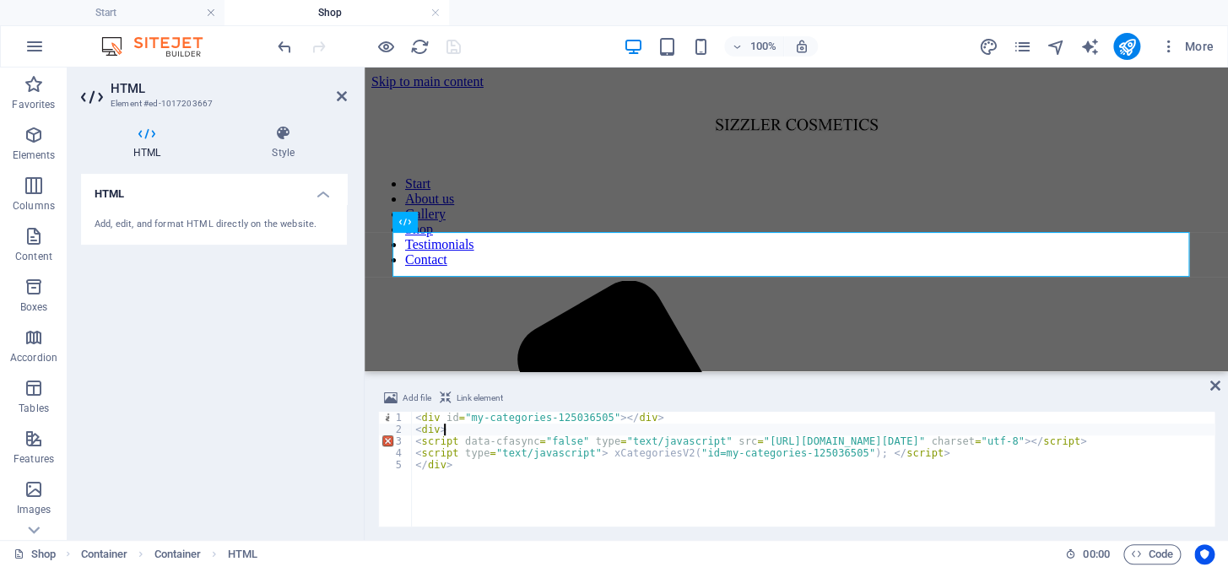
click at [447, 428] on div "< div id = "my-categories-125036505" > </ div > < div > < script data-cfasync =…" at bounding box center [884, 479] width 945 height 135
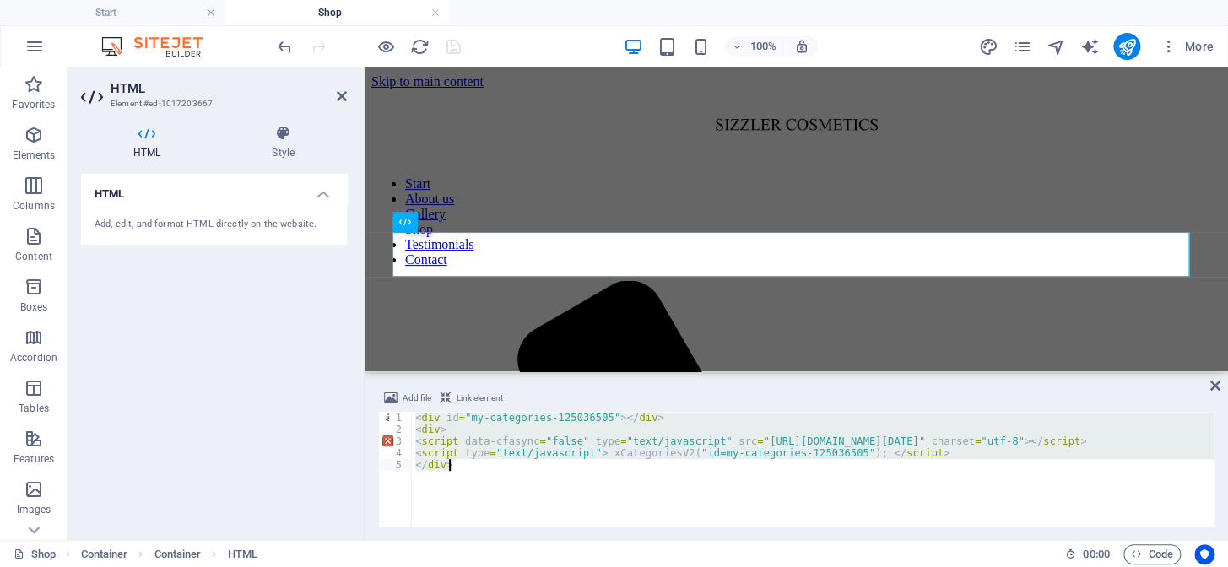
type textarea "</div>"
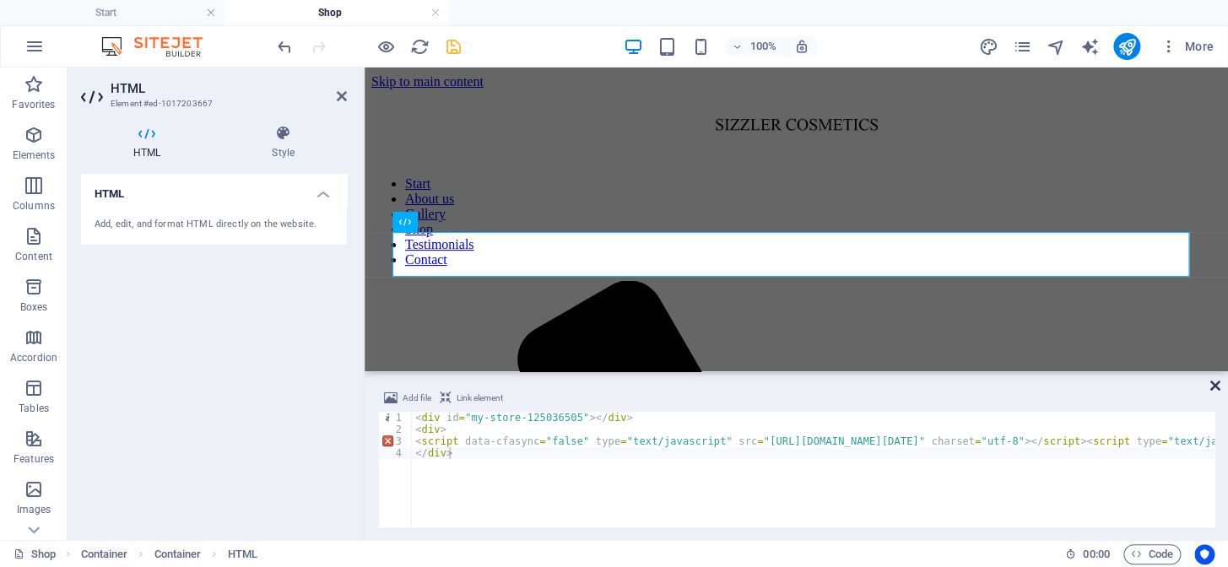
click at [1212, 386] on icon at bounding box center [1215, 386] width 10 height 14
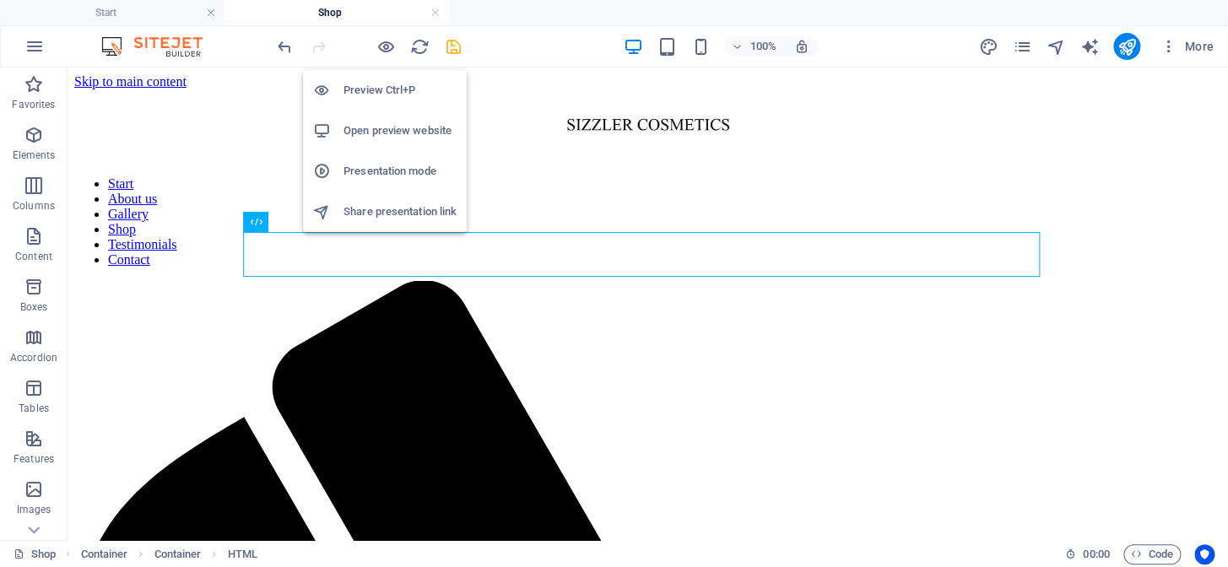
click at [367, 128] on h6 "Open preview website" at bounding box center [399, 131] width 113 height 20
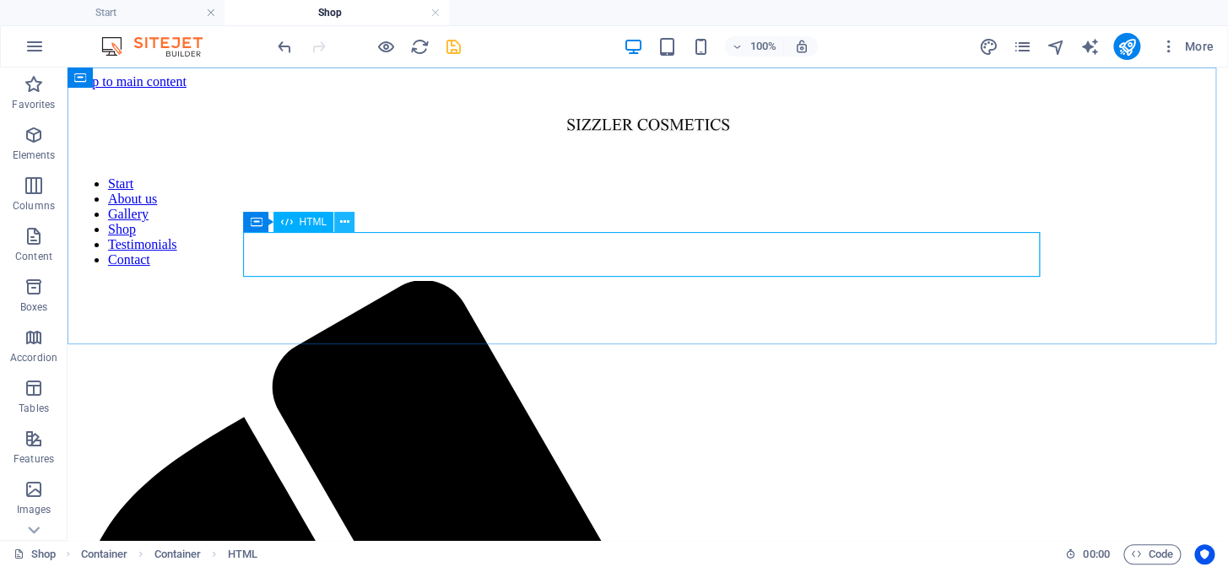
click at [346, 219] on icon at bounding box center [344, 222] width 9 height 18
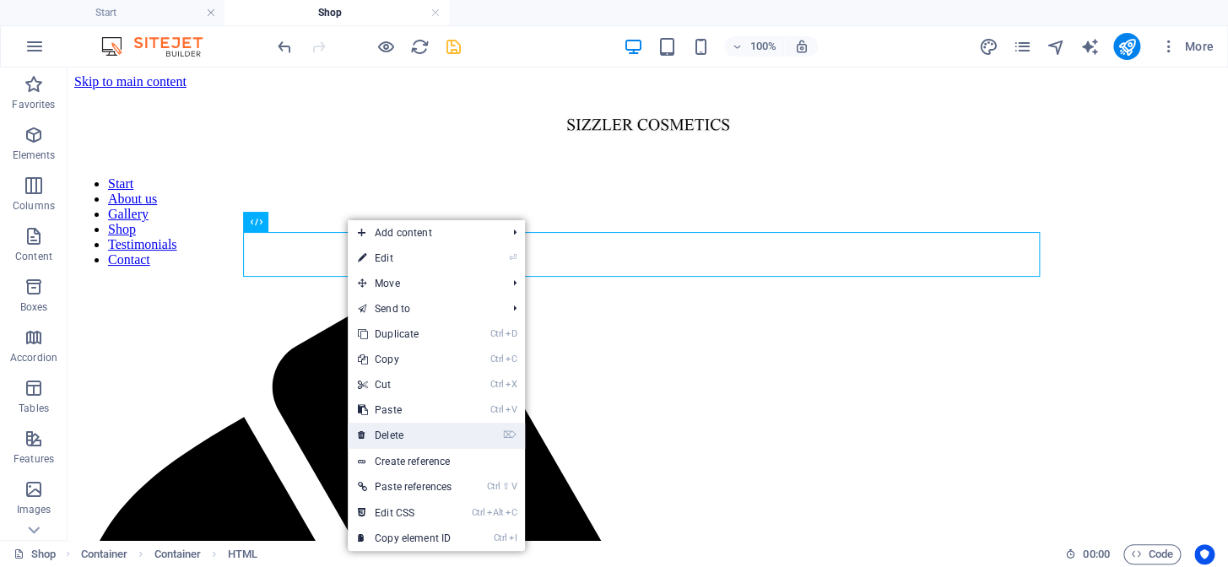
click at [405, 435] on link "⌦ Delete" at bounding box center [405, 435] width 114 height 25
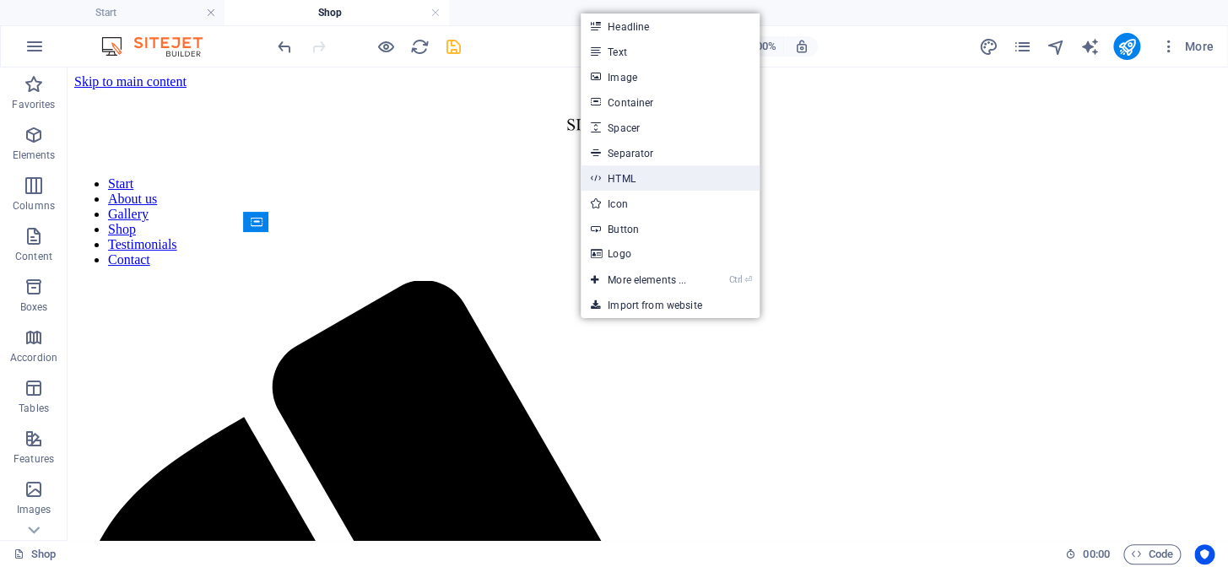
click at [629, 177] on link "HTML" at bounding box center [670, 177] width 179 height 25
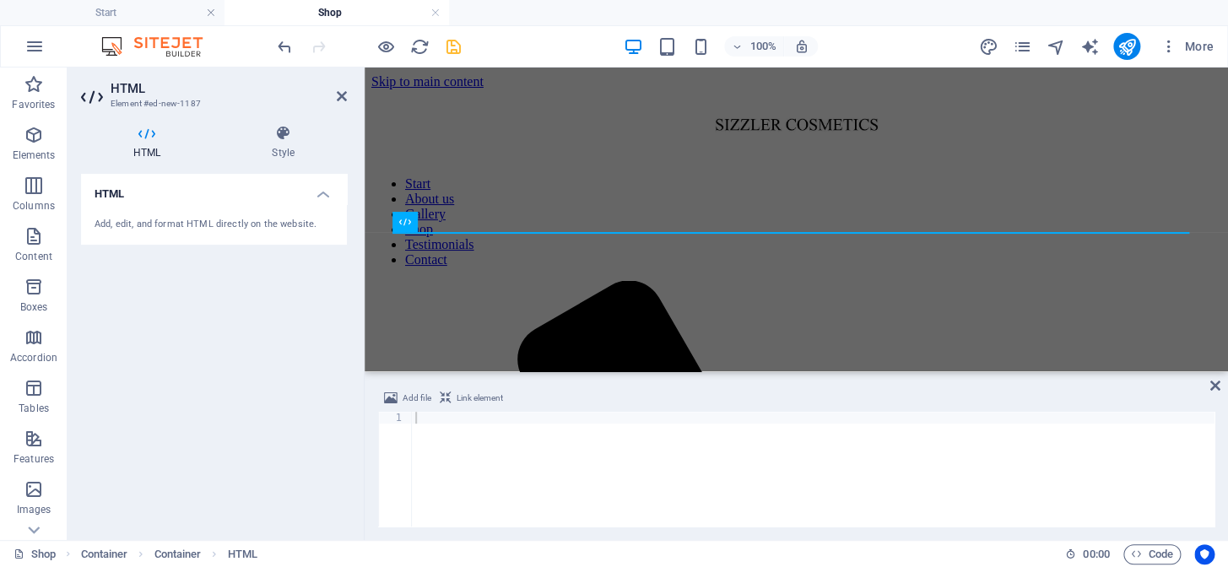
click at [219, 222] on div "Add, edit, and format HTML directly on the website." at bounding box center [214, 225] width 239 height 14
click at [326, 197] on h4 "HTML" at bounding box center [214, 189] width 266 height 30
click at [326, 197] on h4 "HTML" at bounding box center [214, 194] width 266 height 41
click at [326, 197] on h4 "HTML" at bounding box center [214, 189] width 266 height 30
click at [339, 95] on icon at bounding box center [342, 96] width 10 height 14
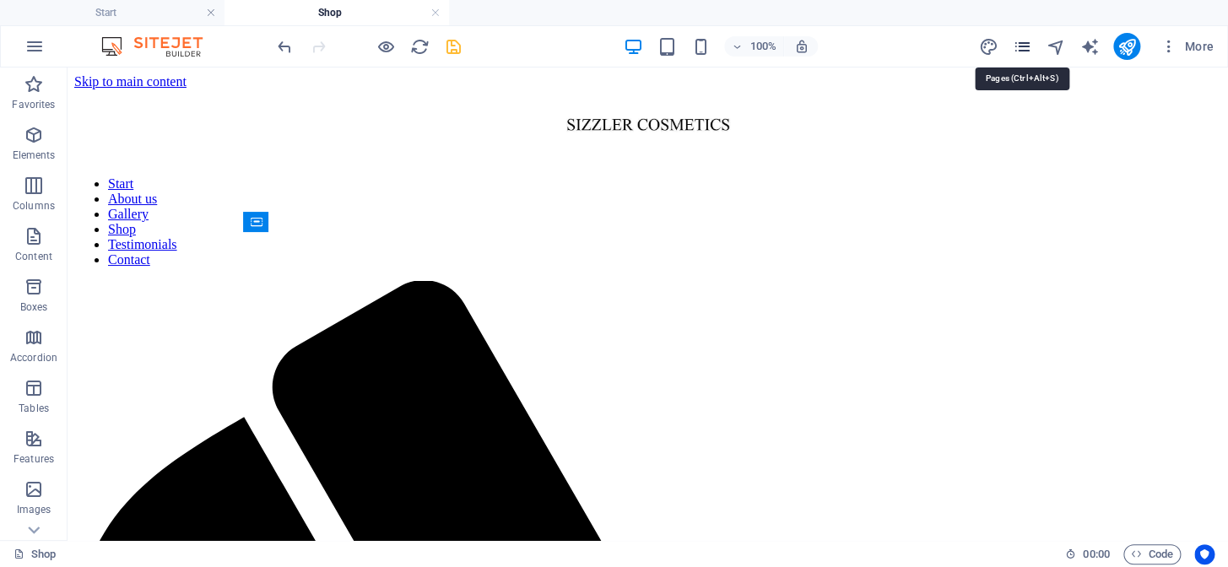
click at [1019, 42] on icon "pages" at bounding box center [1021, 46] width 19 height 19
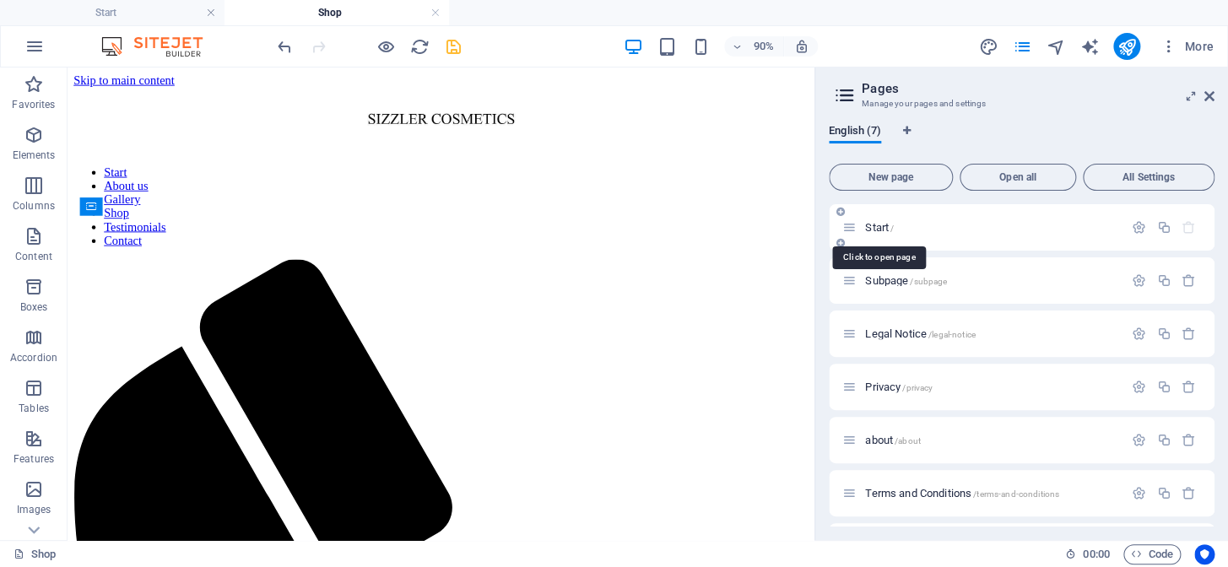
click at [881, 223] on span "Start /" at bounding box center [879, 227] width 29 height 13
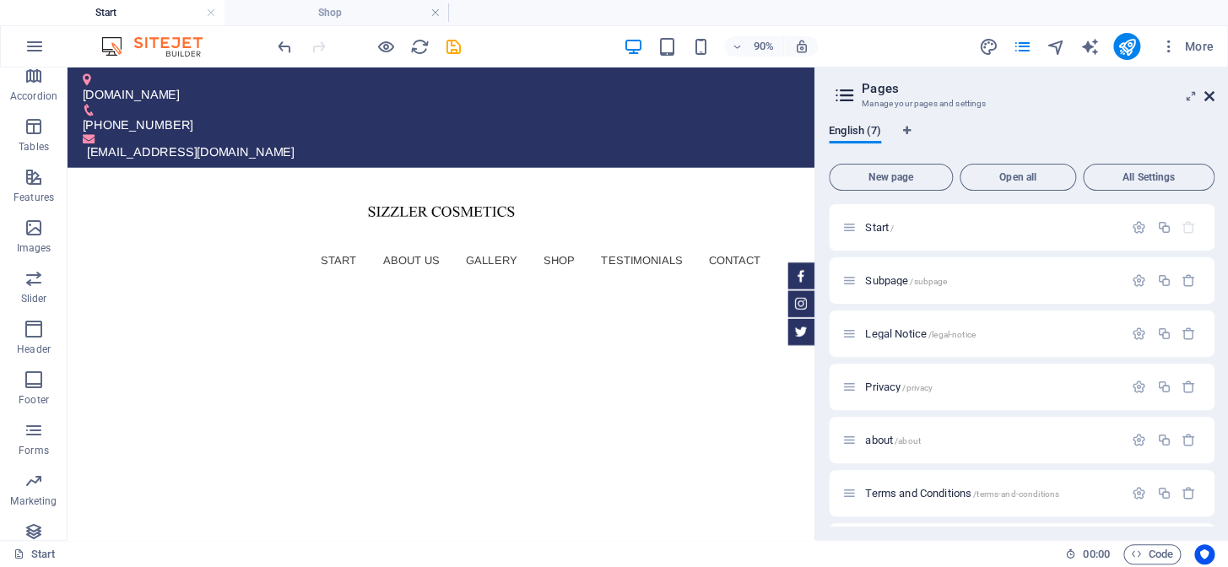
click at [1207, 92] on icon at bounding box center [1209, 96] width 10 height 14
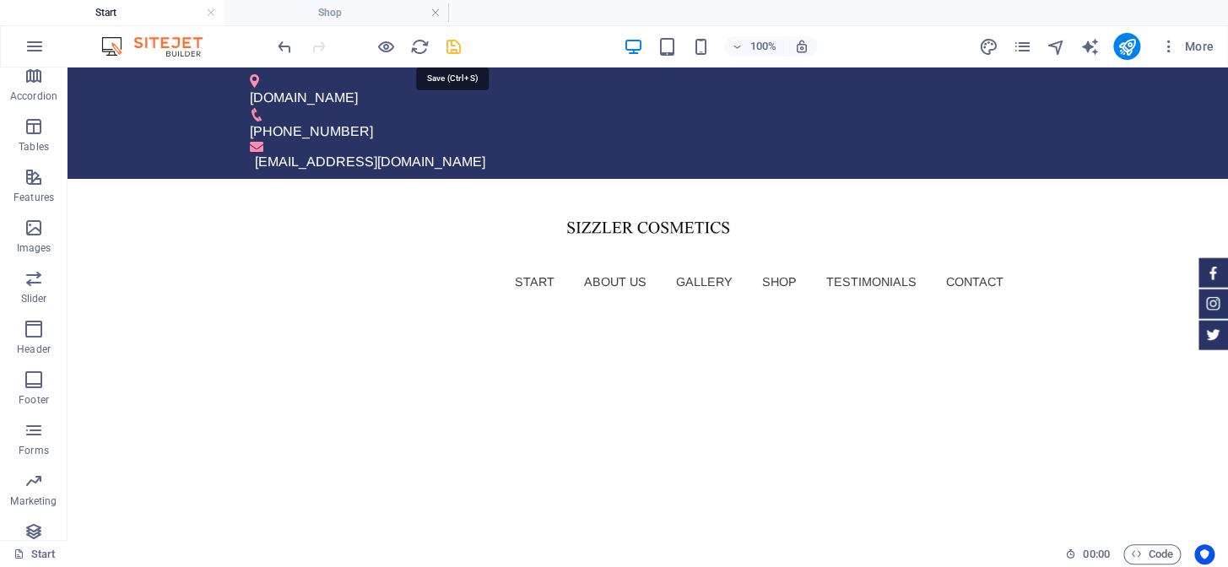
click at [455, 44] on icon "save" at bounding box center [453, 46] width 19 height 19
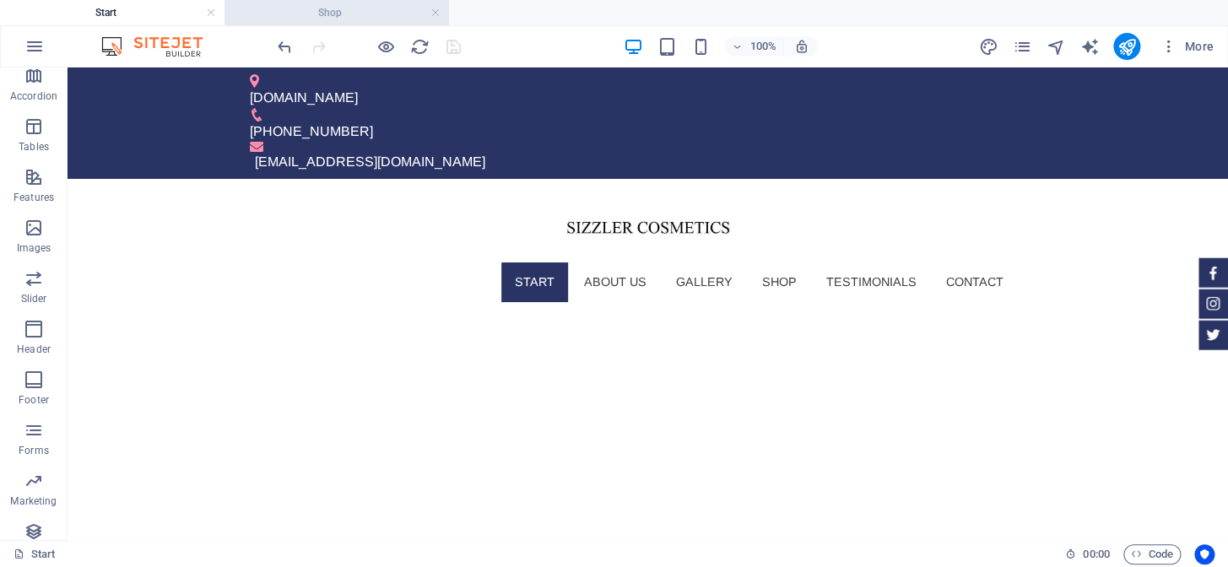
click at [338, 9] on h4 "Shop" at bounding box center [336, 12] width 224 height 19
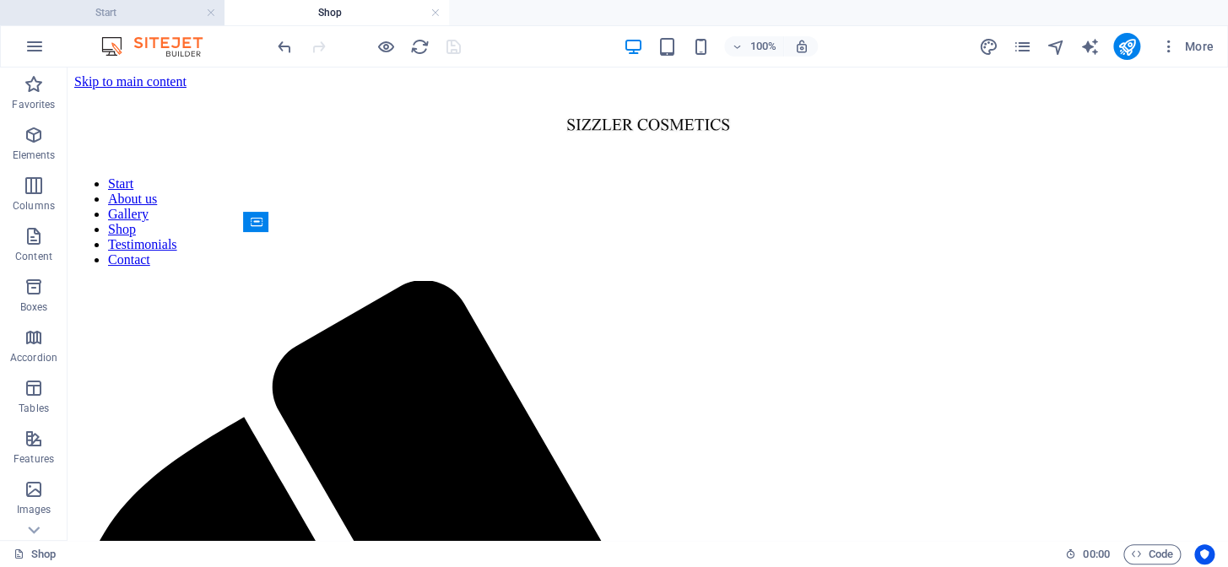
click at [123, 20] on h4 "Start" at bounding box center [112, 12] width 224 height 19
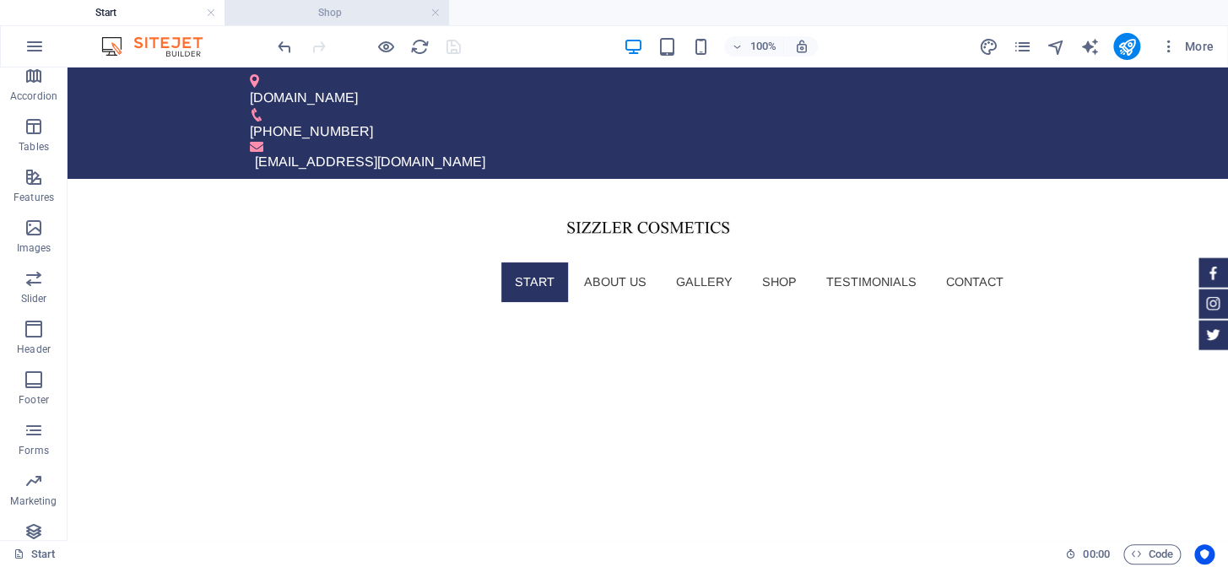
click at [339, 14] on h4 "Shop" at bounding box center [336, 12] width 224 height 19
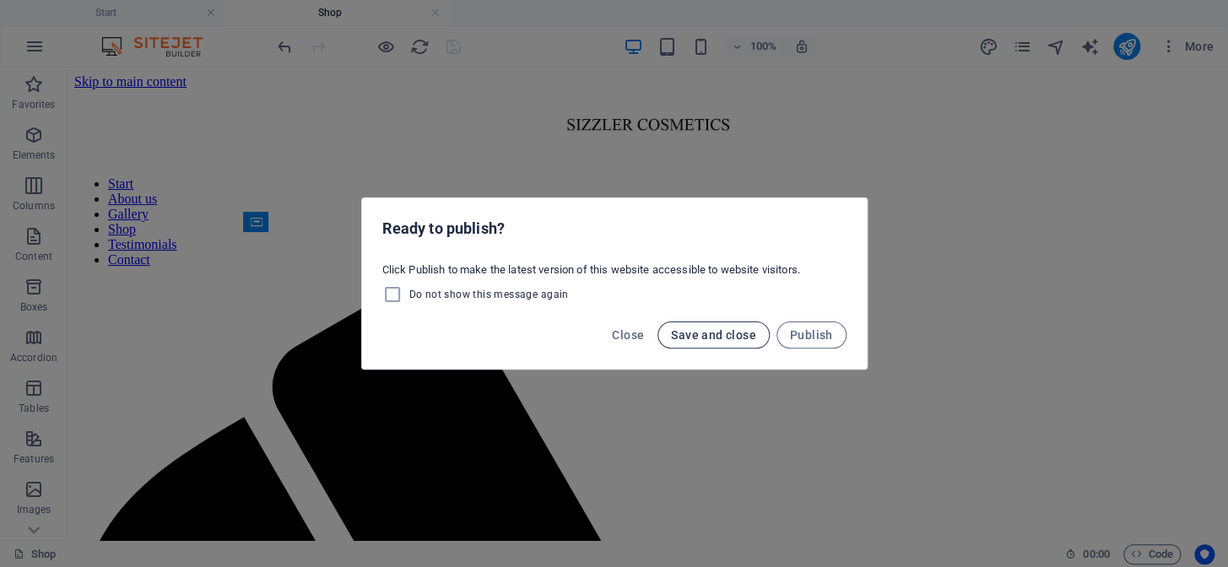
click at [725, 332] on span "Save and close" at bounding box center [713, 335] width 85 height 14
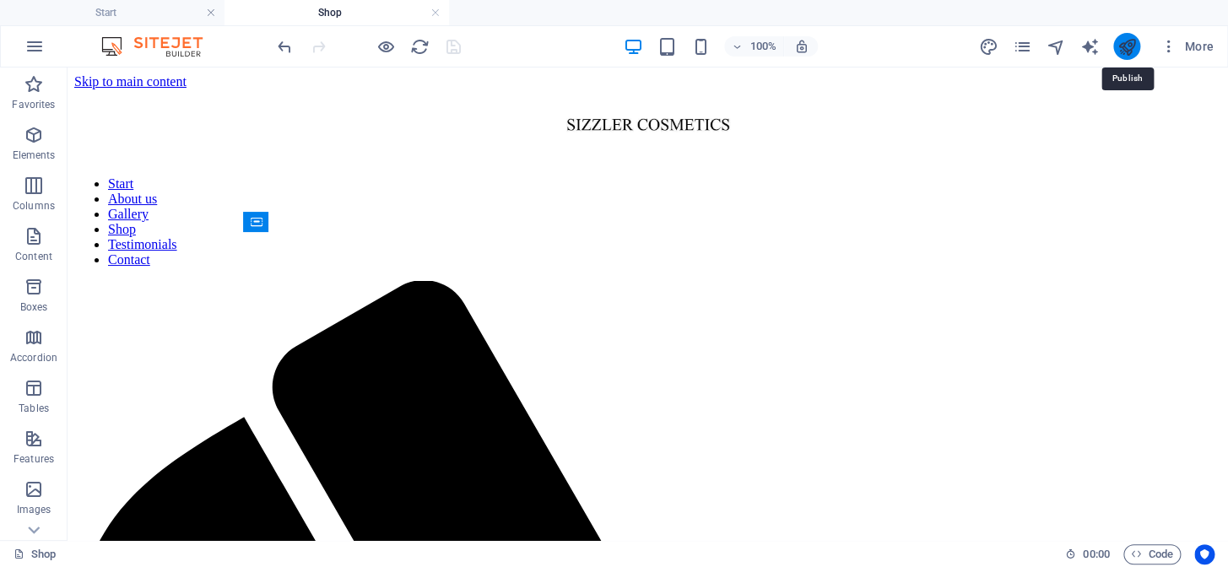
click at [1122, 41] on icon "publish" at bounding box center [1125, 46] width 19 height 19
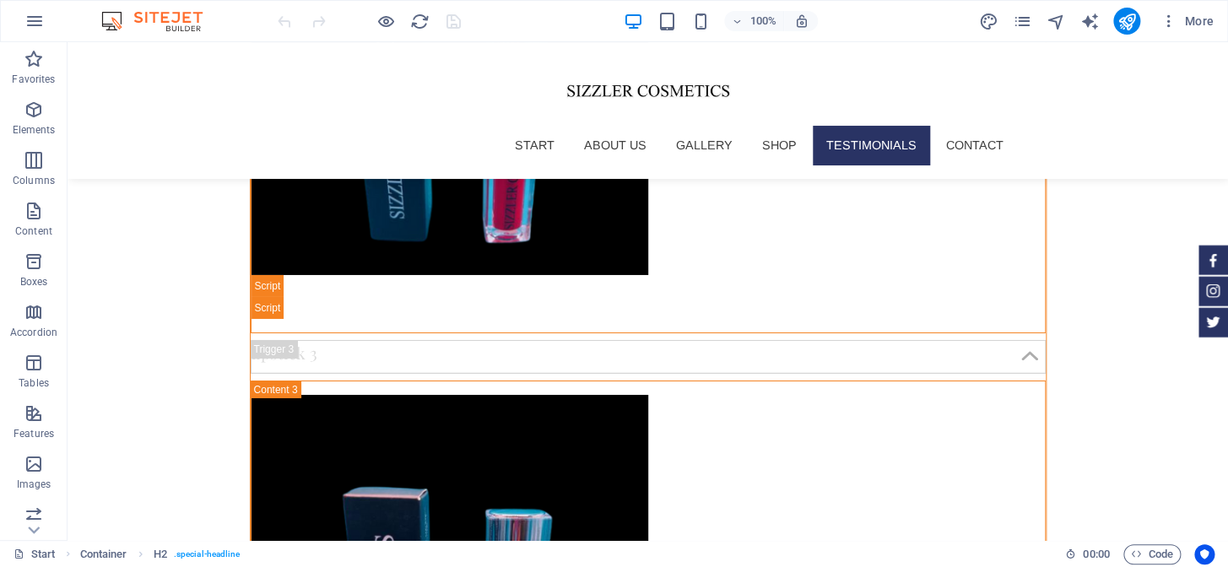
scroll to position [6166, 0]
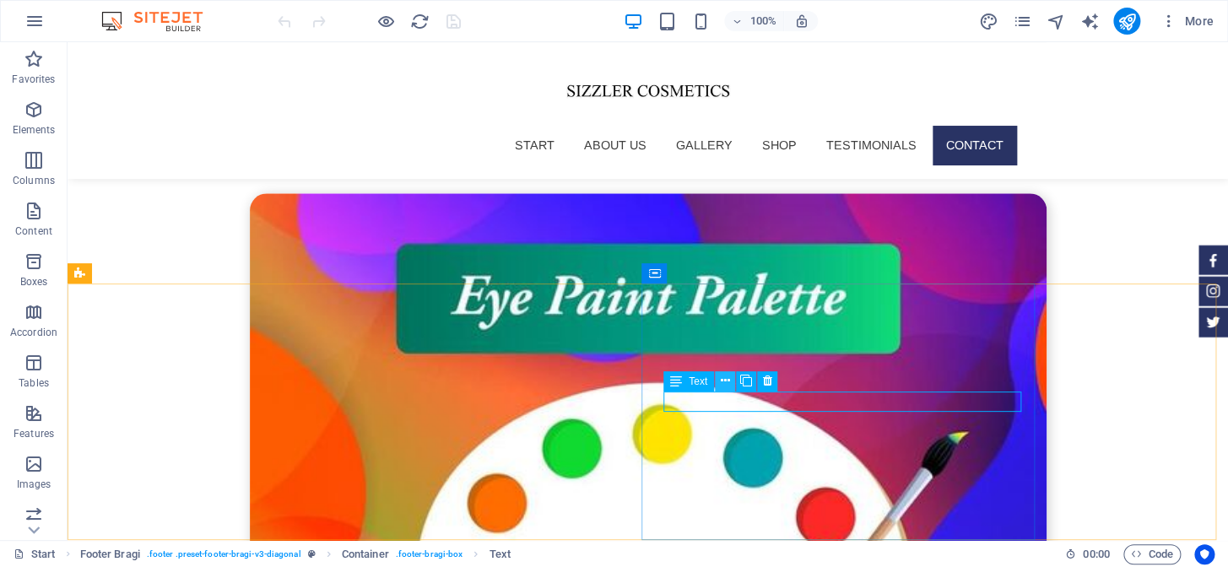
click at [721, 381] on icon at bounding box center [725, 381] width 9 height 18
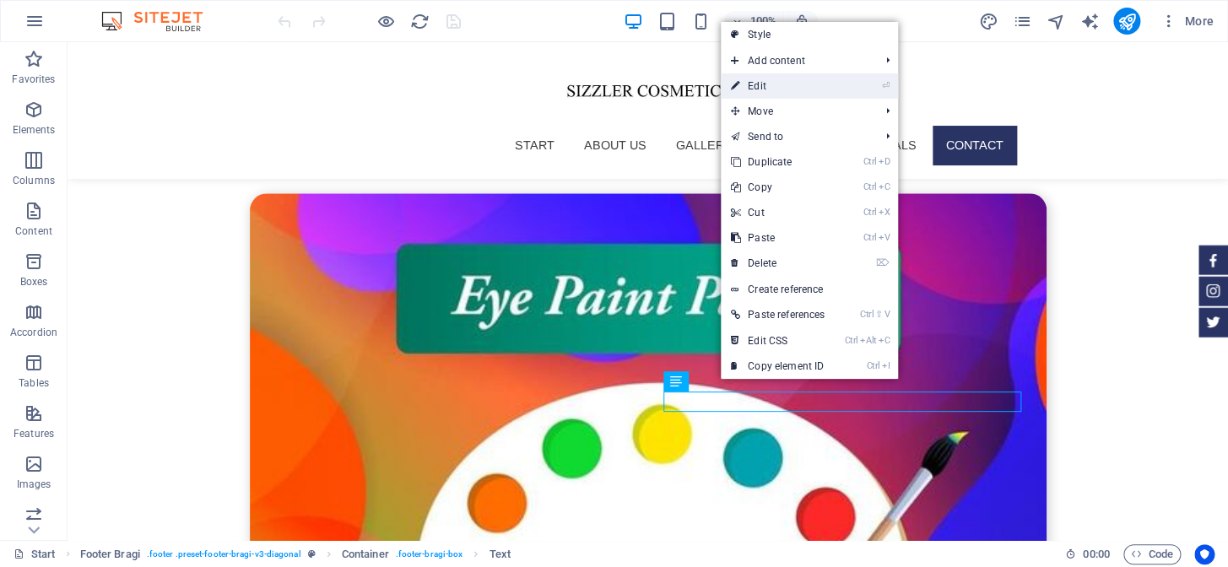
click at [778, 82] on link "⏎ Edit" at bounding box center [778, 85] width 114 height 25
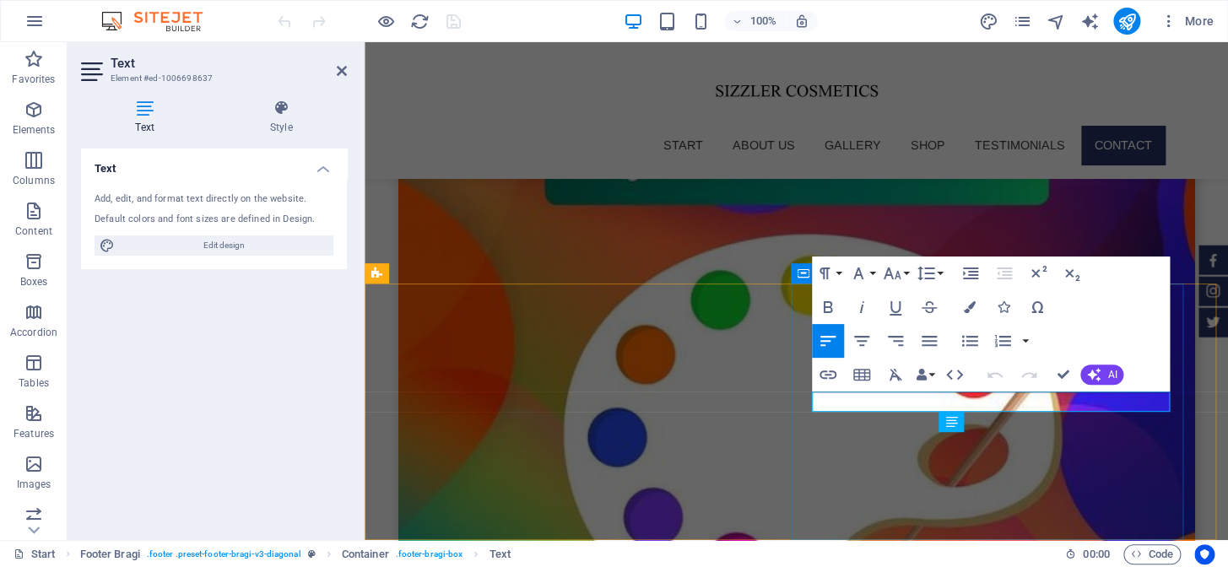
scroll to position [6016, 0]
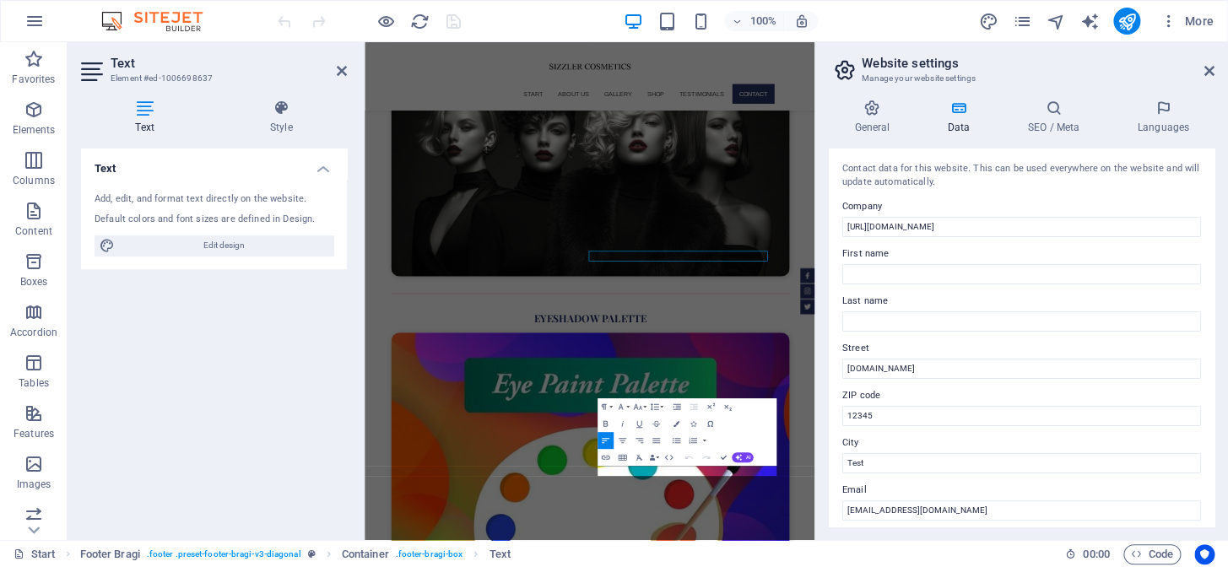
scroll to position [5949, 0]
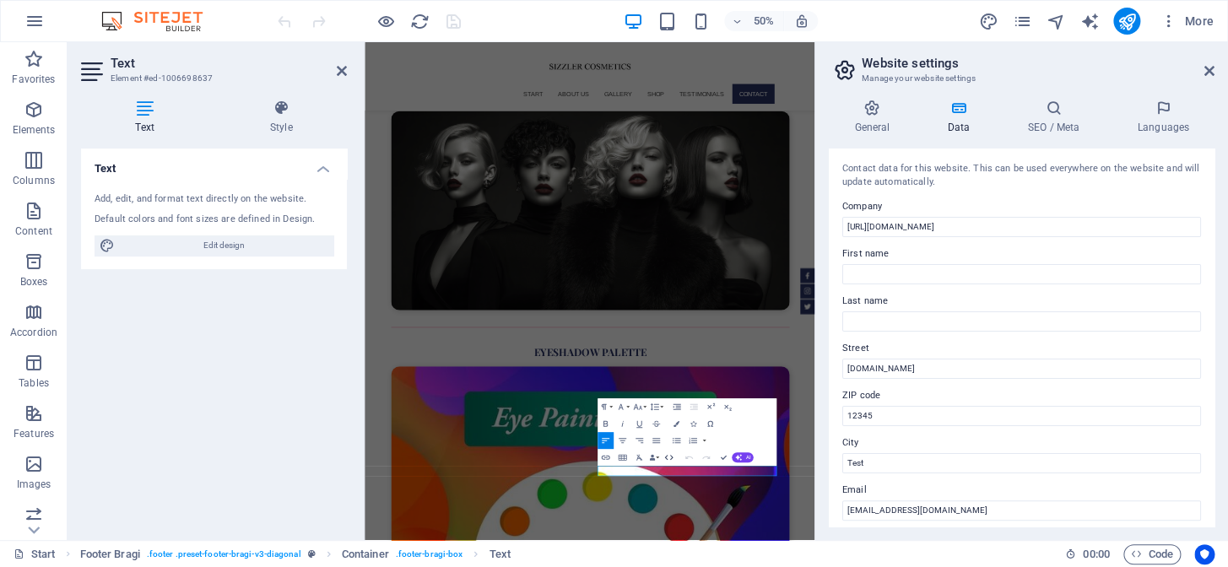
click at [667, 456] on icon "button" at bounding box center [668, 457] width 10 height 10
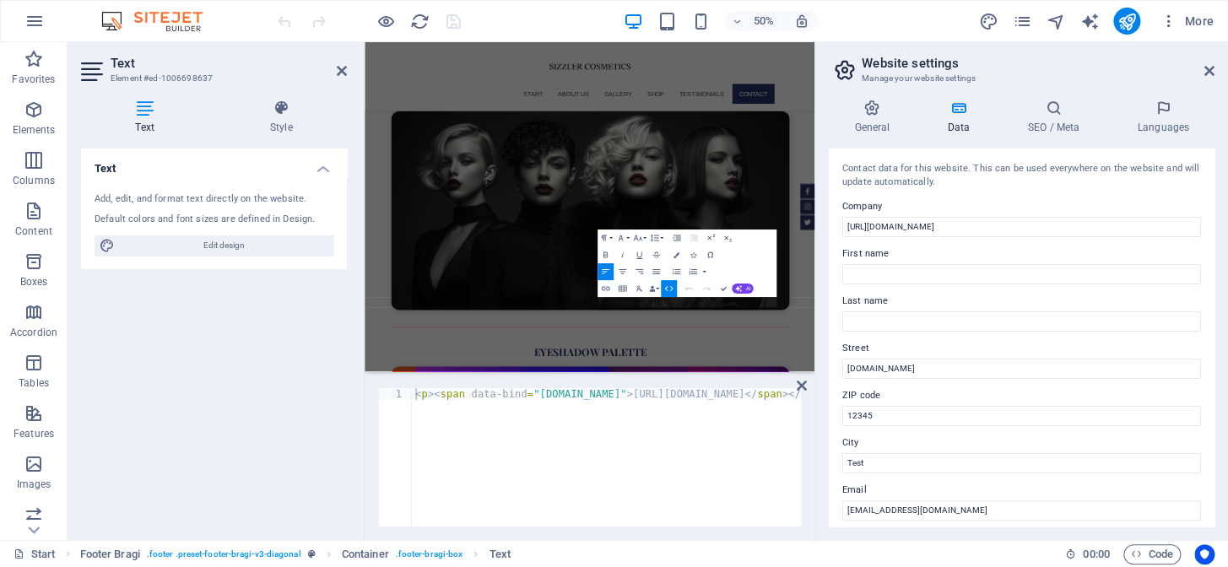
scroll to position [5982, 0]
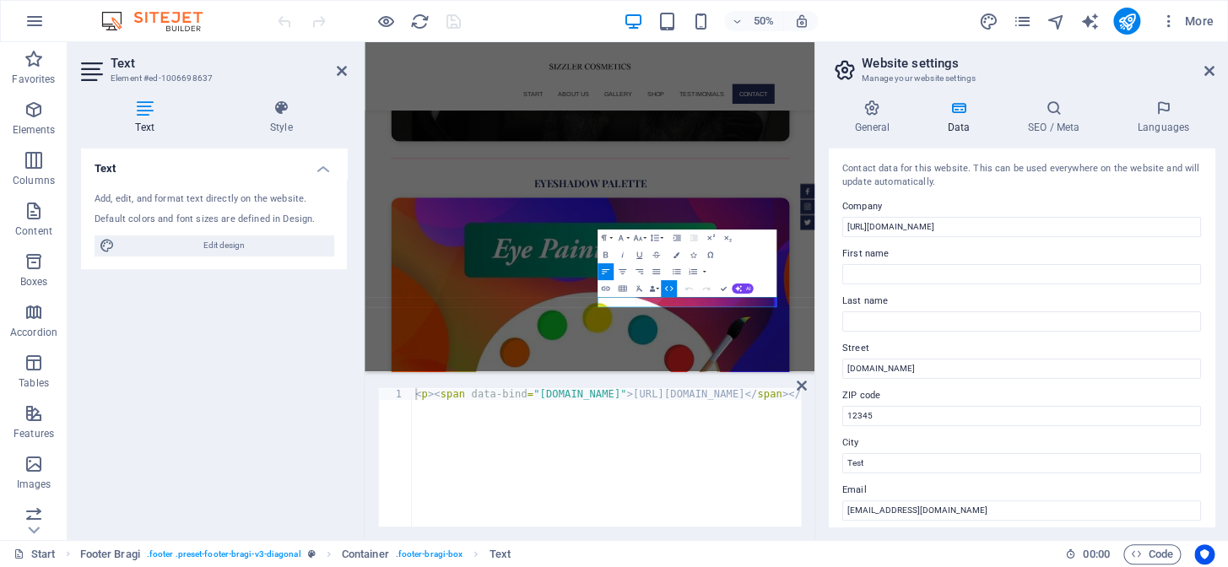
click at [623, 392] on div "< p > < span data-bind = "[DOMAIN_NAME]" > [URL][DOMAIN_NAME] </ span > </ p >" at bounding box center [626, 467] width 428 height 159
type textarea "<p><span>[URL][DOMAIN_NAME]</span></p>"
click at [643, 424] on div "< p > < span > [URL][DOMAIN_NAME] </ span > </ p >" at bounding box center [606, 469] width 389 height 162
click at [603, 285] on icon "button" at bounding box center [605, 289] width 10 height 10
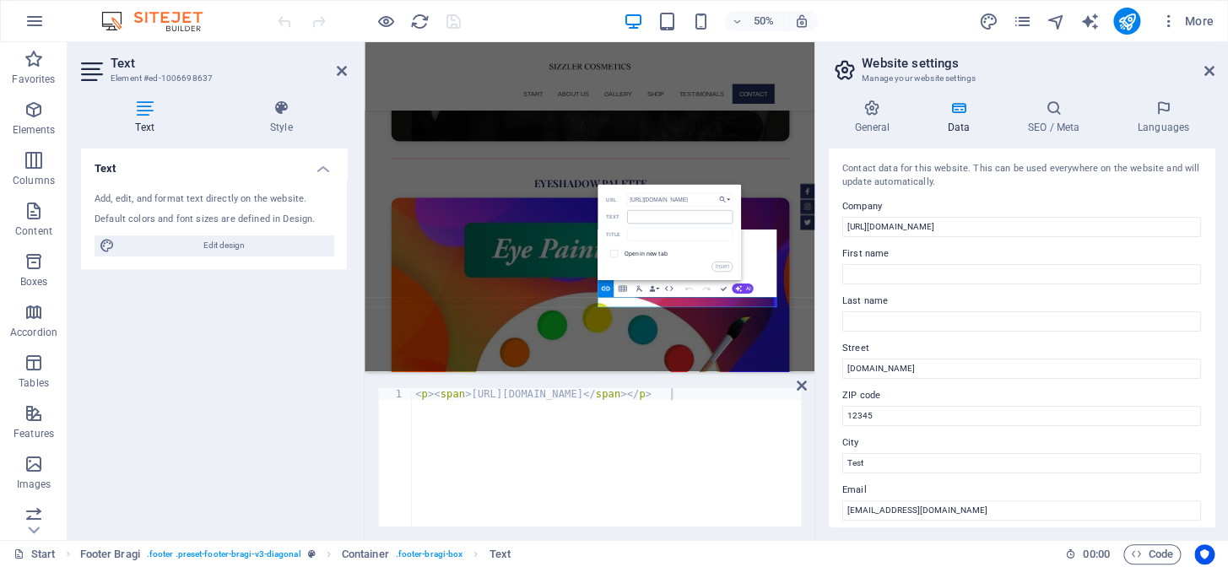
type input "[URL][DOMAIN_NAME]"
click at [643, 219] on input "Text" at bounding box center [679, 217] width 105 height 14
paste input "[URL][DOMAIN_NAME]"
type input "[URL][DOMAIN_NAME]"
click at [639, 254] on label "Open in new tab" at bounding box center [645, 253] width 43 height 7
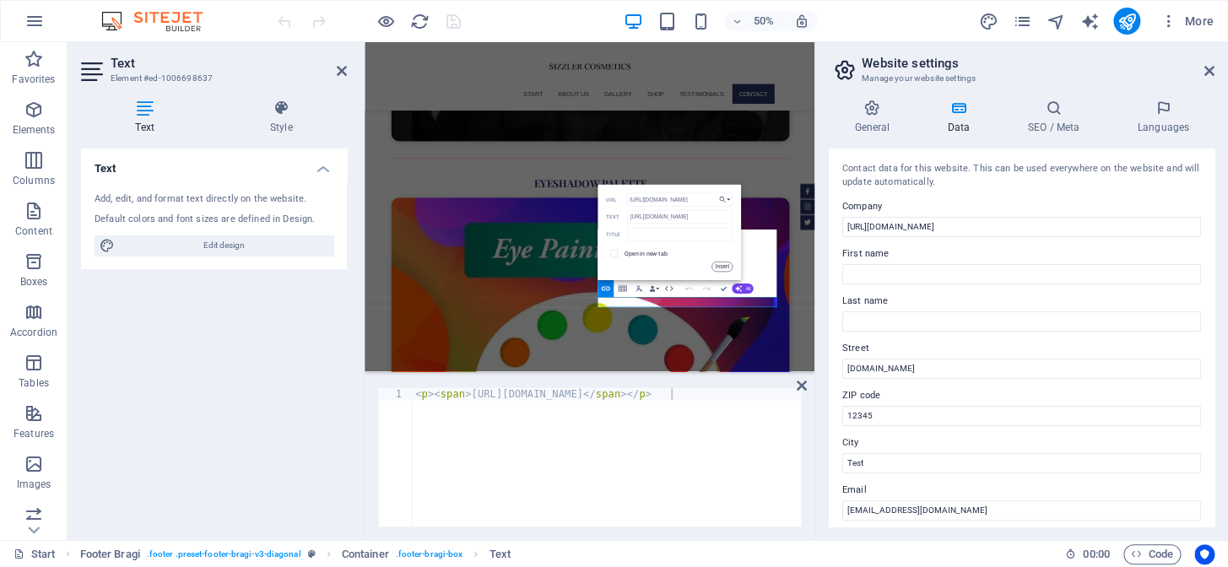
click at [722, 266] on button "Insert" at bounding box center [720, 267] width 21 height 10
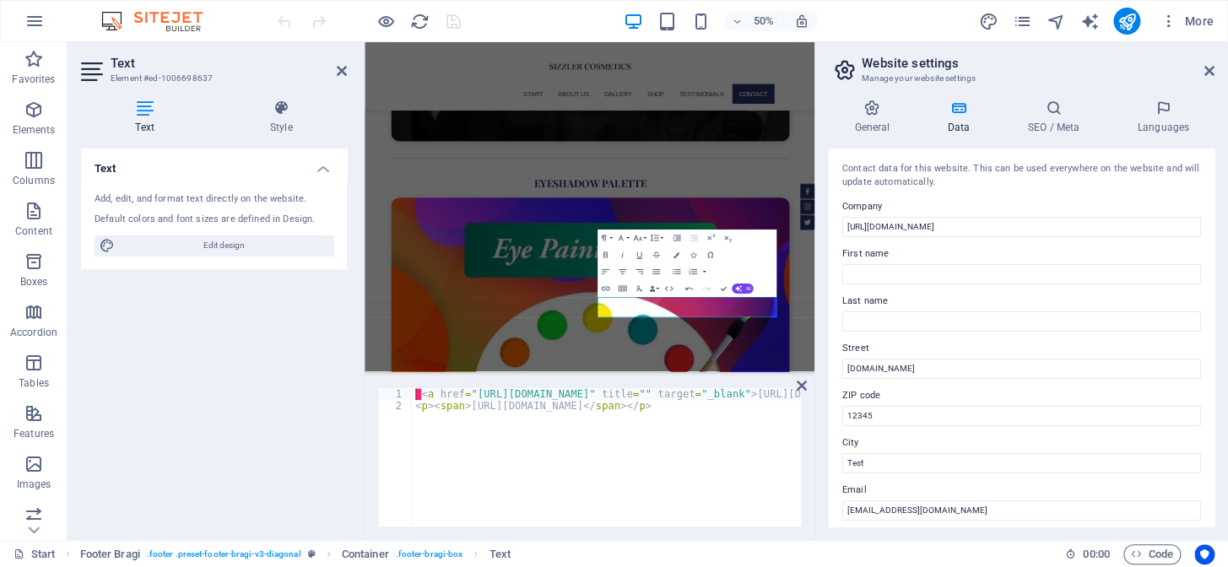
click at [683, 413] on div "· < a href = "[URL][DOMAIN_NAME]" title = "" target = "_blank" > [URL][DOMAIN_N…" at bounding box center [682, 469] width 541 height 162
drag, startPoint x: 647, startPoint y: 393, endPoint x: 757, endPoint y: 396, distance: 109.7
click at [773, 396] on div "· < a href = "[URL][DOMAIN_NAME]" title = "" target = "_blank" > [URL][DOMAIN_N…" at bounding box center [530, 467] width 541 height 159
click at [582, 431] on div "· < a href = "[URL][DOMAIN_NAME]" title = "" target = "_blank" > [URL][DOMAIN_N…" at bounding box center [530, 467] width 541 height 159
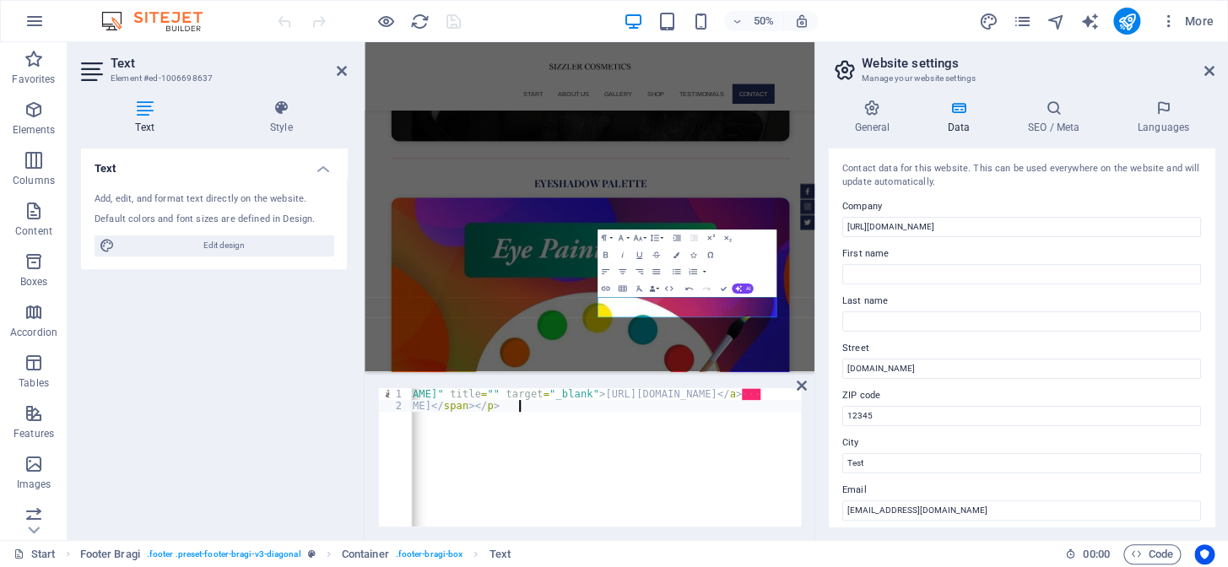
click at [536, 405] on div "· < a href = "[URL][DOMAIN_NAME]" title = "" target = "_blank" > [URL][DOMAIN_N…" at bounding box center [530, 467] width 541 height 159
click at [601, 419] on div "· < a href = "[URL][DOMAIN_NAME]" title = "" target = "_blank" > [URL][DOMAIN_N…" at bounding box center [606, 457] width 389 height 138
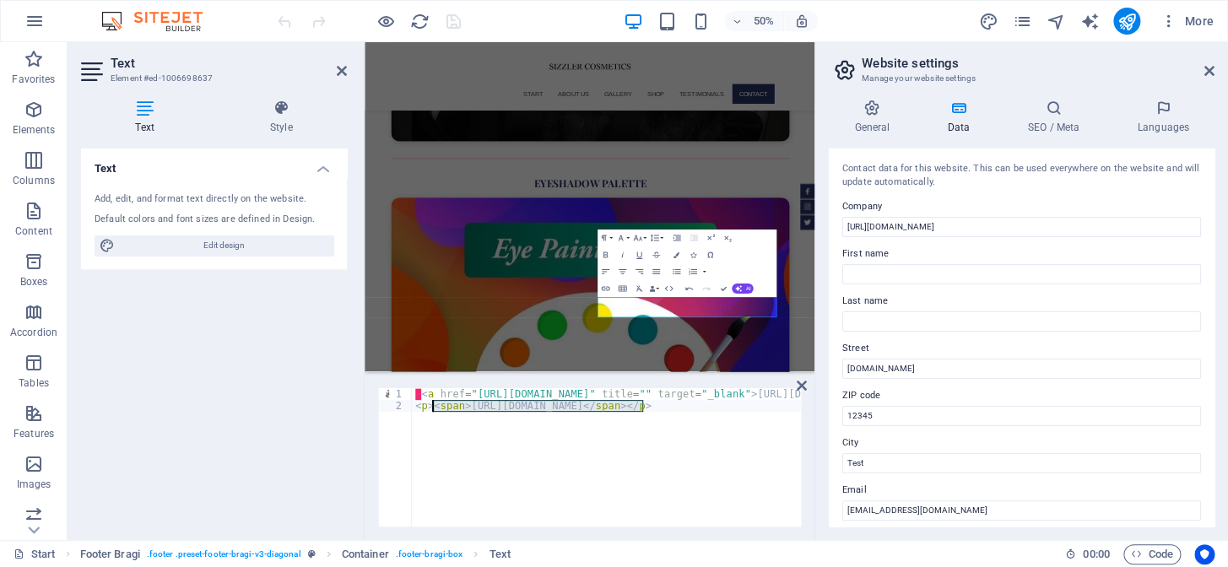
drag, startPoint x: 645, startPoint y: 404, endPoint x: 430, endPoint y: 406, distance: 214.3
click at [430, 406] on div "· < a href = "[URL][DOMAIN_NAME]" title = "" target = "_blank" > [URL][DOMAIN_N…" at bounding box center [682, 467] width 541 height 159
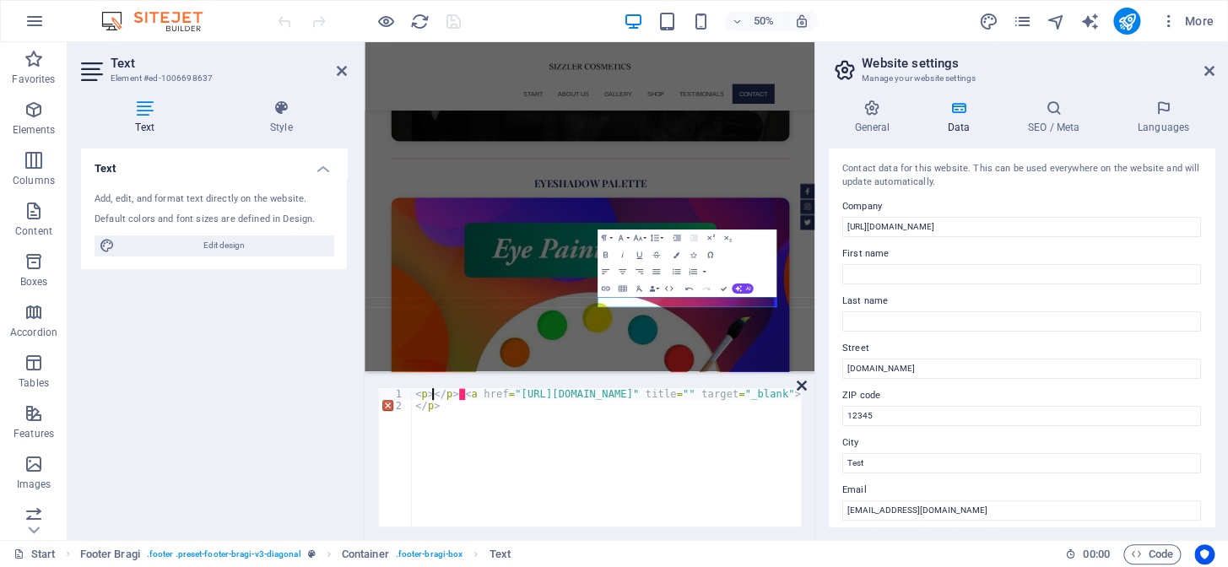
type textarea "<p>​<a href="[URL][DOMAIN_NAME]" title="" target="_blank">[URL][DOMAIN_NAME]</a…"
click at [802, 383] on icon at bounding box center [802, 386] width 10 height 14
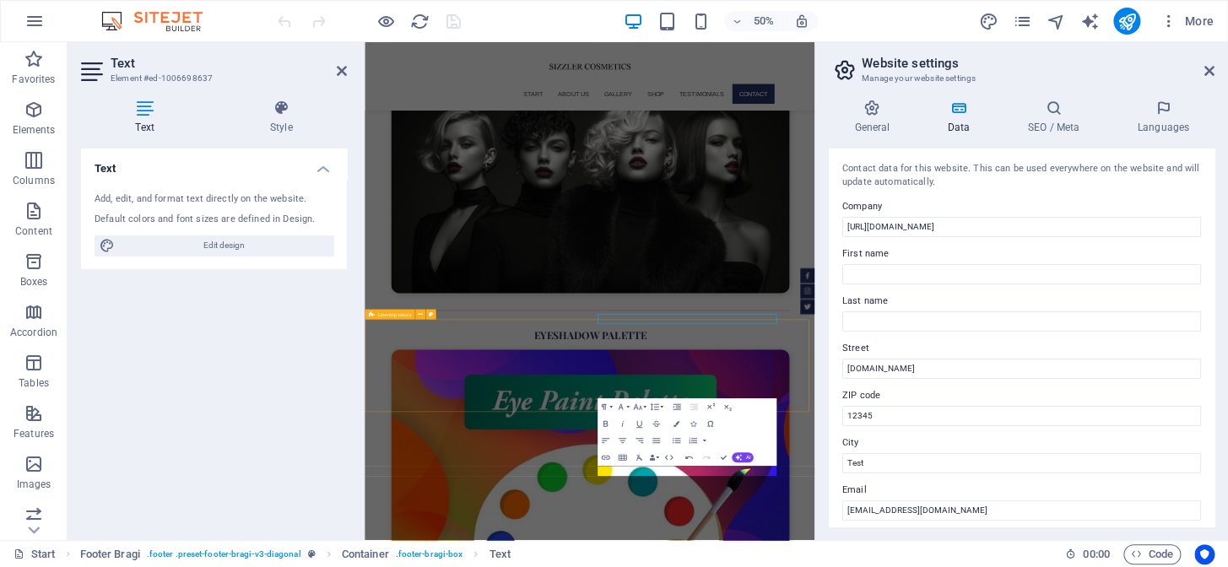
scroll to position [5949, 0]
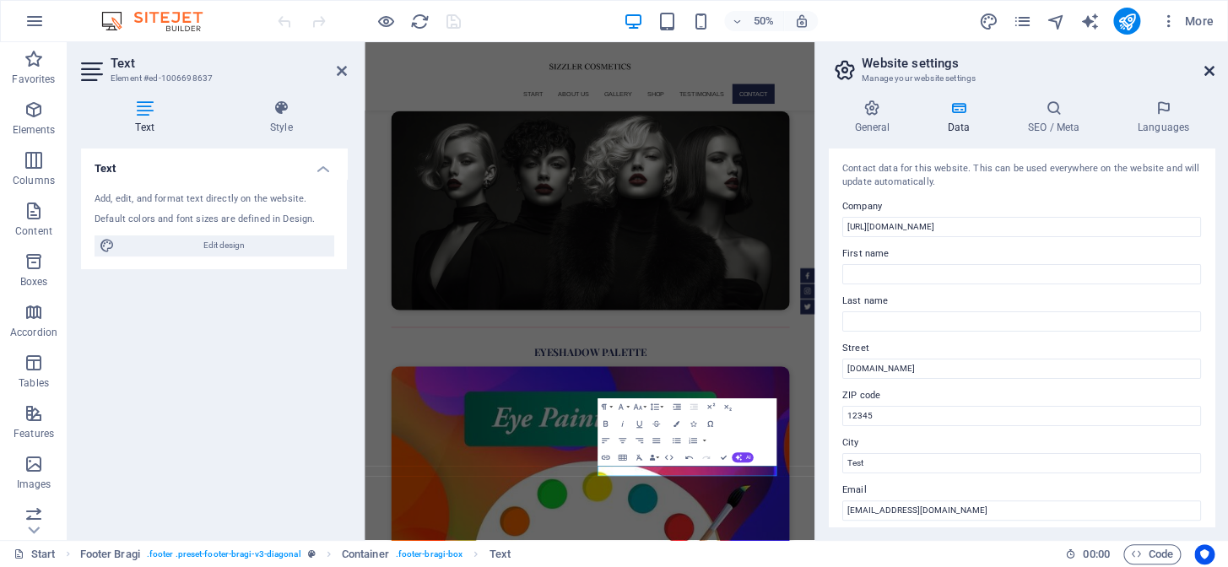
click at [1211, 72] on icon at bounding box center [1209, 71] width 10 height 14
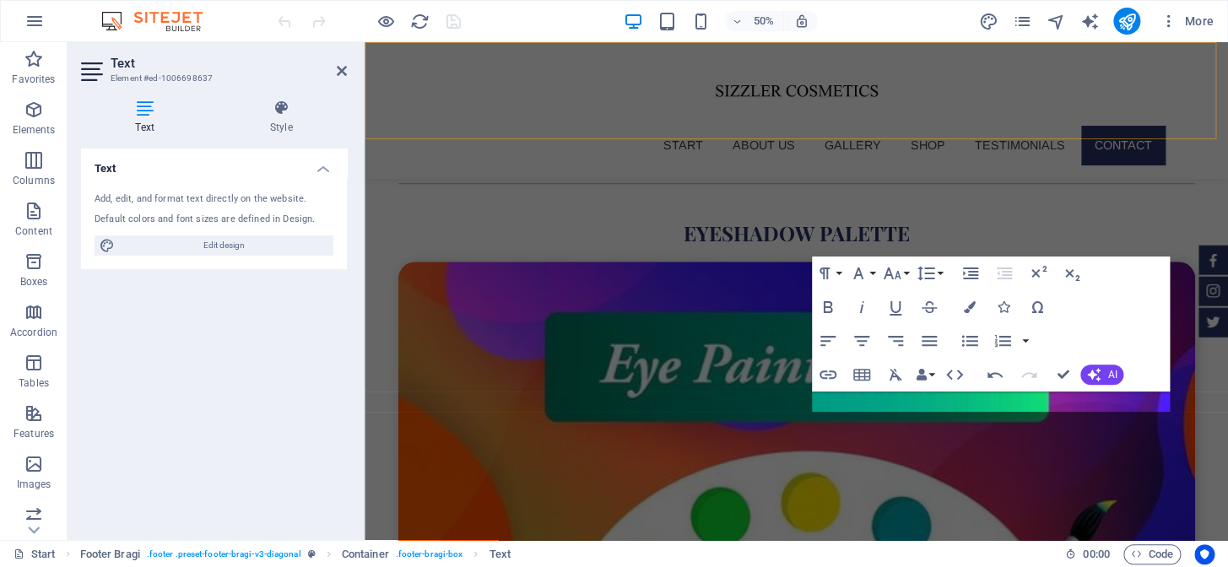
scroll to position [6016, 0]
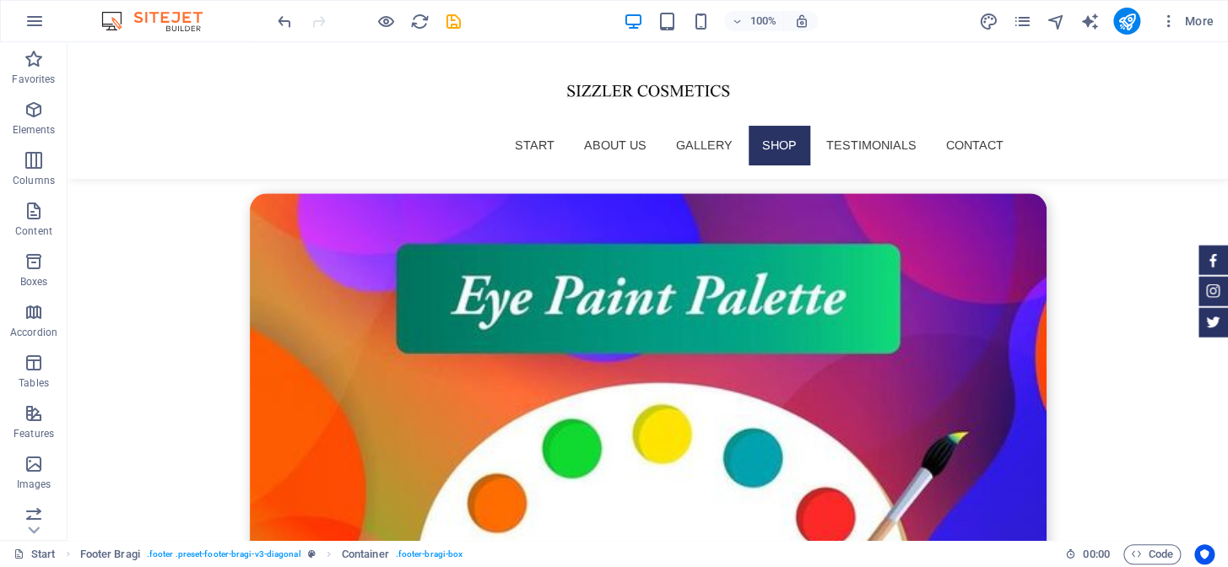
scroll to position [0, 0]
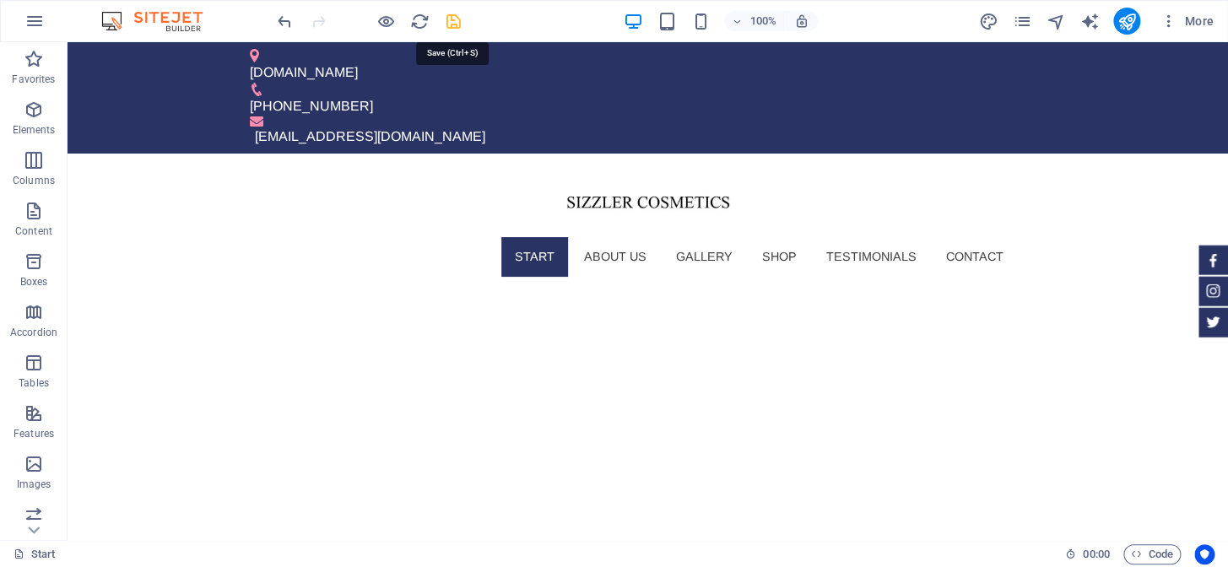
click at [447, 24] on icon "save" at bounding box center [453, 21] width 19 height 19
click at [1123, 18] on icon "publish" at bounding box center [1125, 21] width 19 height 19
